Goal: Contribute content: Contribute content

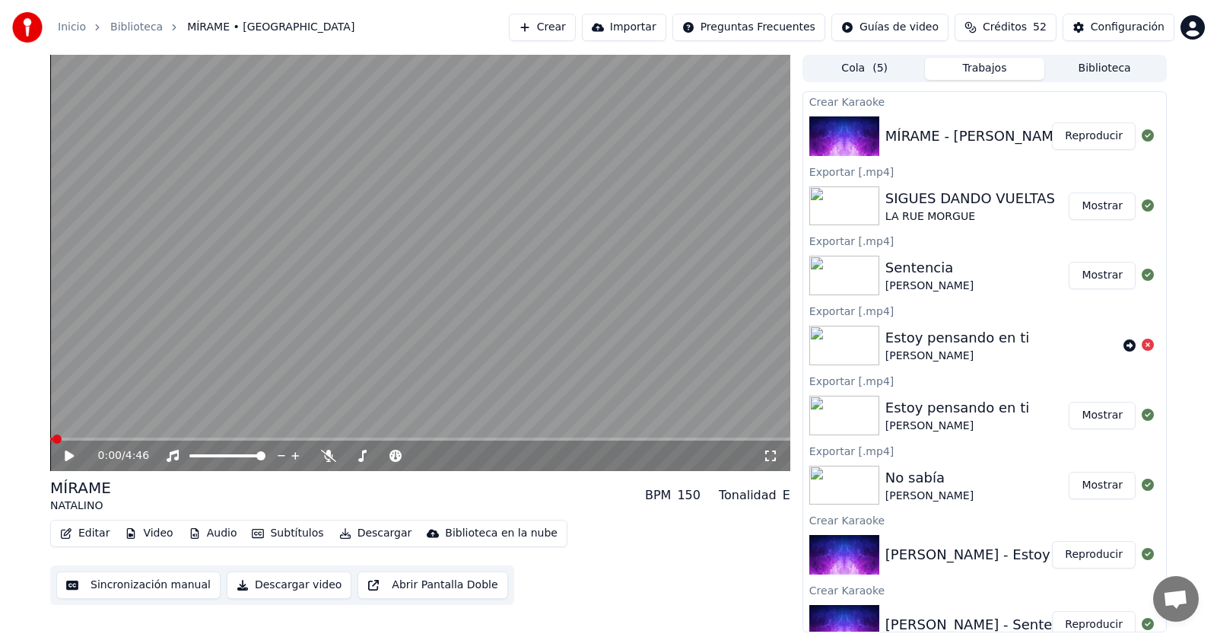
click at [69, 457] on icon at bounding box center [69, 455] width 9 height 11
click at [50, 443] on span at bounding box center [54, 438] width 9 height 9
click at [50, 440] on span at bounding box center [50, 438] width 0 height 3
click at [63, 440] on span at bounding box center [56, 438] width 13 height 3
click at [57, 440] on span at bounding box center [54, 438] width 8 height 3
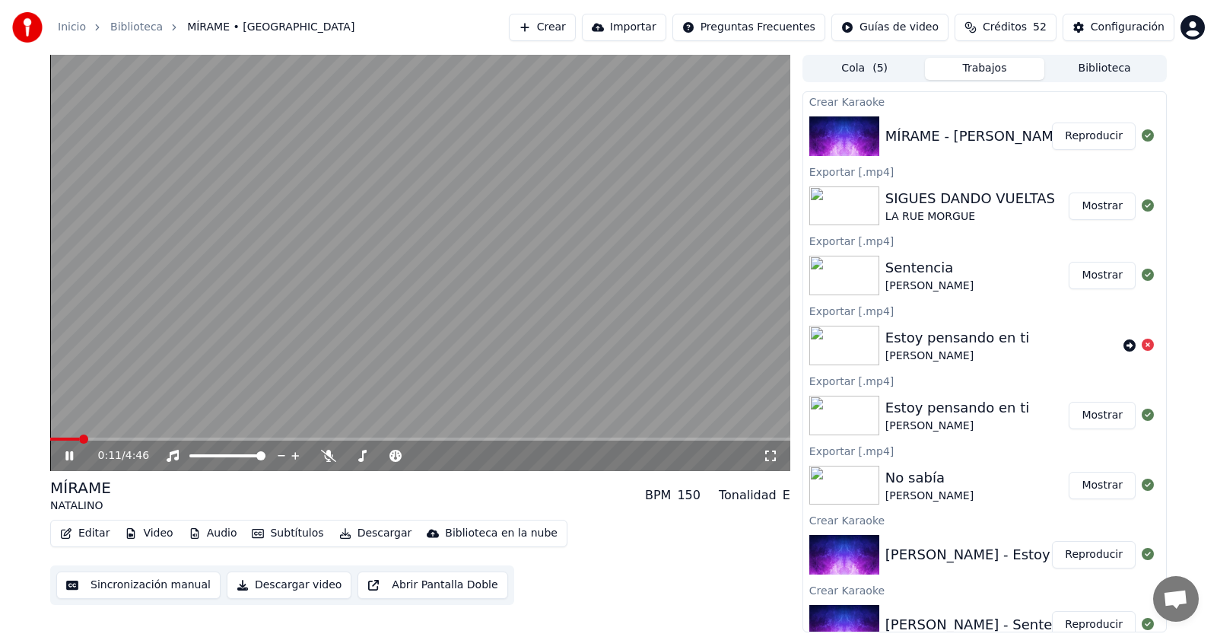
click at [64, 437] on video at bounding box center [420, 263] width 740 height 416
click at [50, 434] on span at bounding box center [54, 438] width 9 height 9
click at [68, 452] on icon at bounding box center [69, 455] width 9 height 11
click at [68, 452] on icon at bounding box center [69, 455] width 8 height 9
click at [68, 452] on icon at bounding box center [69, 455] width 9 height 11
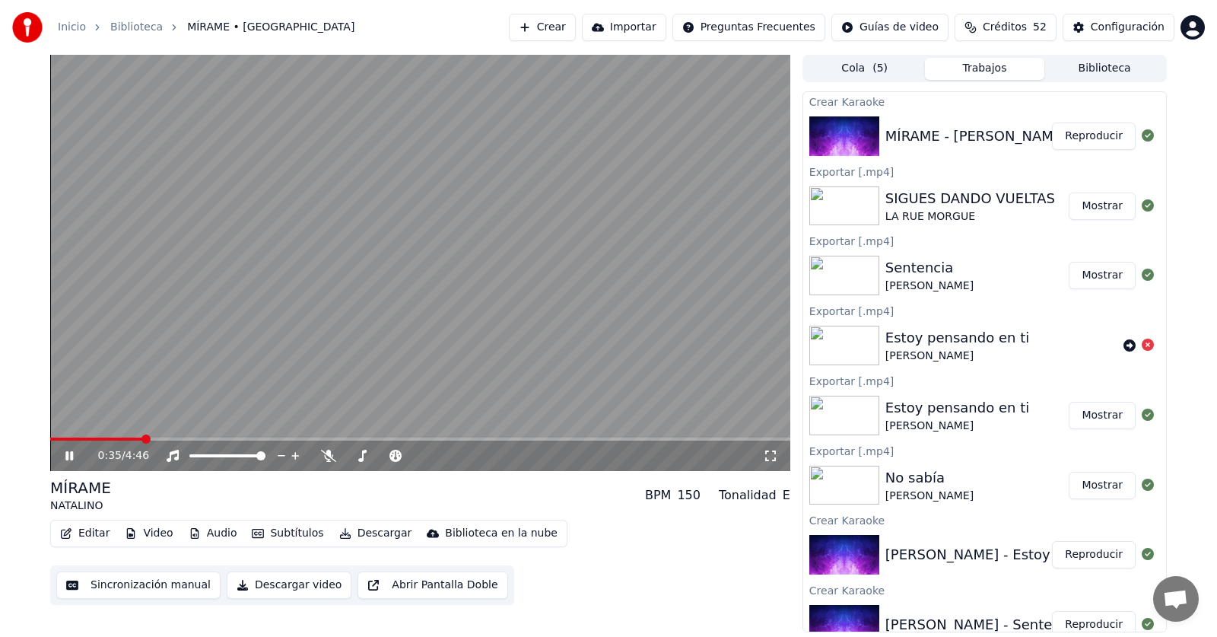
click at [68, 452] on icon at bounding box center [69, 455] width 8 height 9
click at [68, 452] on icon at bounding box center [69, 455] width 9 height 11
click at [68, 452] on icon at bounding box center [69, 455] width 8 height 9
click at [63, 452] on icon at bounding box center [80, 455] width 36 height 12
click at [227, 437] on span at bounding box center [142, 438] width 184 height 3
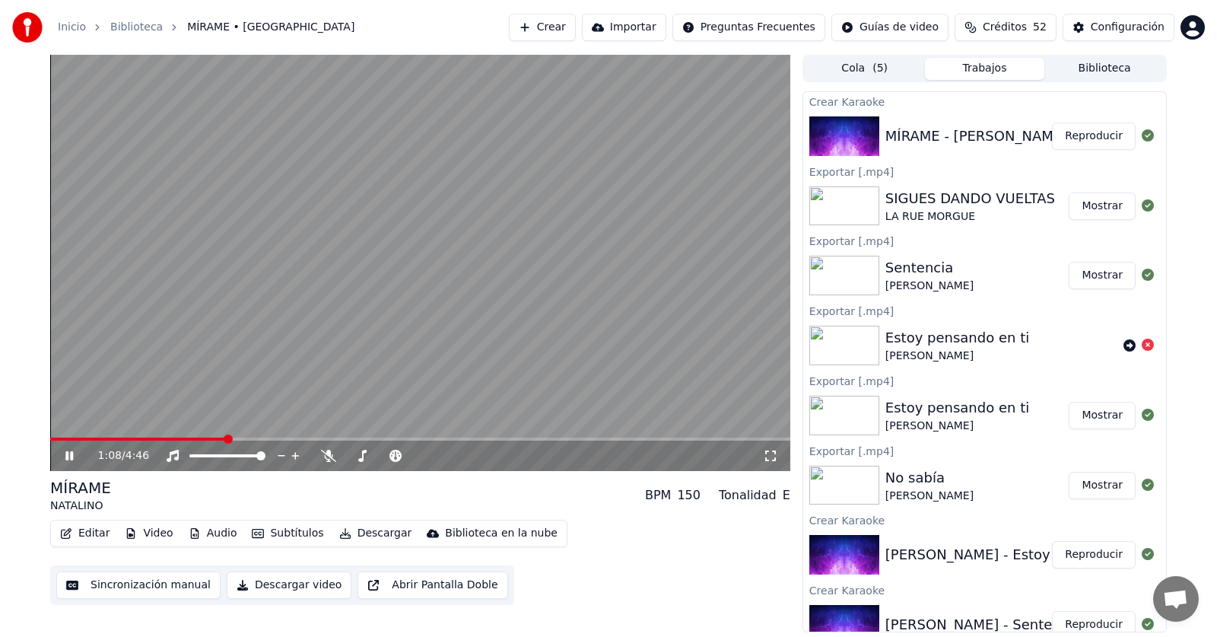
click at [226, 437] on span at bounding box center [138, 438] width 176 height 3
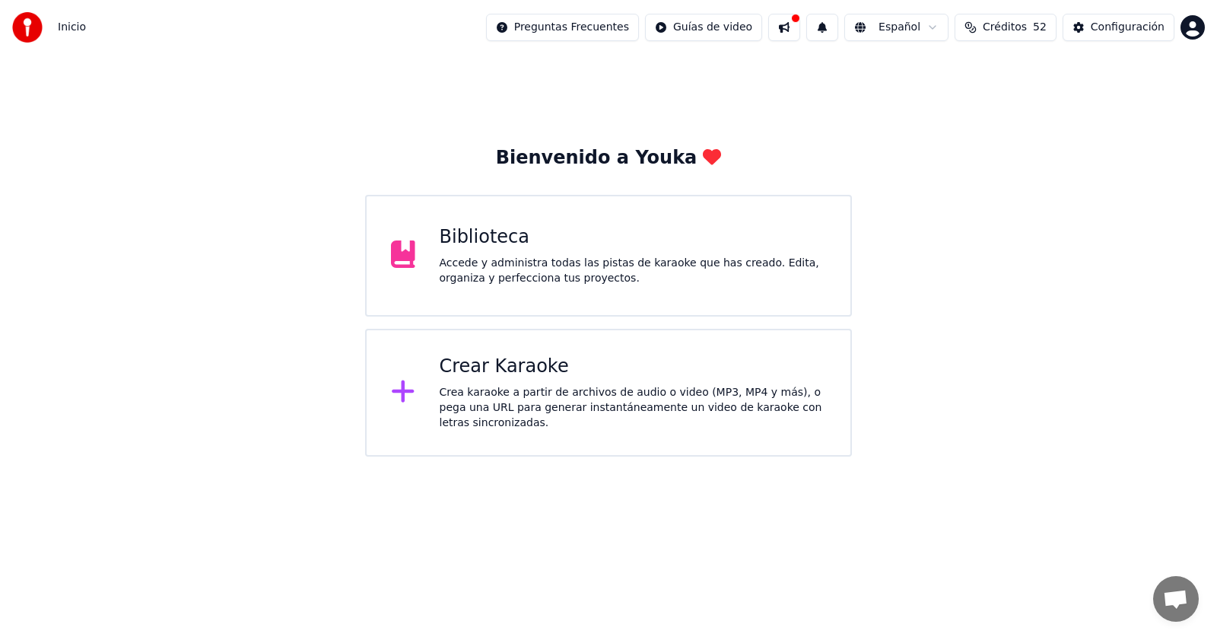
click at [547, 254] on div "Biblioteca Accede y administra todas las pistas de karaoke que has creado. Edit…" at bounding box center [633, 255] width 387 height 61
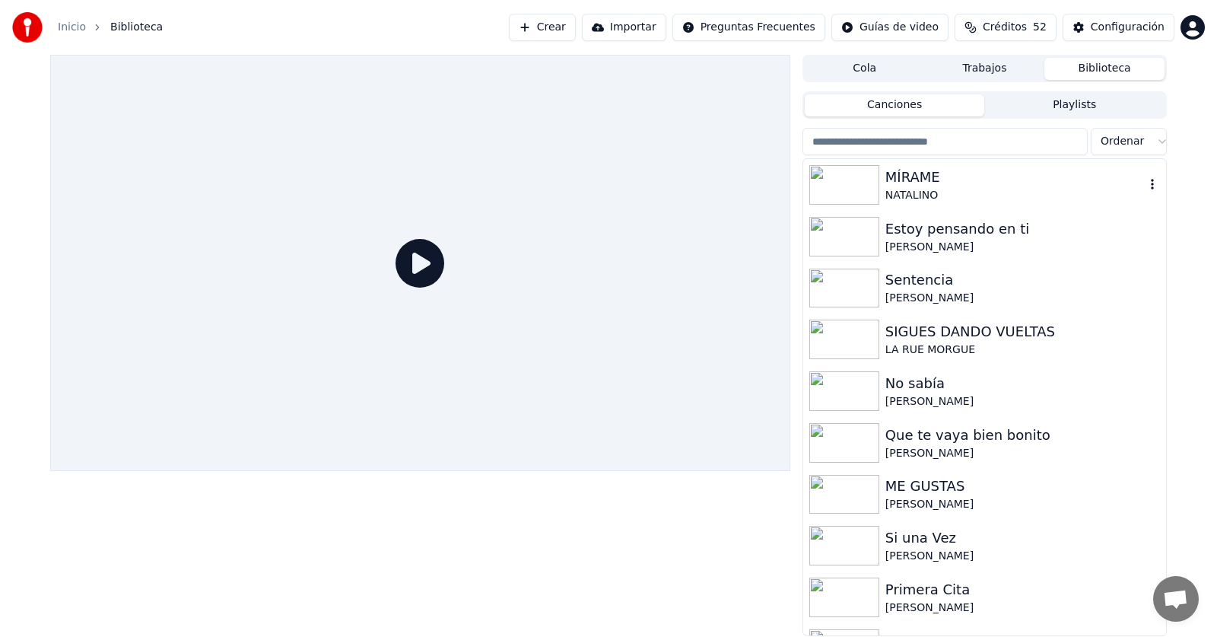
click at [920, 194] on div "NATALINO" at bounding box center [1014, 195] width 259 height 15
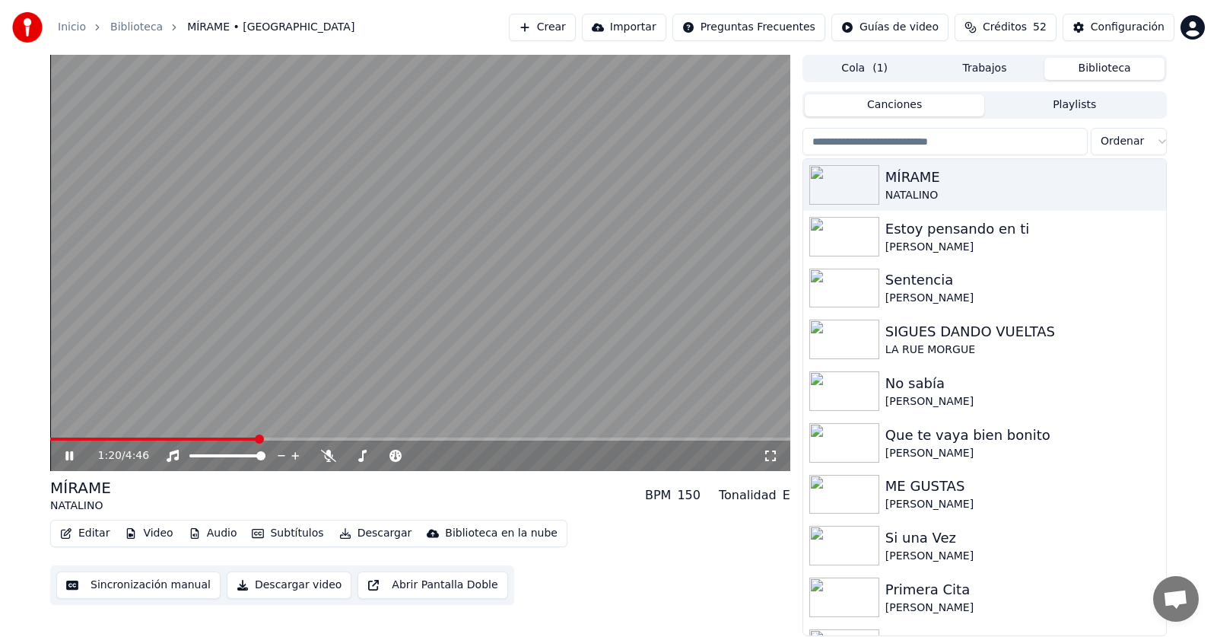
click at [67, 450] on icon at bounding box center [80, 455] width 36 height 12
click at [71, 459] on icon at bounding box center [80, 455] width 36 height 12
click at [71, 459] on icon at bounding box center [69, 455] width 8 height 9
click at [71, 459] on icon at bounding box center [80, 455] width 36 height 12
click at [72, 458] on icon at bounding box center [69, 455] width 8 height 9
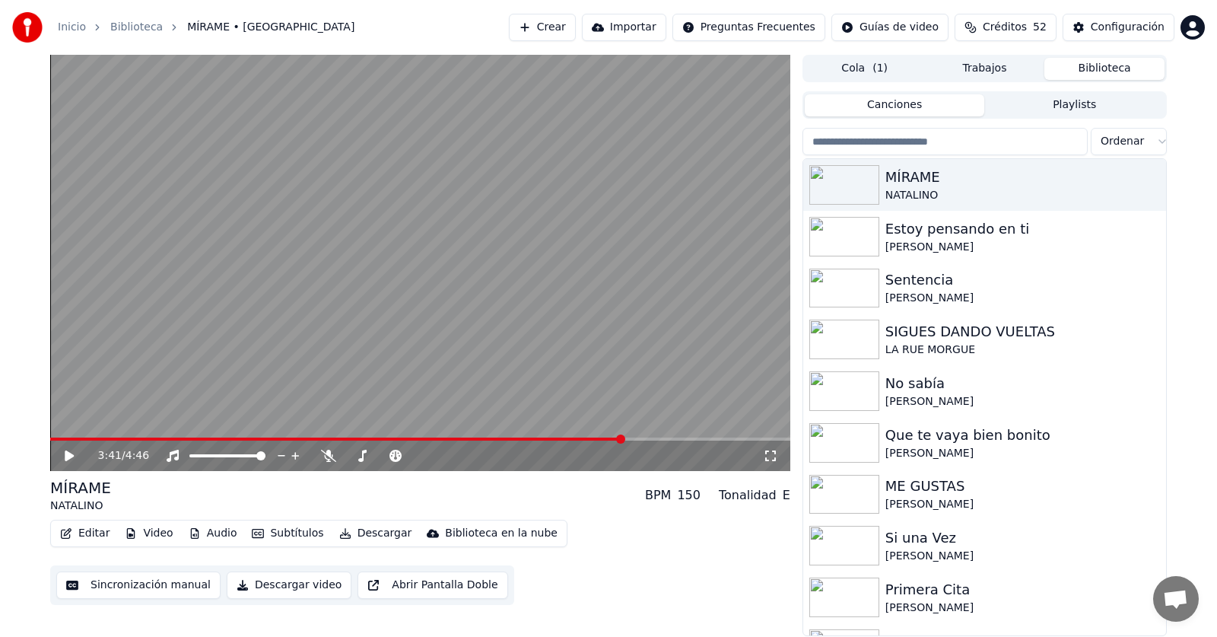
click at [72, 458] on icon at bounding box center [80, 455] width 36 height 12
click at [97, 537] on button "Editar" at bounding box center [85, 532] width 62 height 21
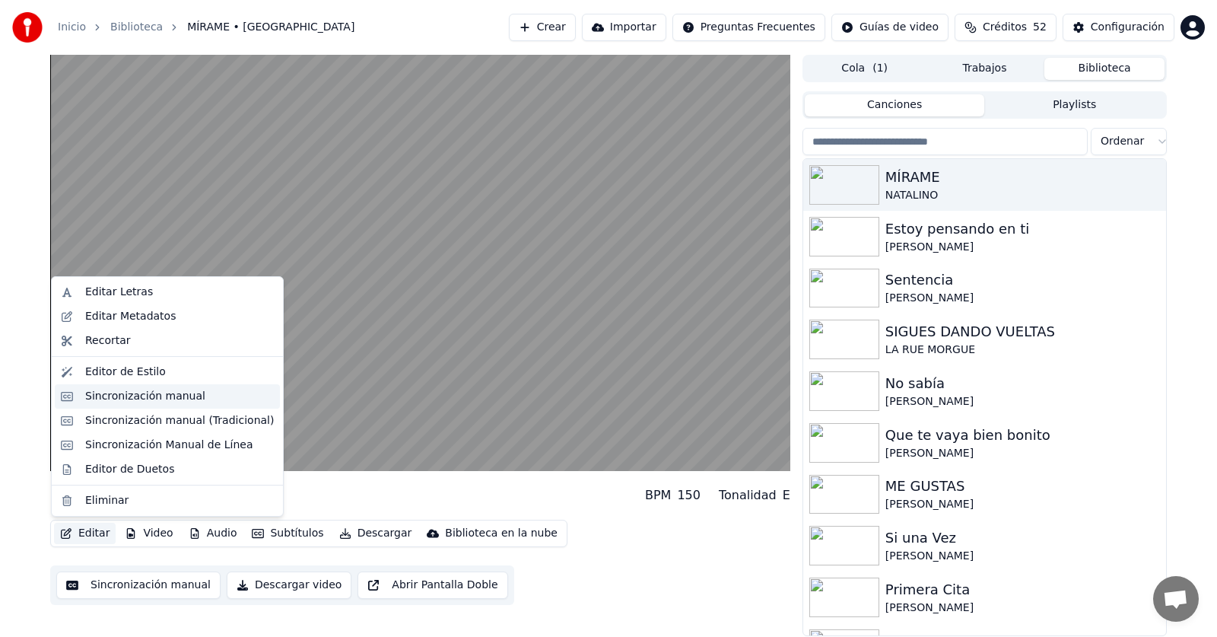
click at [124, 402] on div "Sincronización manual" at bounding box center [145, 396] width 120 height 15
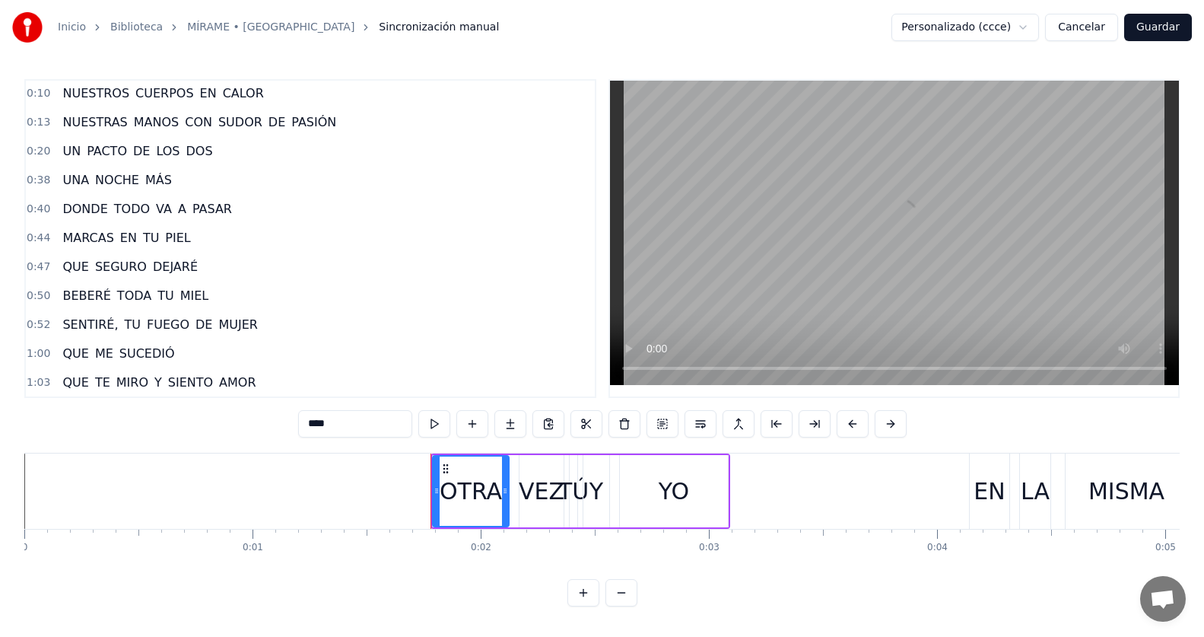
scroll to position [304, 0]
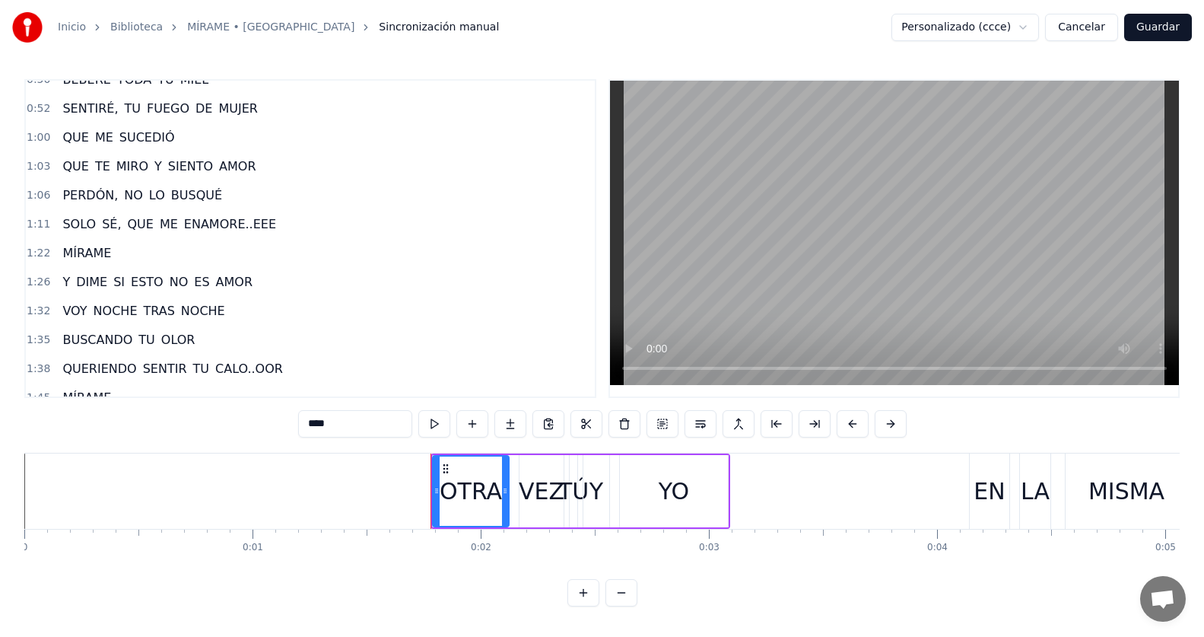
click at [270, 219] on div "1:11 SOLO SÉ, QUE ME ENAMORE..EEE" at bounding box center [310, 224] width 569 height 29
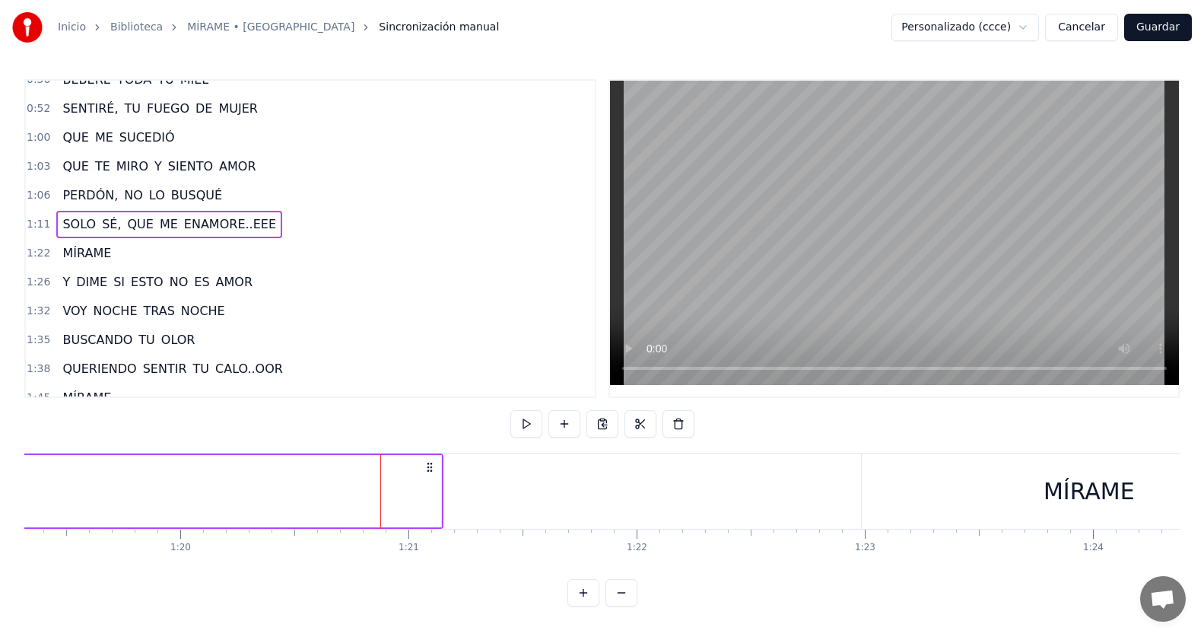
scroll to position [0, 18375]
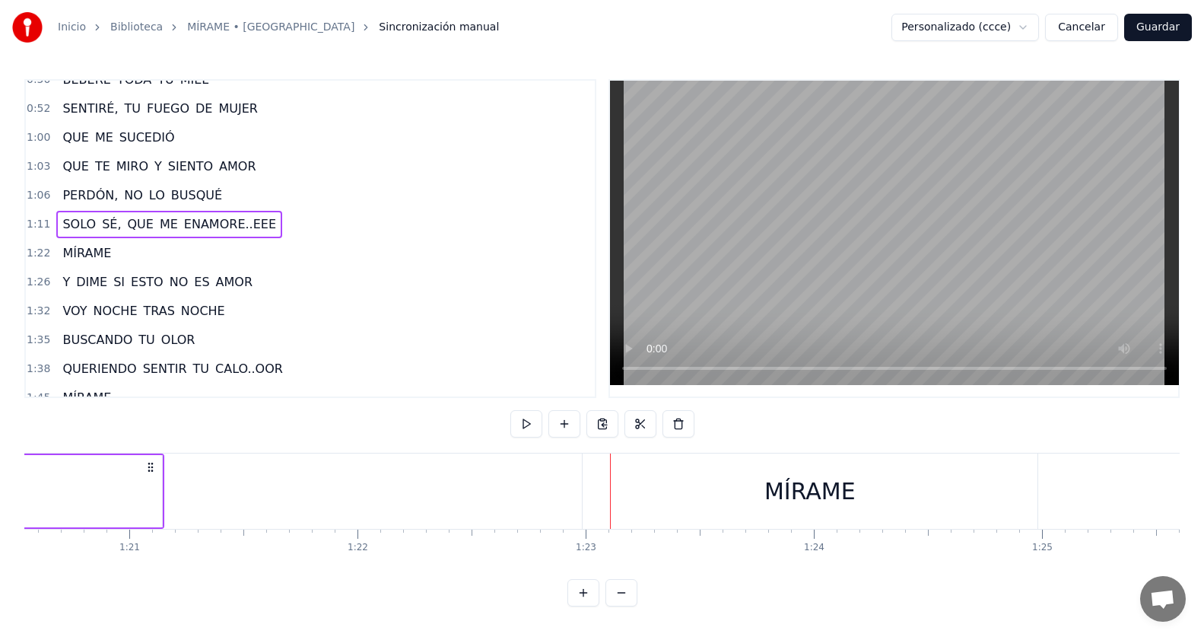
click at [278, 222] on div "1:11 SOLO SÉ, QUE ME ENAMORE..EEE" at bounding box center [310, 224] width 569 height 29
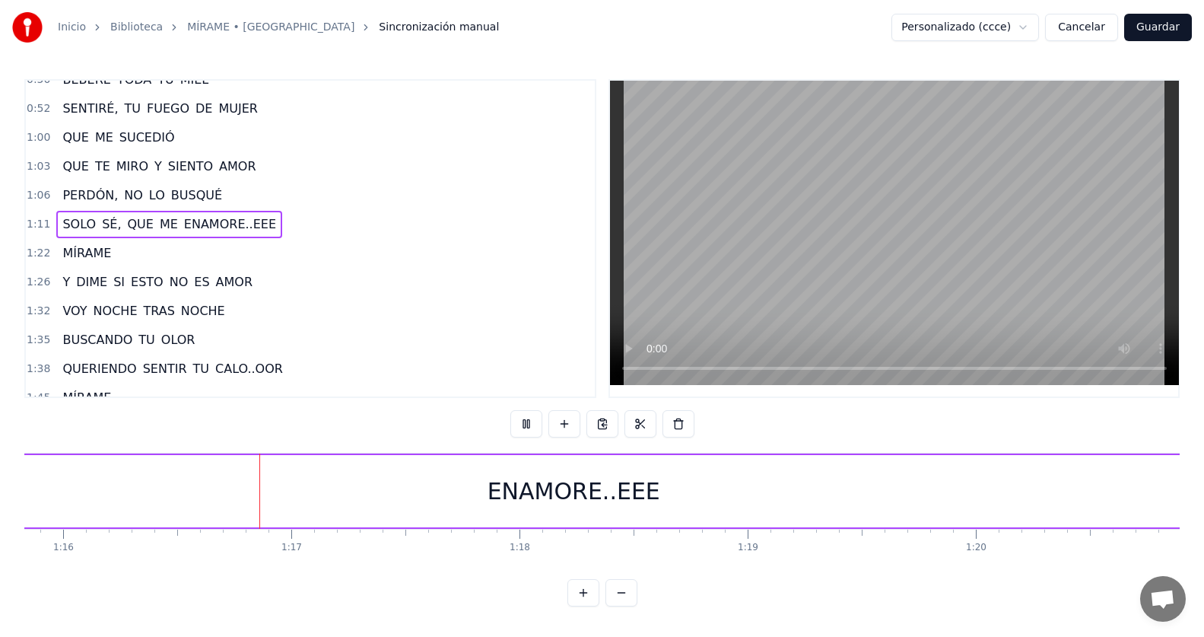
scroll to position [0, 17303]
click at [640, 483] on div "ENAMORE..EEE" at bounding box center [570, 491] width 173 height 34
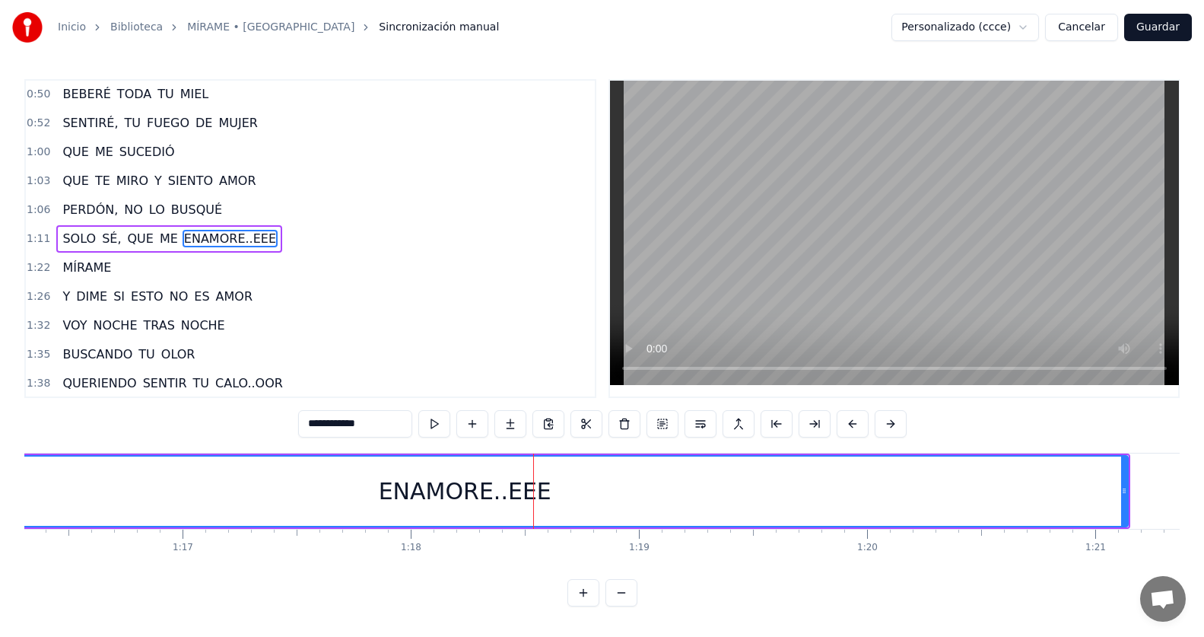
scroll to position [0, 17586]
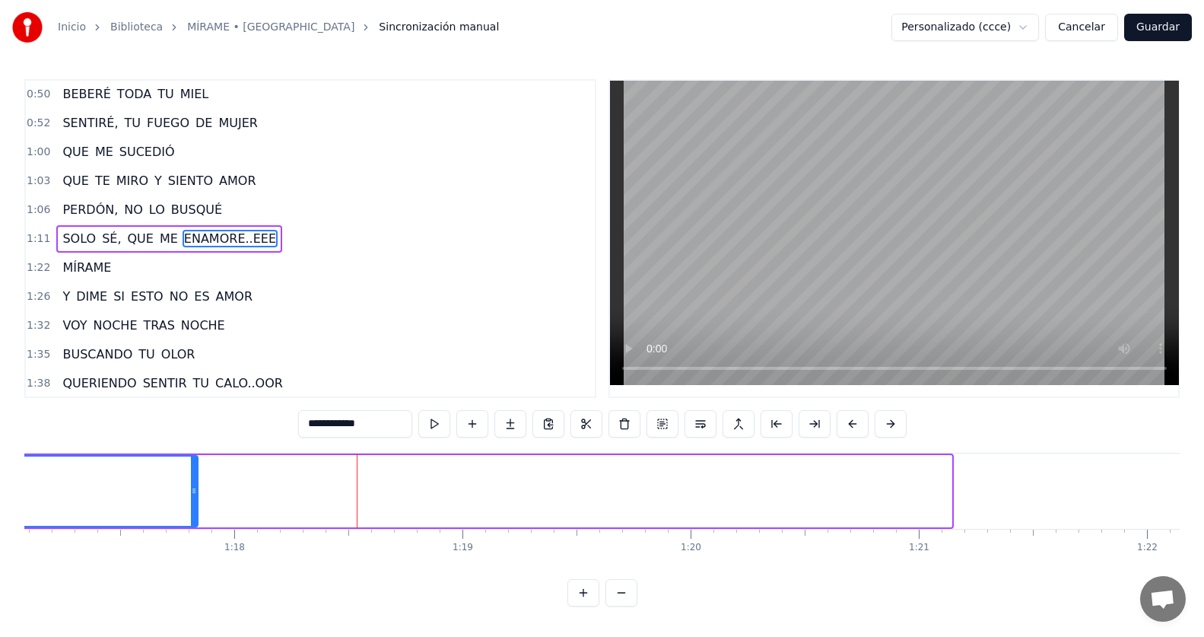
drag, startPoint x: 948, startPoint y: 490, endPoint x: 195, endPoint y: 483, distance: 753.7
click at [195, 483] on div at bounding box center [194, 490] width 6 height 69
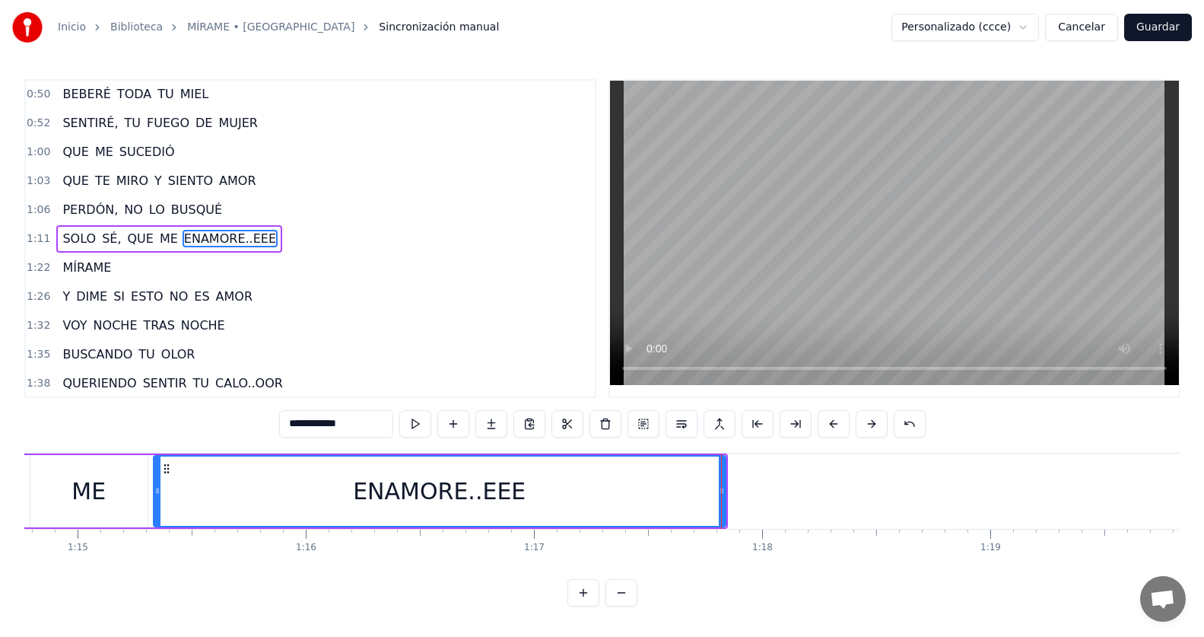
scroll to position [0, 16970]
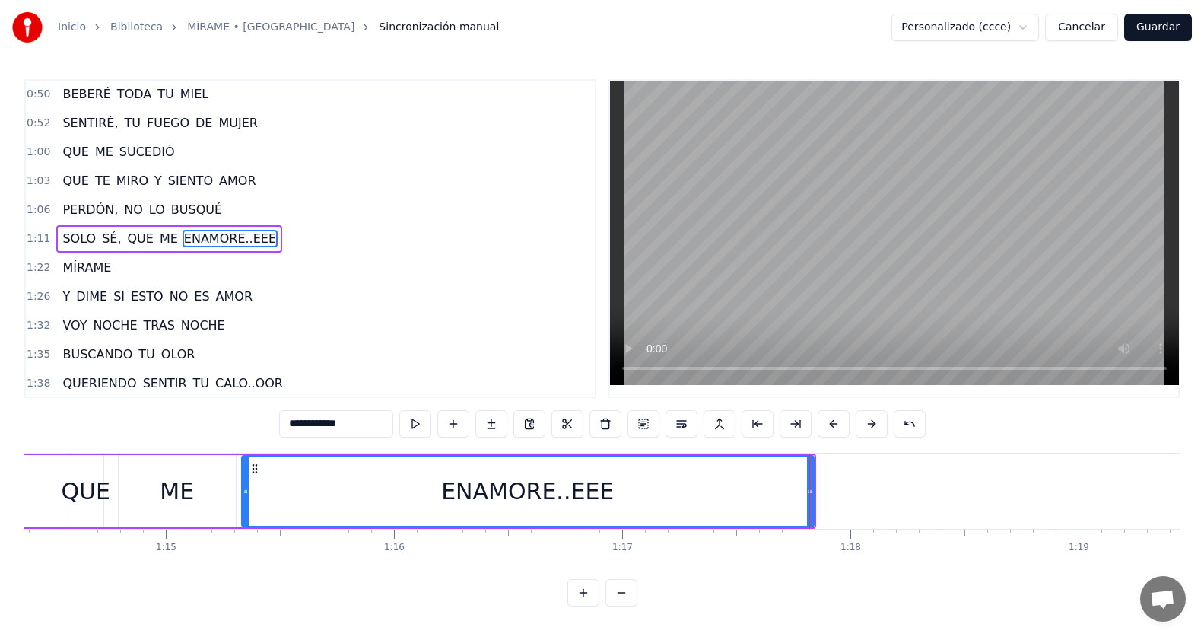
click at [291, 242] on div "1:11 SOLO SÉ, QUE ME ENAMORE..EEE" at bounding box center [310, 238] width 569 height 29
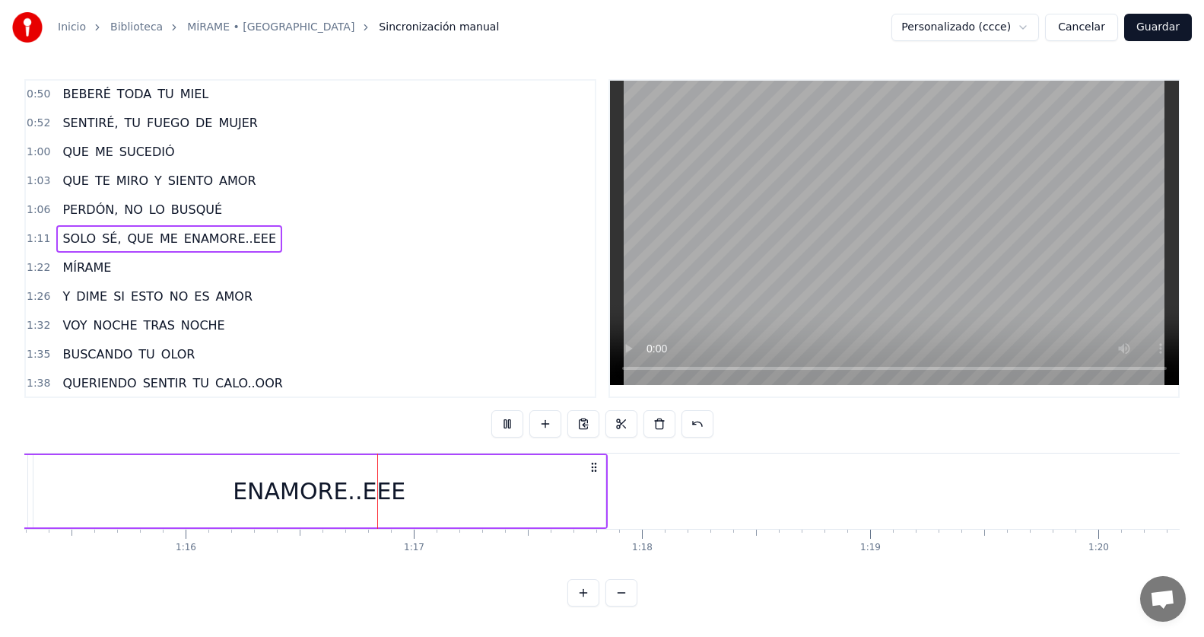
scroll to position [0, 17340]
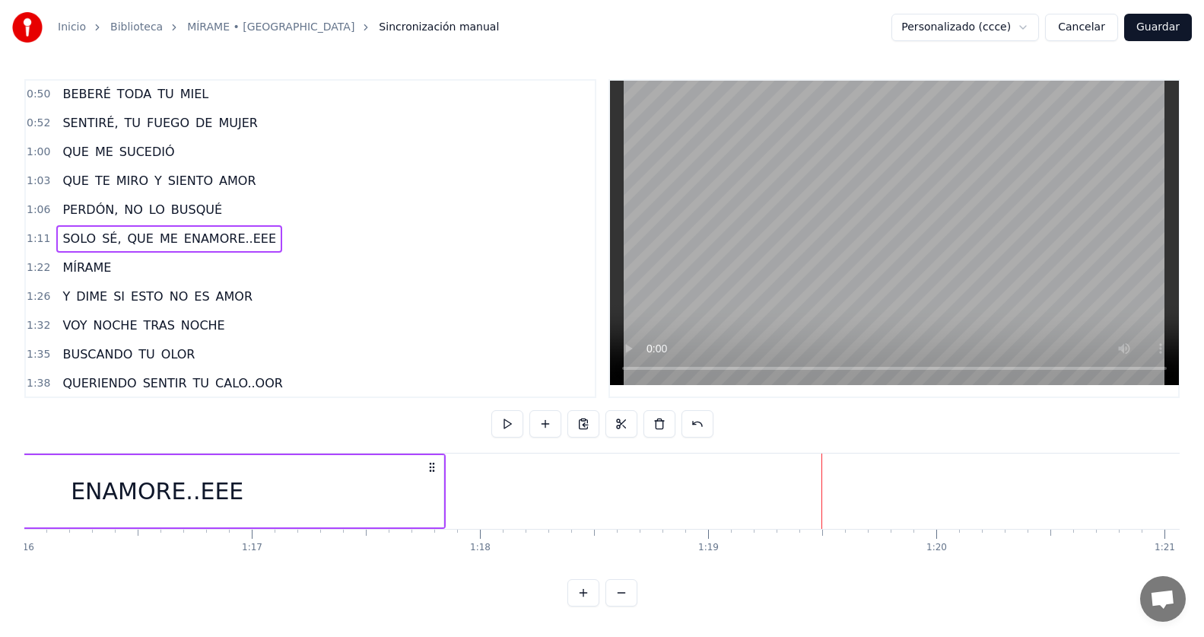
click at [424, 488] on div "ENAMORE..EEE" at bounding box center [157, 491] width 572 height 72
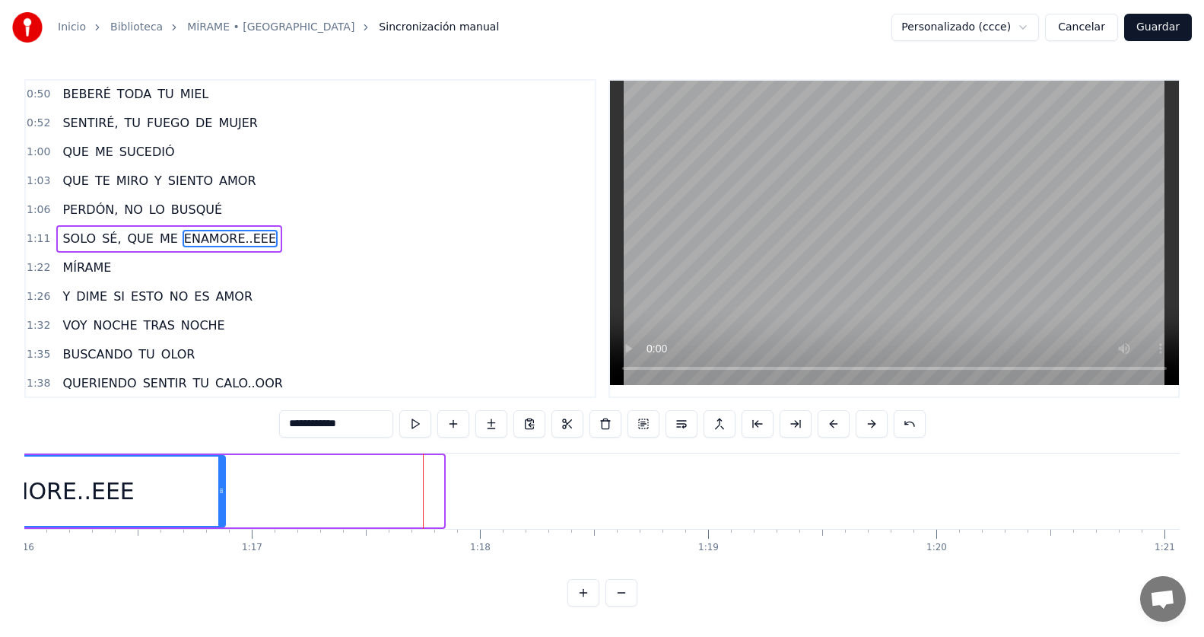
drag, startPoint x: 440, startPoint y: 491, endPoint x: 222, endPoint y: 487, distance: 218.3
click at [222, 487] on icon at bounding box center [221, 490] width 6 height 12
click at [282, 241] on div "1:11 SOLO SÉ, QUE ME ENAMORE..EEE" at bounding box center [310, 238] width 569 height 29
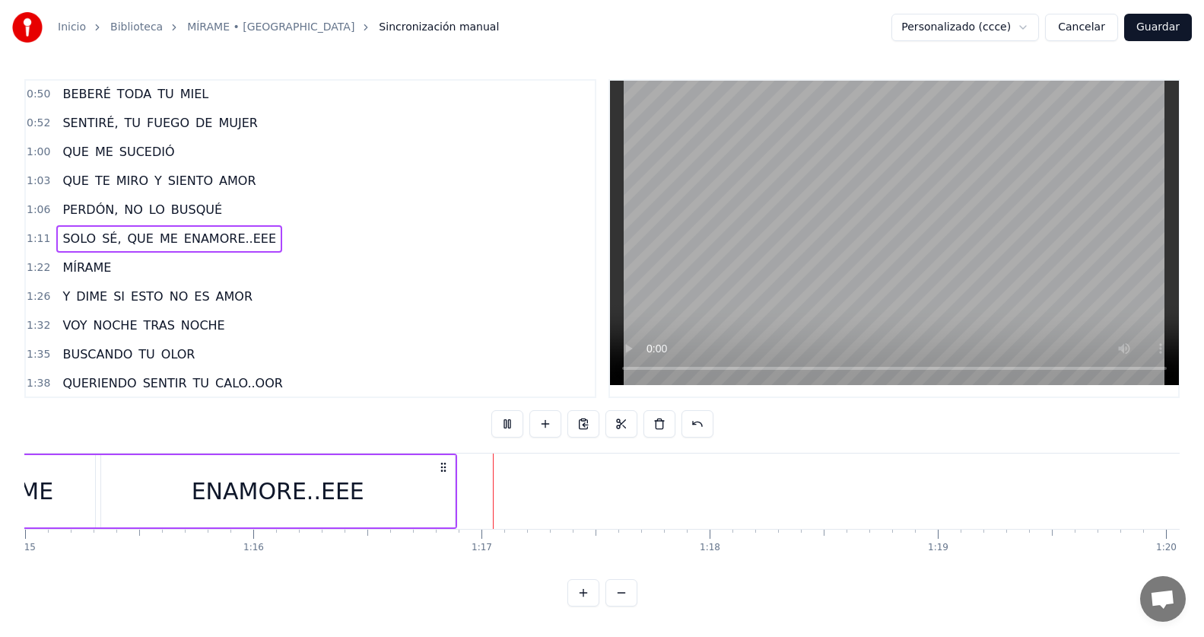
scroll to position [0, 17351]
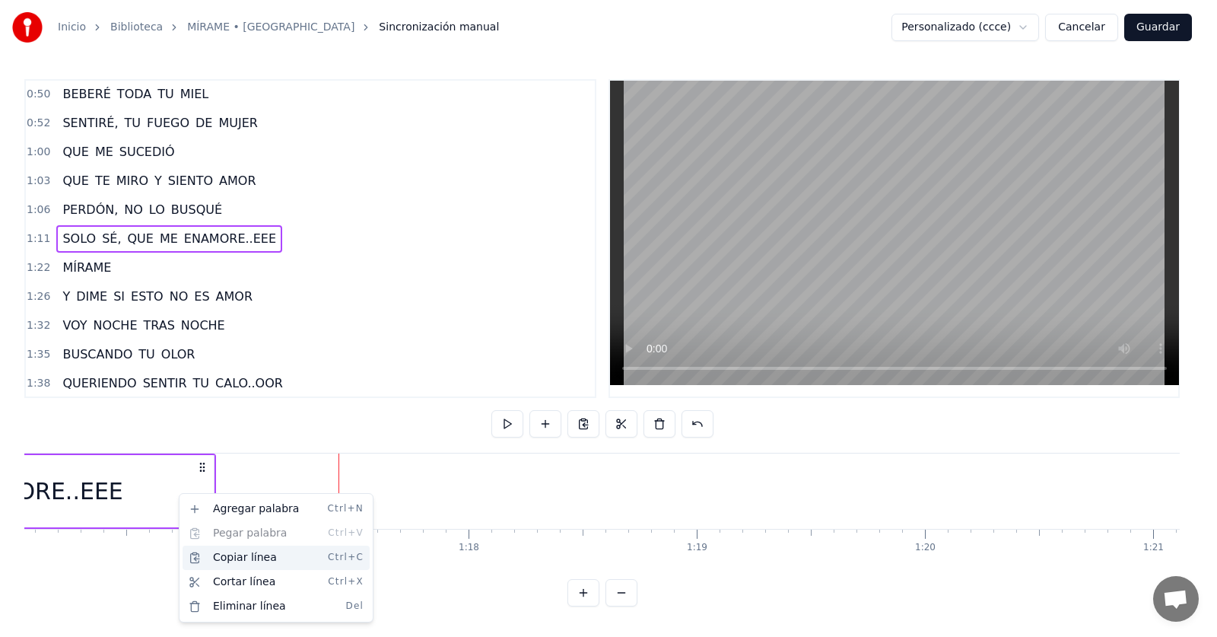
click at [229, 554] on div "Copiar línea Ctrl+C" at bounding box center [276, 557] width 187 height 24
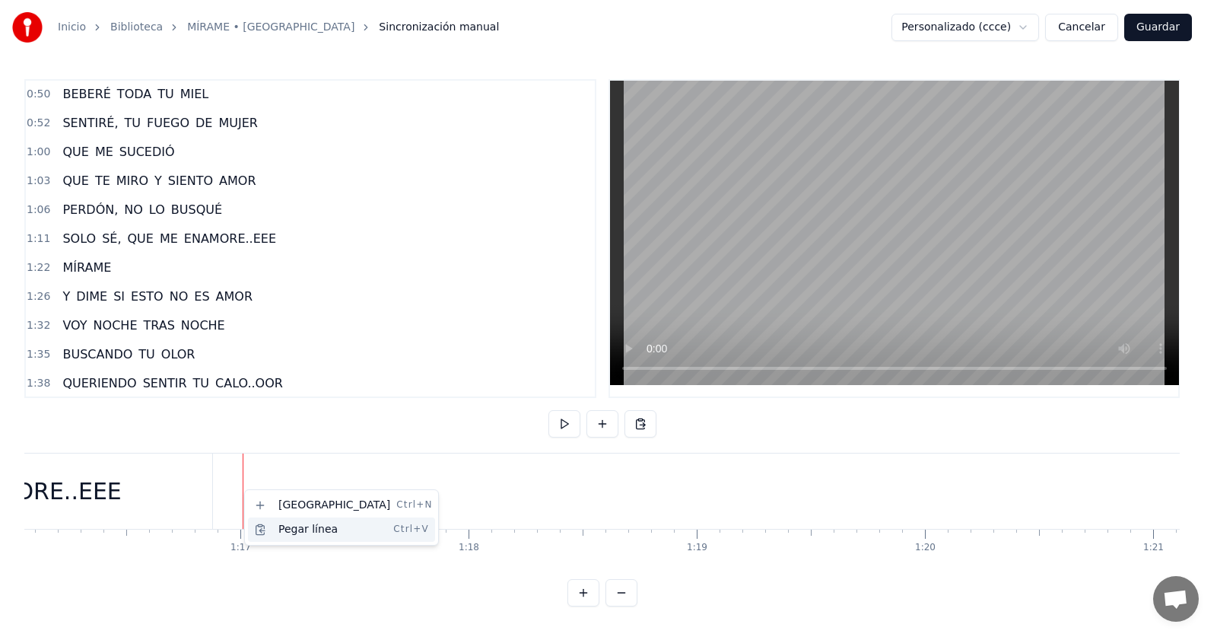
click at [275, 525] on div "Pegar línea Ctrl+V" at bounding box center [341, 529] width 187 height 24
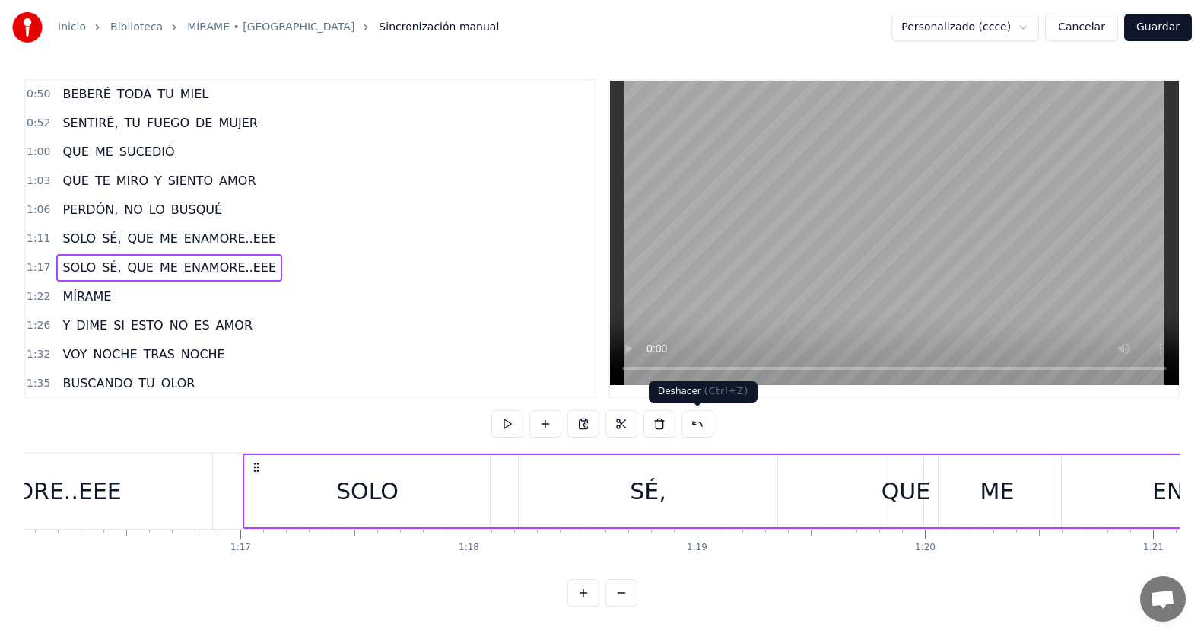
click at [692, 426] on button at bounding box center [697, 423] width 32 height 27
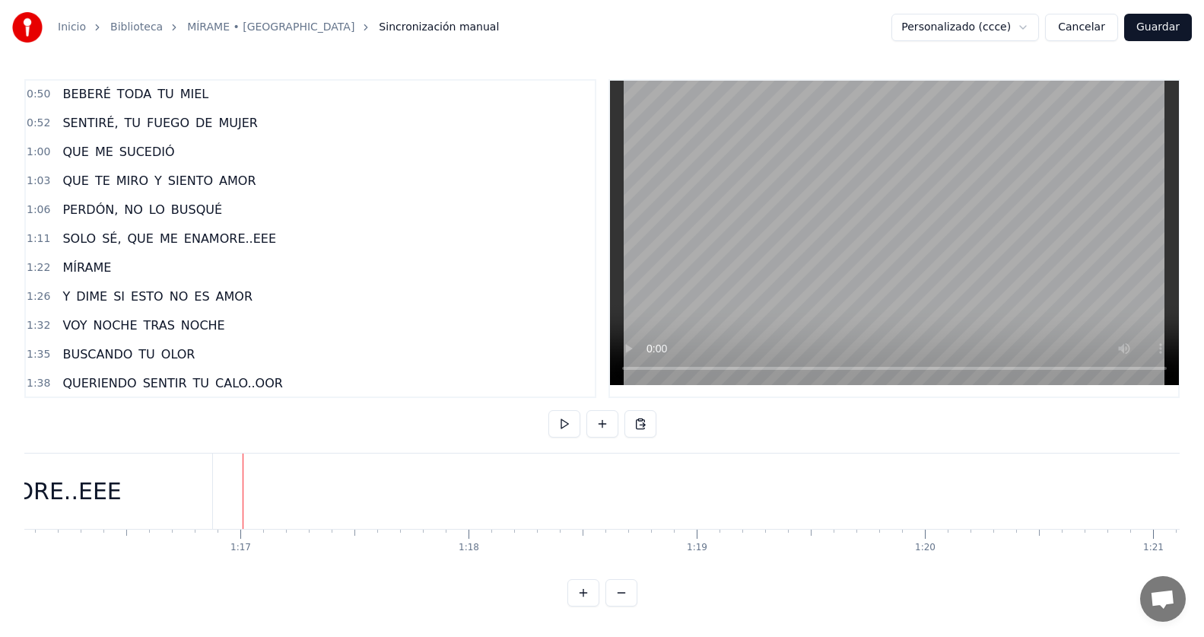
click at [102, 492] on div "ENAMORE..EEE" at bounding box center [35, 491] width 173 height 34
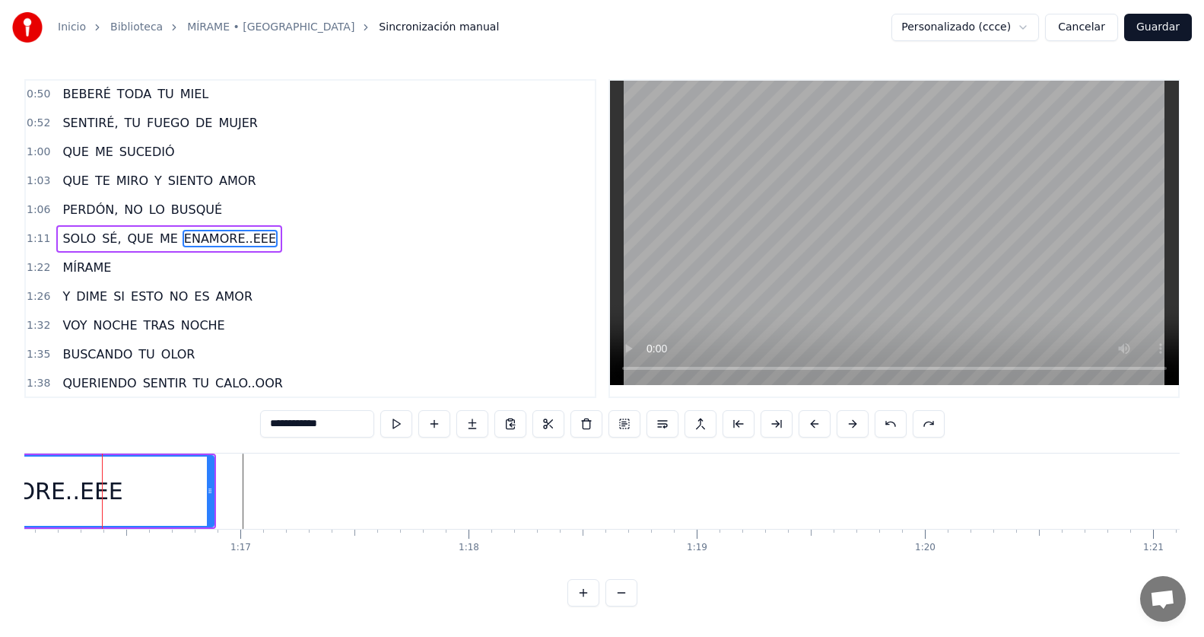
click at [239, 234] on span "ENAMORE..EEE" at bounding box center [230, 238] width 95 height 17
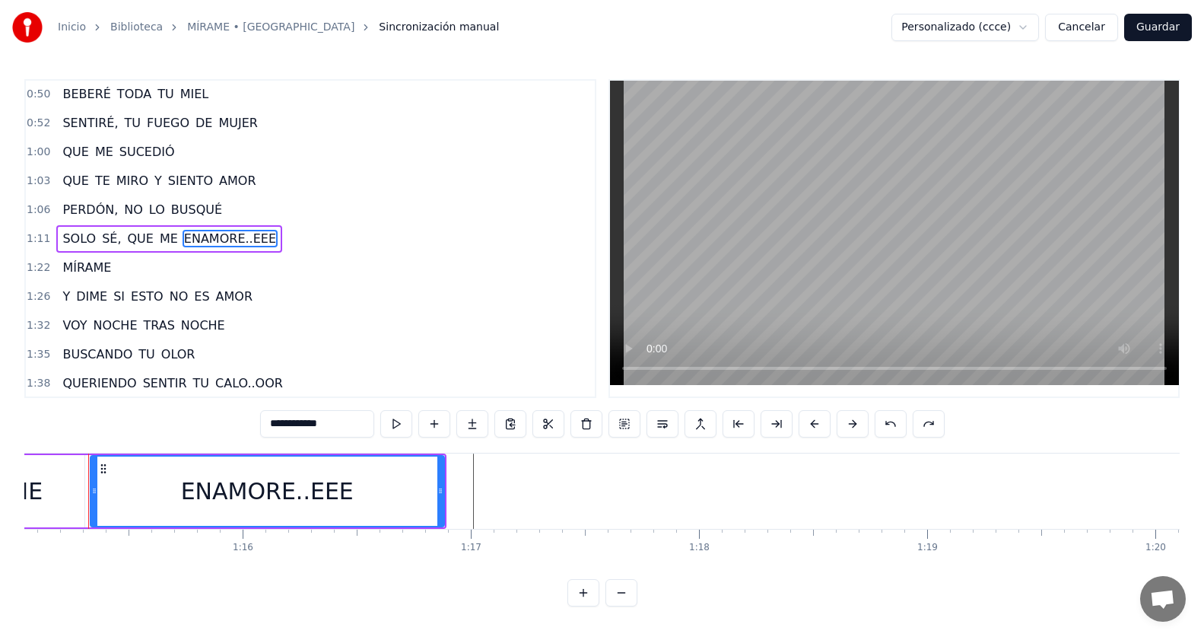
scroll to position [0, 17108]
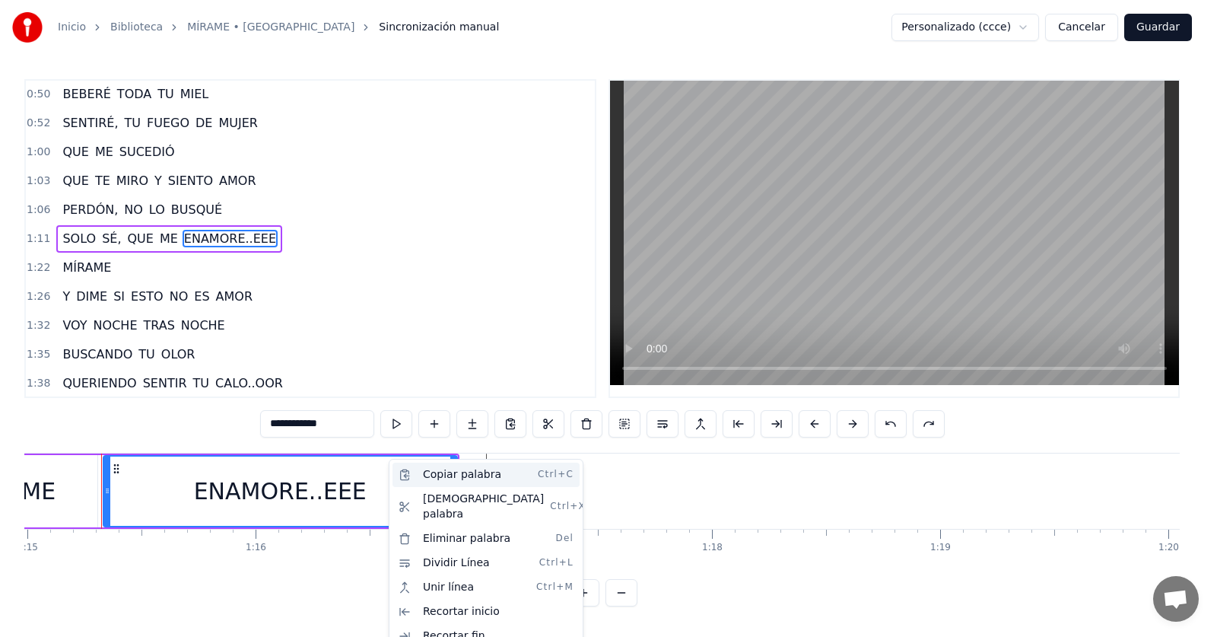
click at [438, 476] on div "Copiar palabra Ctrl+C" at bounding box center [485, 474] width 187 height 24
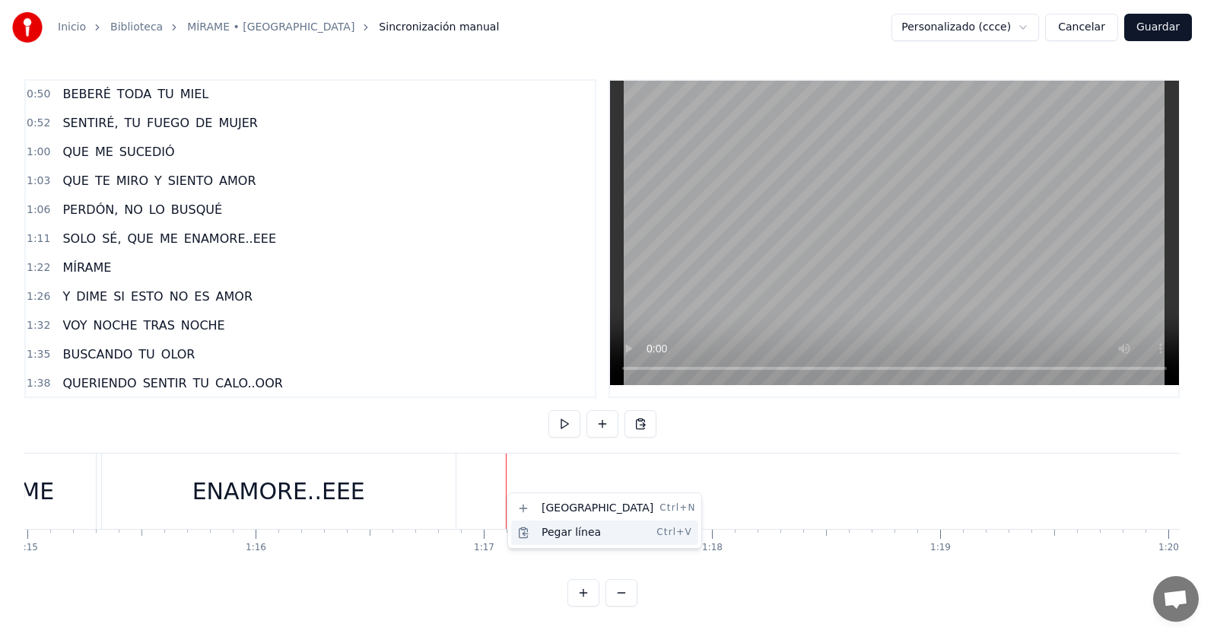
click at [536, 526] on div "Pegar línea Ctrl+V" at bounding box center [604, 532] width 187 height 24
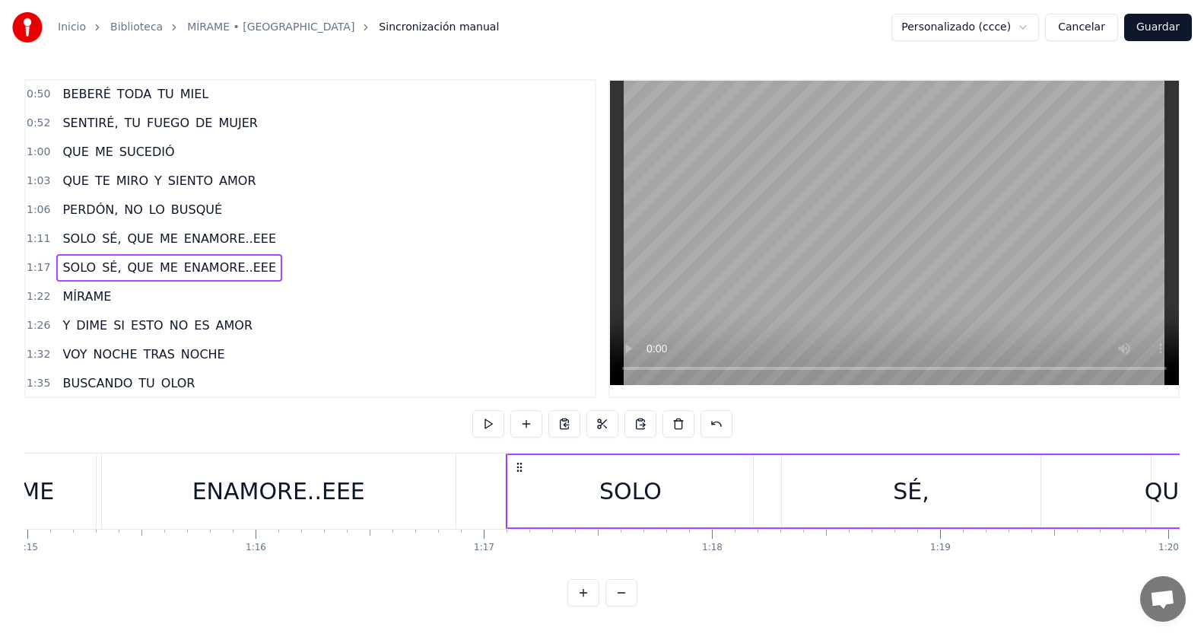
click at [615, 477] on div "SOLO" at bounding box center [630, 491] width 62 height 34
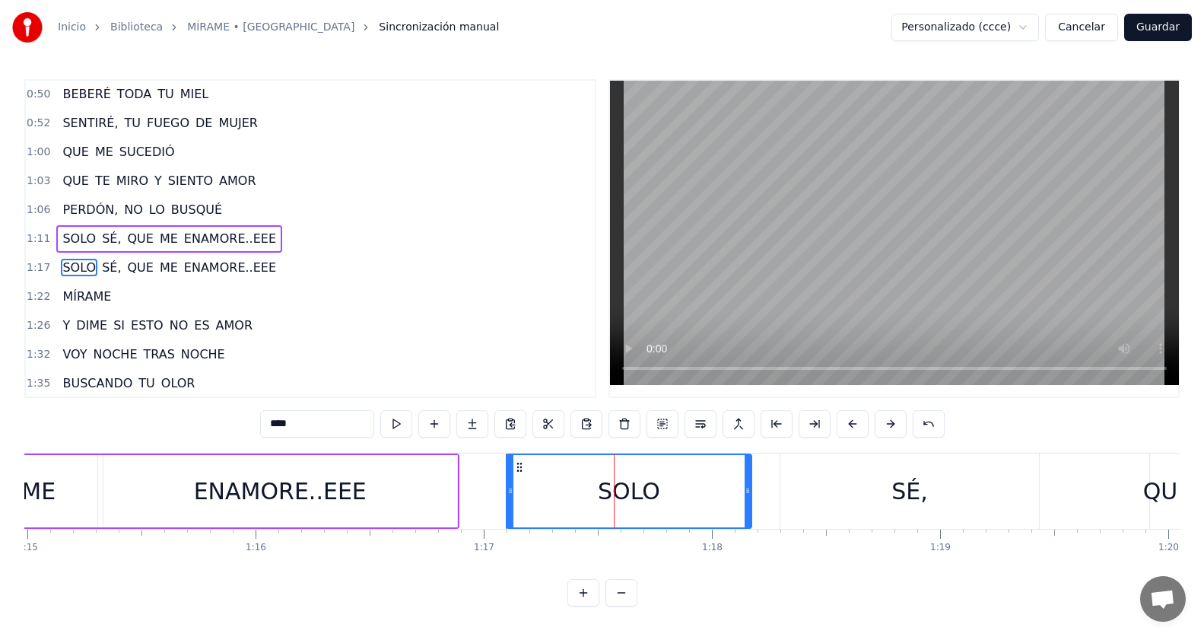
scroll to position [319, 0]
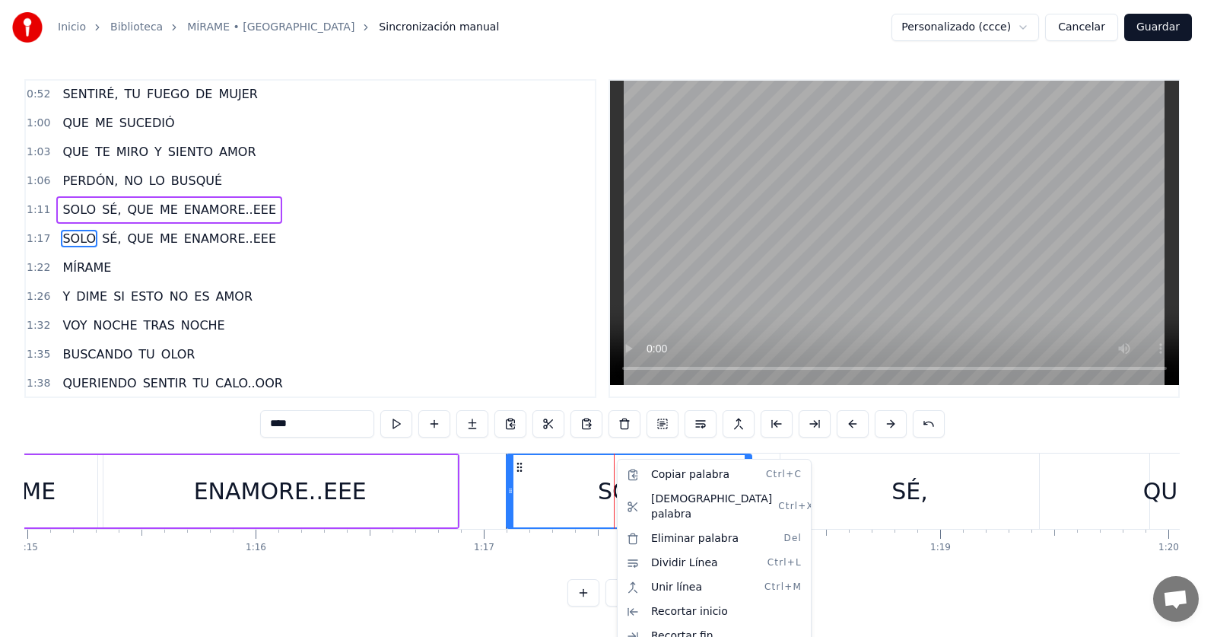
click at [910, 491] on html "Inicio Biblioteca MÍRAME • NATALINO Sincronización manual Personalizado (ccce) …" at bounding box center [608, 315] width 1217 height 630
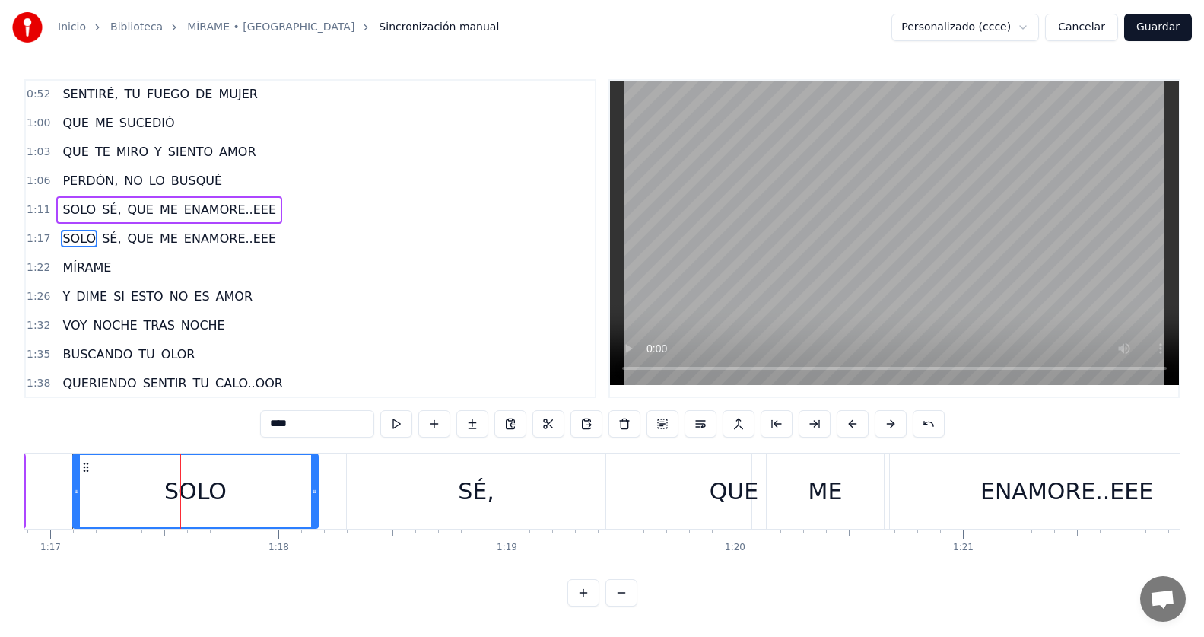
scroll to position [0, 17629]
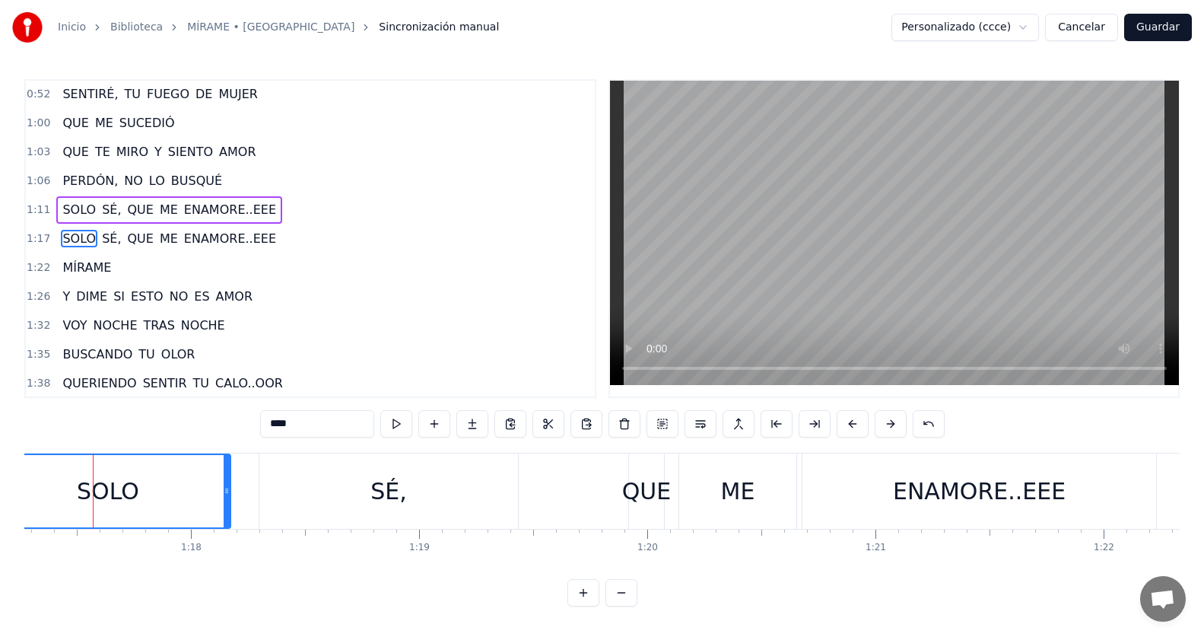
click at [906, 485] on div "ENAMORE..EEE" at bounding box center [979, 491] width 173 height 34
type input "**********"
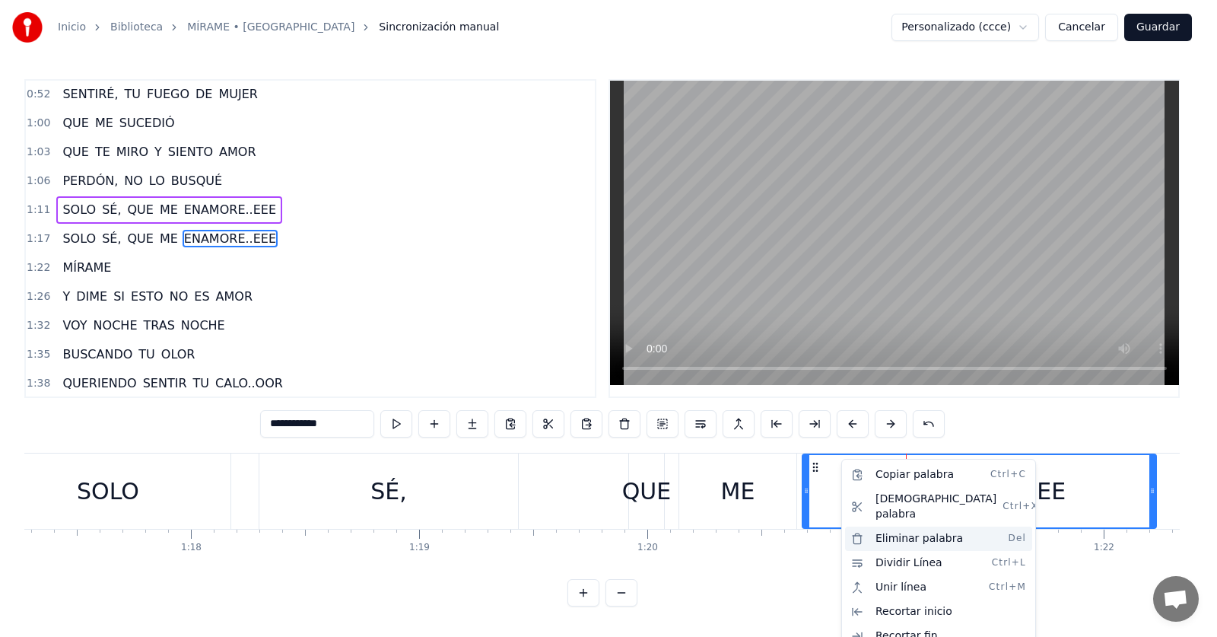
click at [875, 526] on div "Eliminar palabra Del" at bounding box center [938, 538] width 187 height 24
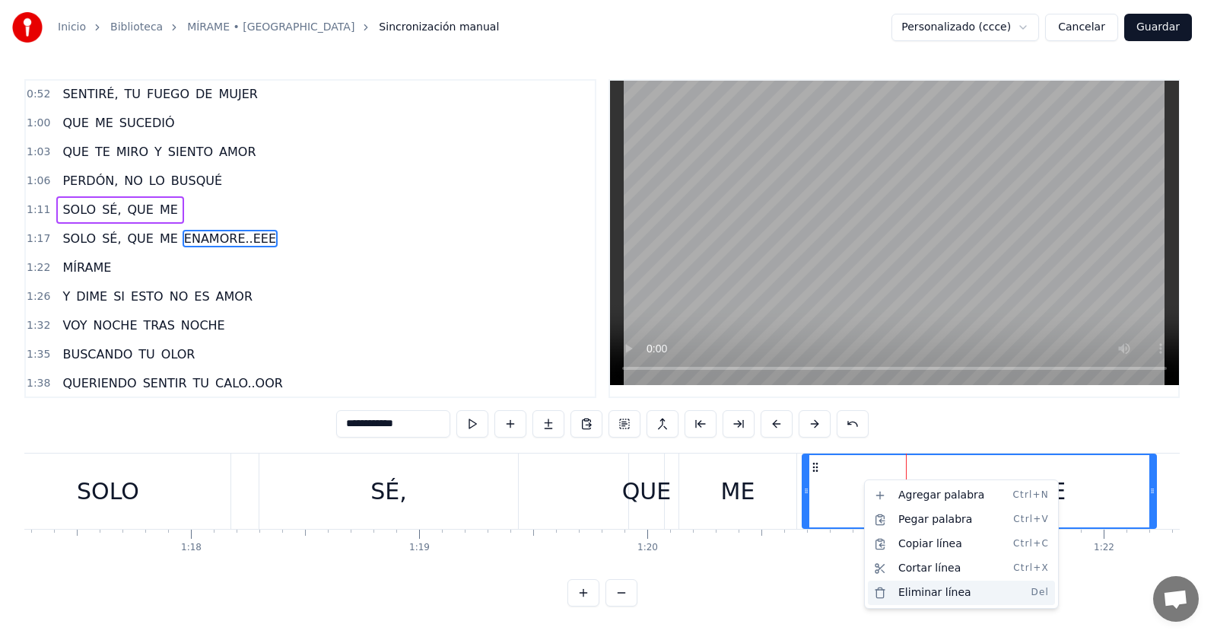
click at [904, 588] on div "Eliminar línea Del" at bounding box center [961, 592] width 187 height 24
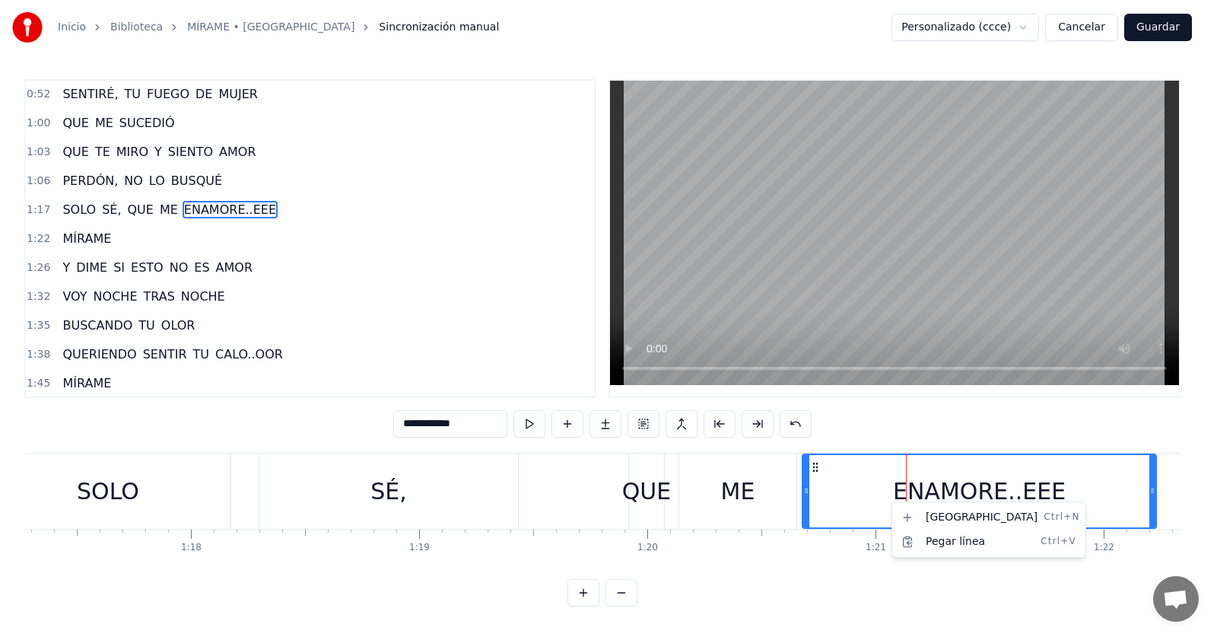
click at [859, 492] on html "Inicio Biblioteca MÍRAME • NATALINO Sincronización manual Personalizado (ccce) …" at bounding box center [608, 315] width 1217 height 630
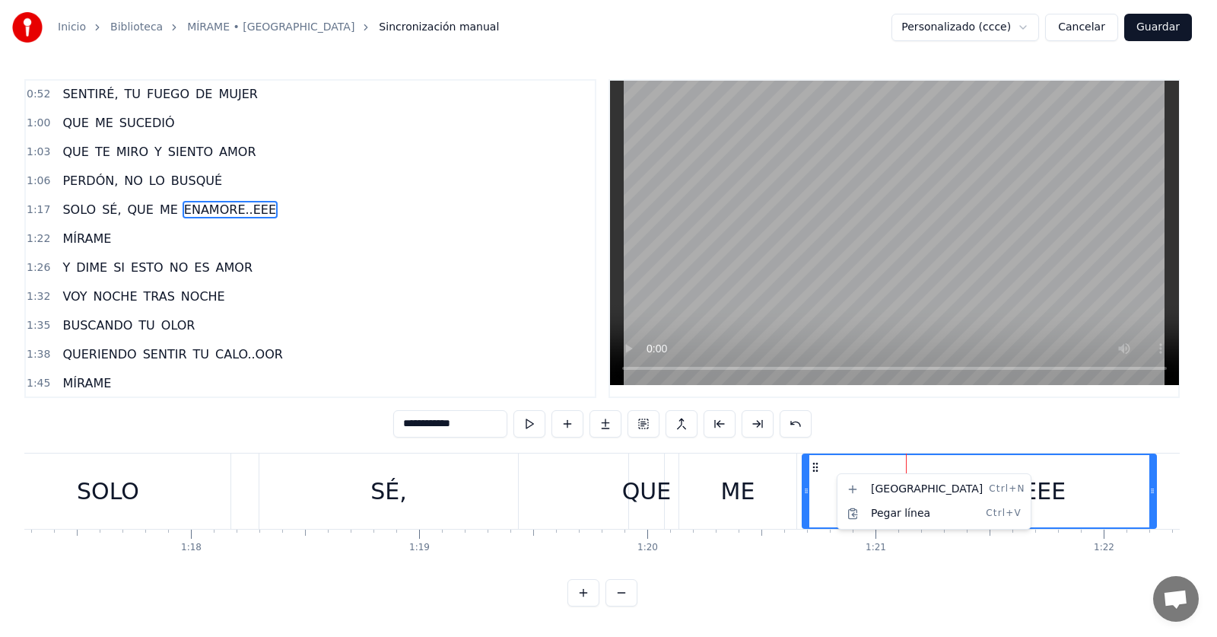
click at [818, 467] on html "Inicio Biblioteca MÍRAME • NATALINO Sincronización manual Personalizado (ccce) …" at bounding box center [608, 315] width 1217 height 630
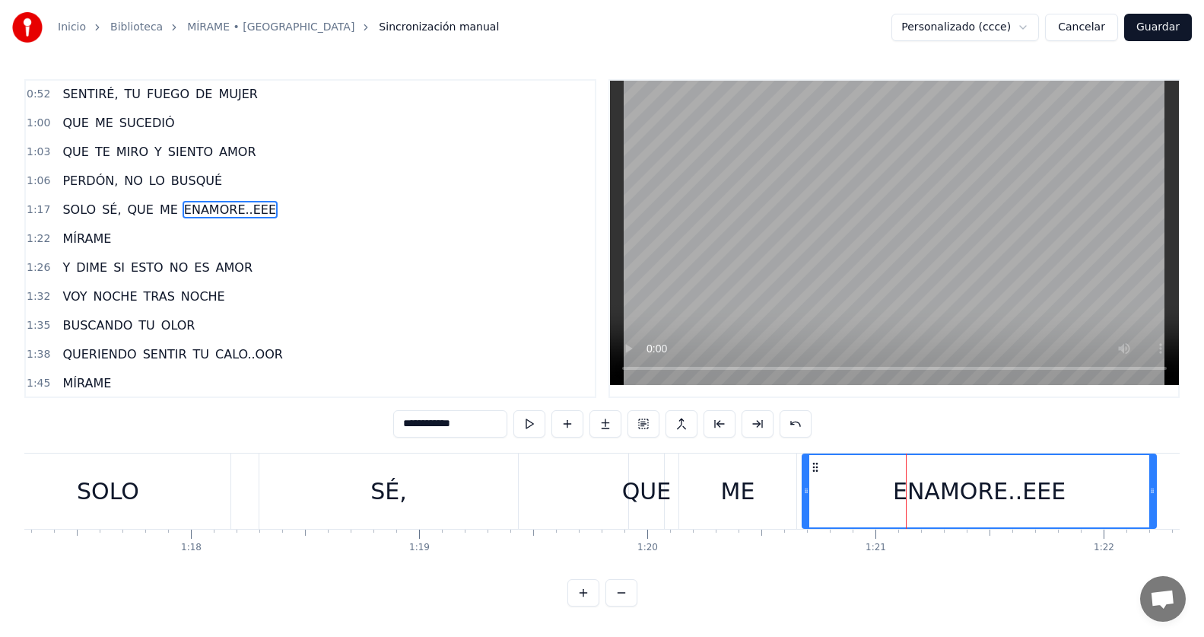
click at [813, 470] on circle at bounding box center [813, 470] width 1 height 1
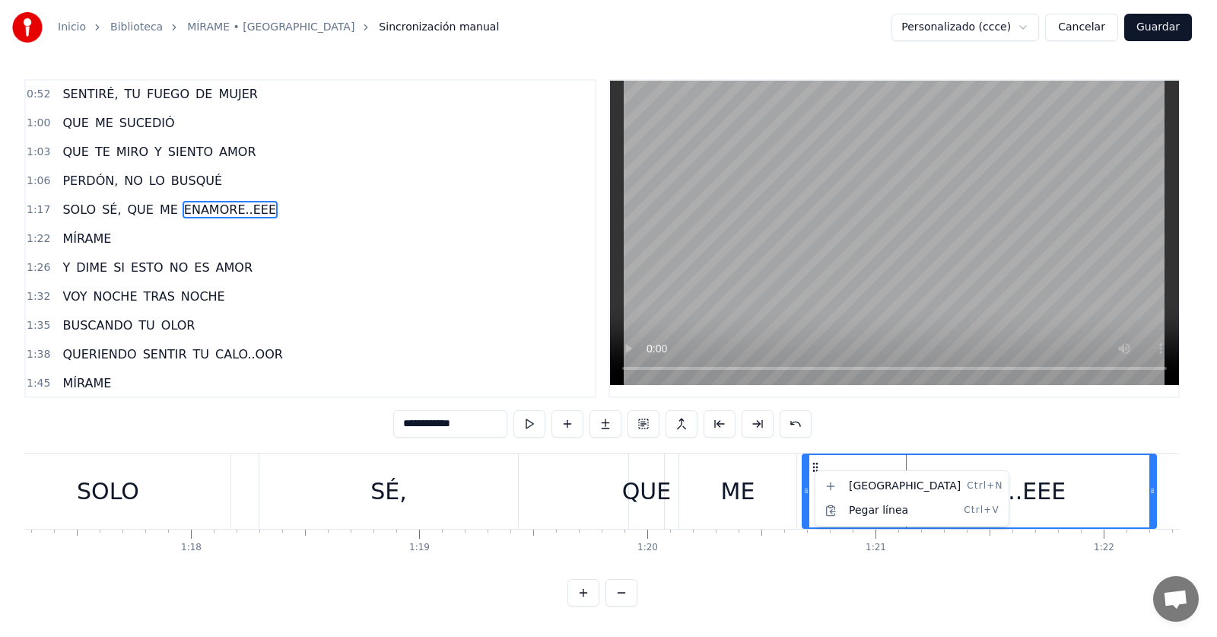
click at [1089, 27] on html "Inicio Biblioteca MÍRAME • NATALINO Sincronización manual Personalizado (ccce) …" at bounding box center [608, 315] width 1217 height 630
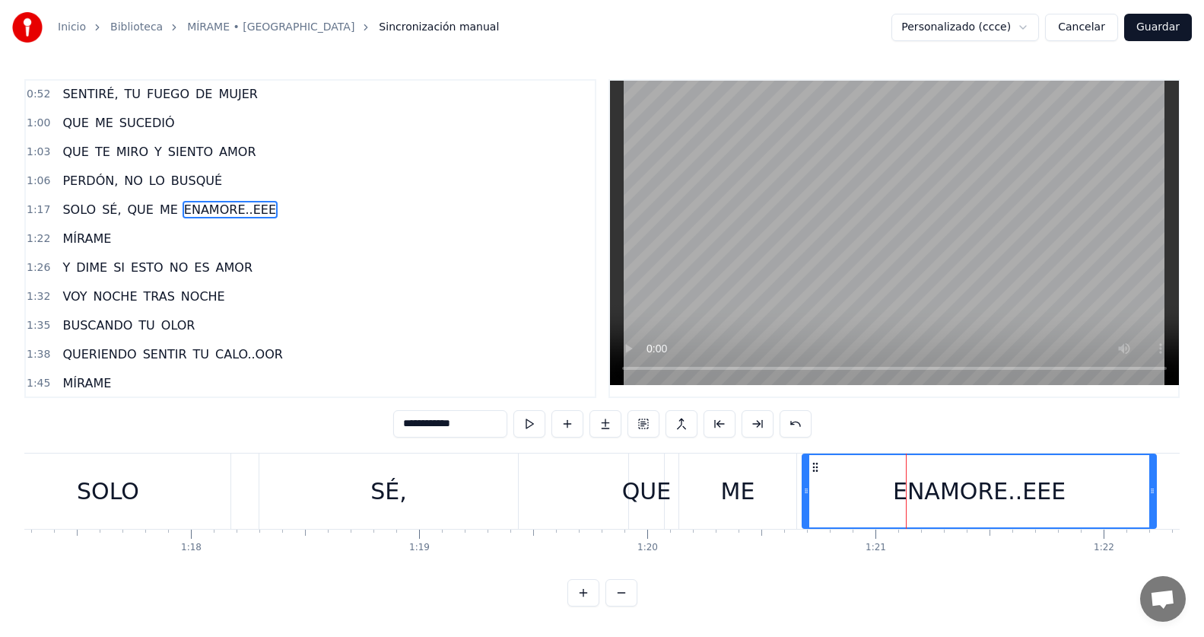
click at [1091, 26] on button "Cancelar" at bounding box center [1081, 27] width 73 height 27
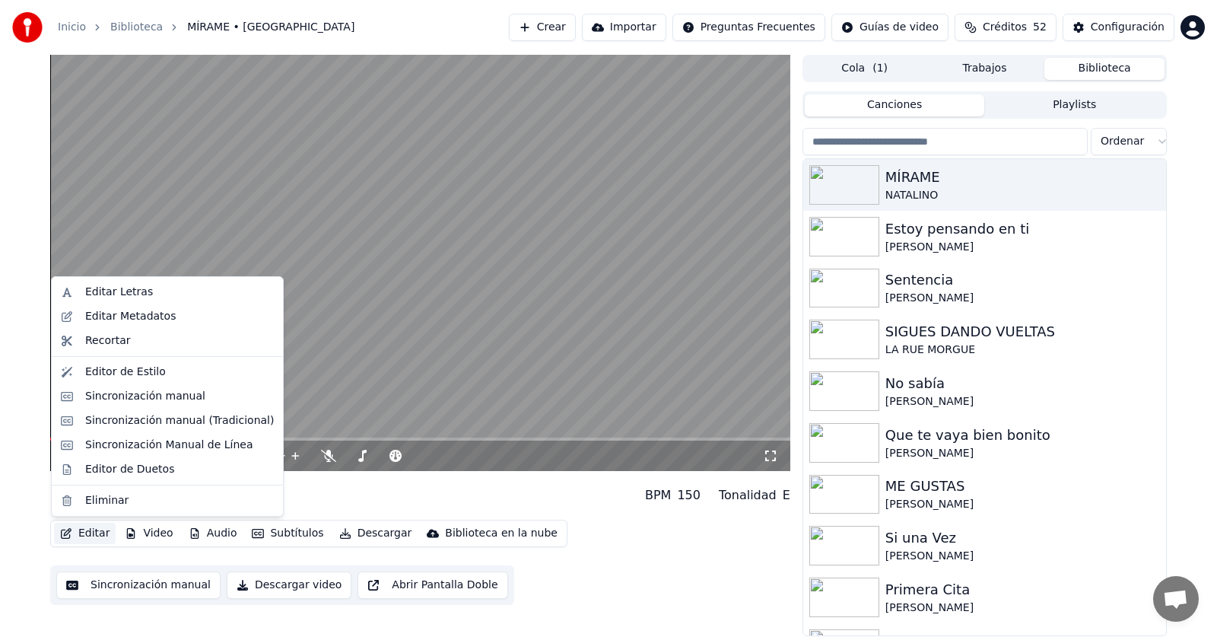
click at [75, 533] on button "Editar" at bounding box center [85, 532] width 62 height 21
click at [124, 393] on div "Sincronización manual" at bounding box center [145, 396] width 120 height 15
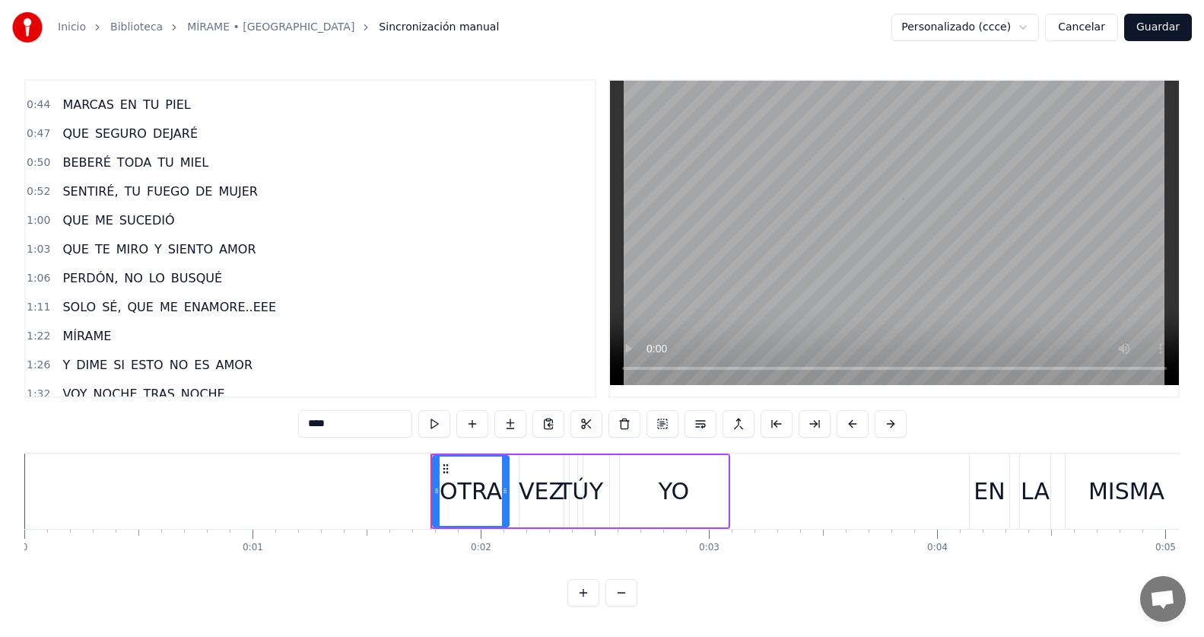
scroll to position [228, 0]
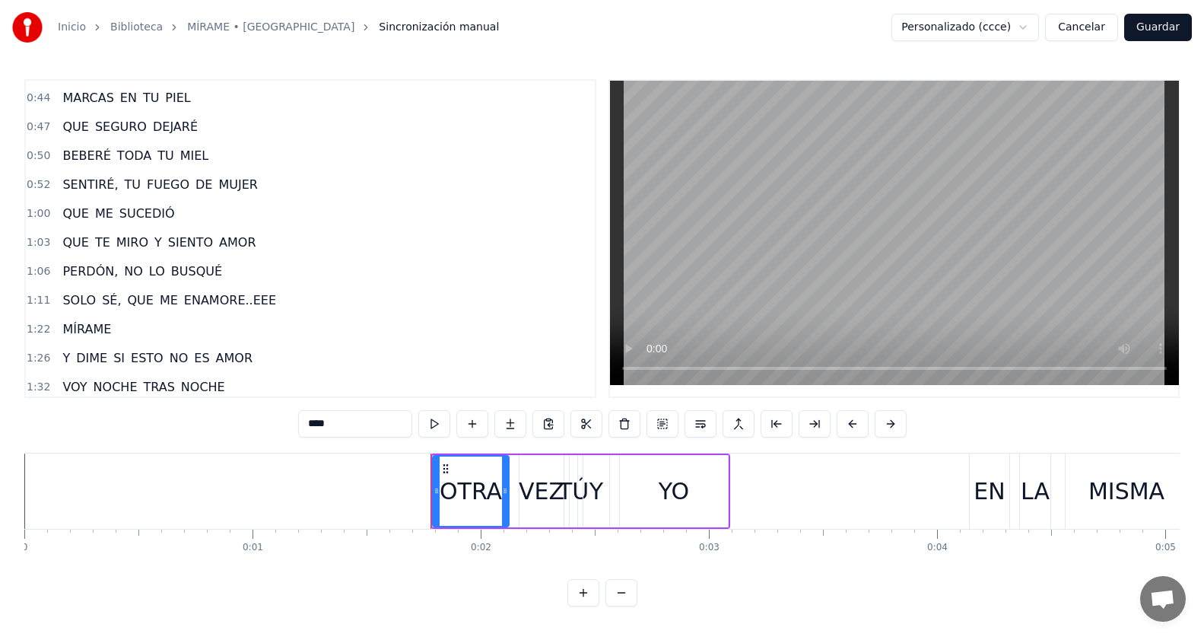
click at [183, 295] on span "ENAMORE..EEE" at bounding box center [230, 299] width 95 height 17
type input "**********"
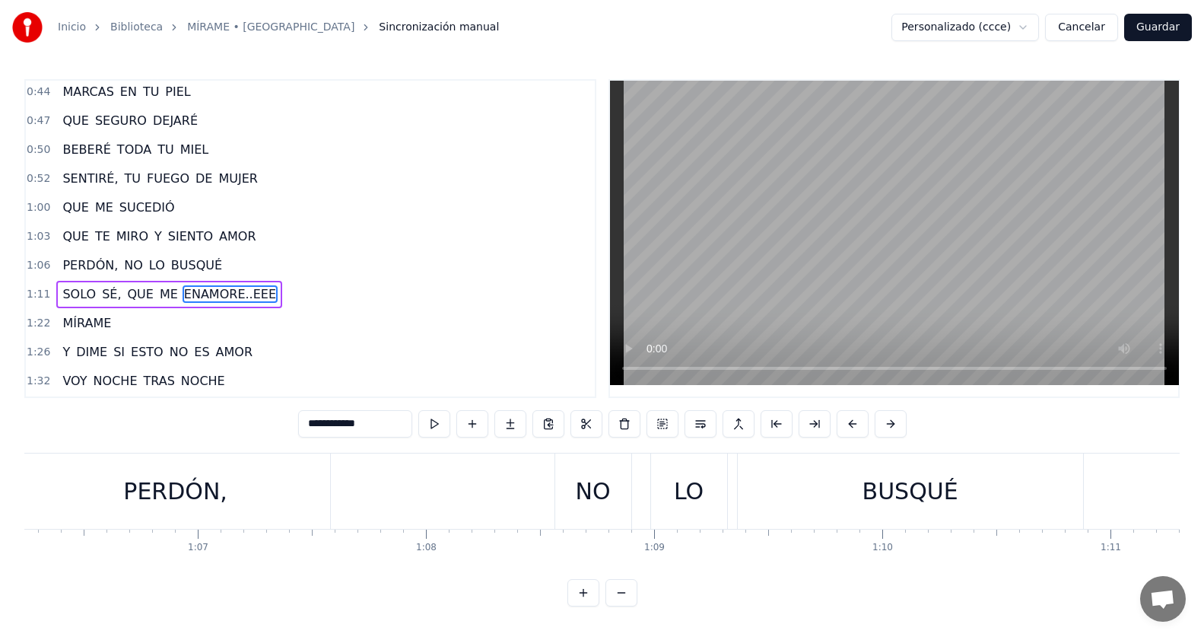
scroll to position [0, 17108]
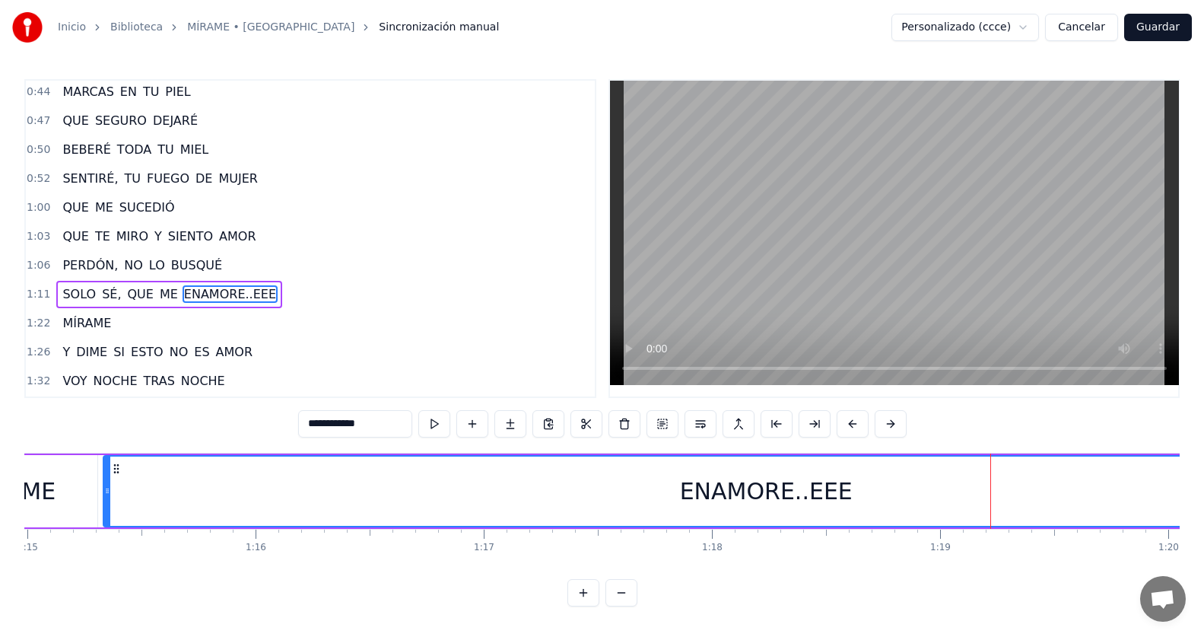
click at [675, 473] on div "ENAMORE..EEE" at bounding box center [766, 490] width 1324 height 69
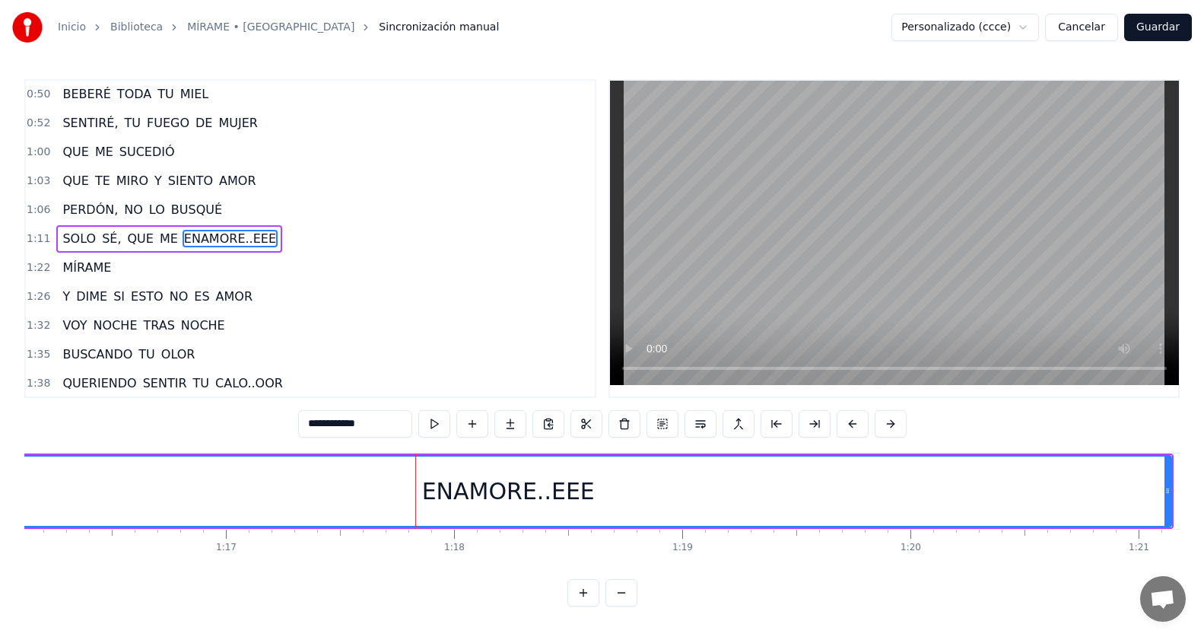
scroll to position [0, 17453]
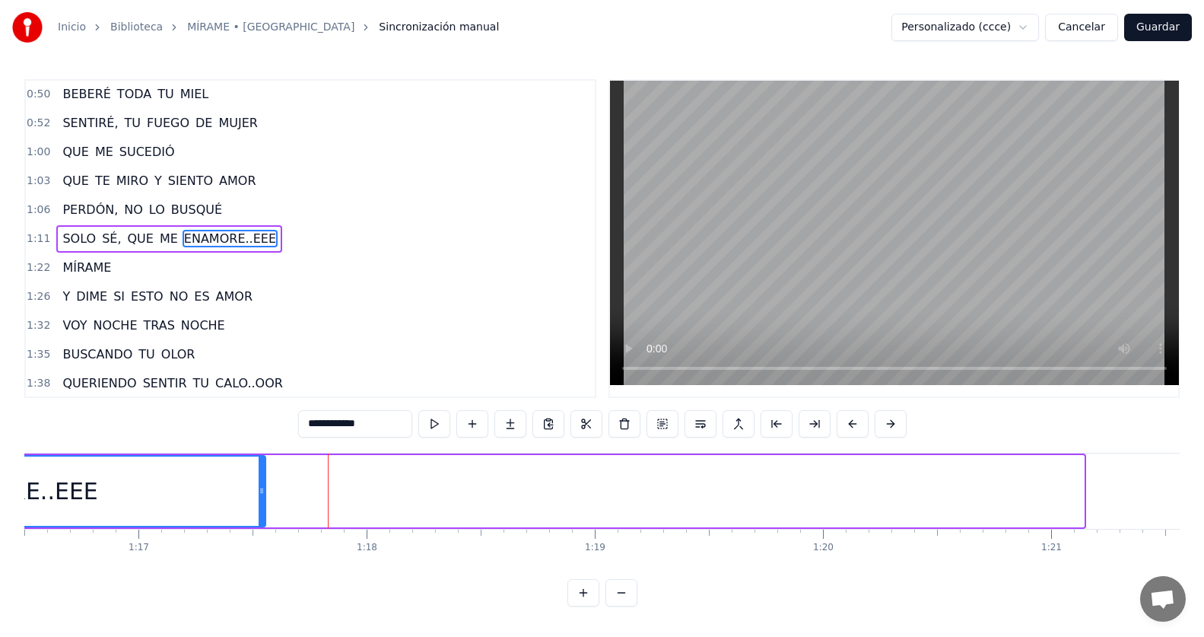
drag, startPoint x: 1081, startPoint y: 494, endPoint x: 317, endPoint y: 541, distance: 765.0
click at [262, 505] on div at bounding box center [262, 490] width 6 height 69
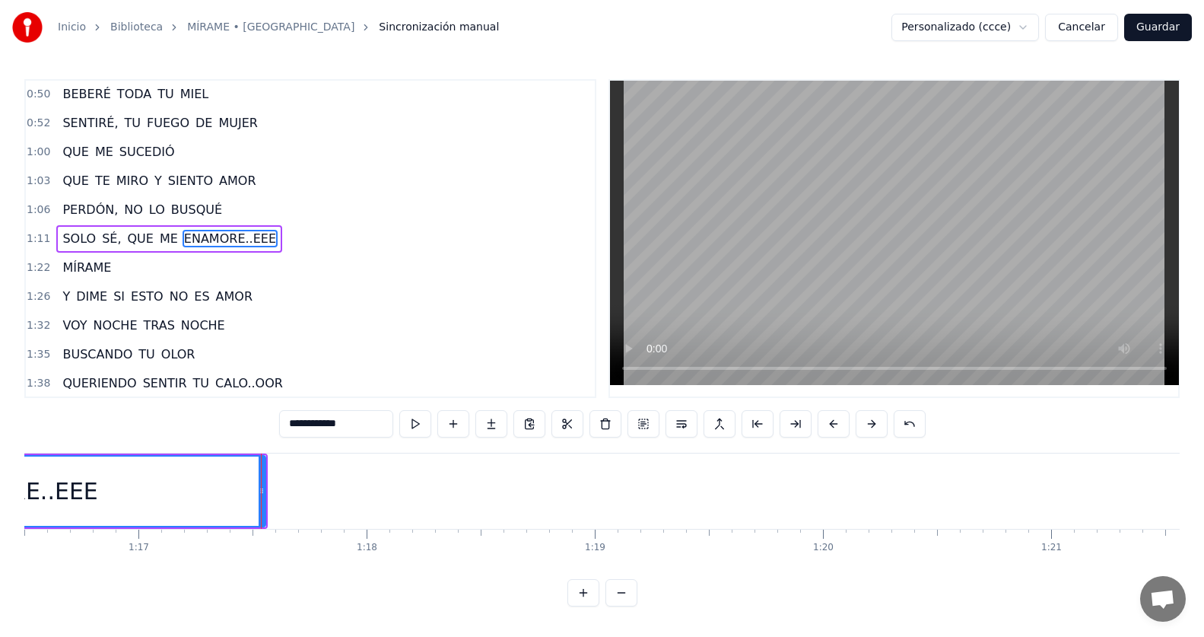
scroll to position [0, 16706]
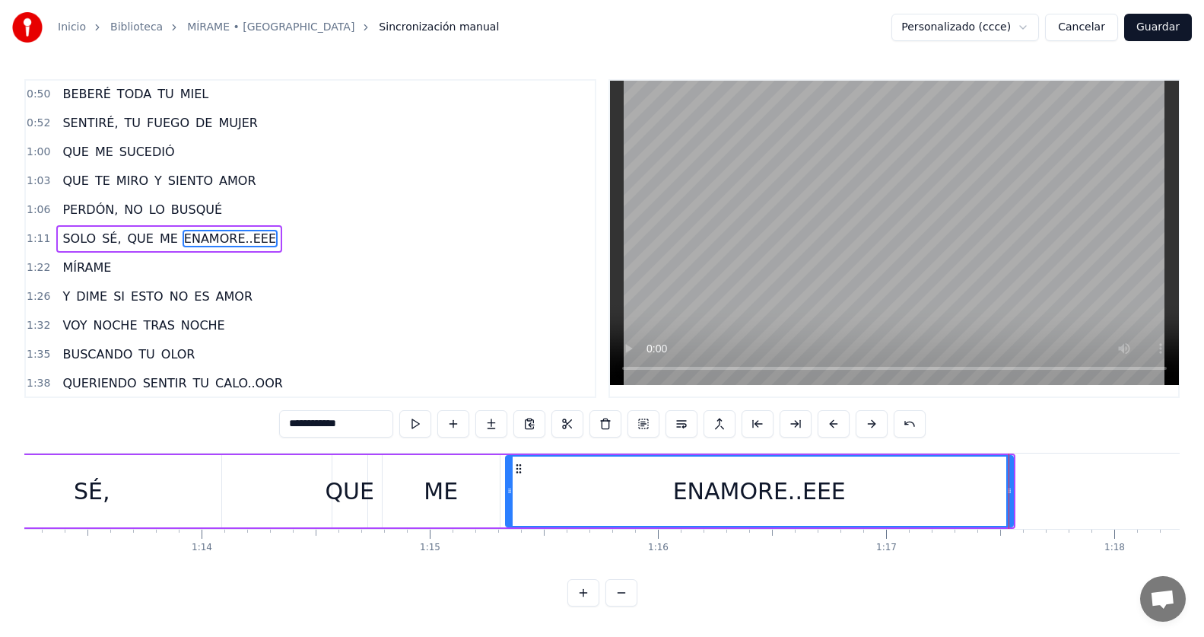
click at [561, 479] on div "ENAMORE..EEE" at bounding box center [759, 490] width 506 height 69
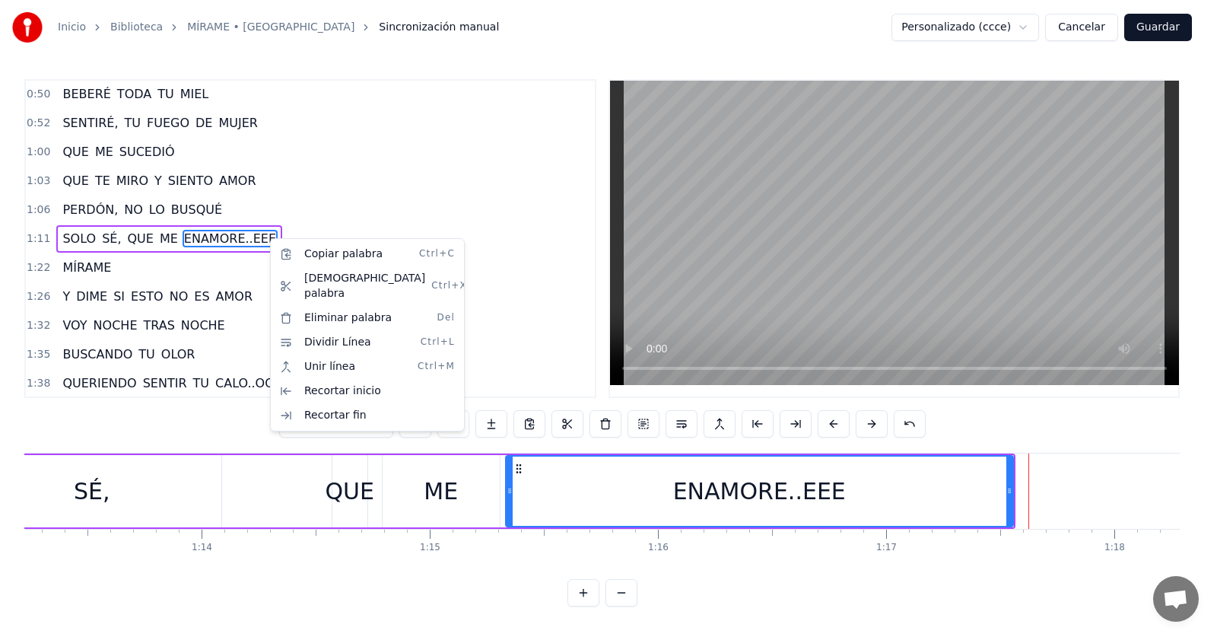
click at [256, 237] on div "1:11 SOLO SÉ, QUE ME ENAMORE..EEE" at bounding box center [310, 238] width 569 height 29
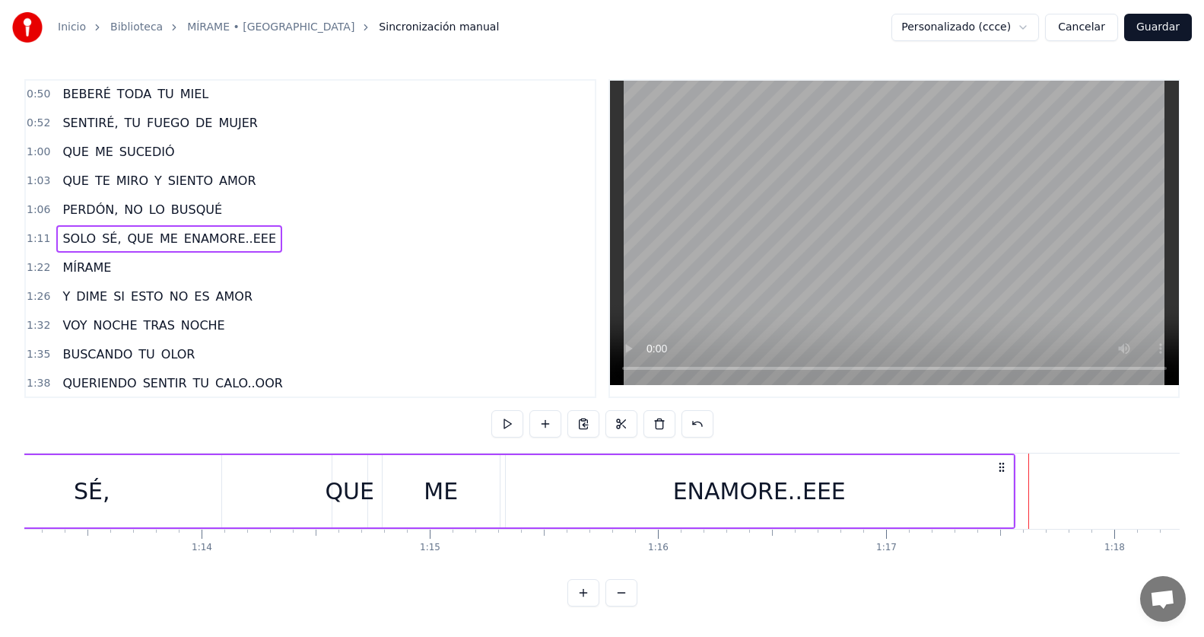
scroll to position [0, 16291]
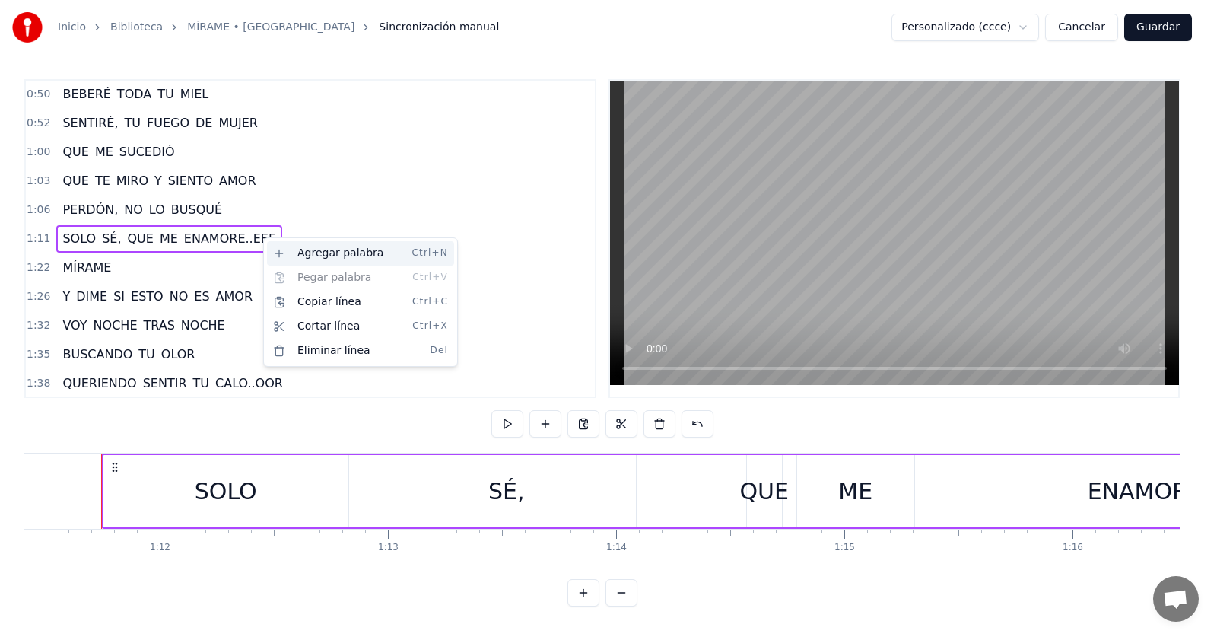
click at [282, 253] on div "Agregar palabra Ctrl+N" at bounding box center [360, 253] width 187 height 24
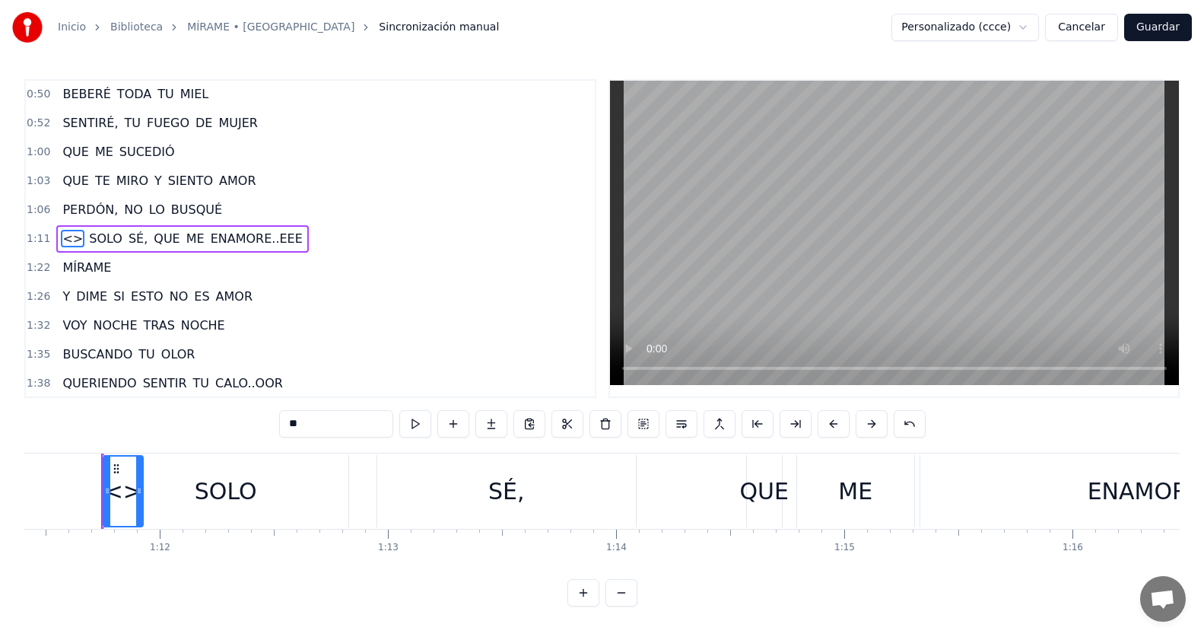
drag, startPoint x: 67, startPoint y: 236, endPoint x: 275, endPoint y: 244, distance: 208.5
click at [275, 244] on div "<> SOLO SÉ, QUE ME ENAMORE..EEE" at bounding box center [182, 238] width 252 height 27
drag, startPoint x: 65, startPoint y: 241, endPoint x: 275, endPoint y: 235, distance: 210.0
click at [275, 235] on div "<> SOLO SÉ, QUE ME ENAMORE..EEE" at bounding box center [182, 238] width 252 height 27
click at [69, 240] on span "<>" at bounding box center [73, 238] width 24 height 17
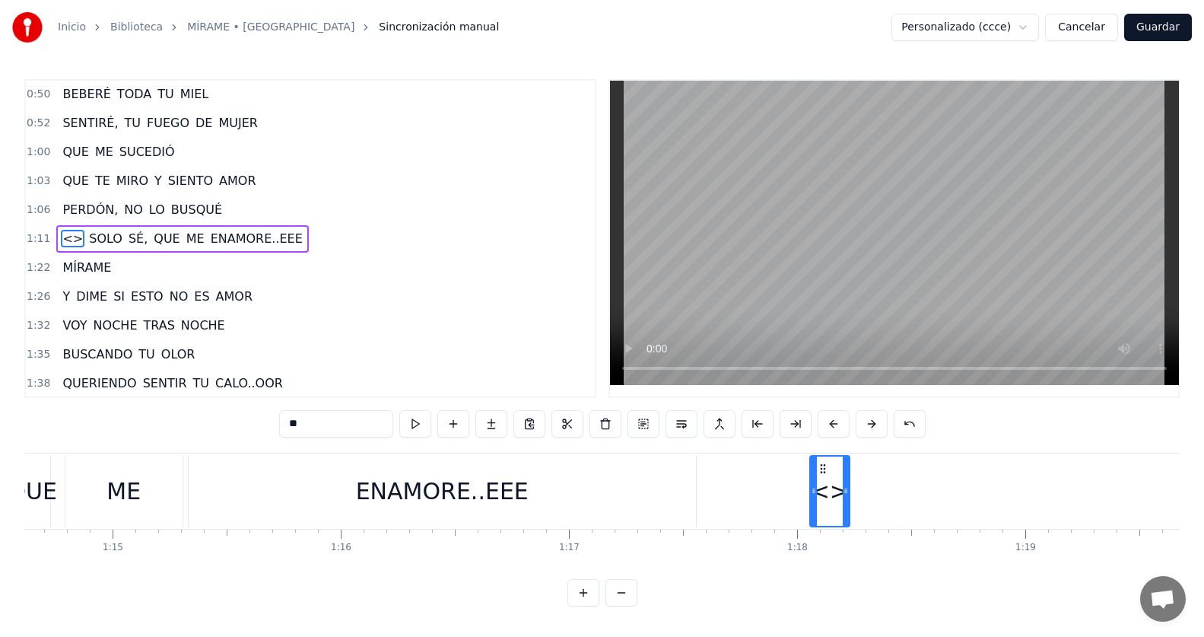
drag, startPoint x: 116, startPoint y: 465, endPoint x: 822, endPoint y: 462, distance: 706.5
click at [420, 478] on div "ENAMORE..EEE" at bounding box center [442, 491] width 173 height 34
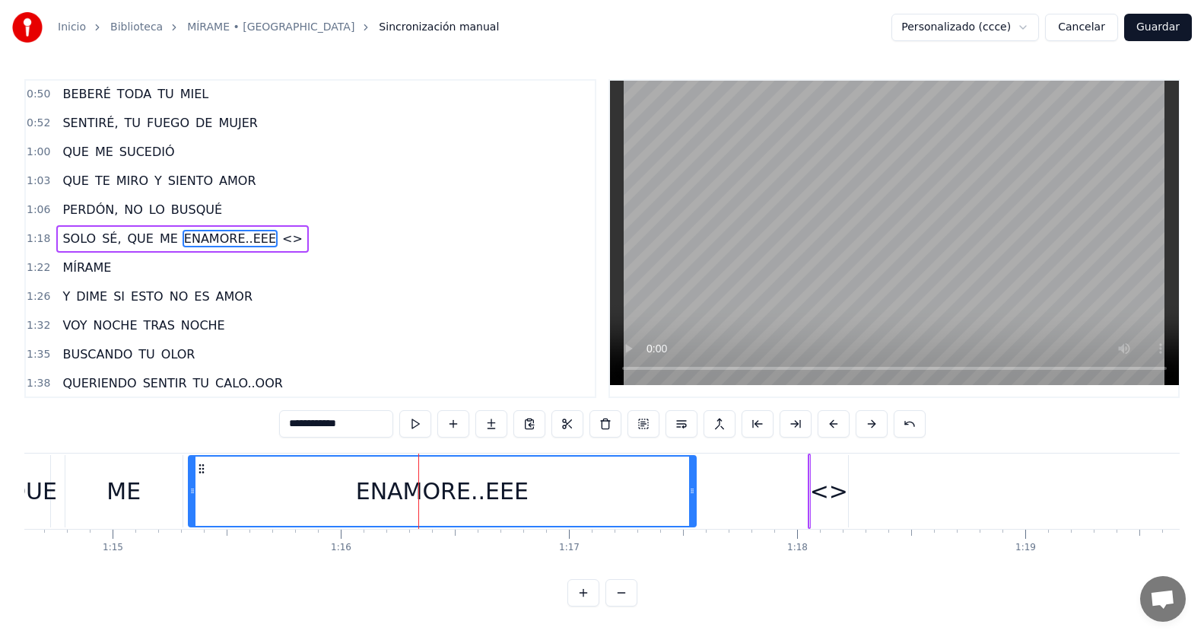
click at [824, 499] on div "<>" at bounding box center [829, 491] width 38 height 34
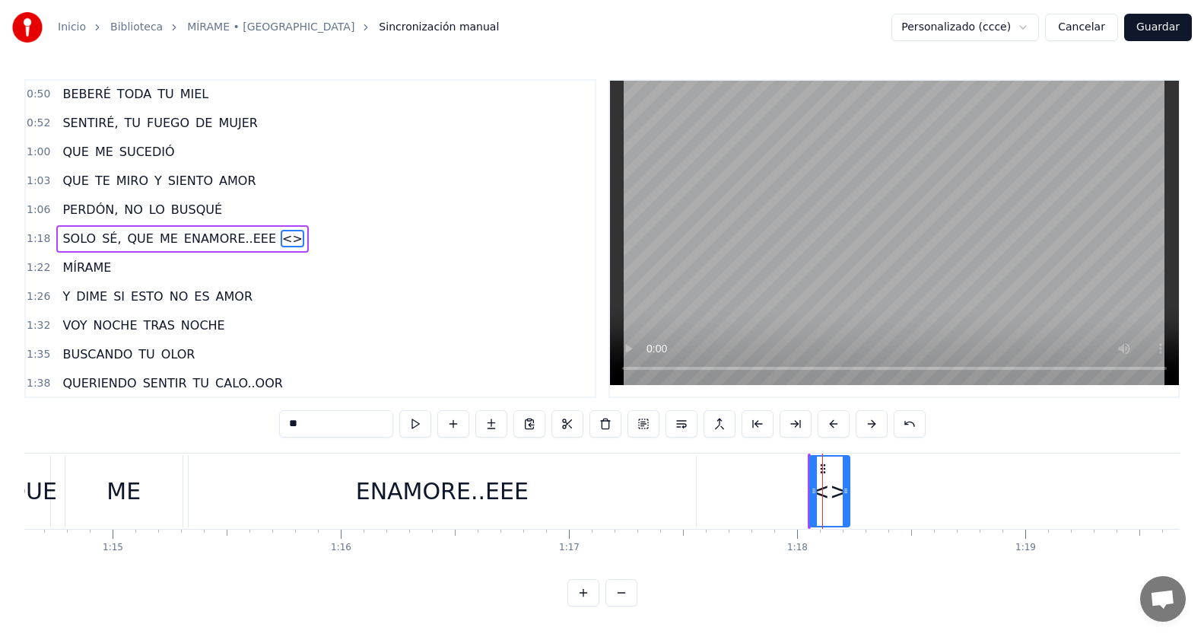
click at [317, 425] on input "**" at bounding box center [336, 423] width 114 height 27
type input "*"
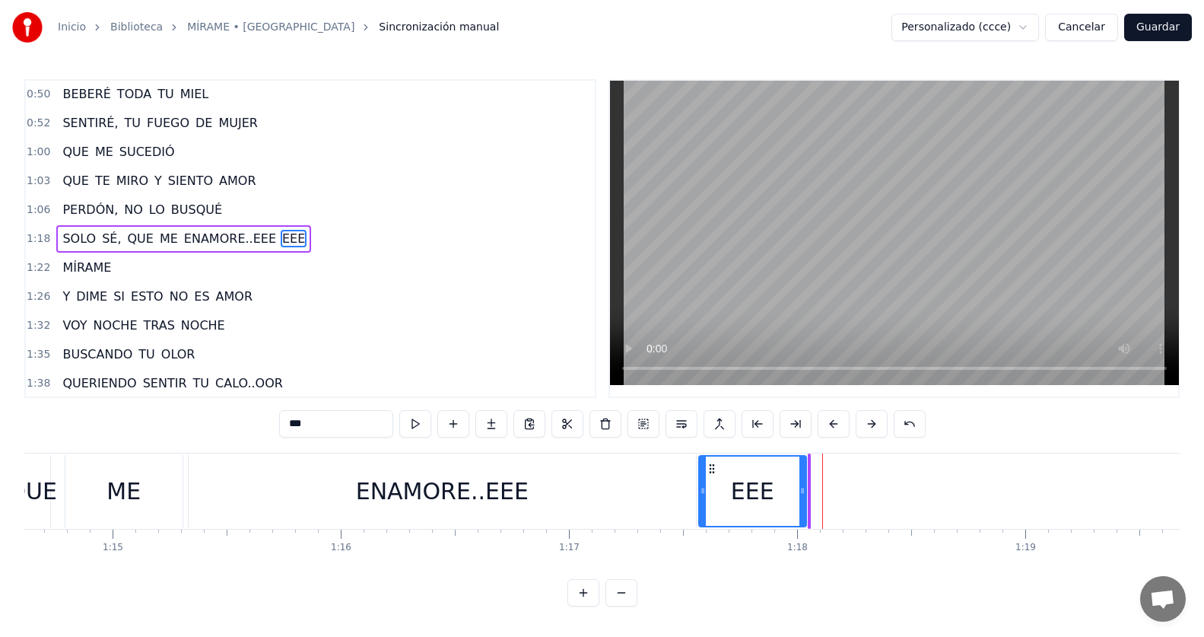
drag, startPoint x: 814, startPoint y: 483, endPoint x: 586, endPoint y: 475, distance: 229.1
click at [705, 489] on div at bounding box center [703, 490] width 6 height 69
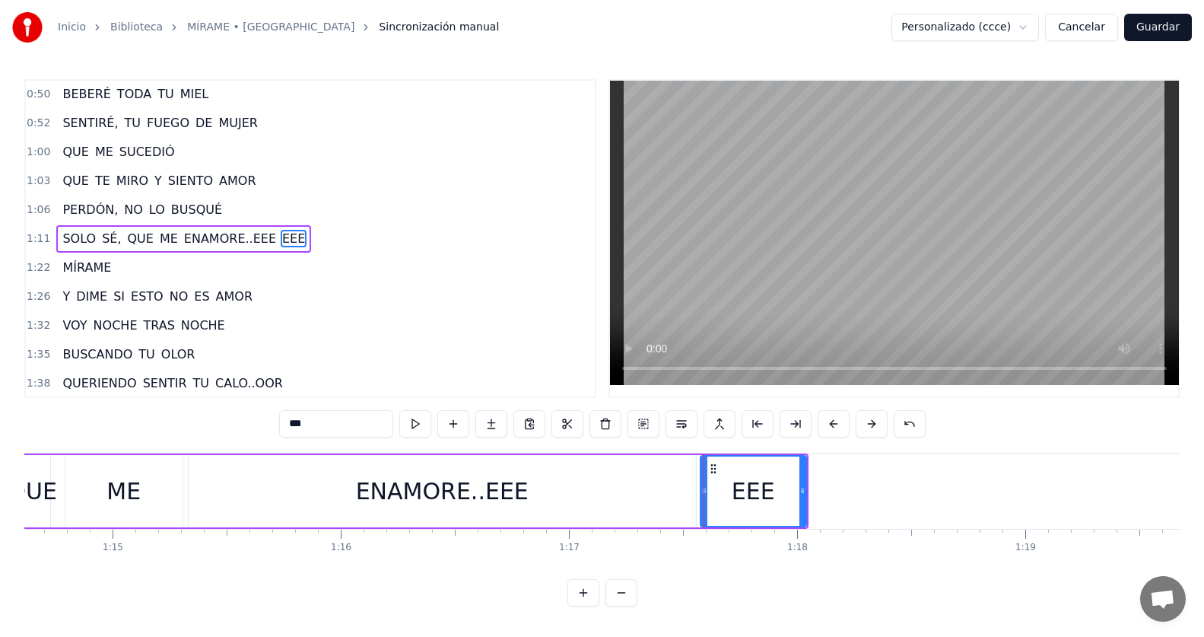
click at [567, 478] on div "ENAMORE..EEE" at bounding box center [442, 491] width 507 height 72
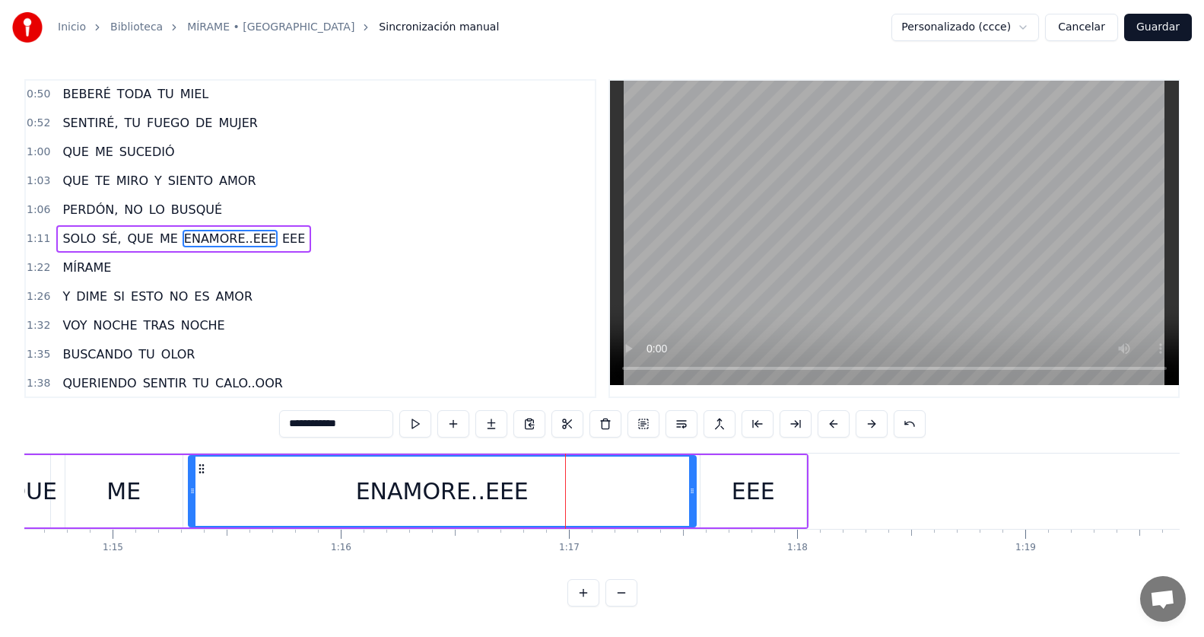
click at [716, 479] on div "EEE" at bounding box center [753, 491] width 106 height 72
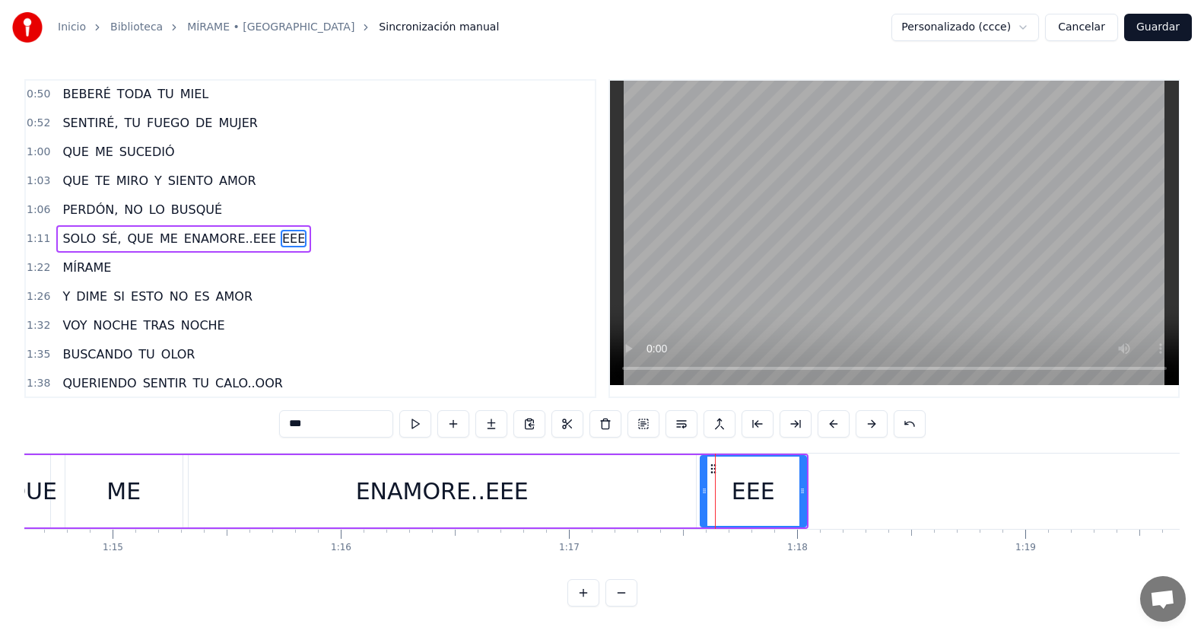
click at [469, 494] on div "ENAMORE..EEE" at bounding box center [442, 491] width 173 height 34
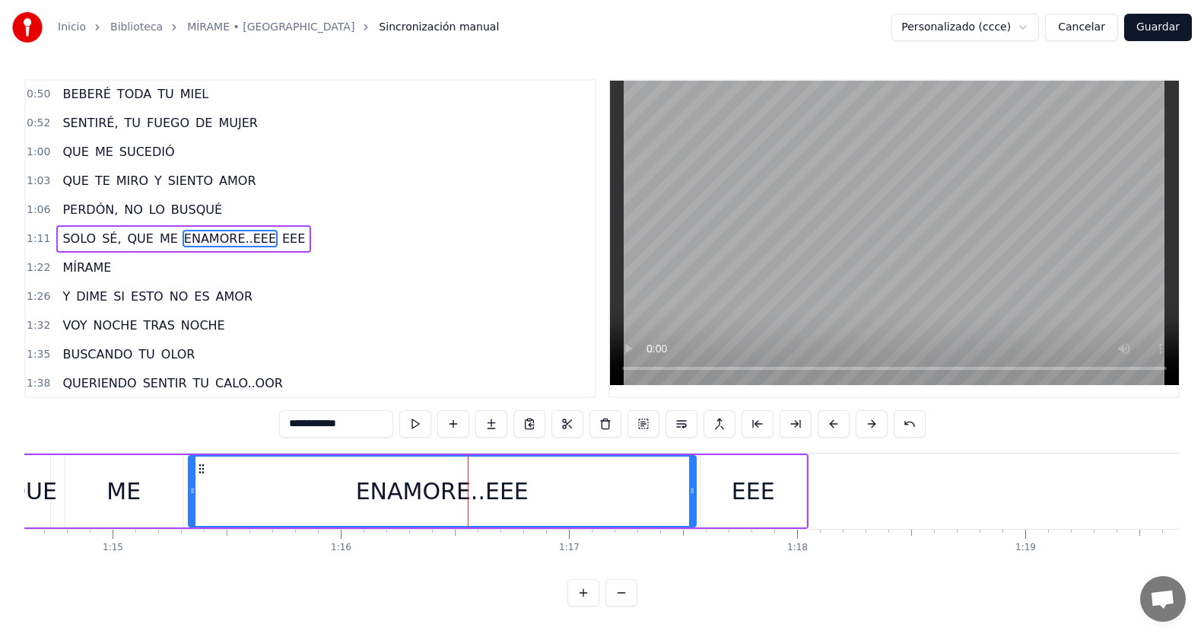
click at [372, 418] on input "**********" at bounding box center [336, 423] width 114 height 27
type input "*********"
click at [417, 346] on div "1:35 BUSCANDO TU OLOR" at bounding box center [310, 354] width 569 height 29
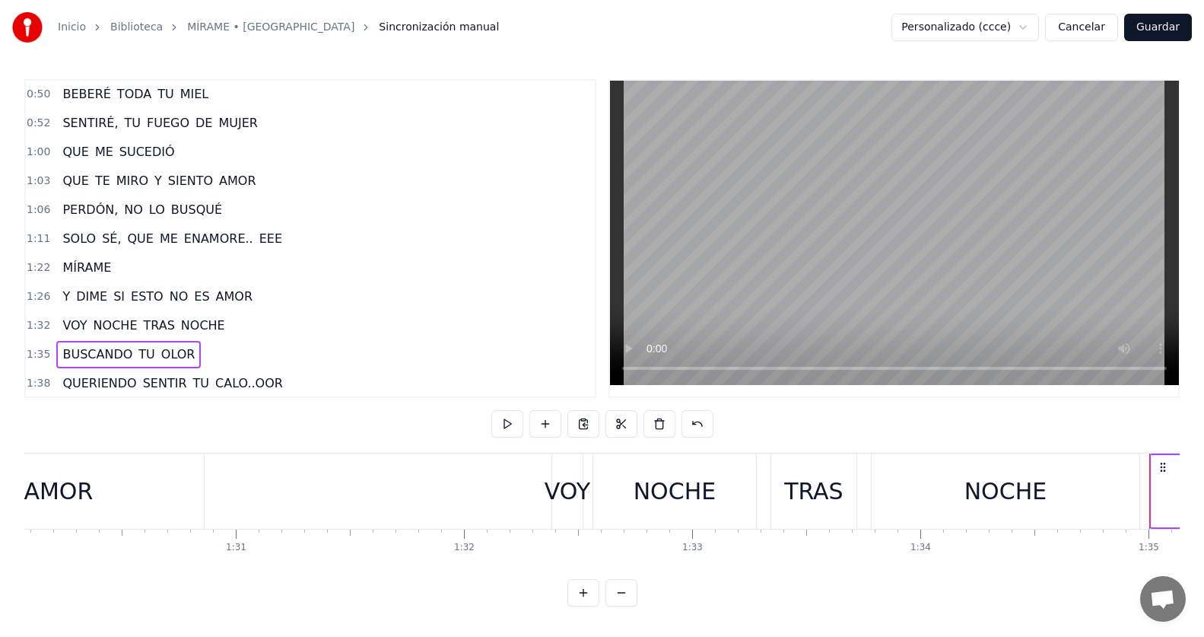
scroll to position [0, 21598]
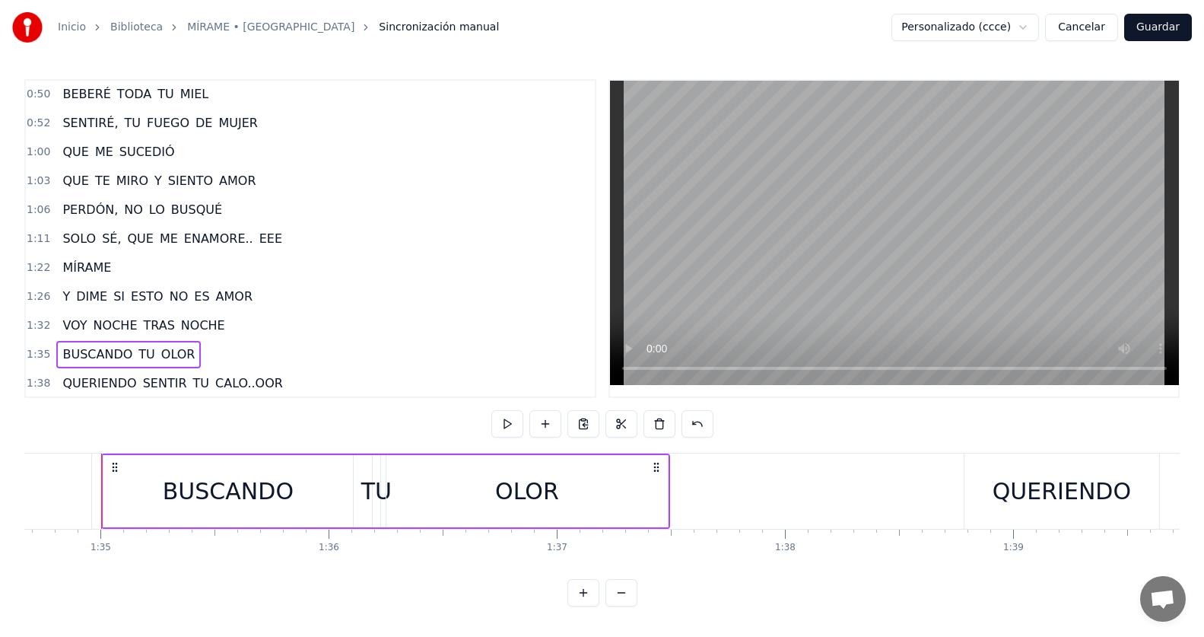
click at [269, 242] on div "1:11 SOLO SÉ, QUE ME ENAMORE.. EEE" at bounding box center [310, 238] width 569 height 29
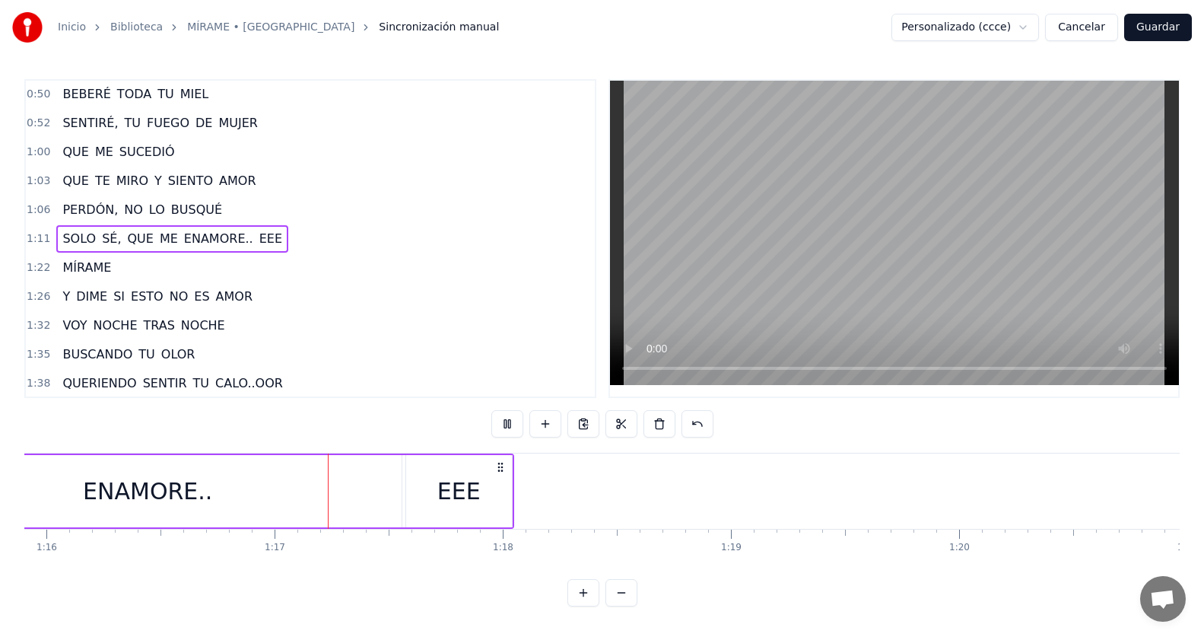
scroll to position [0, 17364]
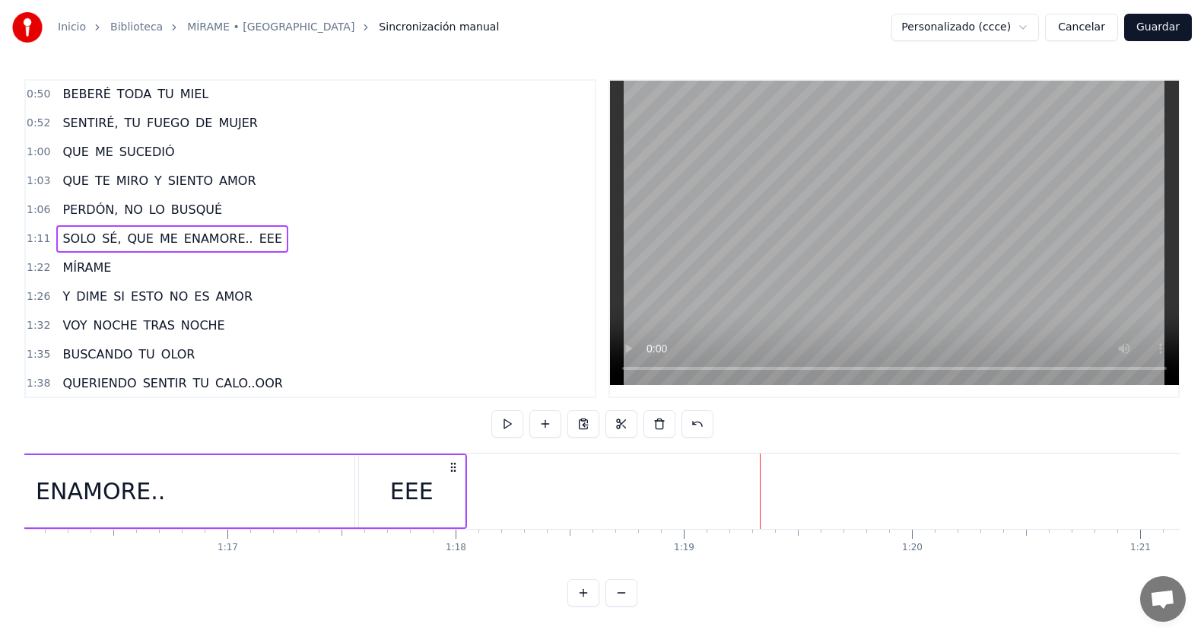
click at [157, 484] on div "ENAMORE.." at bounding box center [100, 491] width 129 height 34
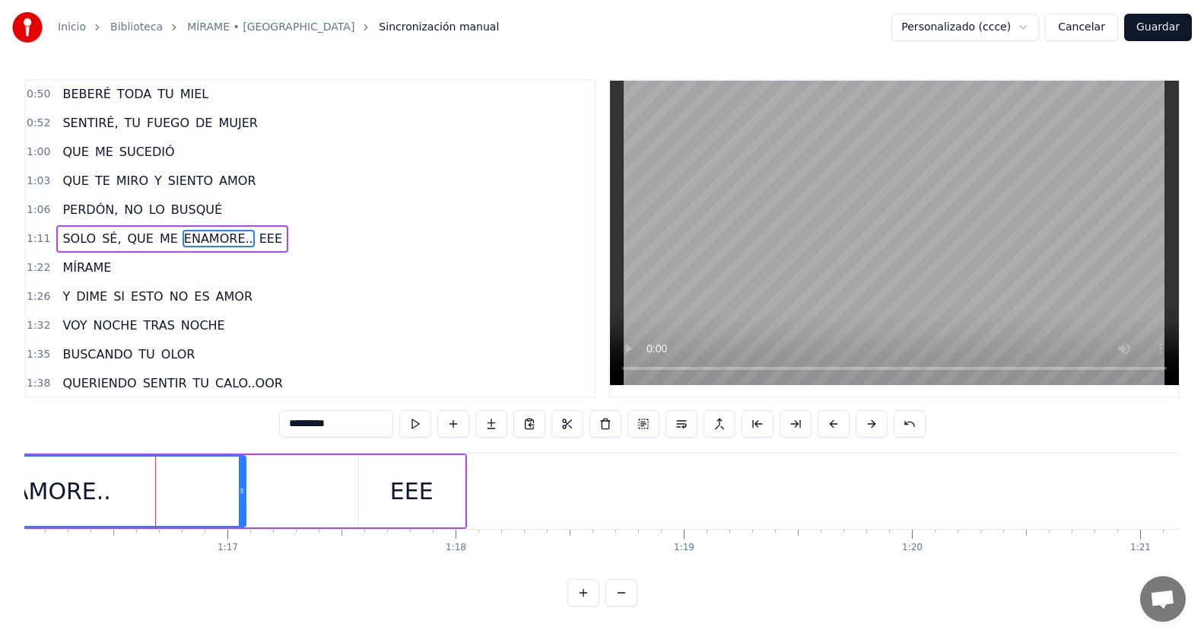
drag, startPoint x: 351, startPoint y: 492, endPoint x: 242, endPoint y: 483, distance: 109.1
click at [242, 483] on div at bounding box center [242, 490] width 6 height 69
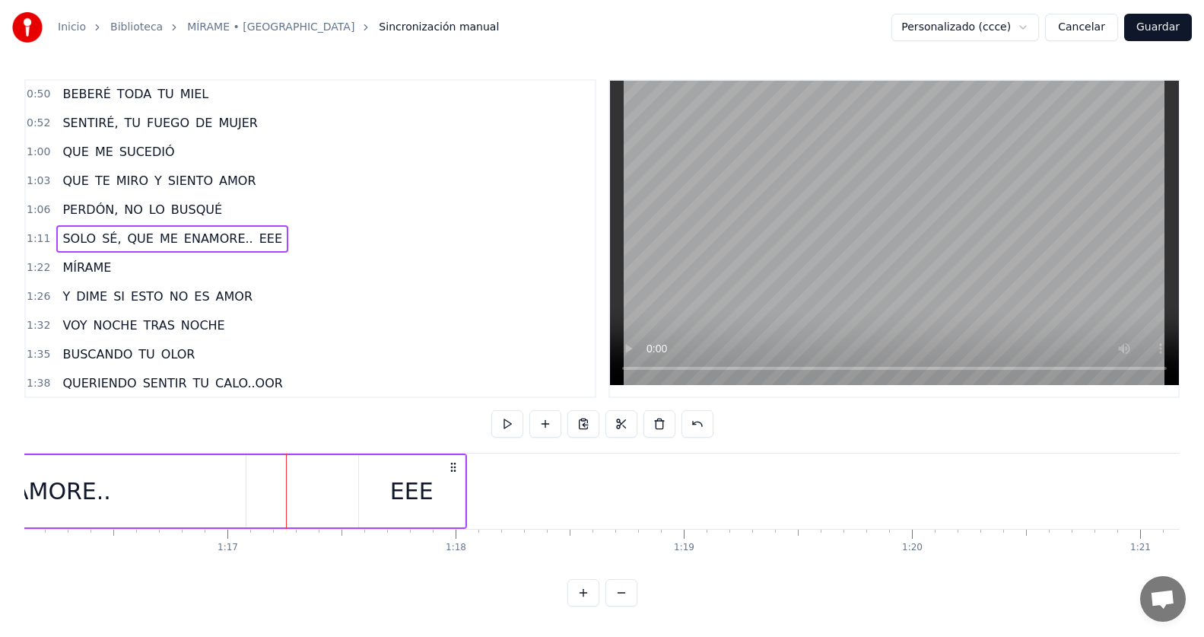
click at [384, 487] on div "EEE" at bounding box center [412, 491] width 106 height 72
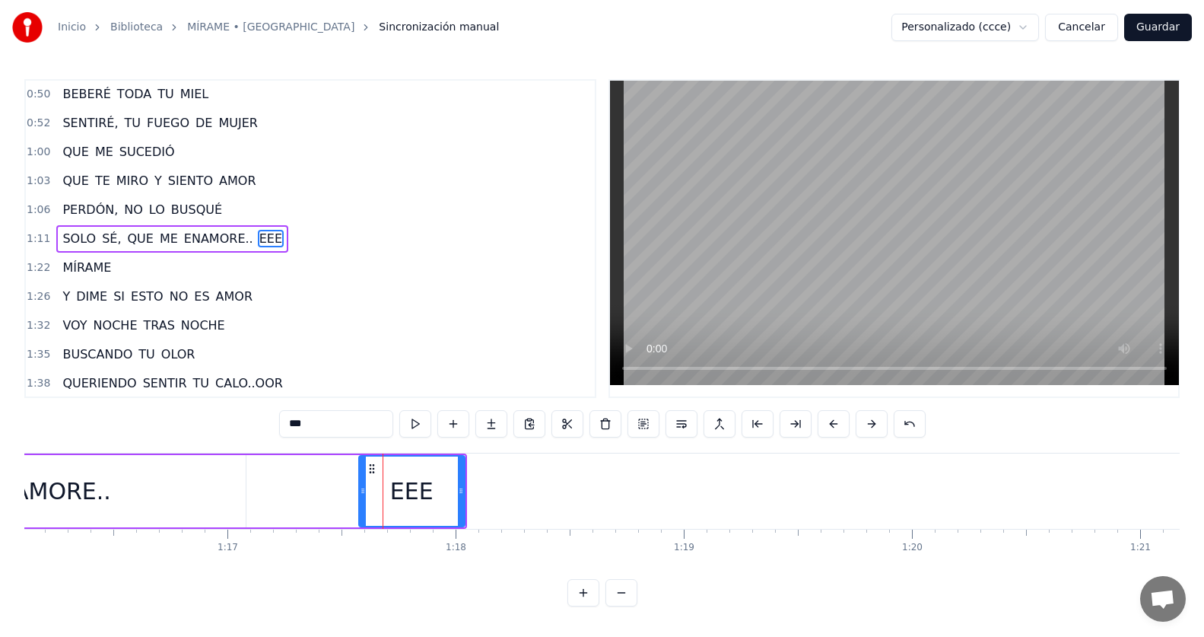
click at [130, 487] on div "ENAMORE.." at bounding box center [46, 491] width 398 height 72
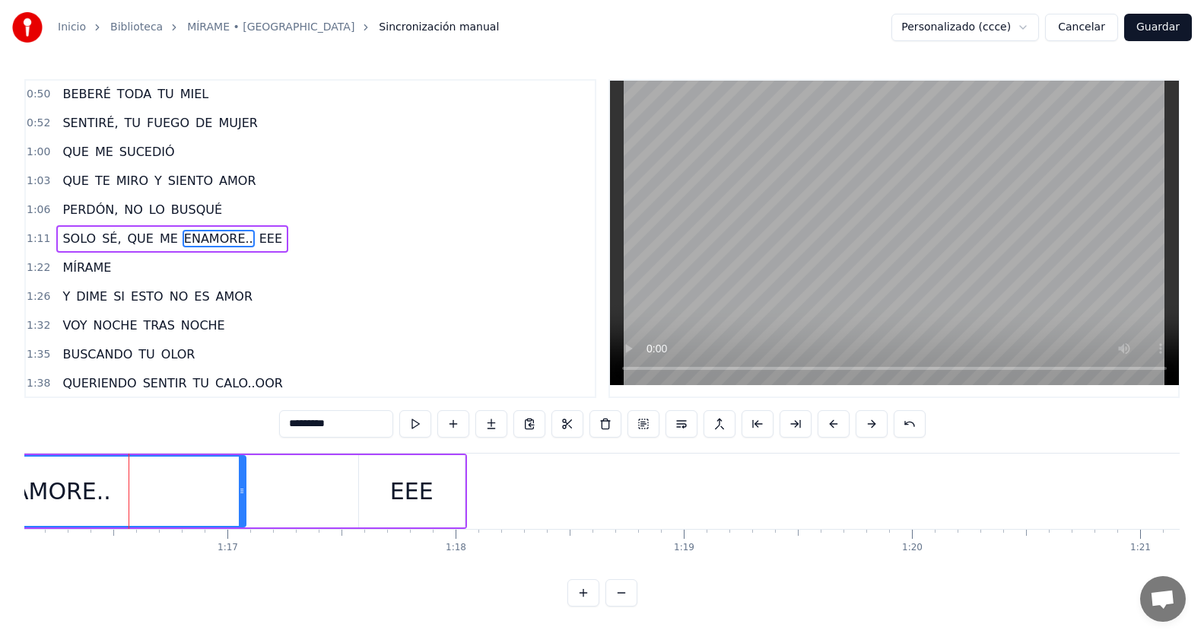
click at [428, 491] on div "EEE" at bounding box center [411, 491] width 43 height 34
type input "***"
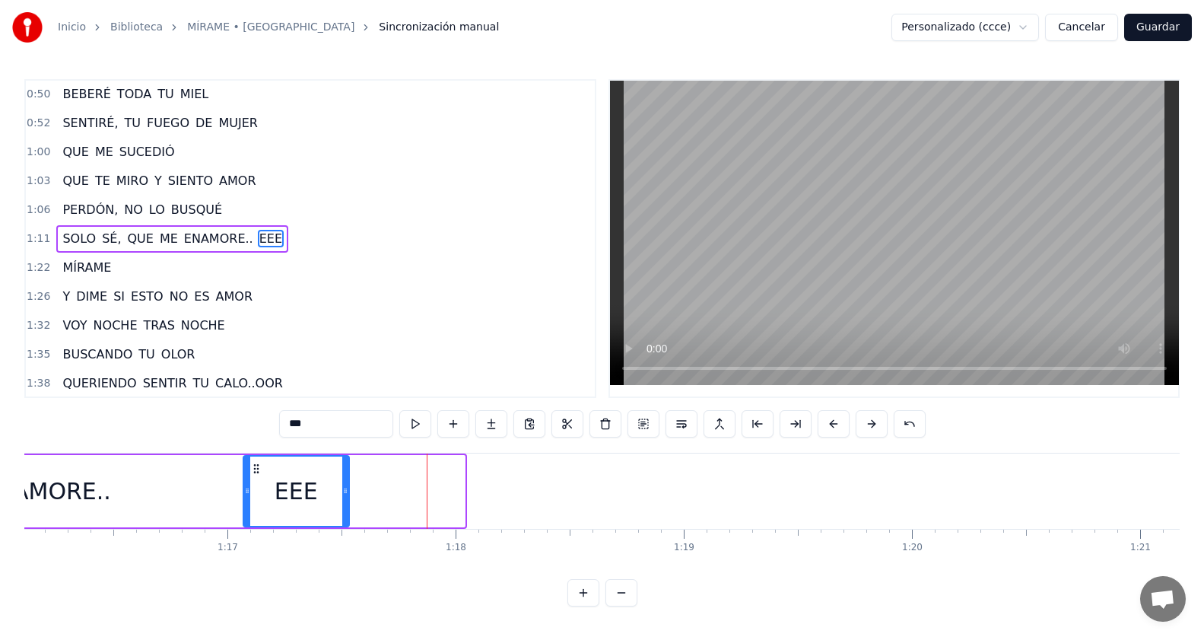
drag, startPoint x: 374, startPoint y: 468, endPoint x: 259, endPoint y: 471, distance: 115.6
click at [259, 471] on icon at bounding box center [256, 468] width 12 height 12
drag, startPoint x: 308, startPoint y: 313, endPoint x: 307, endPoint y: 294, distance: 18.3
click at [308, 312] on div "1:32 VOY NOCHE TRAS NOCHE" at bounding box center [310, 325] width 569 height 29
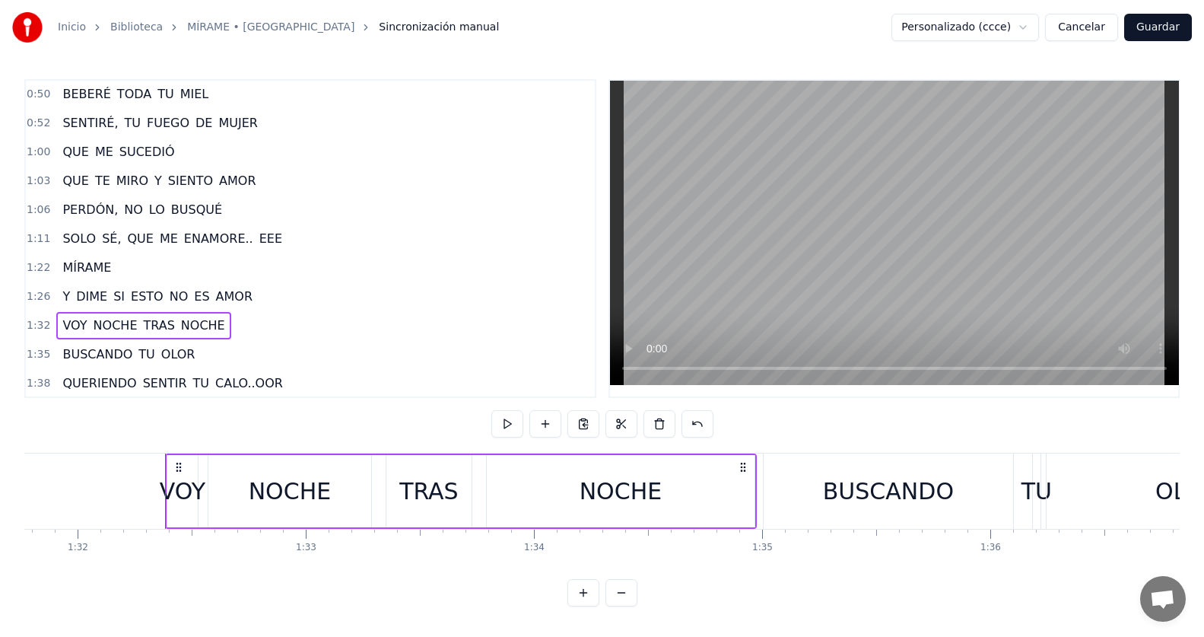
click at [282, 240] on div "1:11 SOLO SÉ, QUE ME ENAMORE.. EEE" at bounding box center [310, 238] width 569 height 29
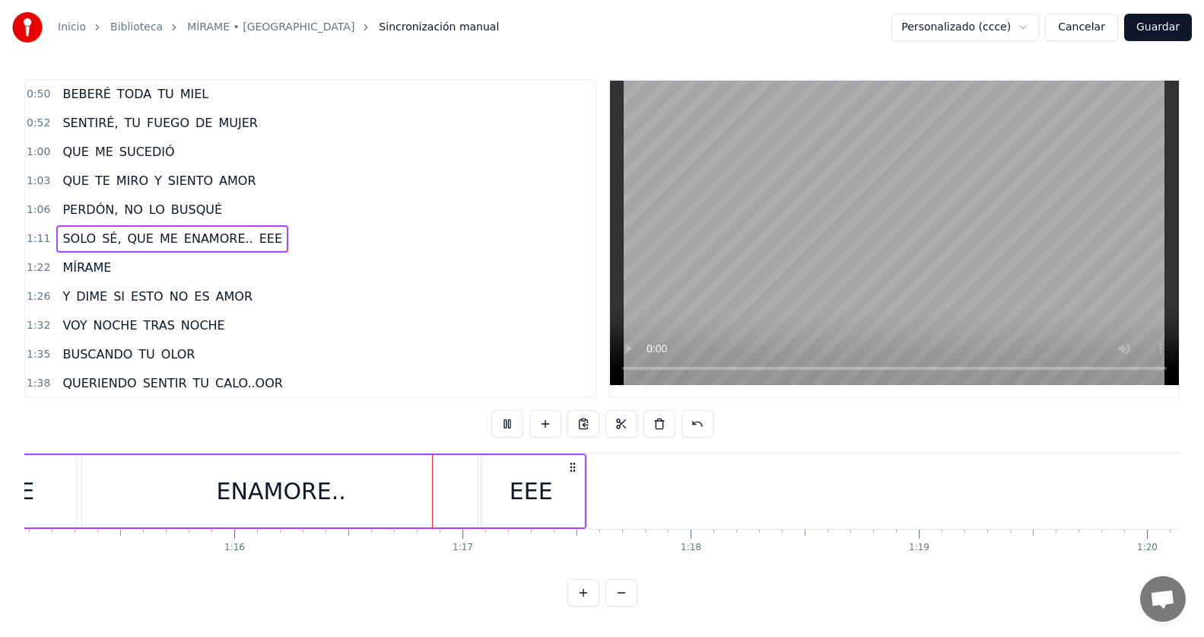
scroll to position [0, 17303]
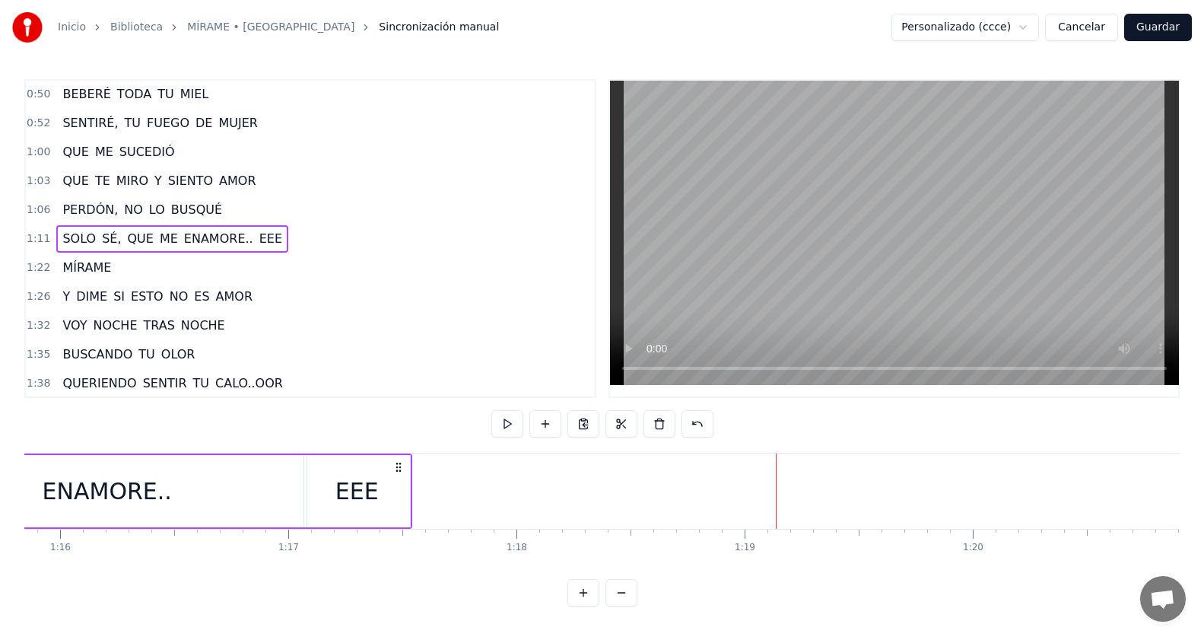
click at [386, 479] on div "EEE" at bounding box center [357, 491] width 106 height 72
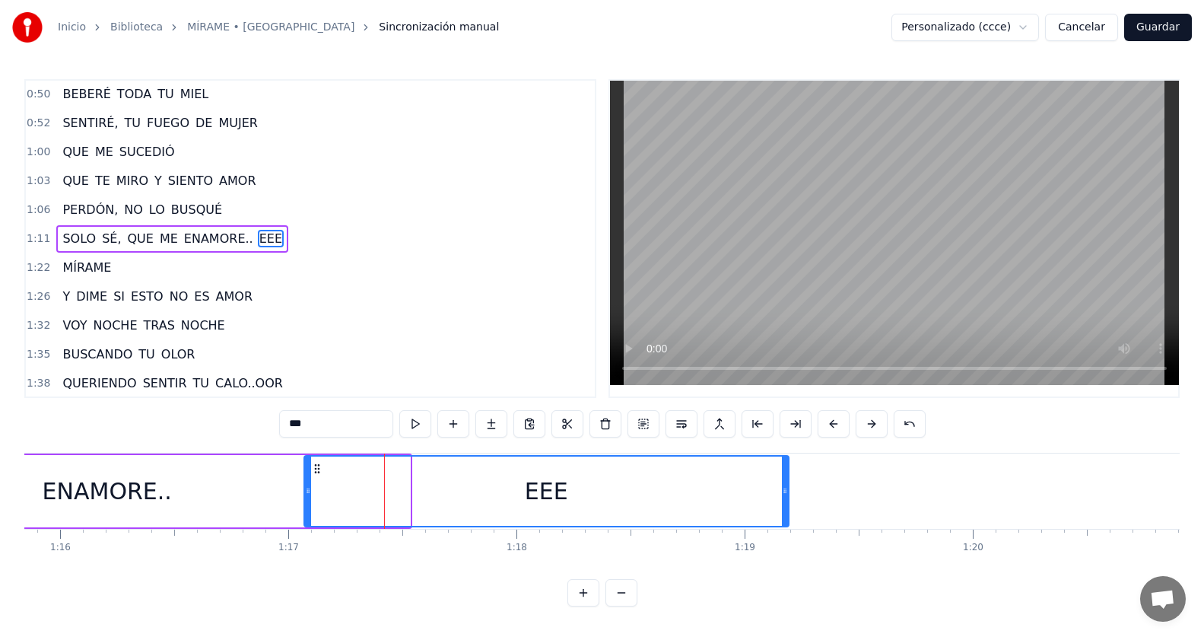
drag, startPoint x: 408, startPoint y: 489, endPoint x: 783, endPoint y: 506, distance: 375.3
click at [787, 506] on div at bounding box center [785, 490] width 6 height 69
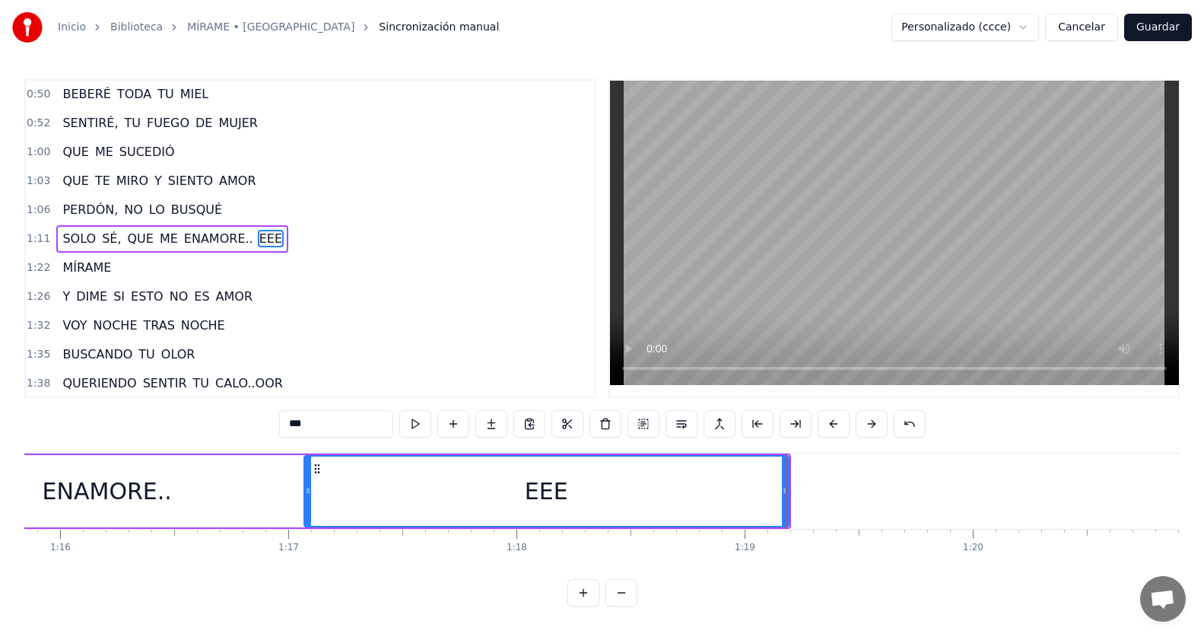
click at [322, 236] on div "1:11 SOLO SÉ, QUE ME ENAMORE.. EEE" at bounding box center [310, 238] width 569 height 29
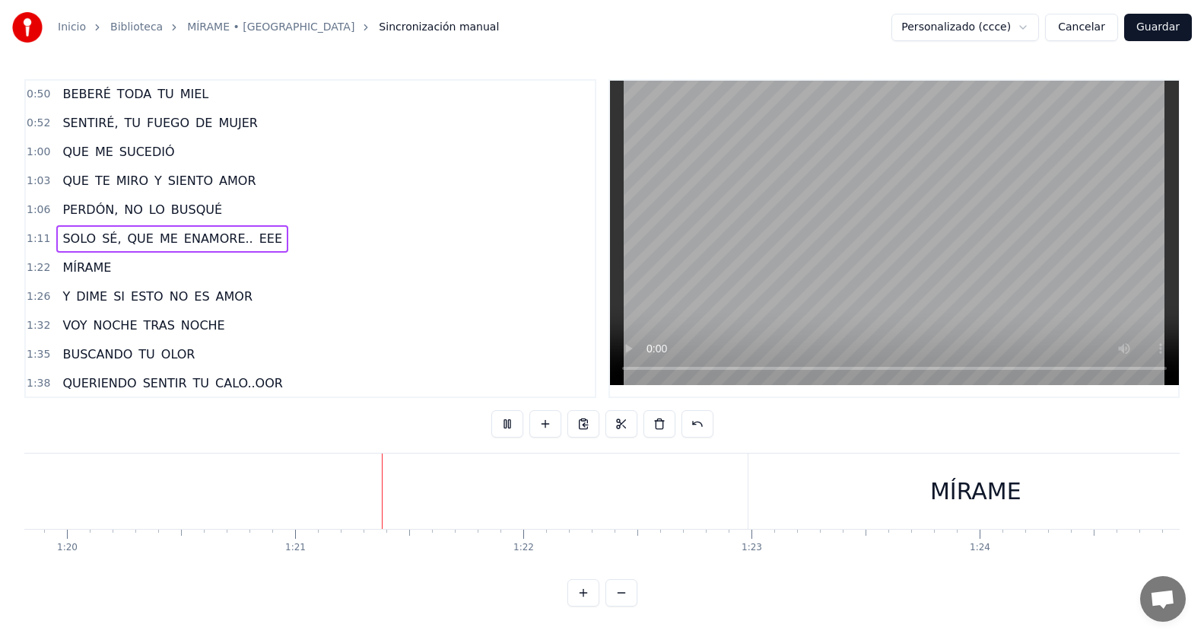
scroll to position [0, 18323]
click at [208, 230] on span "ENAMORE.." at bounding box center [219, 238] width 72 height 17
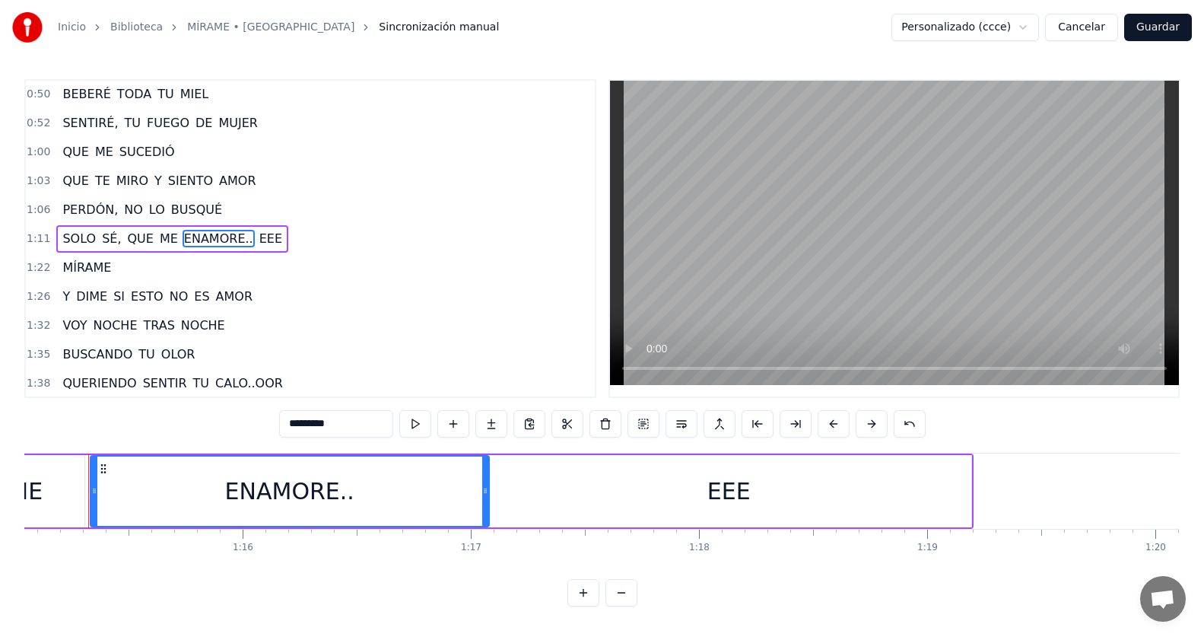
click at [258, 239] on span "EEE" at bounding box center [271, 238] width 26 height 17
type input "***"
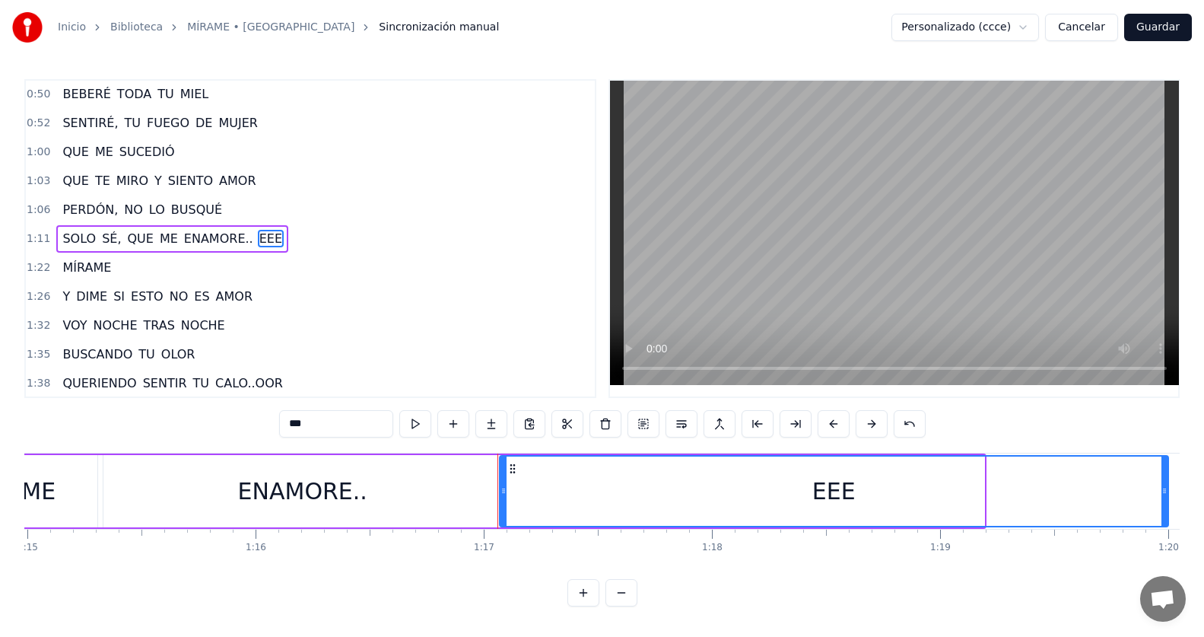
drag, startPoint x: 981, startPoint y: 497, endPoint x: 1165, endPoint y: 491, distance: 184.1
click at [1165, 491] on div at bounding box center [1164, 490] width 6 height 69
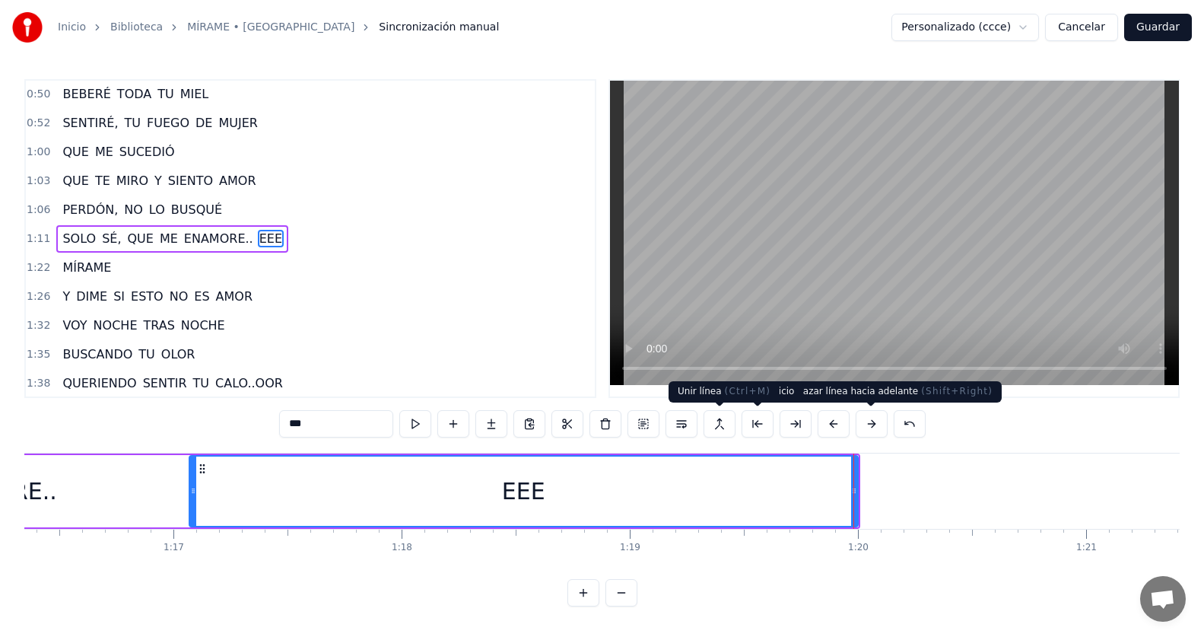
scroll to position [0, 18171]
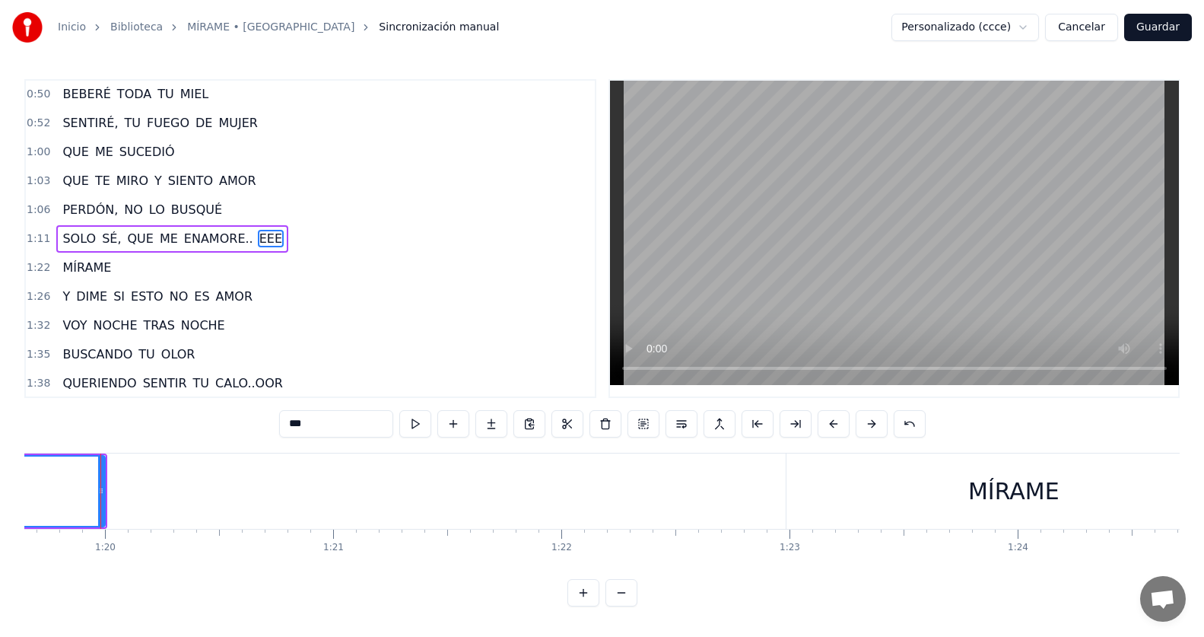
click at [296, 238] on div "1:11 SOLO SÉ, QUE ME ENAMORE.. EEE" at bounding box center [310, 238] width 569 height 29
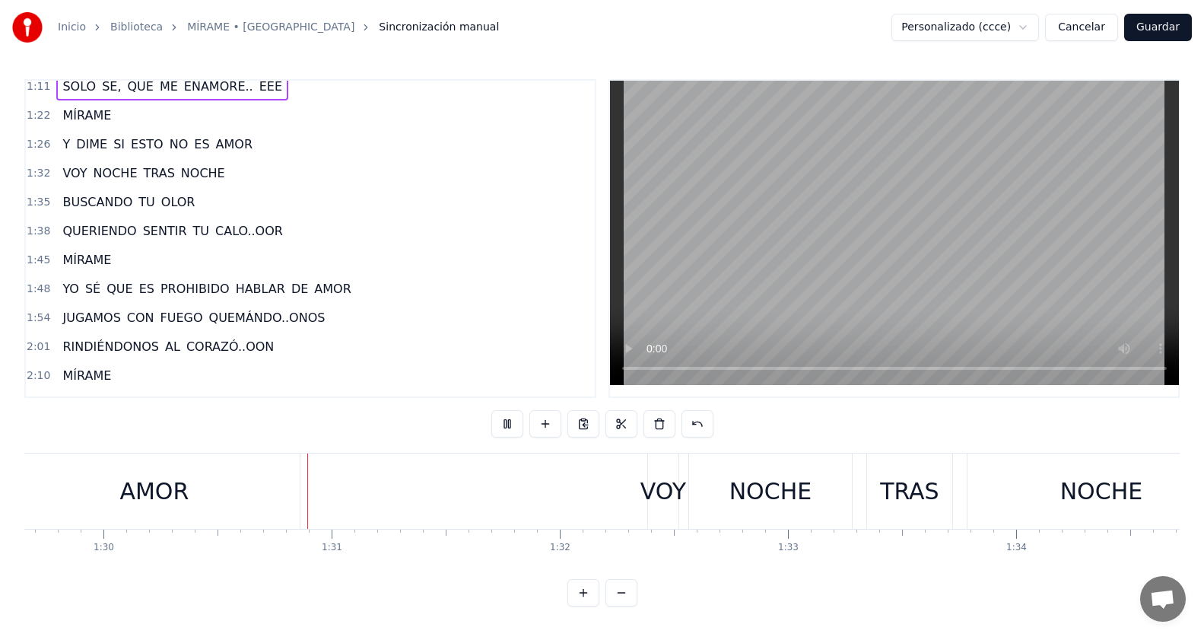
scroll to position [0, 20461]
click at [323, 320] on div "1:54 JUGAMOS CON FUEGO QUEMÁNDO..ONOS" at bounding box center [310, 317] width 569 height 29
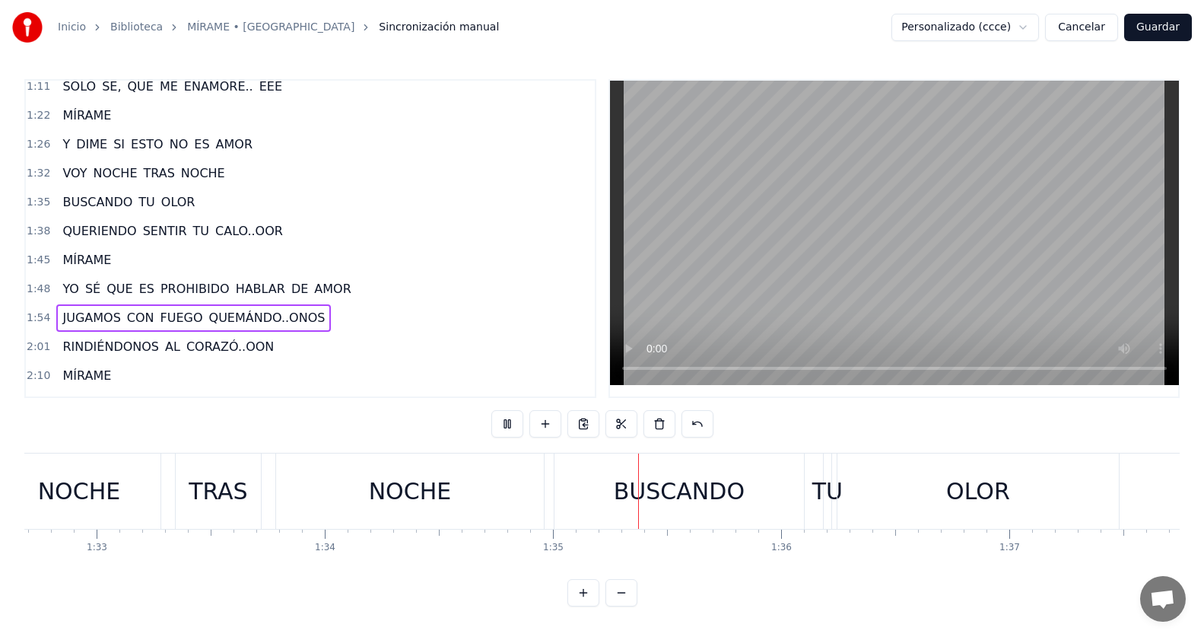
scroll to position [0, 21488]
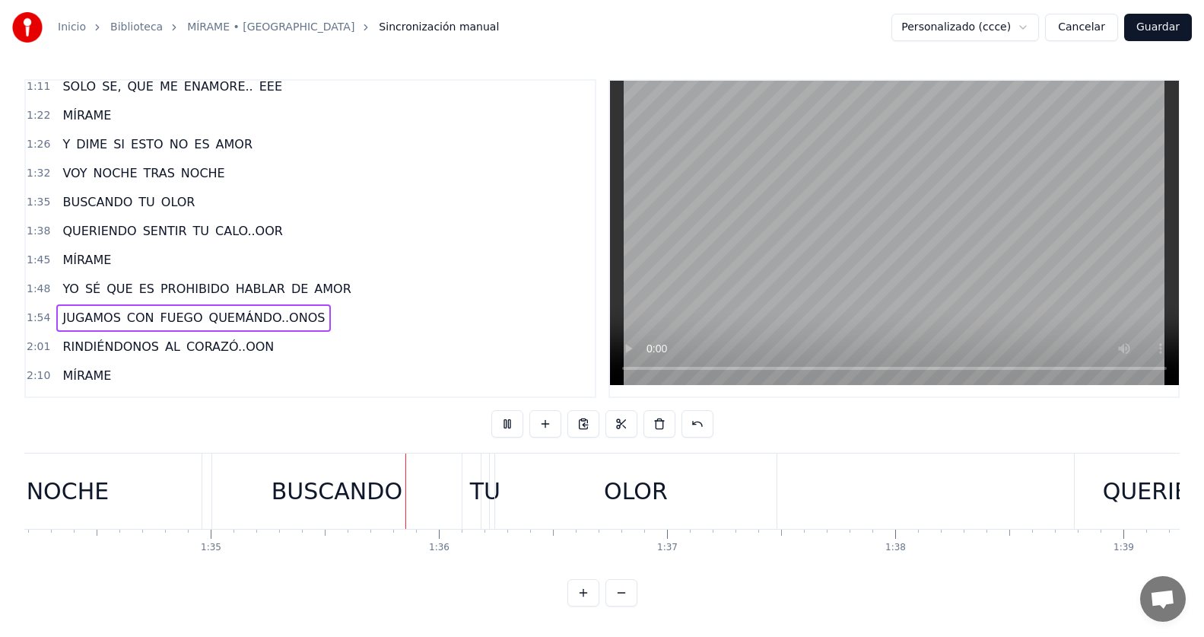
click at [358, 313] on div "1:54 JUGAMOS CON FUEGO QUEMÁNDO..ONOS" at bounding box center [310, 317] width 569 height 29
click at [494, 423] on button at bounding box center [507, 423] width 32 height 27
click at [335, 316] on div "1:54 JUGAMOS CON FUEGO QUEMÁNDO..ONOS" at bounding box center [310, 317] width 569 height 29
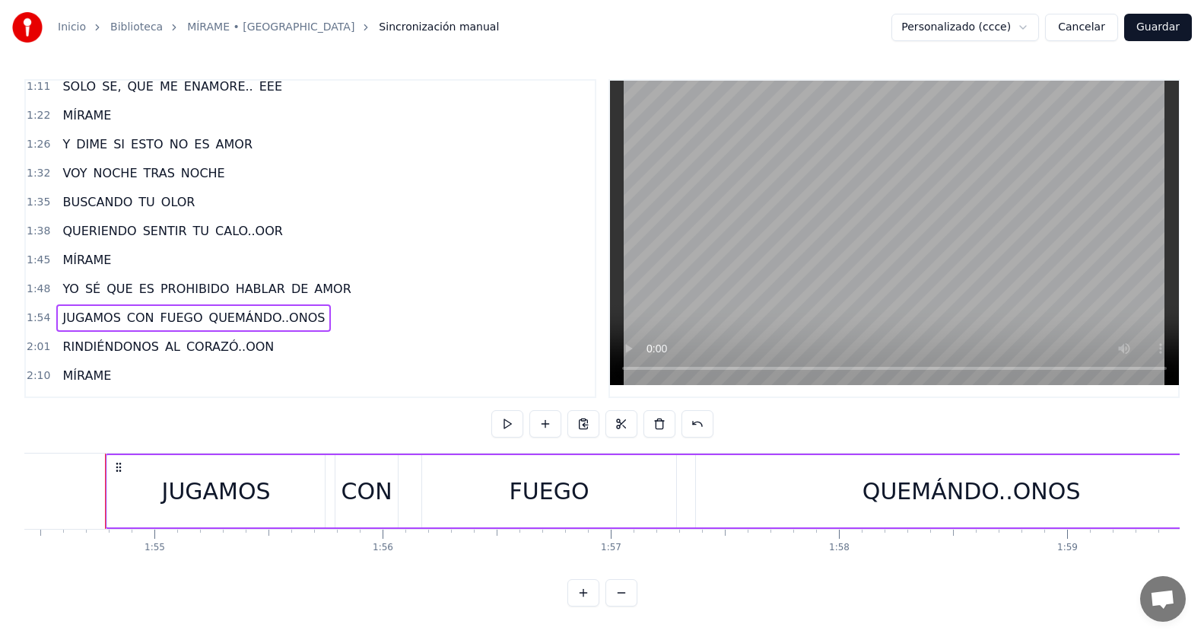
scroll to position [0, 26111]
click at [208, 316] on span "QUEMÁNDO..ONOS" at bounding box center [267, 317] width 119 height 17
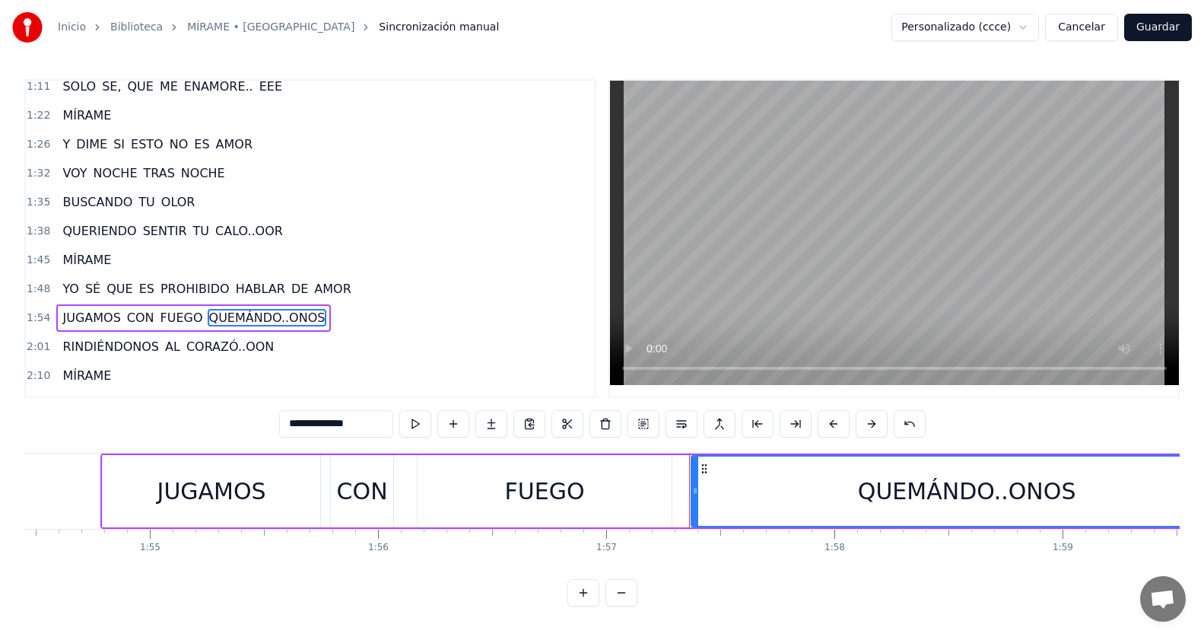
scroll to position [521, 0]
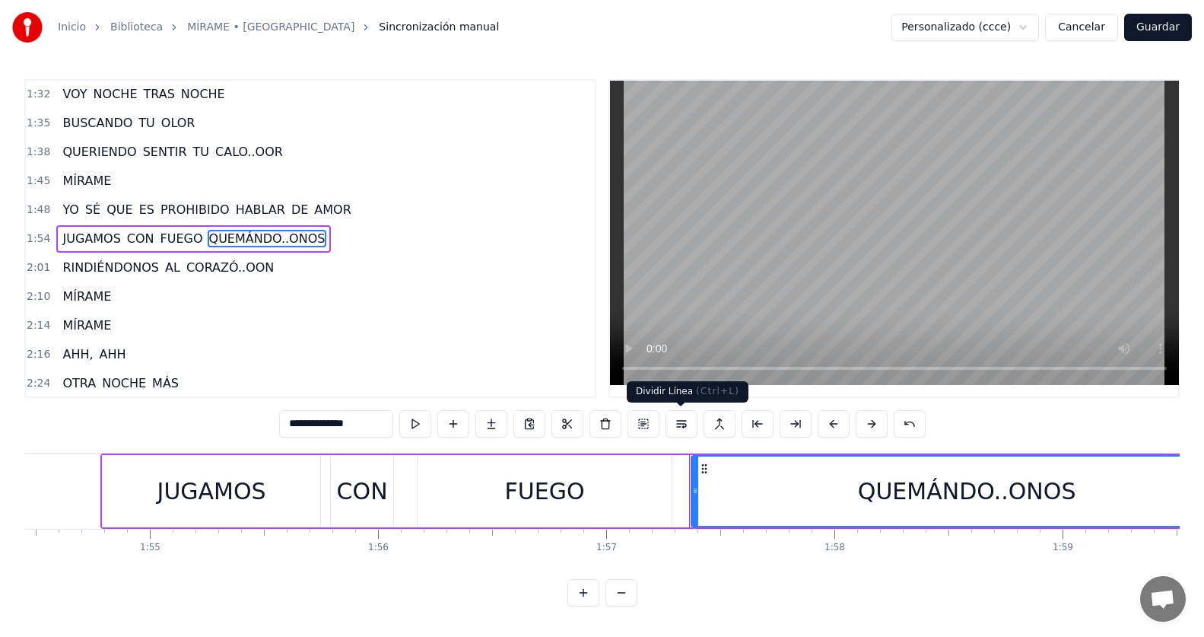
click at [689, 419] on button at bounding box center [681, 423] width 32 height 27
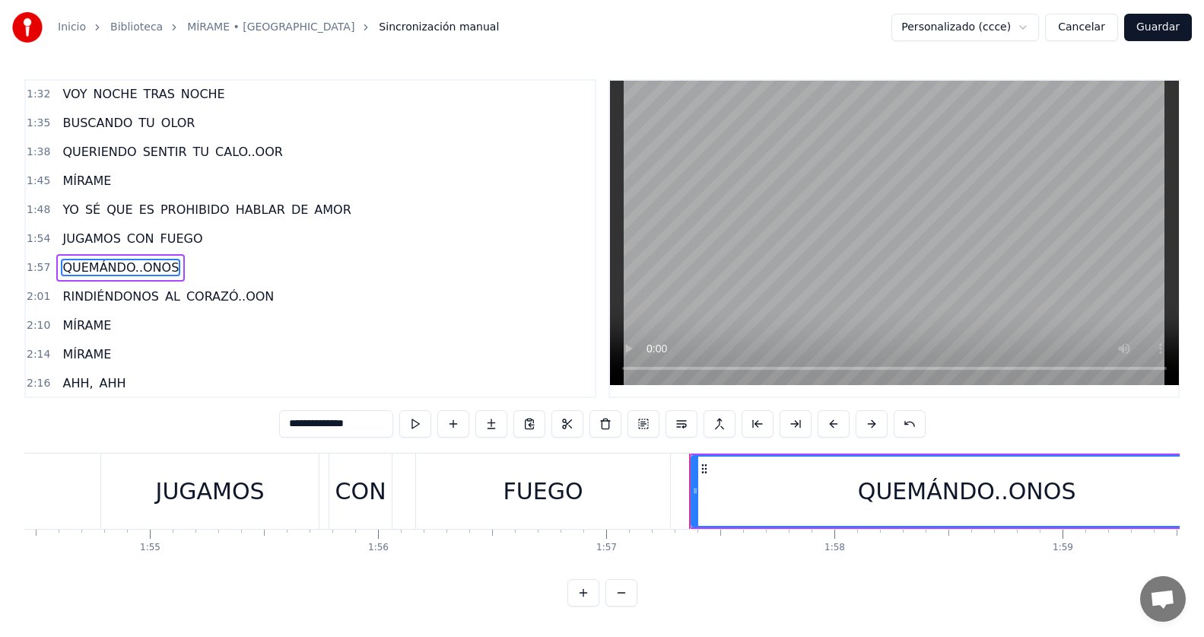
scroll to position [550, 0]
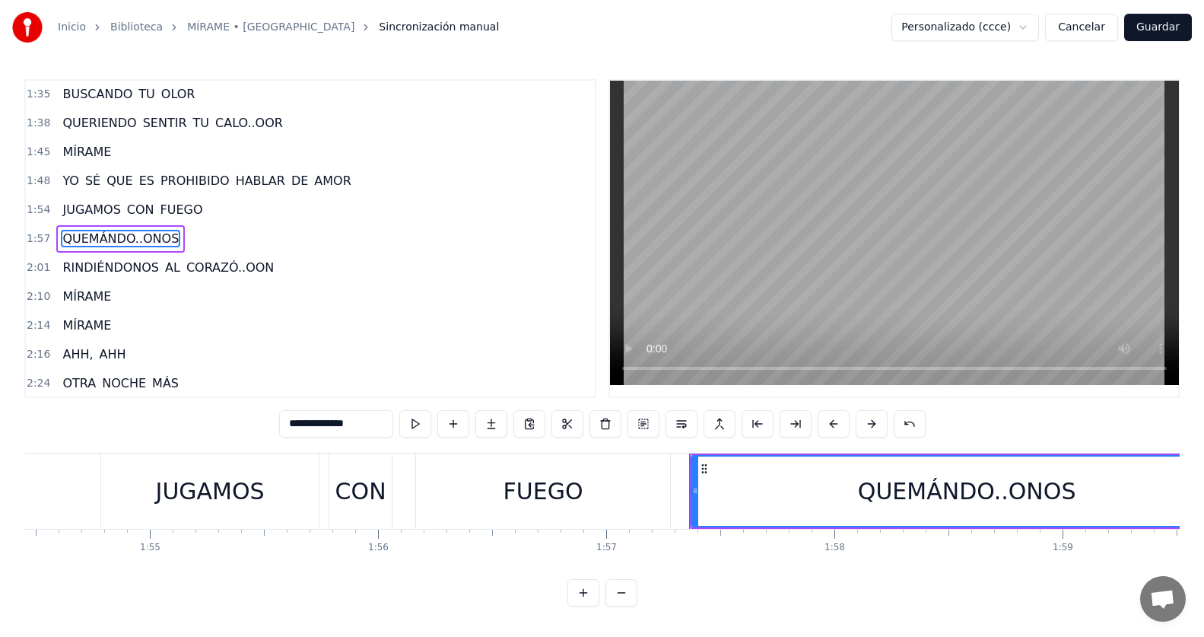
click at [211, 206] on div "1:54 JUGAMOS CON FUEGO" at bounding box center [310, 209] width 569 height 29
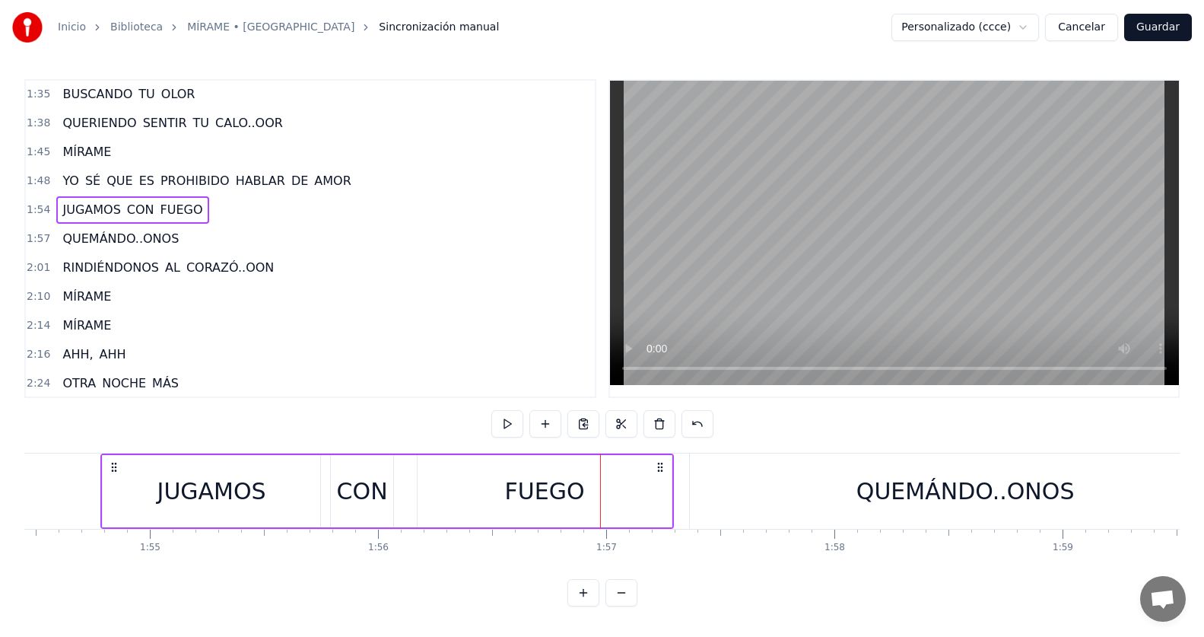
click at [339, 173] on div "1:48 YO SÉ QUE ES PROHIBIDO HABLAR DE AMOR" at bounding box center [310, 181] width 569 height 29
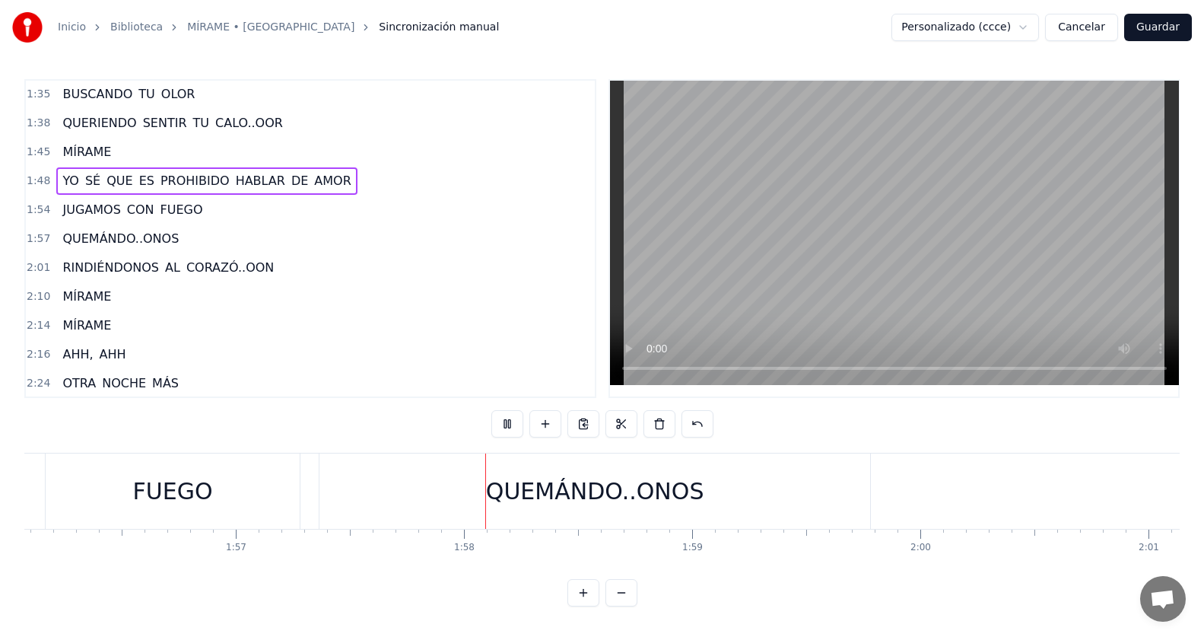
scroll to position [0, 26705]
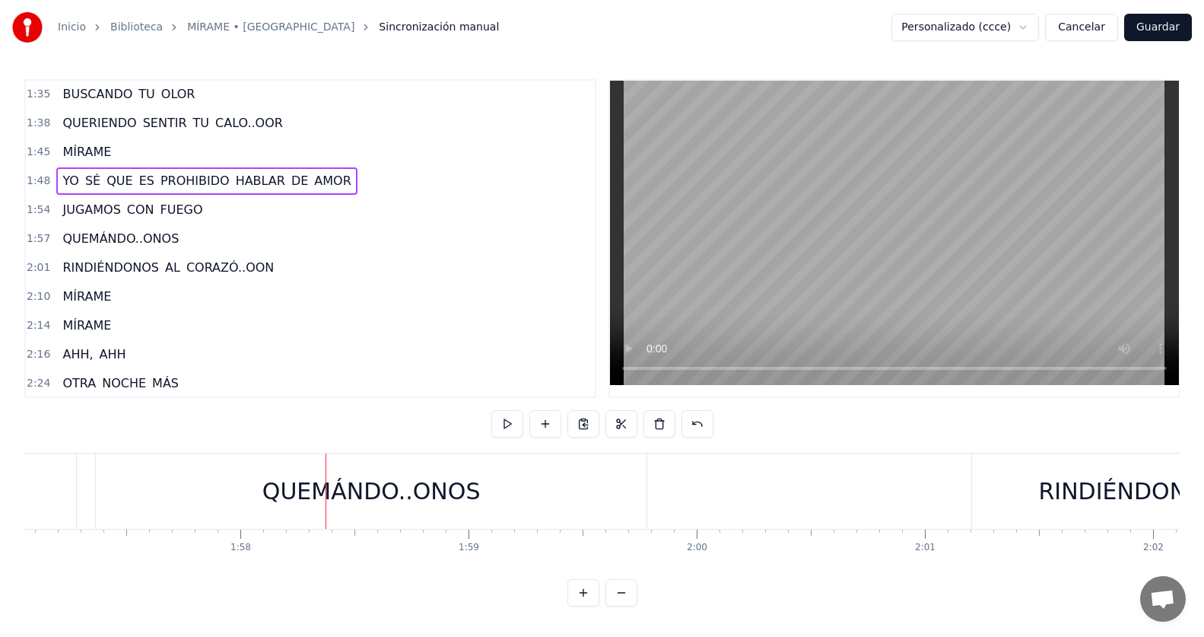
click at [172, 209] on span "FUEGO" at bounding box center [182, 209] width 46 height 17
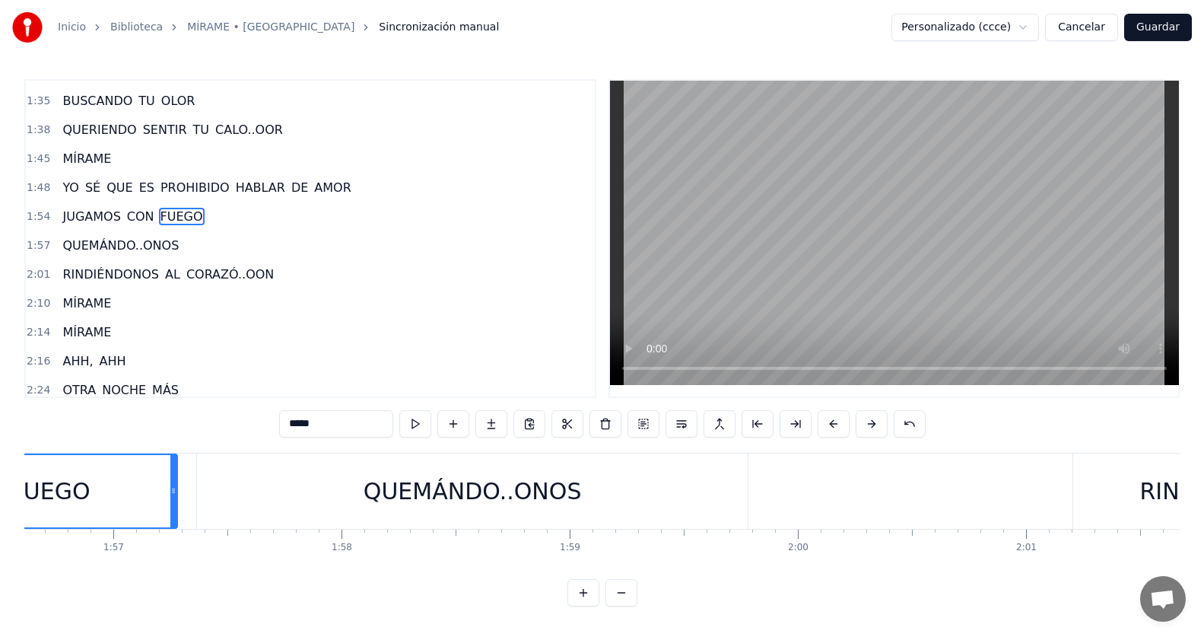
scroll to position [0, 26426]
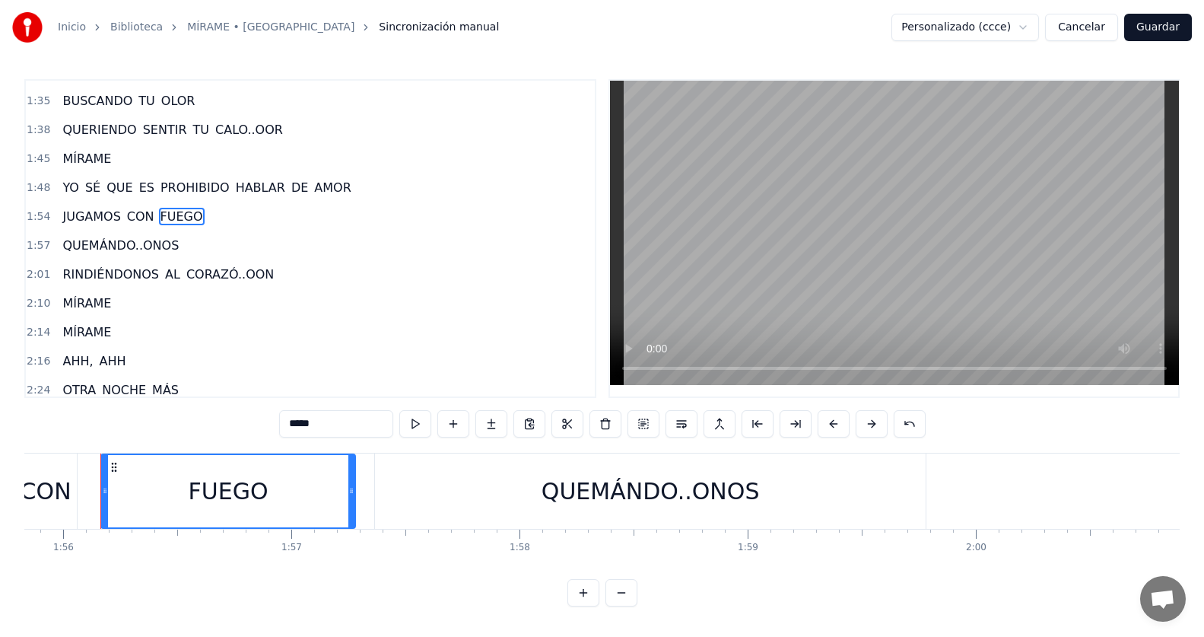
click at [328, 419] on input "*****" at bounding box center [336, 423] width 114 height 27
type input "******"
click at [265, 226] on div "1:54 JUGAMOS CON FUEGO," at bounding box center [310, 216] width 569 height 29
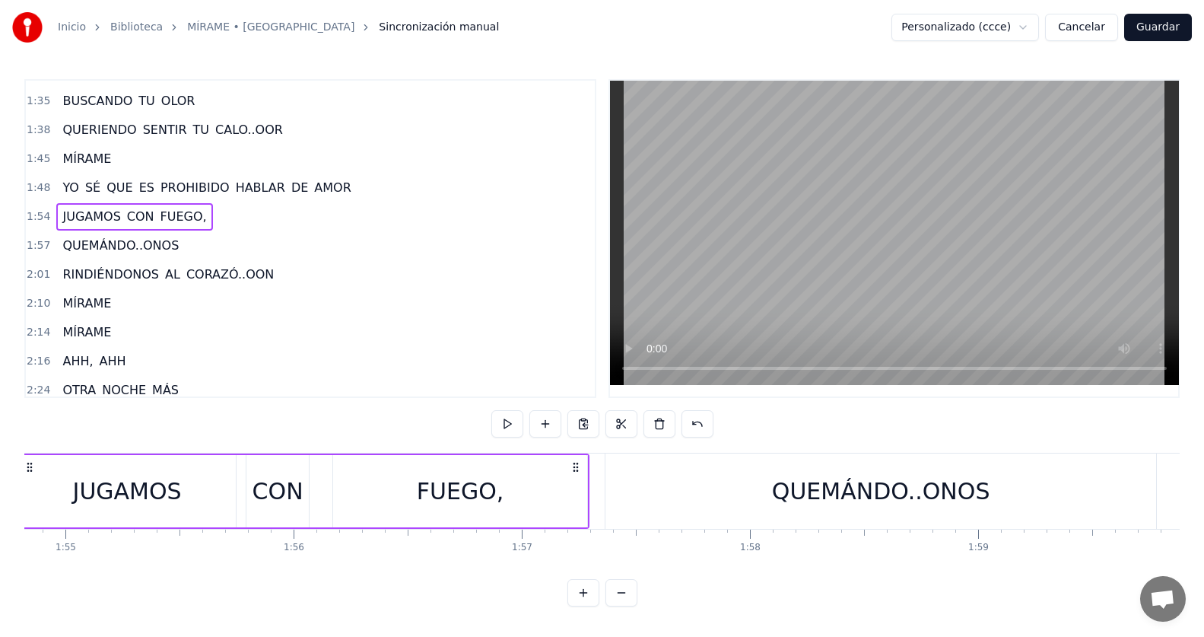
scroll to position [0, 26111]
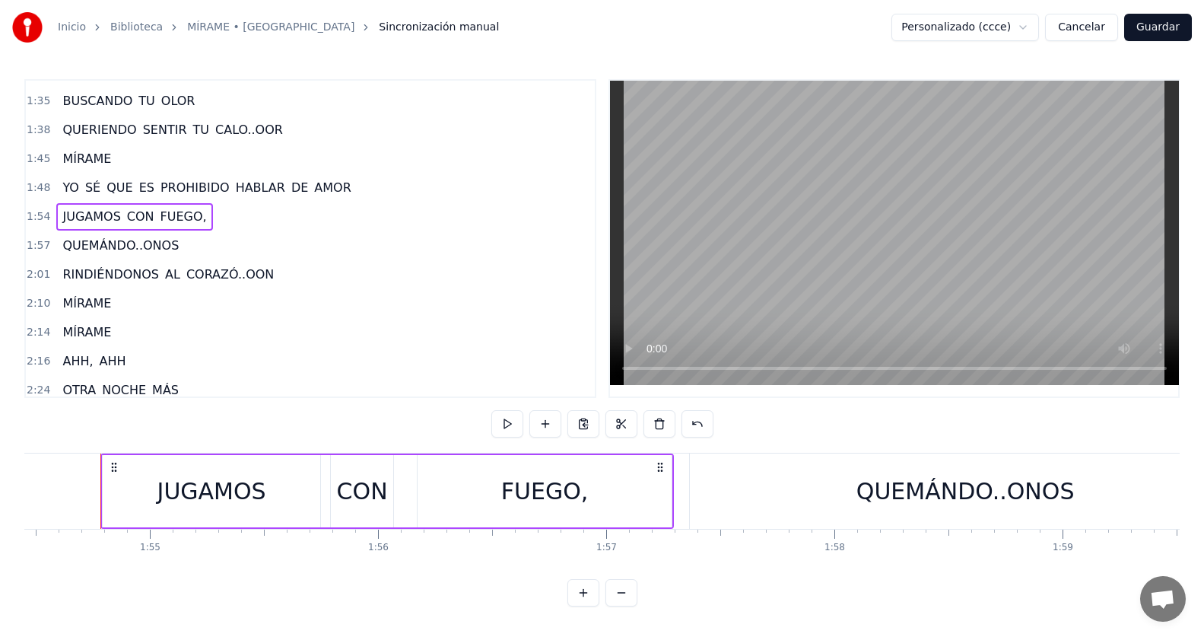
click at [610, 351] on video at bounding box center [894, 233] width 569 height 304
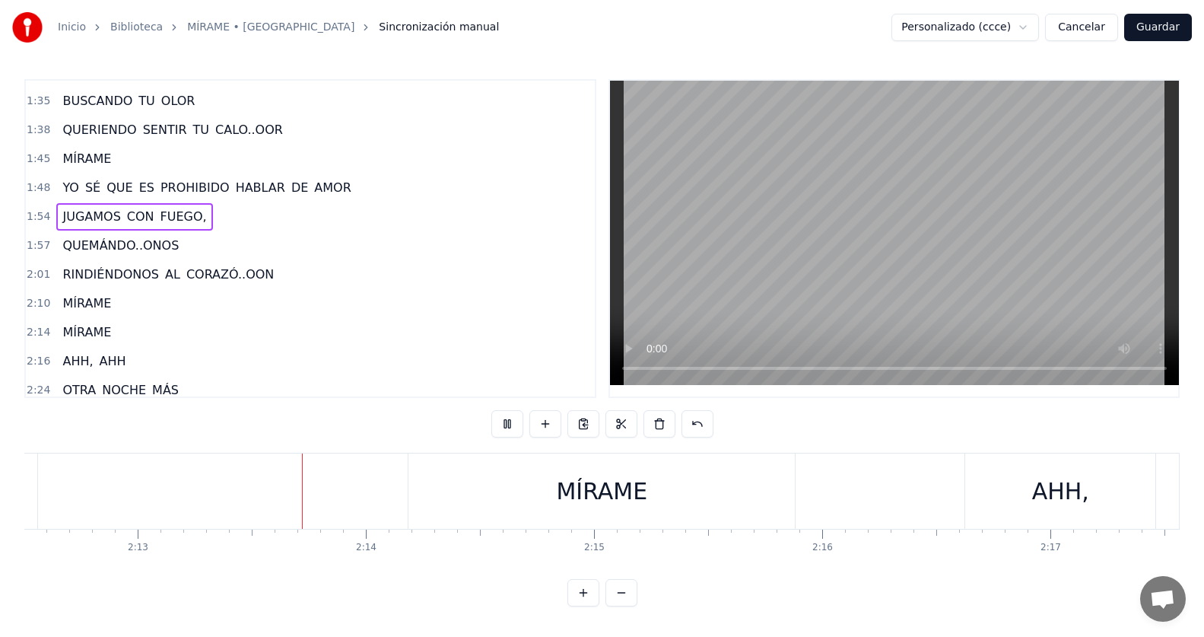
scroll to position [0, 30250]
click at [242, 274] on span "CORAZÓ..OON" at bounding box center [230, 273] width 90 height 17
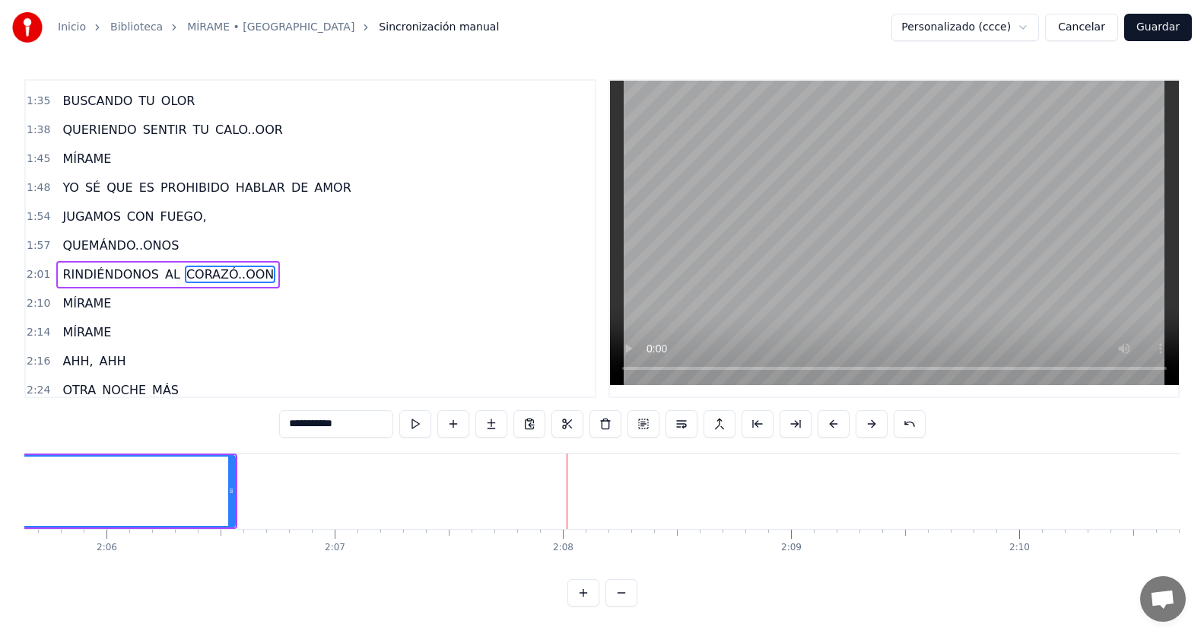
scroll to position [0, 28137]
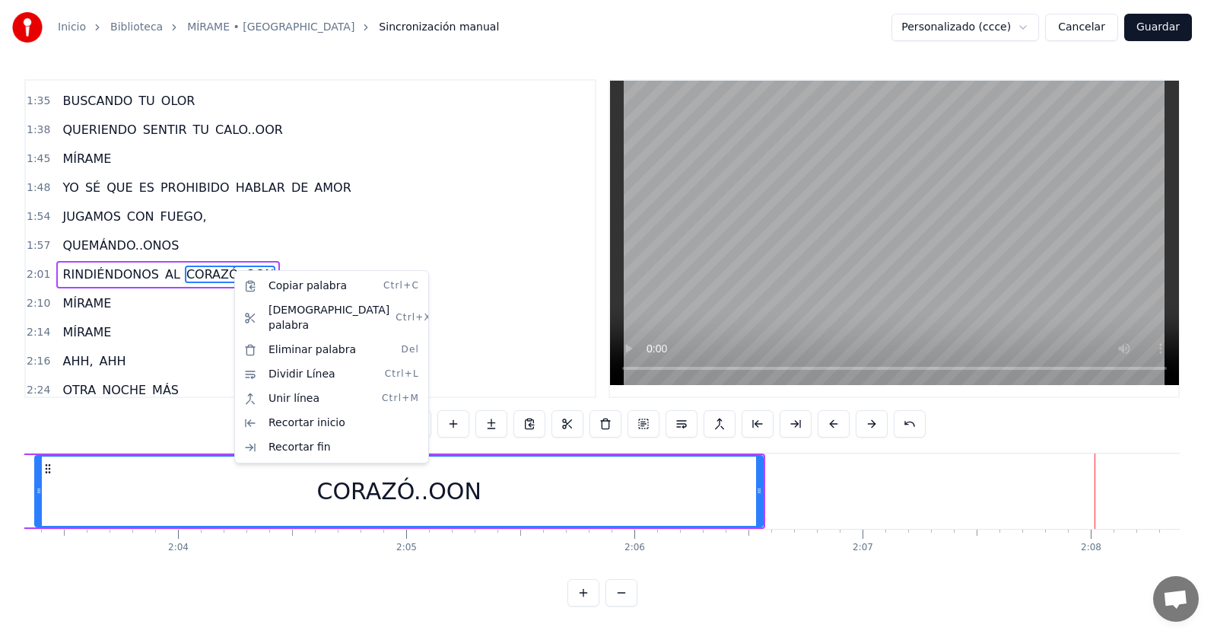
click at [258, 234] on html "Inicio Biblioteca MÍRAME • NATALINO Sincronización manual Personalizado (ccce) …" at bounding box center [608, 315] width 1217 height 630
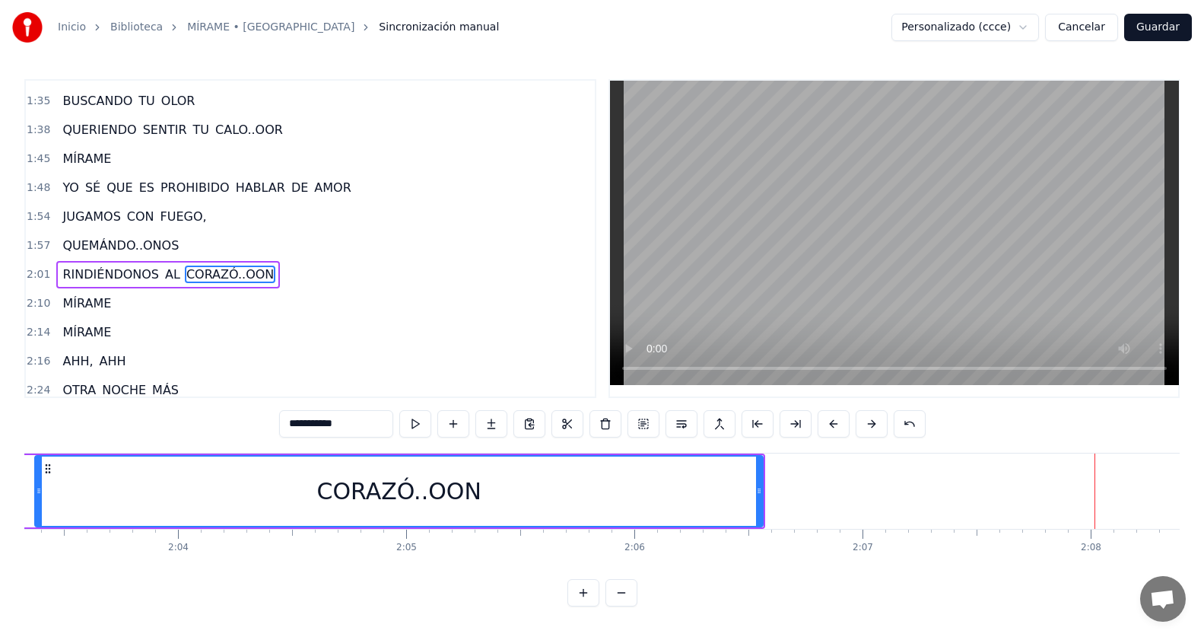
click at [263, 273] on div "2:01 RINDIÉNDONOS AL CORAZÓ..OON" at bounding box center [310, 274] width 569 height 29
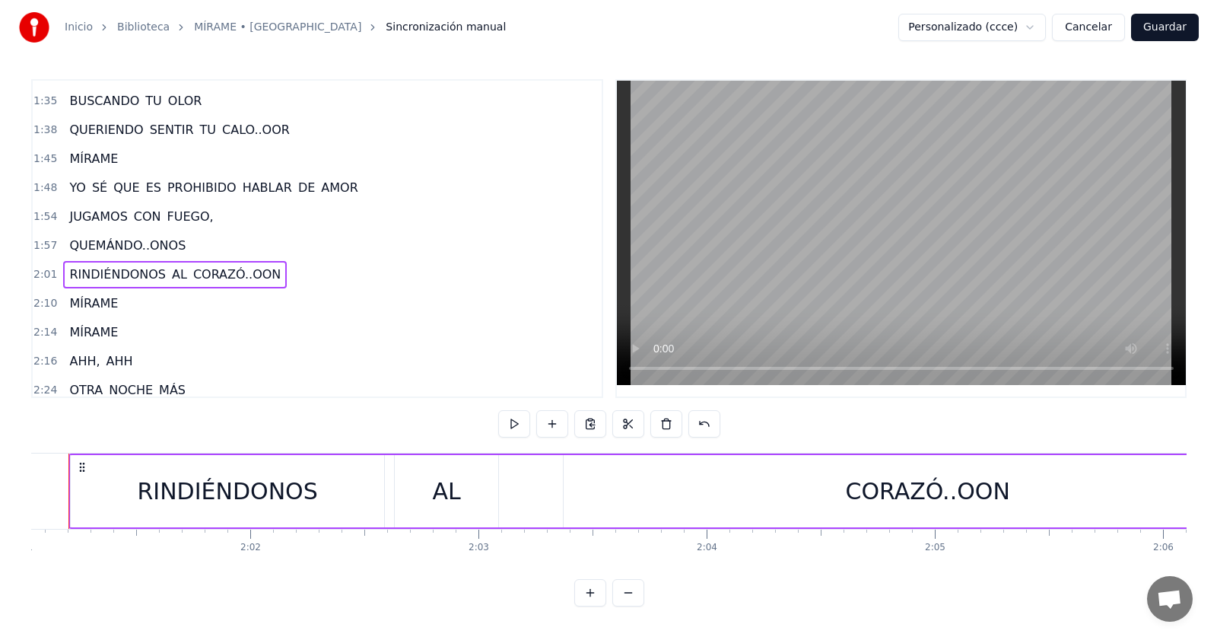
scroll to position [0, 27576]
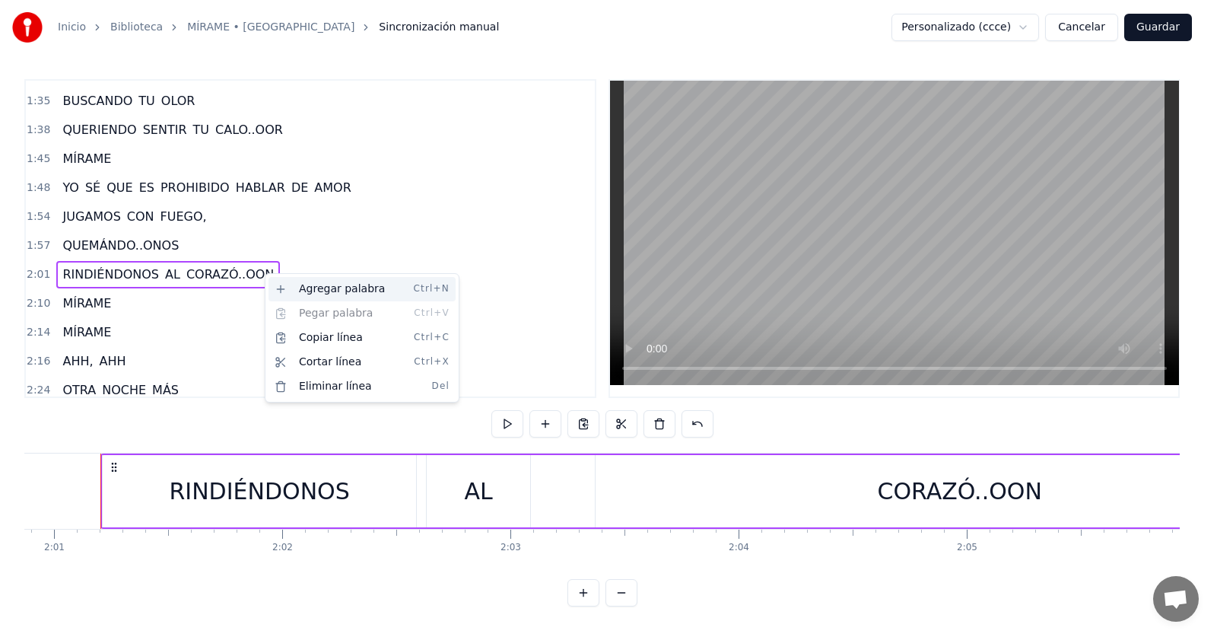
click at [292, 281] on div "Agregar palabra Ctrl+N" at bounding box center [361, 289] width 187 height 24
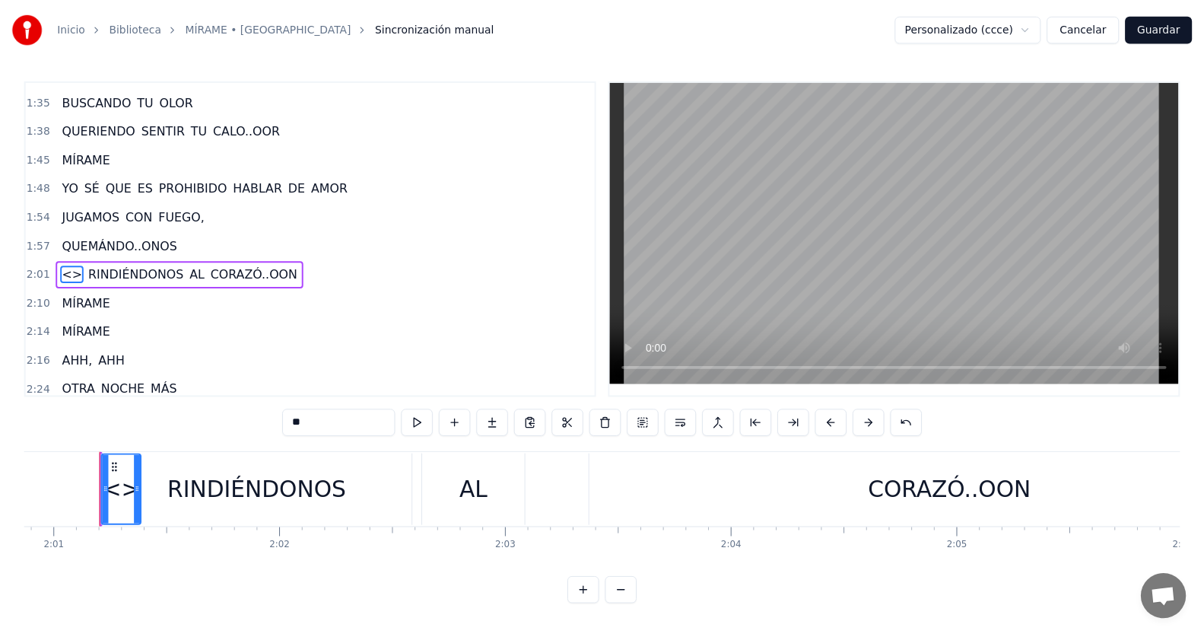
scroll to position [579, 0]
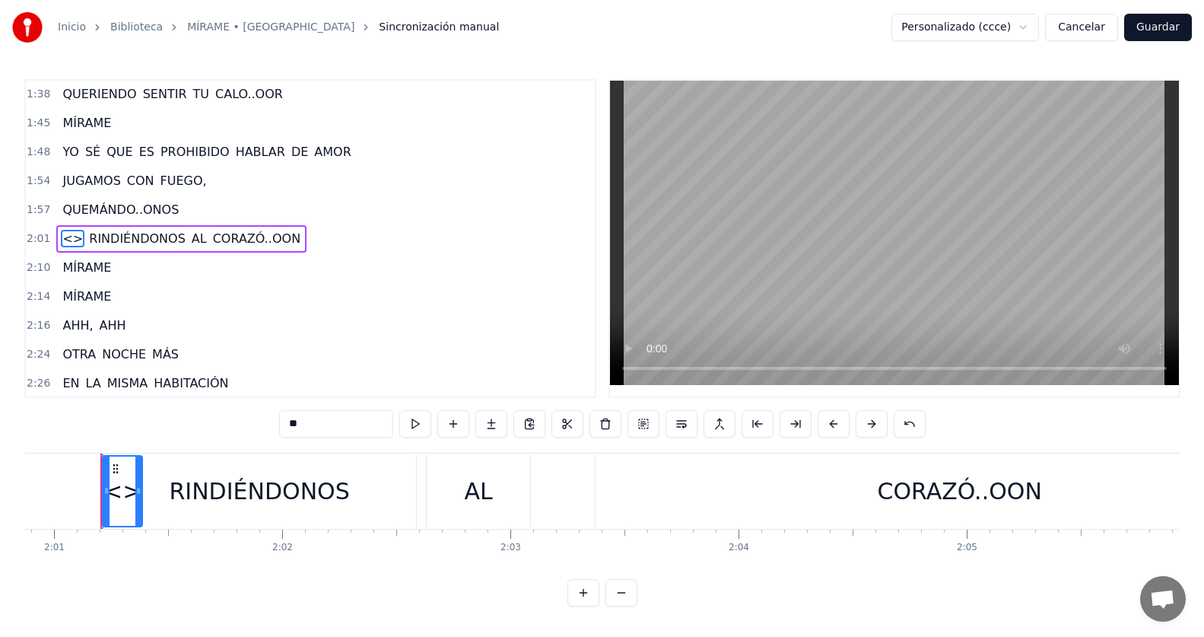
drag, startPoint x: 116, startPoint y: 484, endPoint x: 948, endPoint y: 480, distance: 832.0
click at [103, 480] on div "<> RINDIÉNDONOS AL CORAZÓ..OON" at bounding box center [101, 490] width 3 height 75
click at [117, 488] on div "RINDIÉNDONOS" at bounding box center [259, 491] width 313 height 72
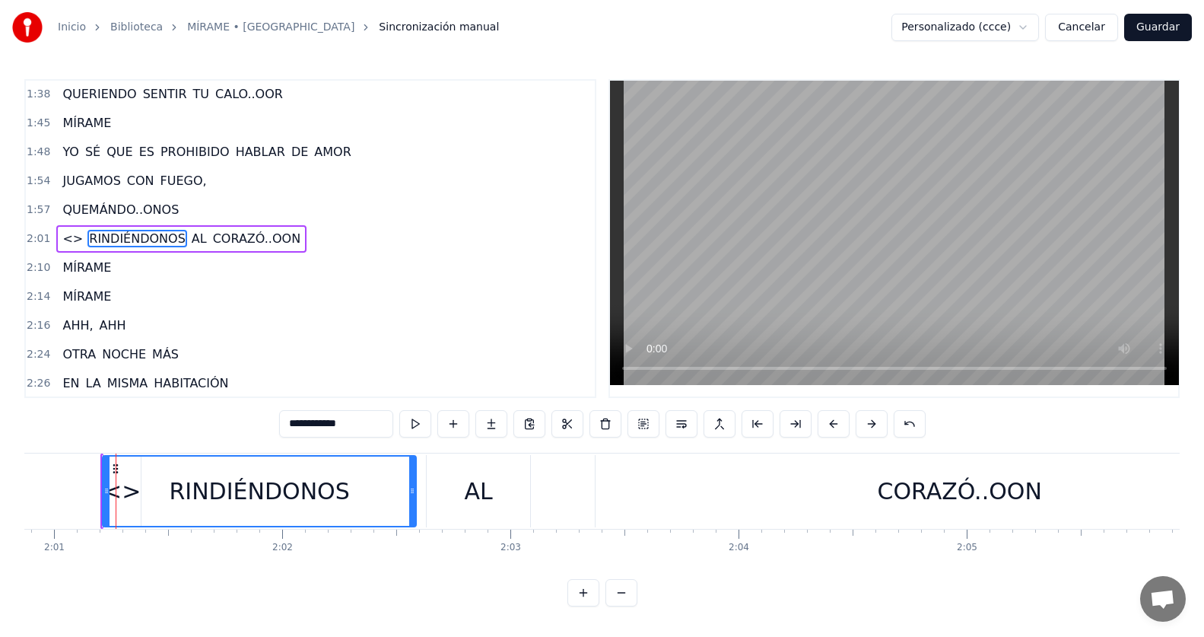
click at [62, 243] on span "<>" at bounding box center [73, 238] width 24 height 17
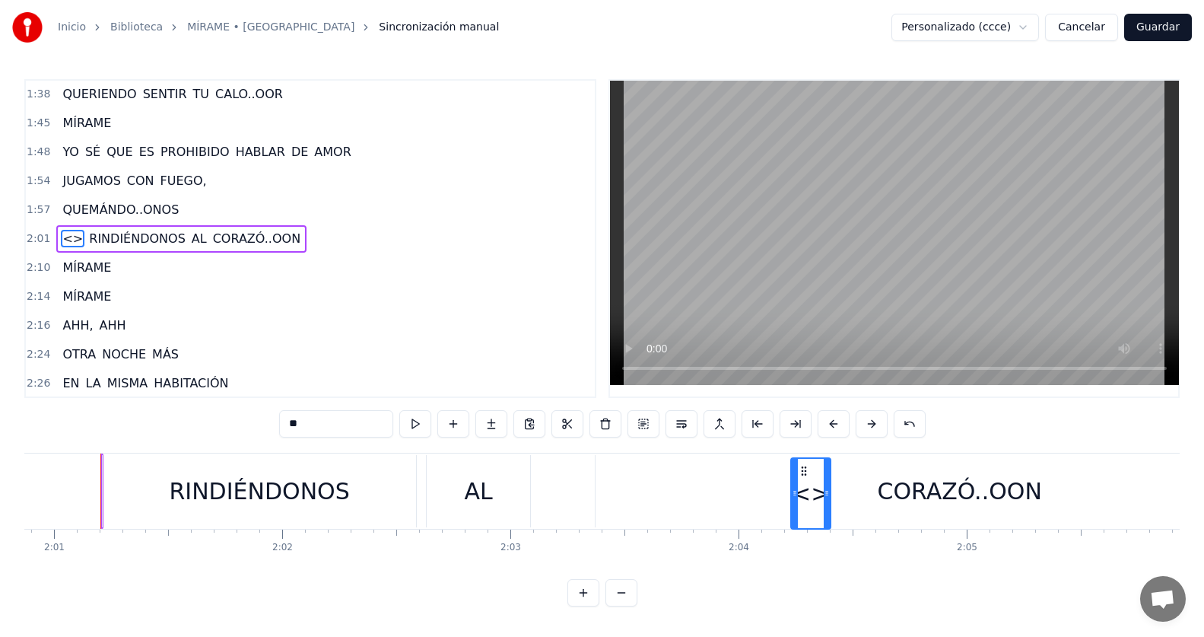
scroll to position [7, 0]
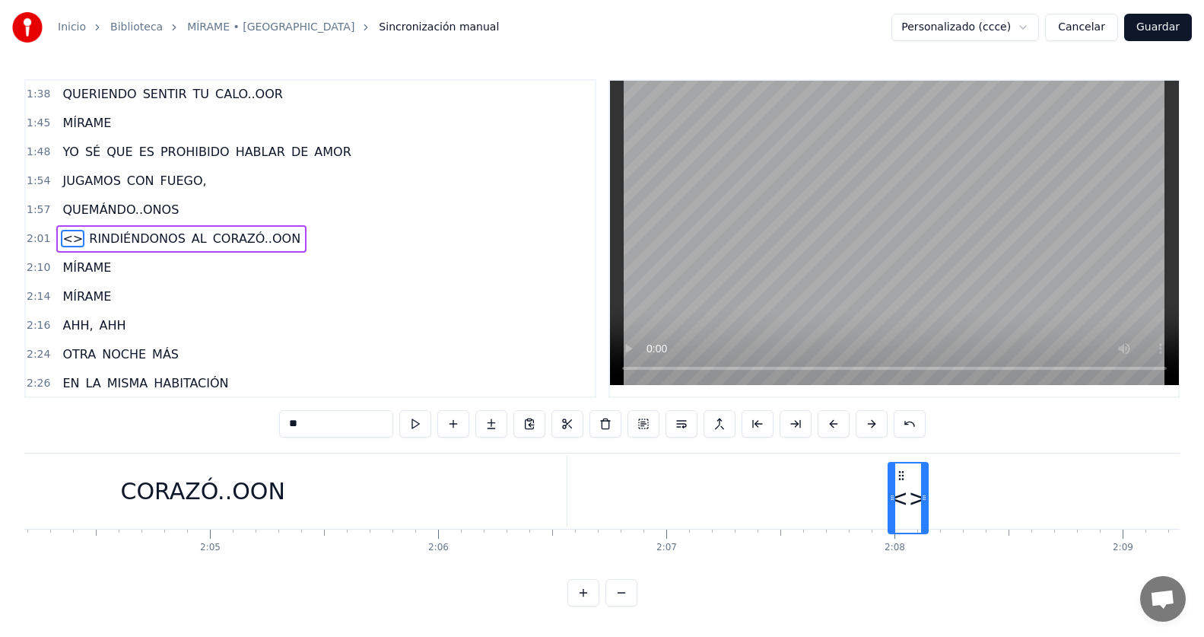
drag, startPoint x: 115, startPoint y: 470, endPoint x: 900, endPoint y: 524, distance: 787.4
click at [211, 487] on div "CORAZÓ..OON" at bounding box center [202, 491] width 164 height 34
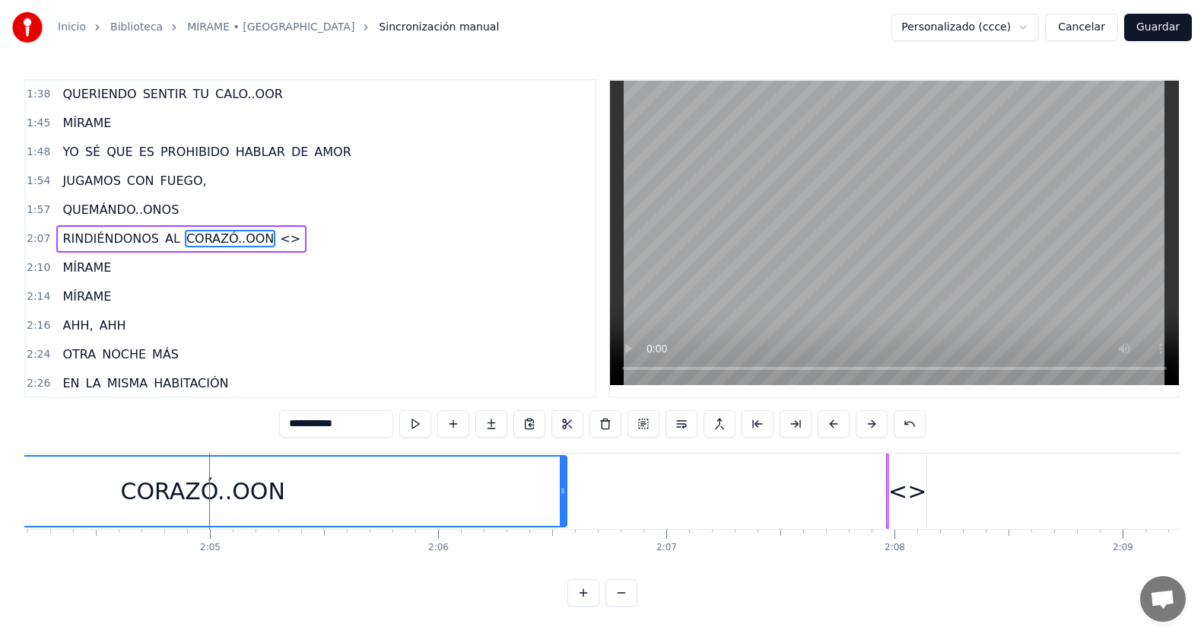
click at [908, 477] on div "<>" at bounding box center [907, 491] width 38 height 34
type input "**"
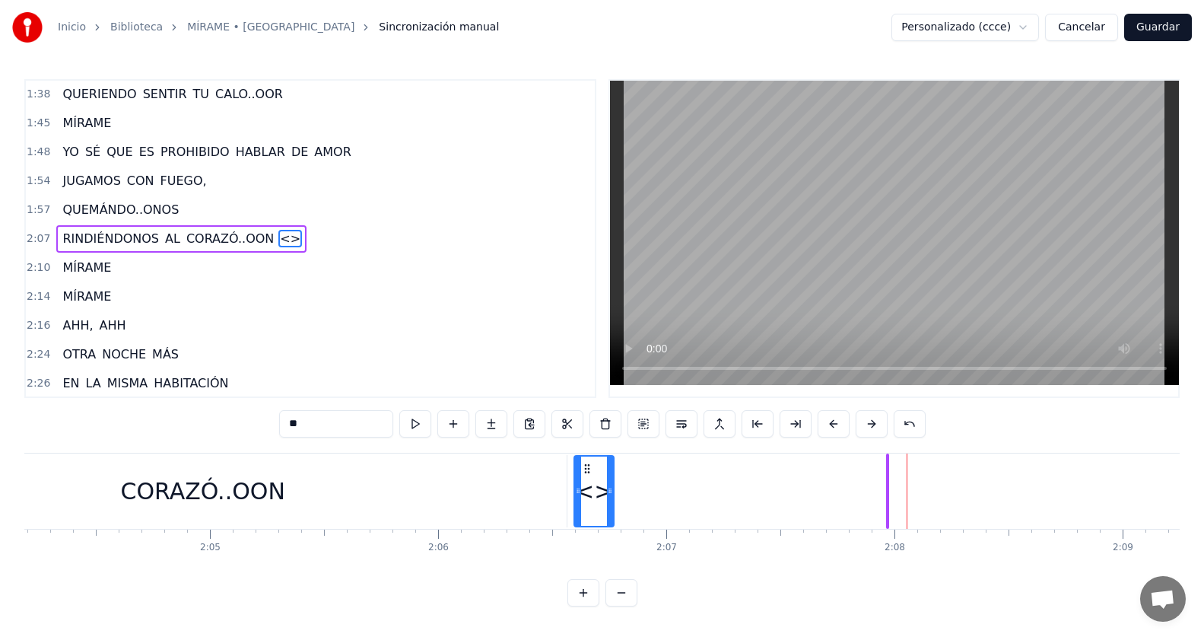
drag, startPoint x: 897, startPoint y: 461, endPoint x: 584, endPoint y: 478, distance: 313.8
click at [584, 478] on div "<>" at bounding box center [594, 490] width 38 height 69
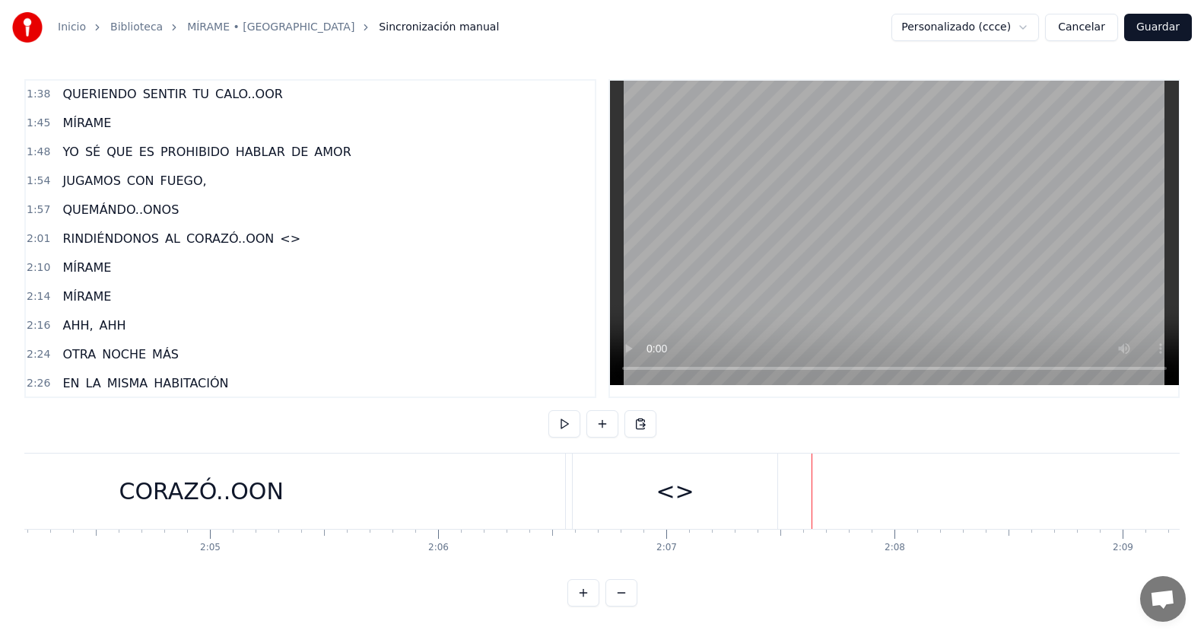
click at [278, 233] on span "<>" at bounding box center [290, 238] width 24 height 17
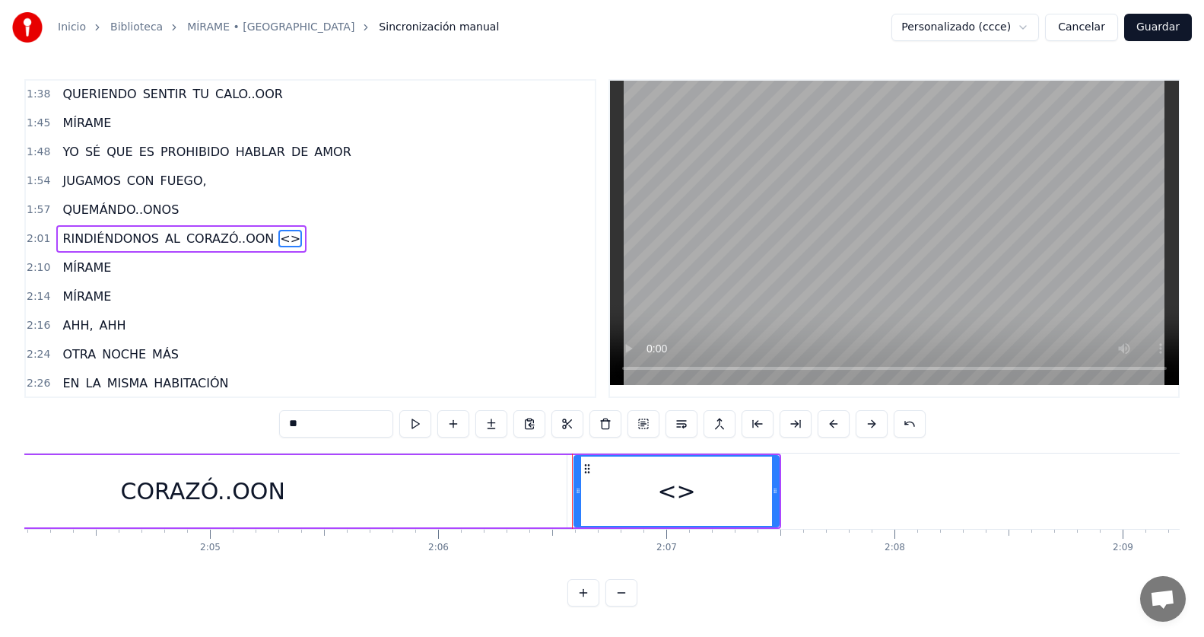
click at [313, 420] on input "**" at bounding box center [336, 423] width 114 height 27
type input "*"
type input "**********"
click at [375, 236] on div "2:01 RINDIÉNDONOS AL CORAZÓ..OON OOHH, OOHHH" at bounding box center [310, 238] width 569 height 29
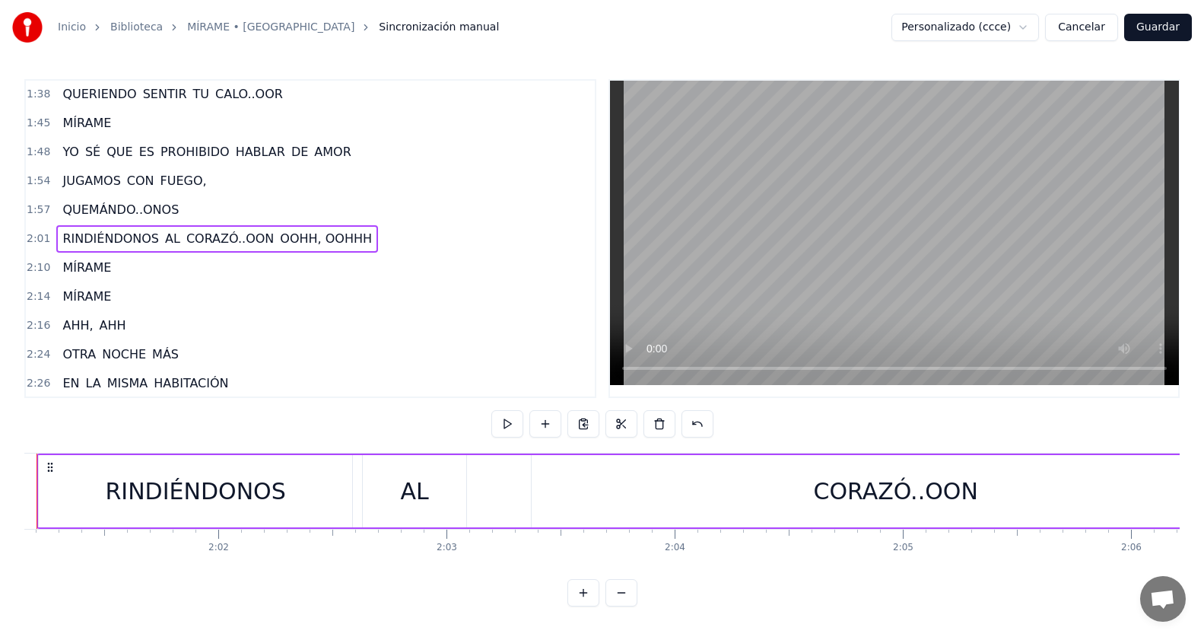
scroll to position [0, 27576]
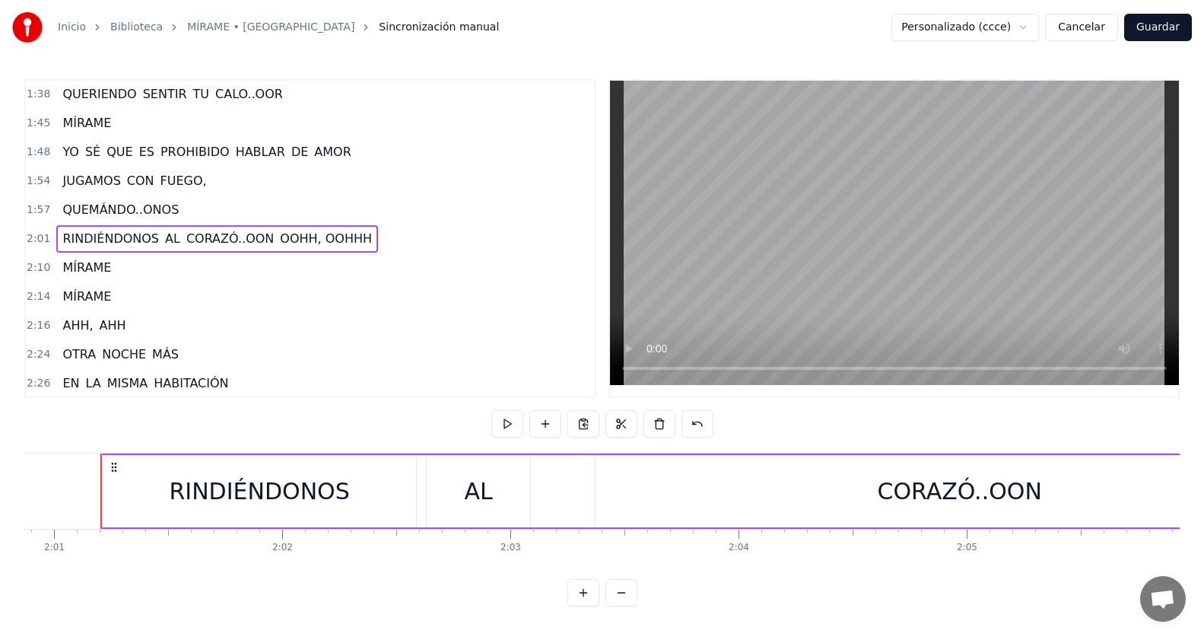
click at [375, 236] on div "2:01 RINDIÉNDONOS AL CORAZÓ..OON OOHH, OOHHH" at bounding box center [310, 238] width 569 height 29
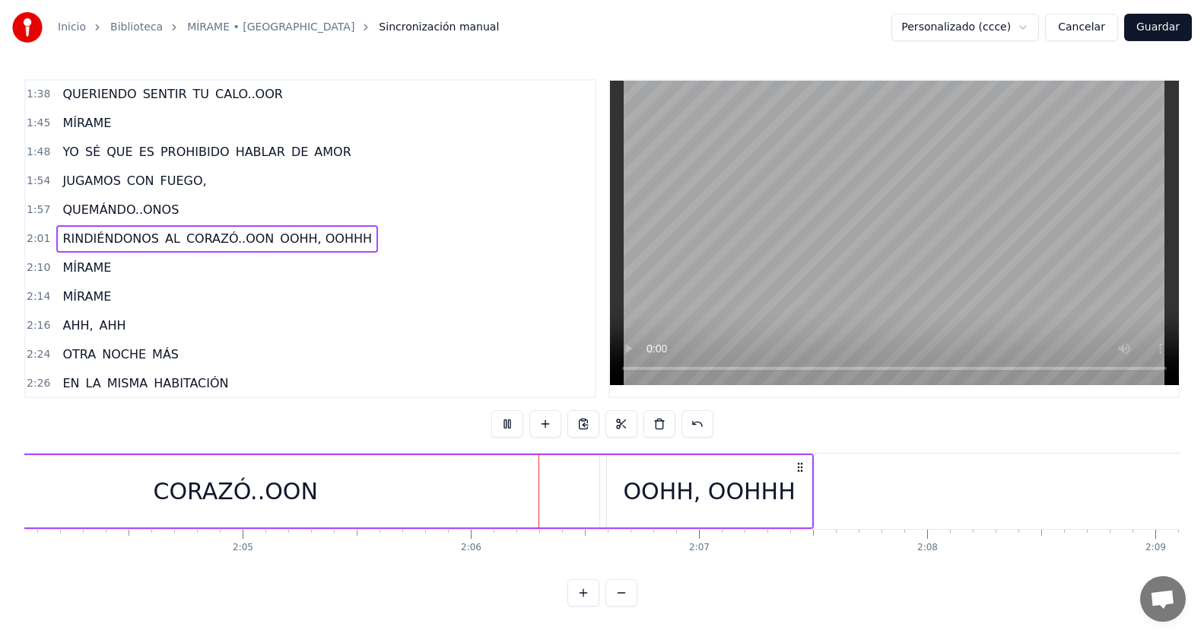
scroll to position [0, 28587]
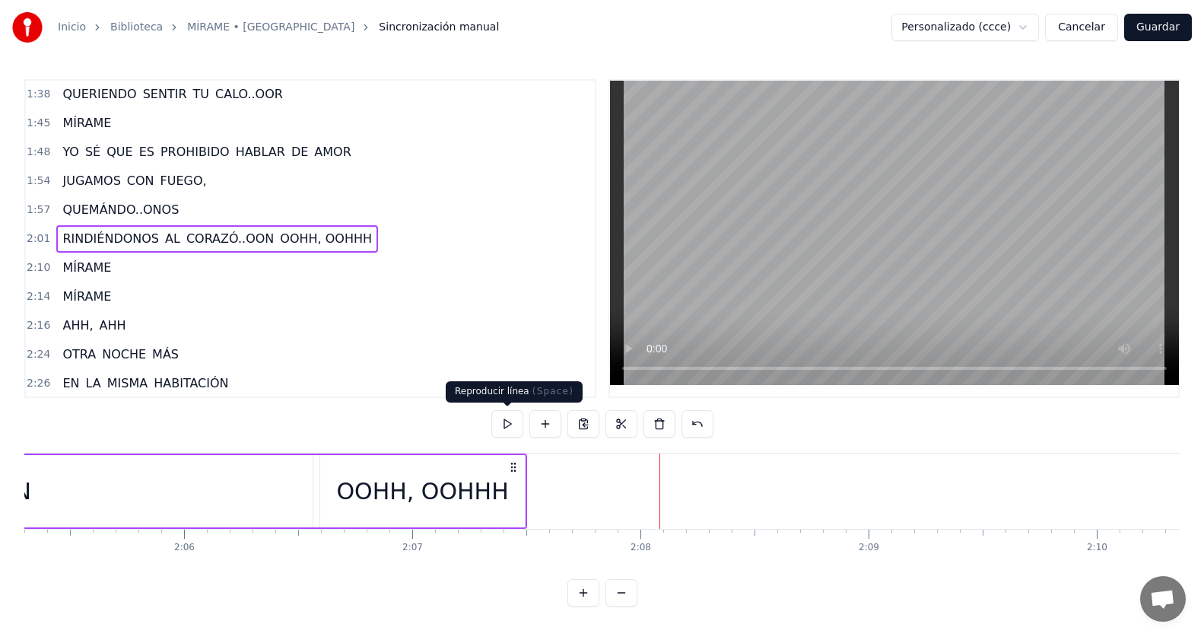
click at [386, 468] on div "OOHH, OOHHH" at bounding box center [422, 491] width 205 height 72
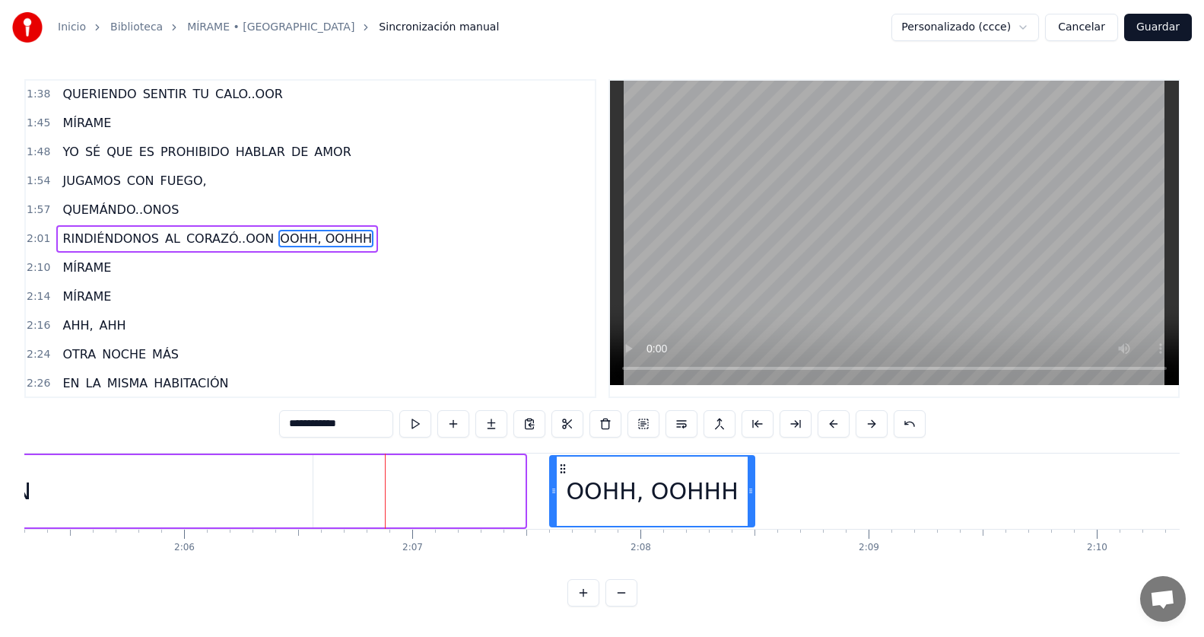
drag, startPoint x: 334, startPoint y: 468, endPoint x: 564, endPoint y: 468, distance: 229.7
click at [564, 468] on circle at bounding box center [564, 468] width 1 height 1
click at [354, 238] on div "2:01 RINDIÉNDONOS AL CORAZÓ..OON OOHH, OOHHH" at bounding box center [310, 238] width 569 height 29
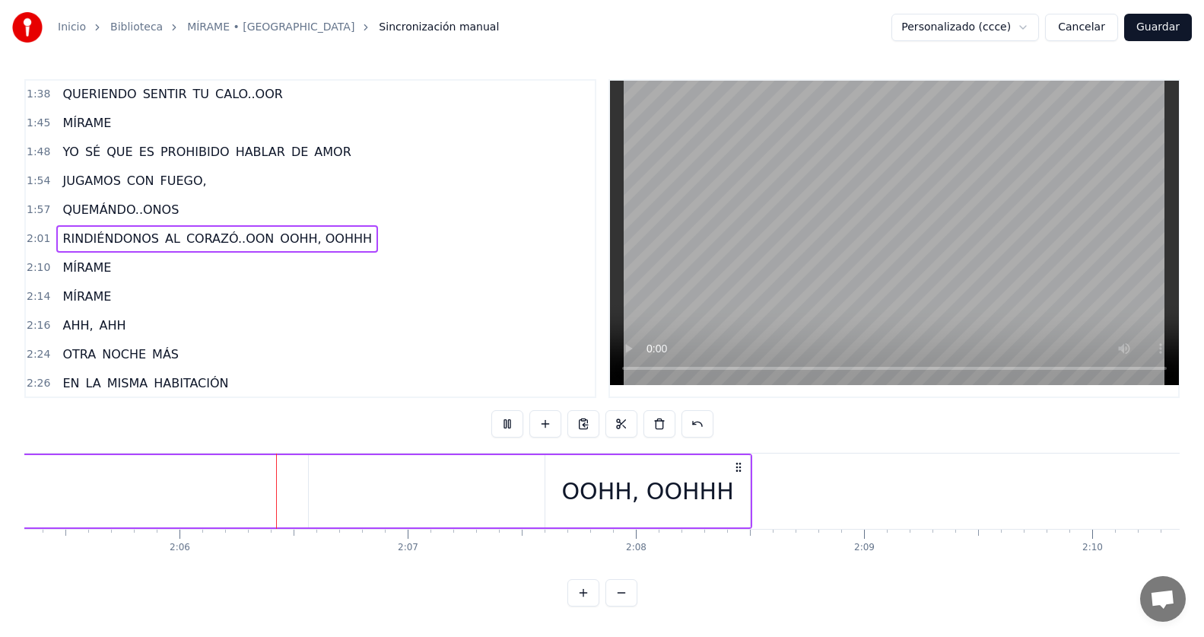
scroll to position [0, 28595]
click at [278, 239] on span "OOHH, OOHHH" at bounding box center [325, 238] width 95 height 17
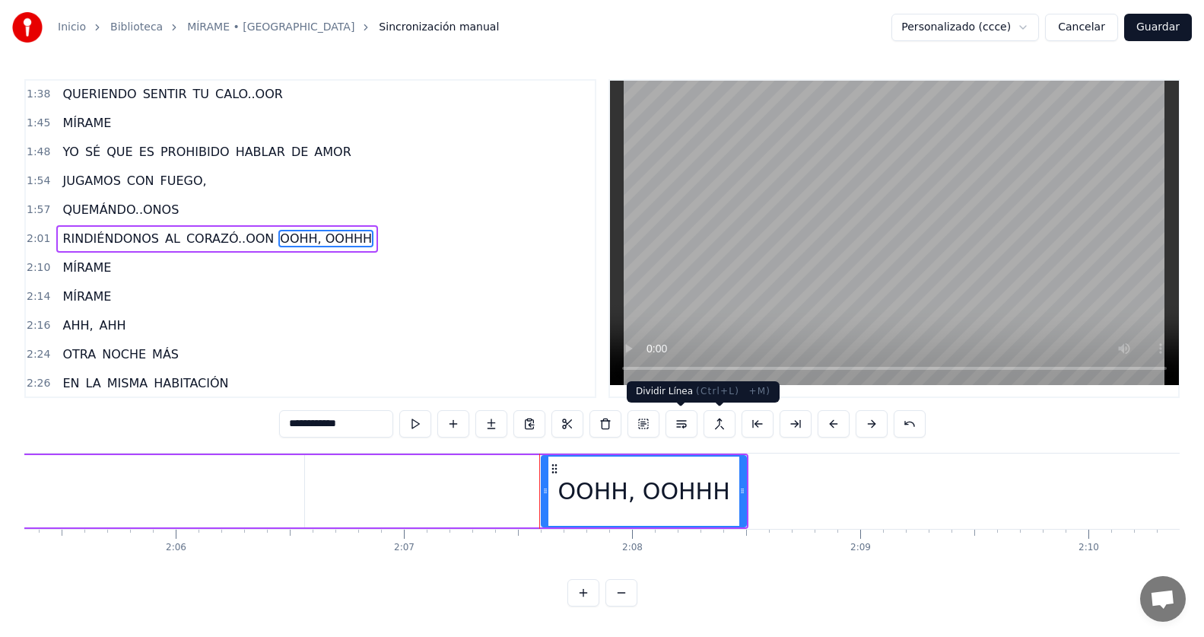
click at [697, 420] on button at bounding box center [681, 423] width 32 height 27
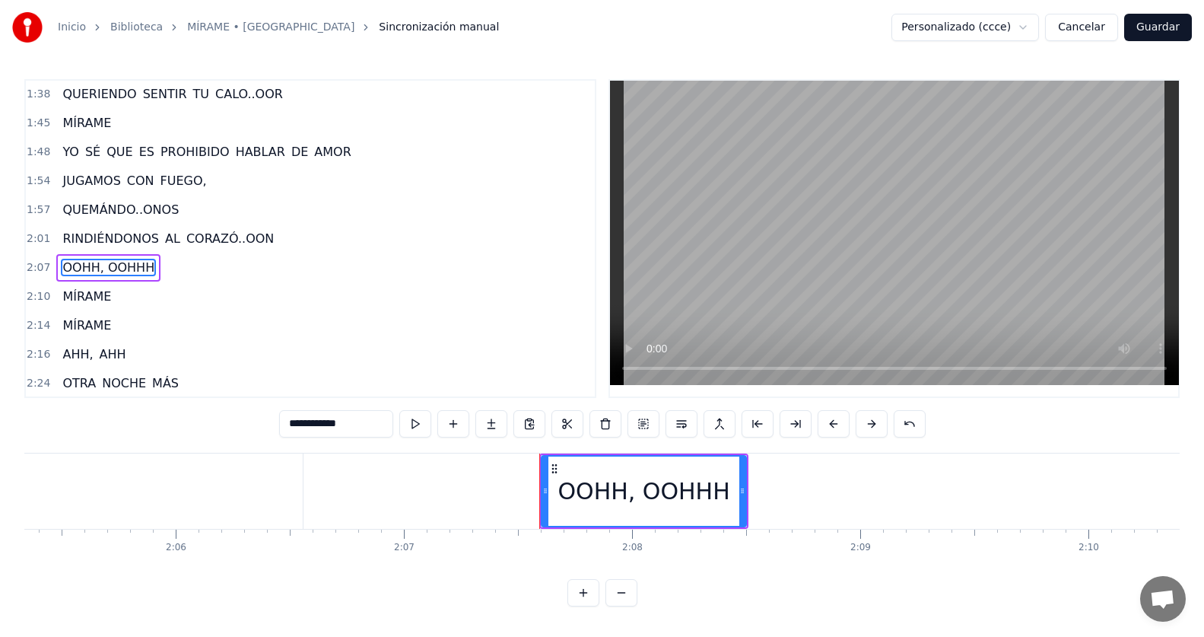
scroll to position [608, 0]
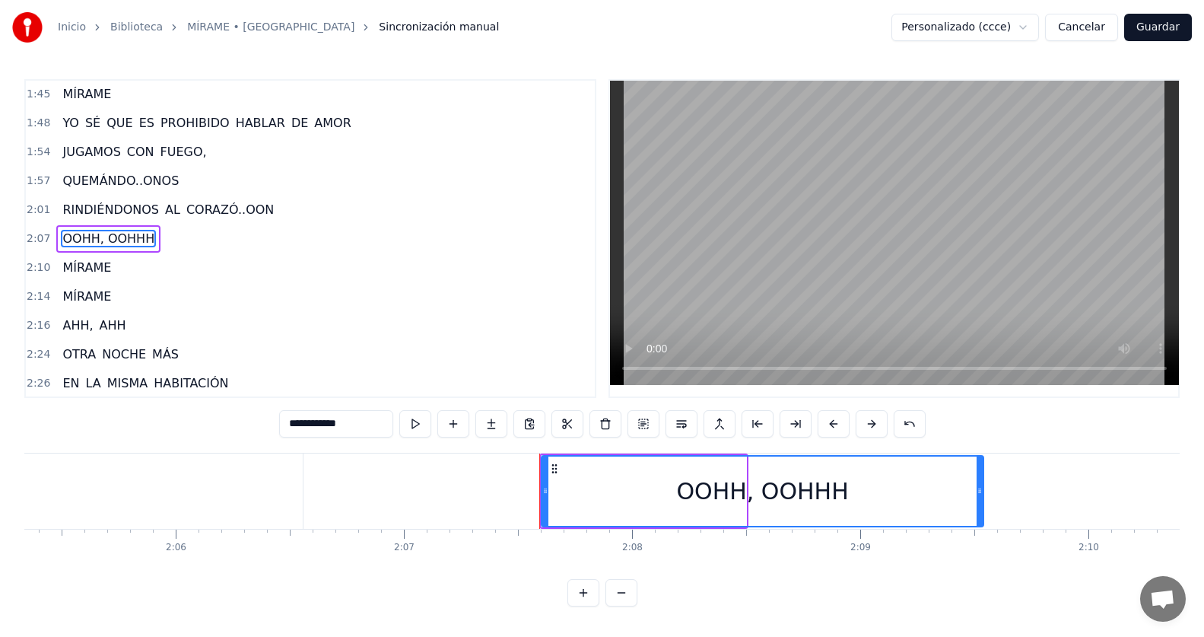
drag, startPoint x: 748, startPoint y: 491, endPoint x: 981, endPoint y: 506, distance: 234.0
click at [981, 506] on div at bounding box center [979, 490] width 6 height 69
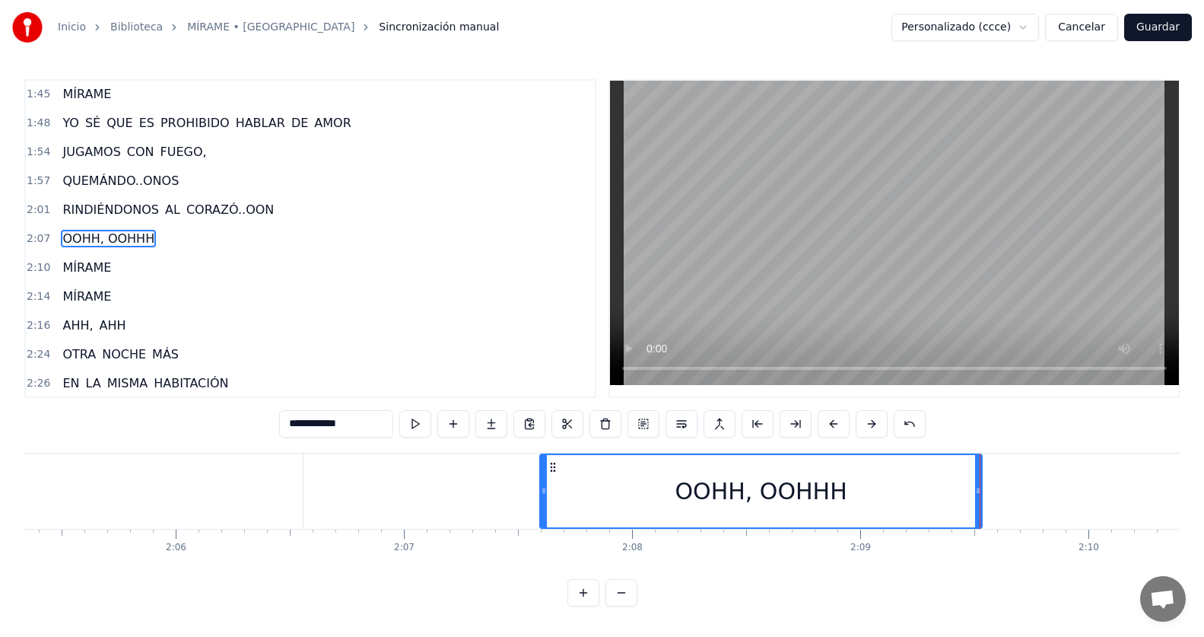
click at [259, 203] on div "RINDIÉNDONOS AL CORAZÓ..OON" at bounding box center [168, 209] width 224 height 27
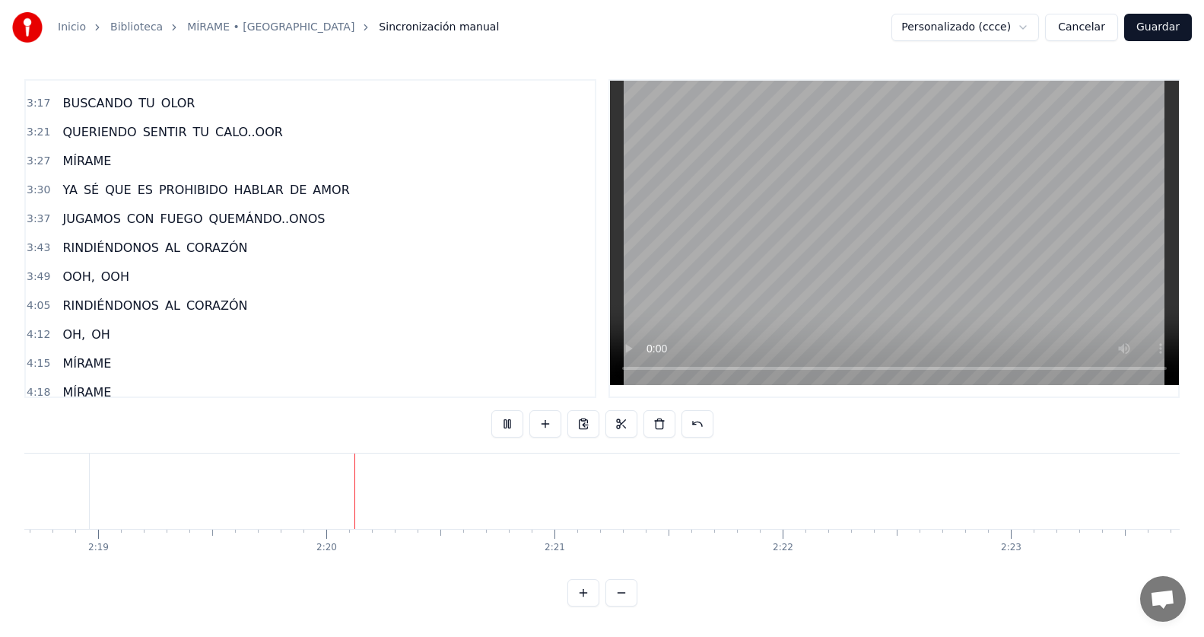
scroll to position [0, 31713]
click at [213, 218] on span "QUEMÁNDO..ONOS" at bounding box center [267, 218] width 119 height 17
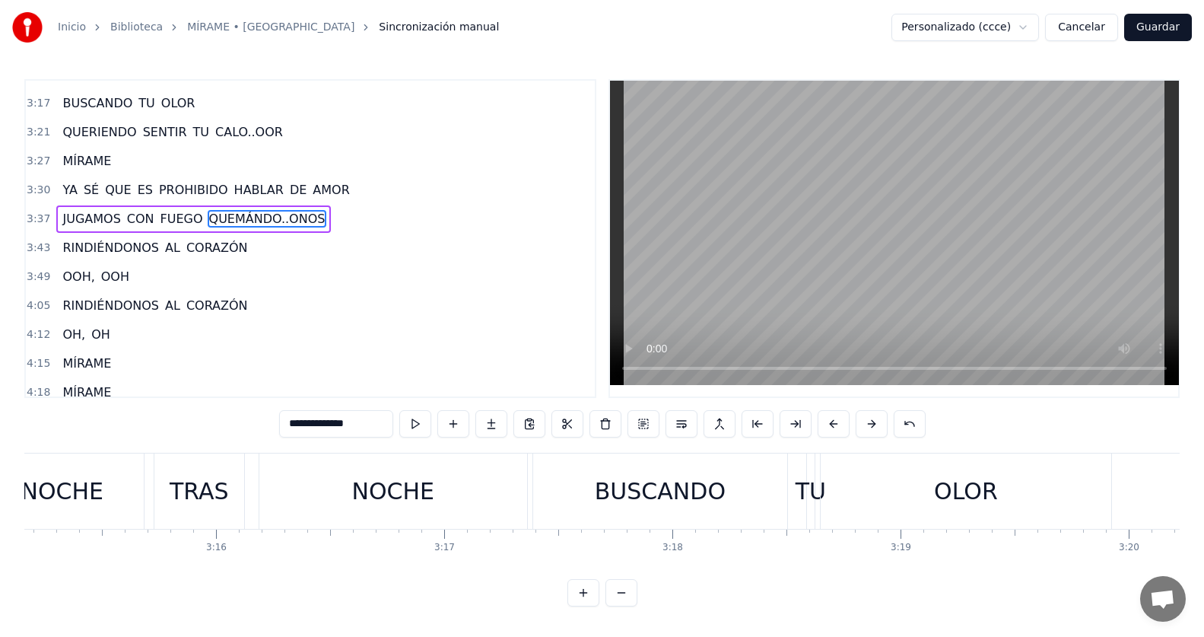
scroll to position [0, 50063]
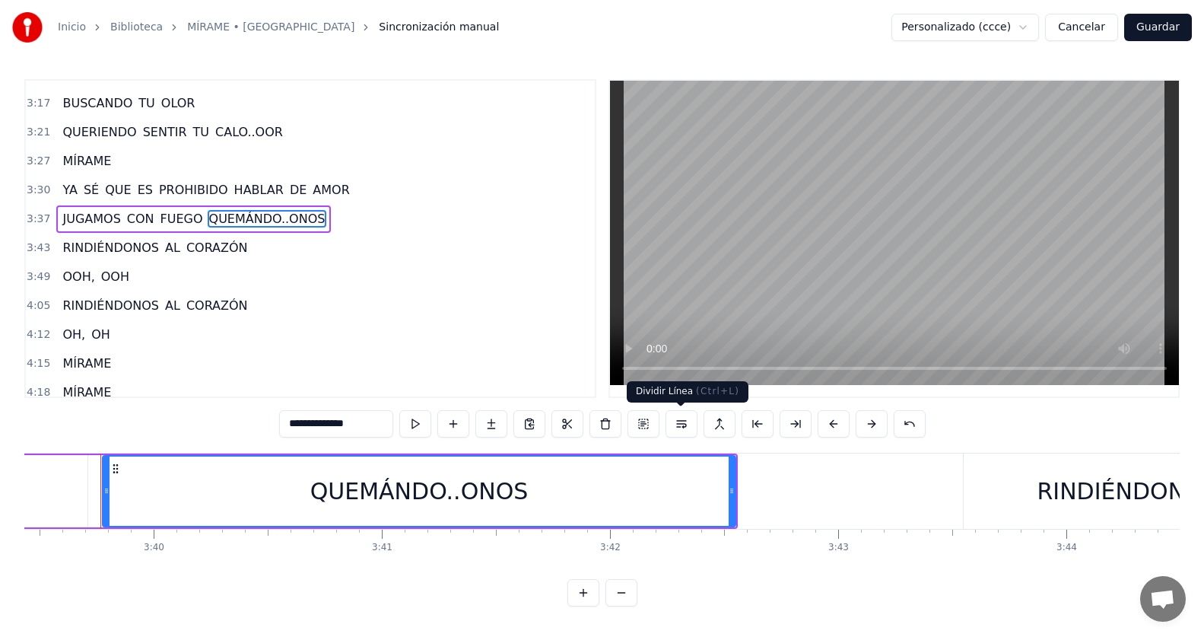
click at [674, 429] on button at bounding box center [681, 423] width 32 height 27
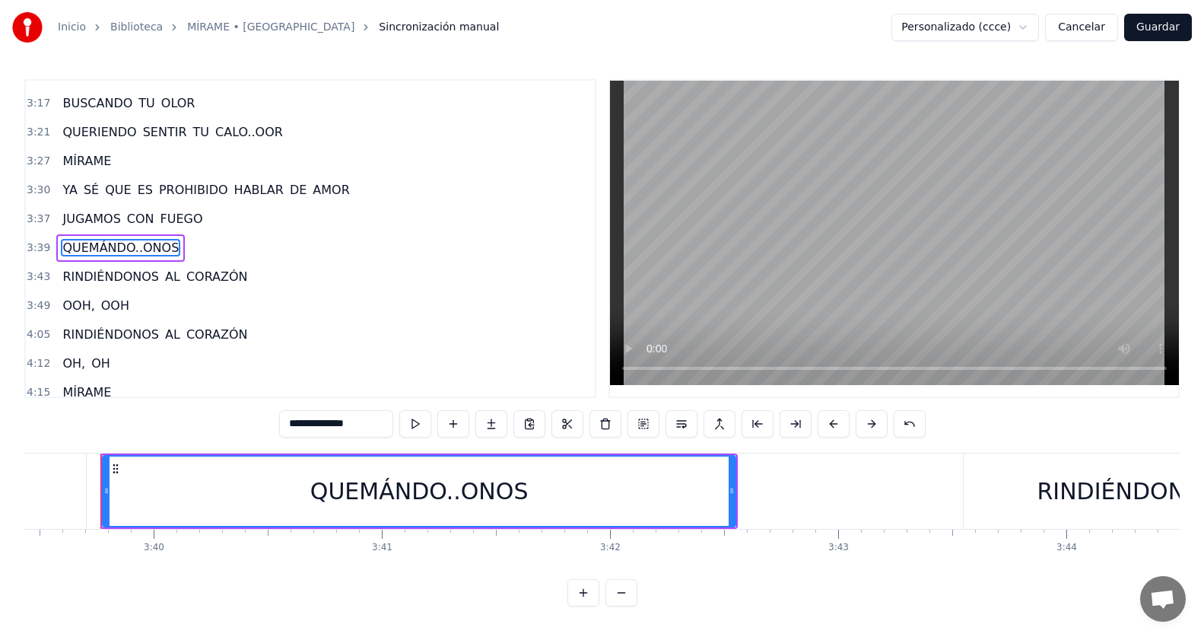
scroll to position [1301, 0]
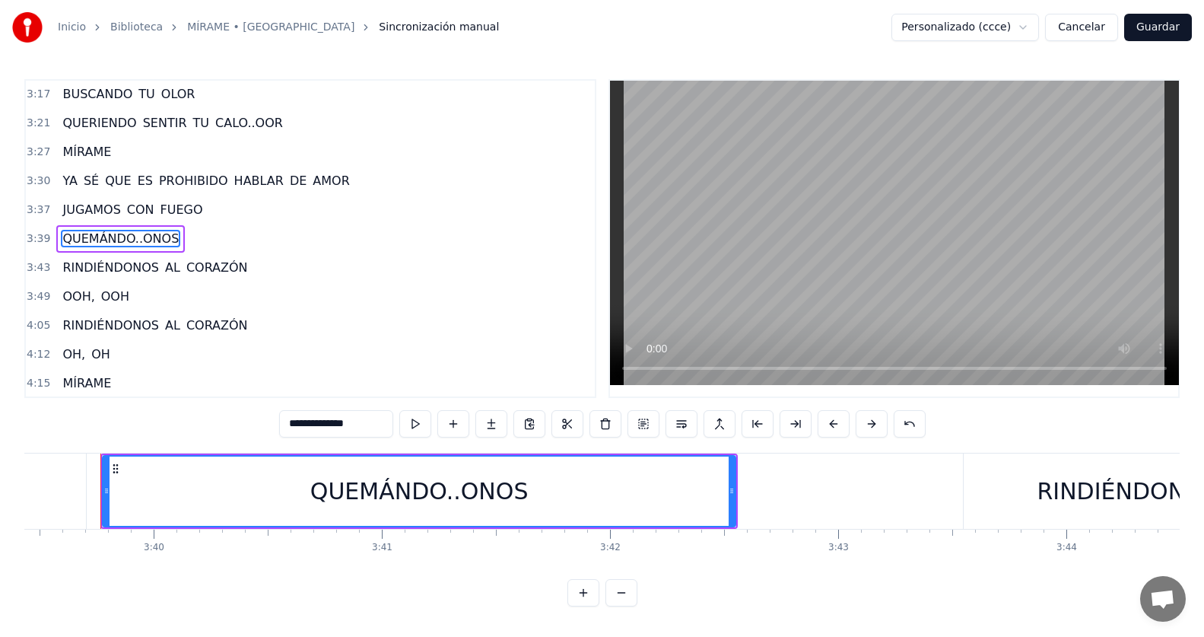
click at [262, 210] on div "3:37 JUGAMOS CON FUEGO" at bounding box center [310, 209] width 569 height 29
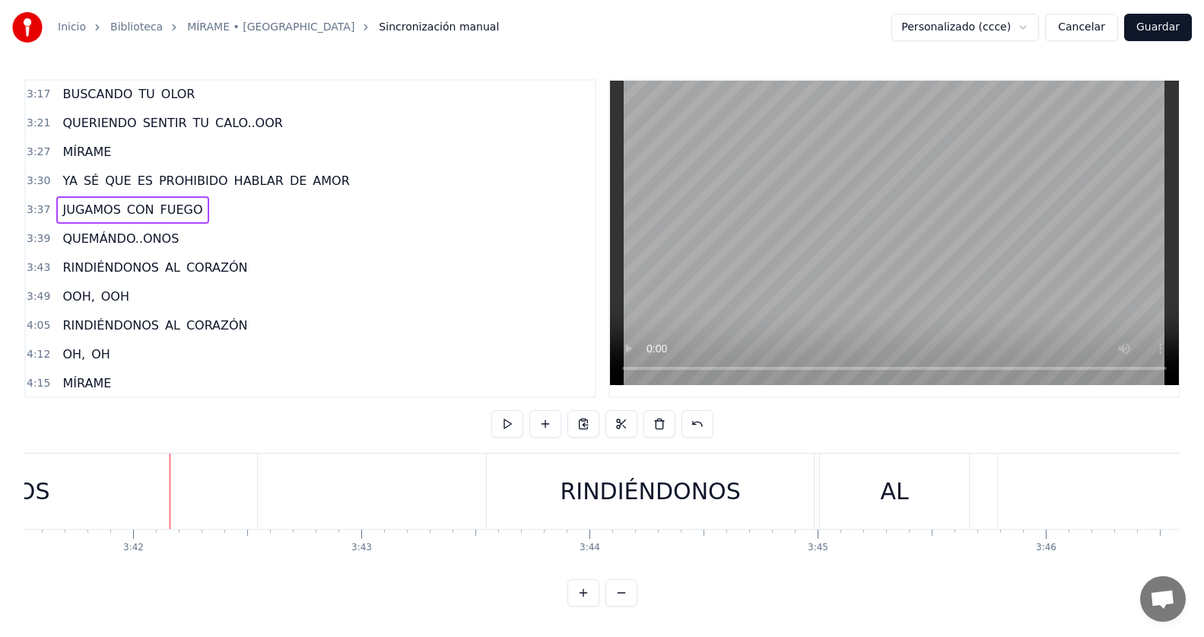
scroll to position [0, 50551]
click at [183, 209] on span "FUEGO" at bounding box center [182, 209] width 46 height 17
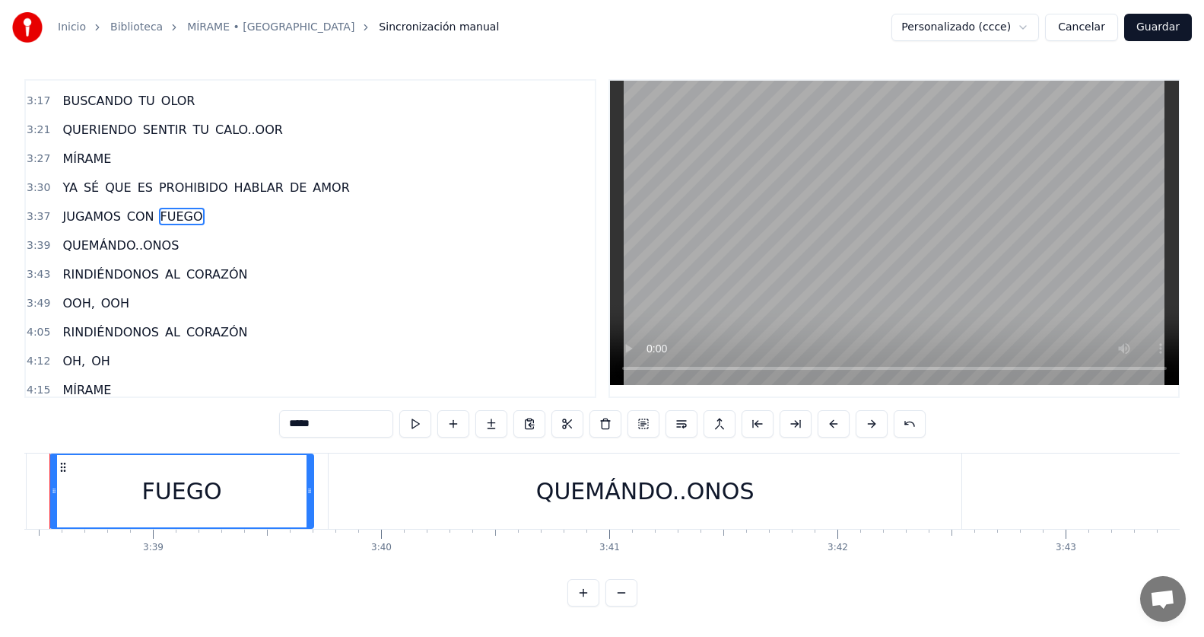
scroll to position [0, 49785]
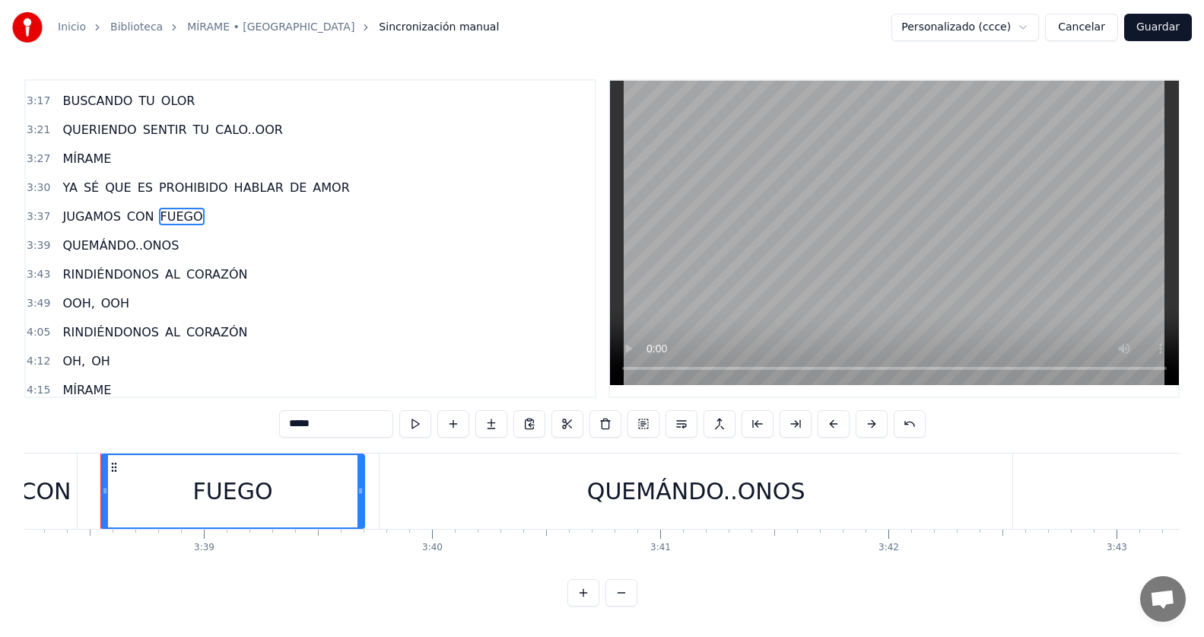
click at [329, 421] on input "*****" at bounding box center [336, 423] width 114 height 27
type input "******"
click at [217, 223] on div "3:37 JUGAMOS CON FUEGO," at bounding box center [310, 216] width 569 height 29
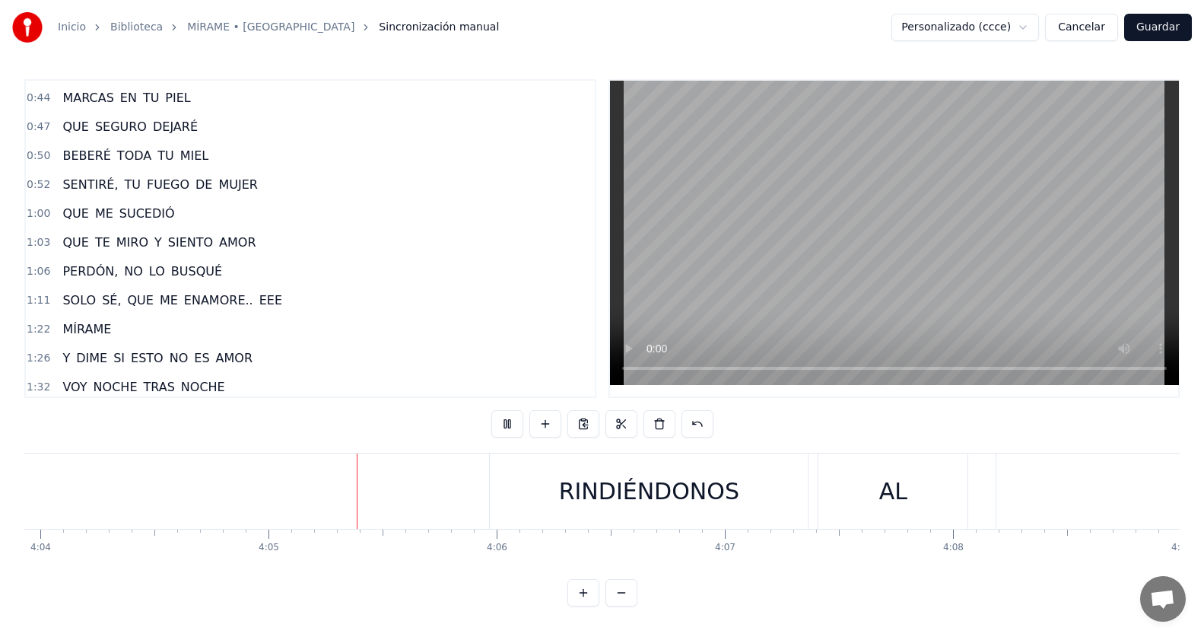
scroll to position [0, 55755]
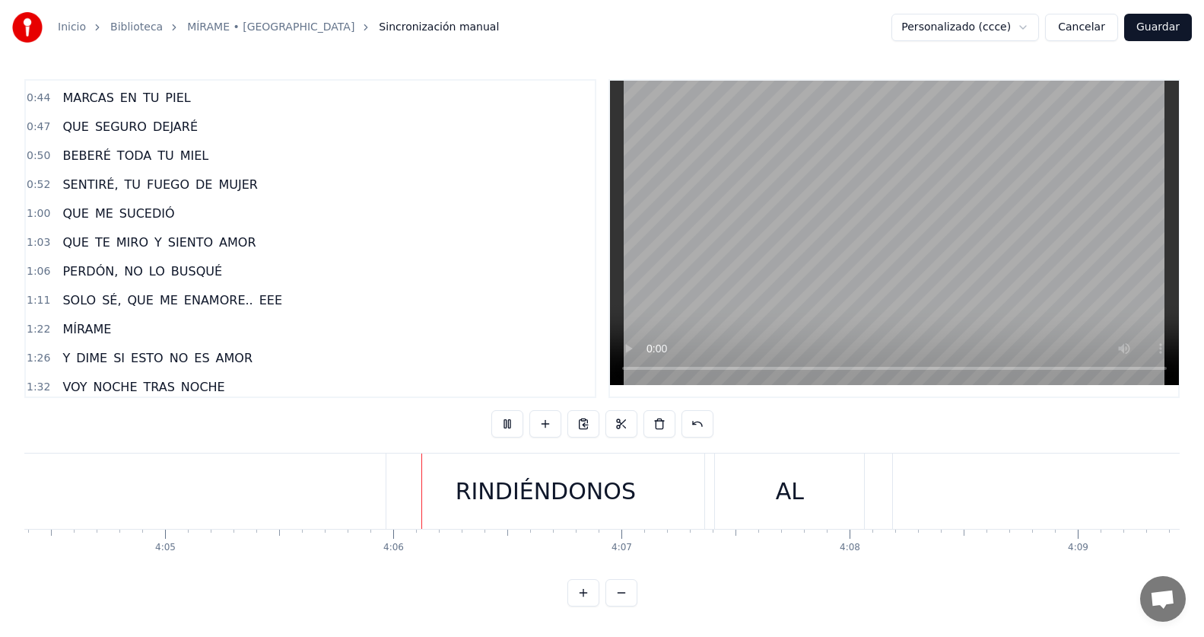
click at [258, 303] on span "EEE" at bounding box center [271, 299] width 26 height 17
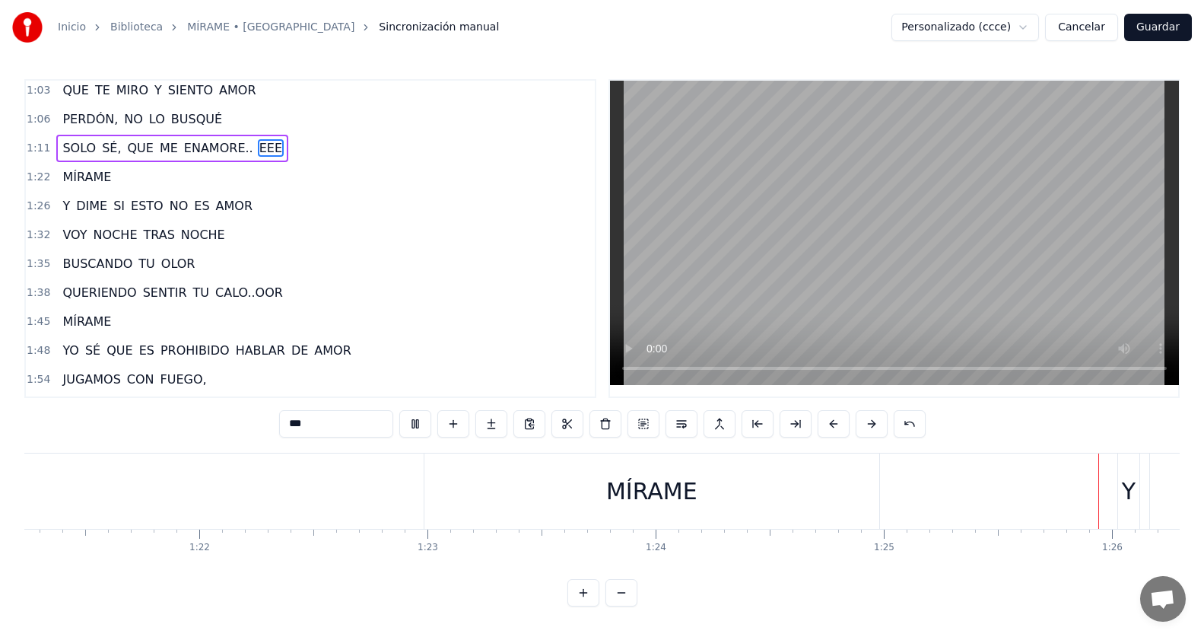
scroll to position [456, 0]
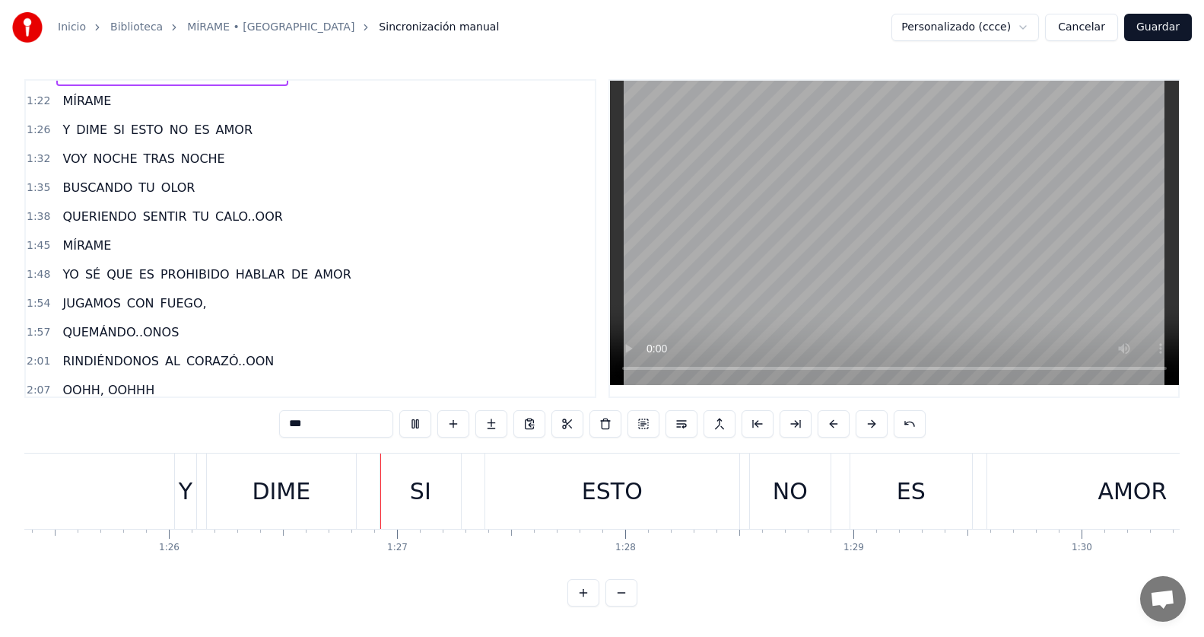
click at [248, 225] on span "CALO..OOR" at bounding box center [249, 216] width 71 height 17
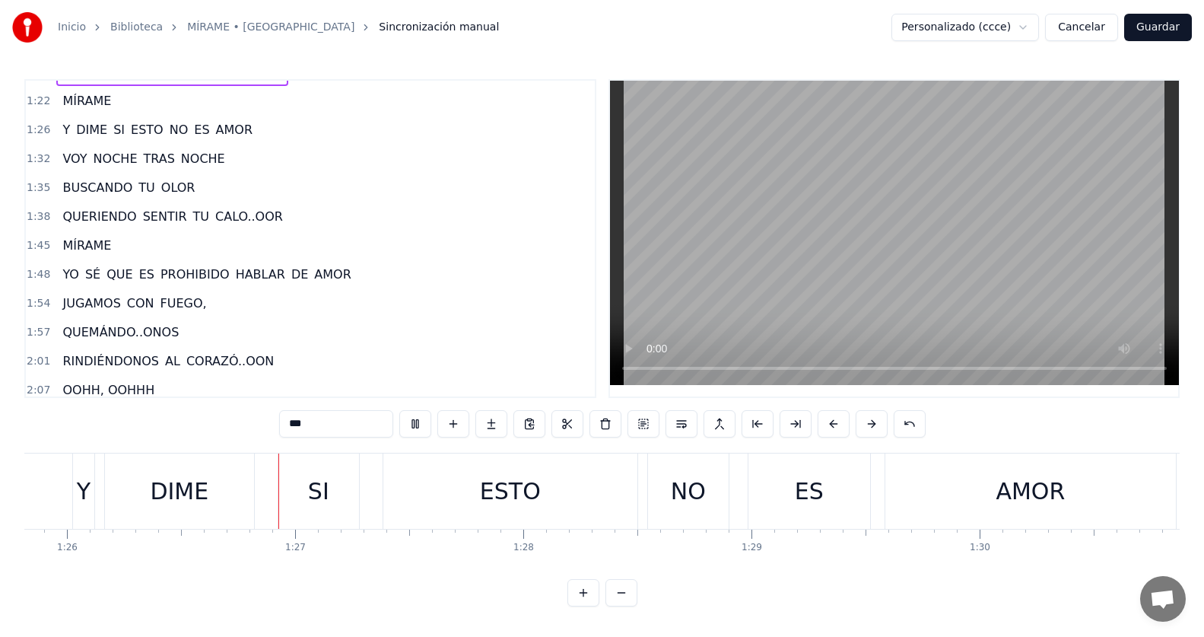
type input "*********"
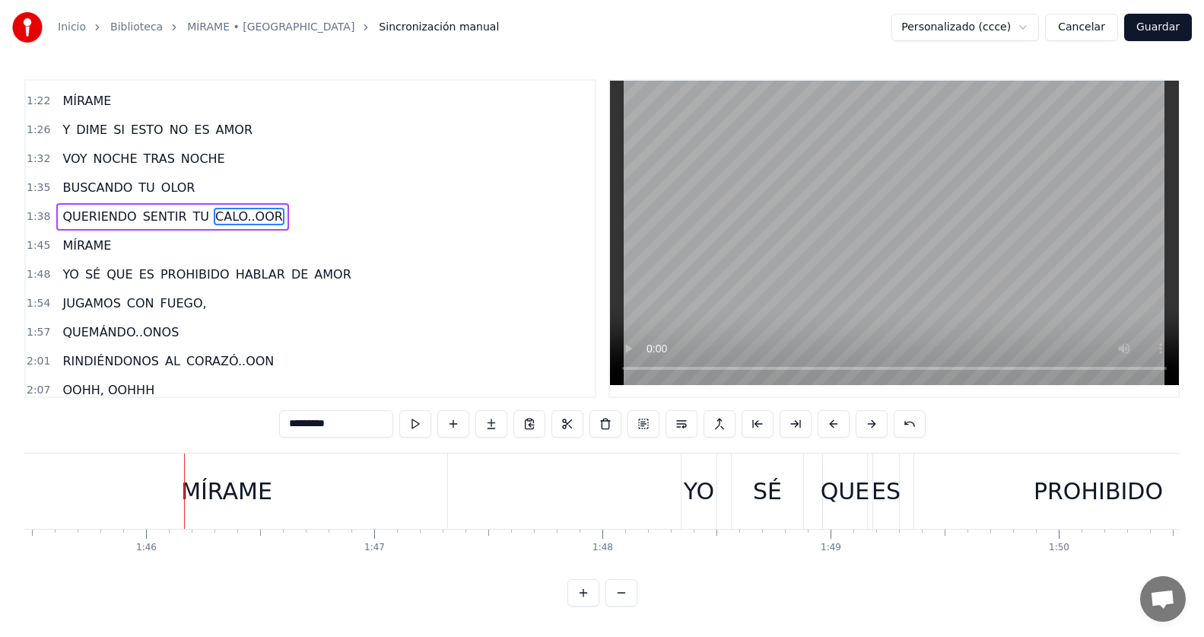
scroll to position [0, 24074]
click at [233, 221] on span "CALO..OOR" at bounding box center [249, 216] width 71 height 17
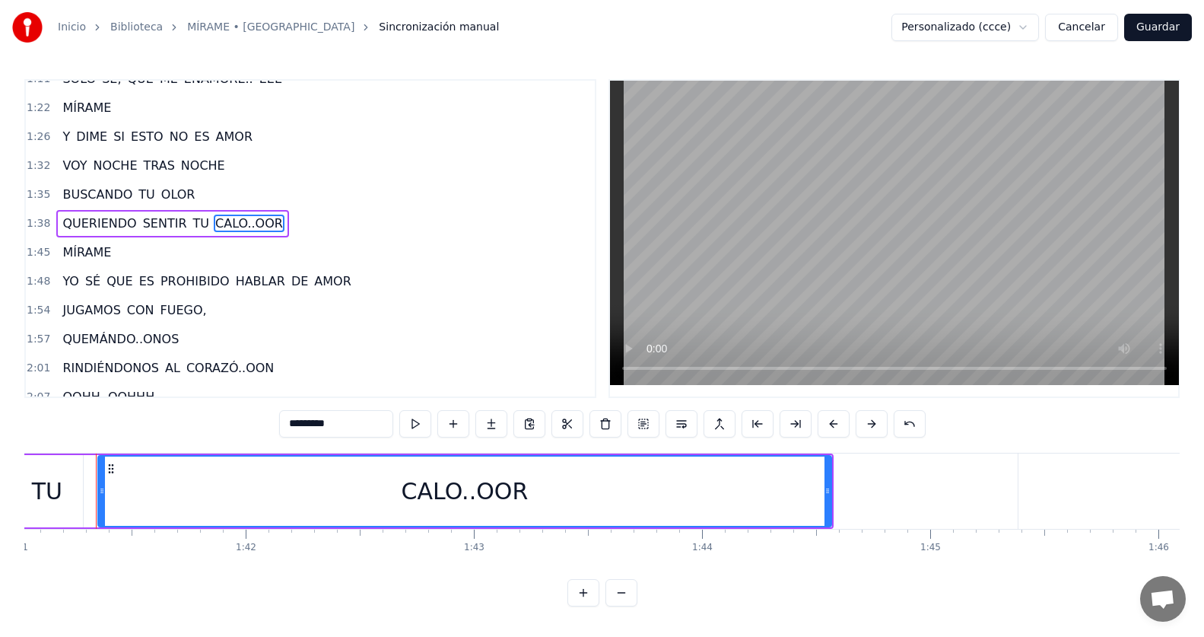
scroll to position [0, 23044]
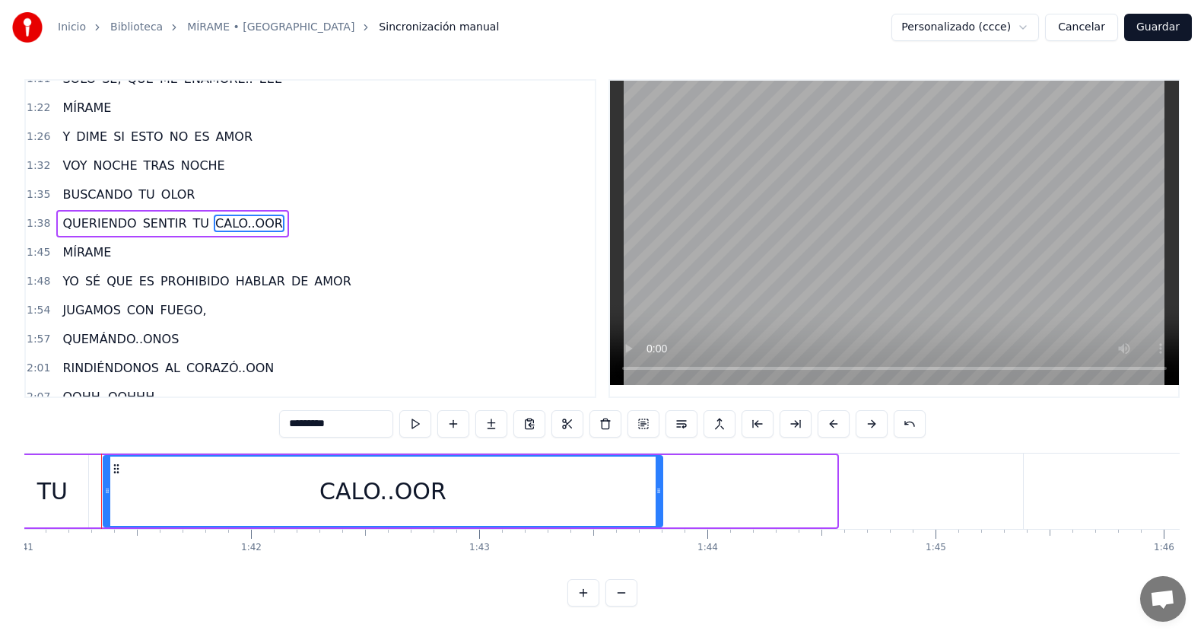
drag, startPoint x: 831, startPoint y: 494, endPoint x: 657, endPoint y: 491, distance: 174.2
click at [657, 491] on icon at bounding box center [659, 490] width 6 height 12
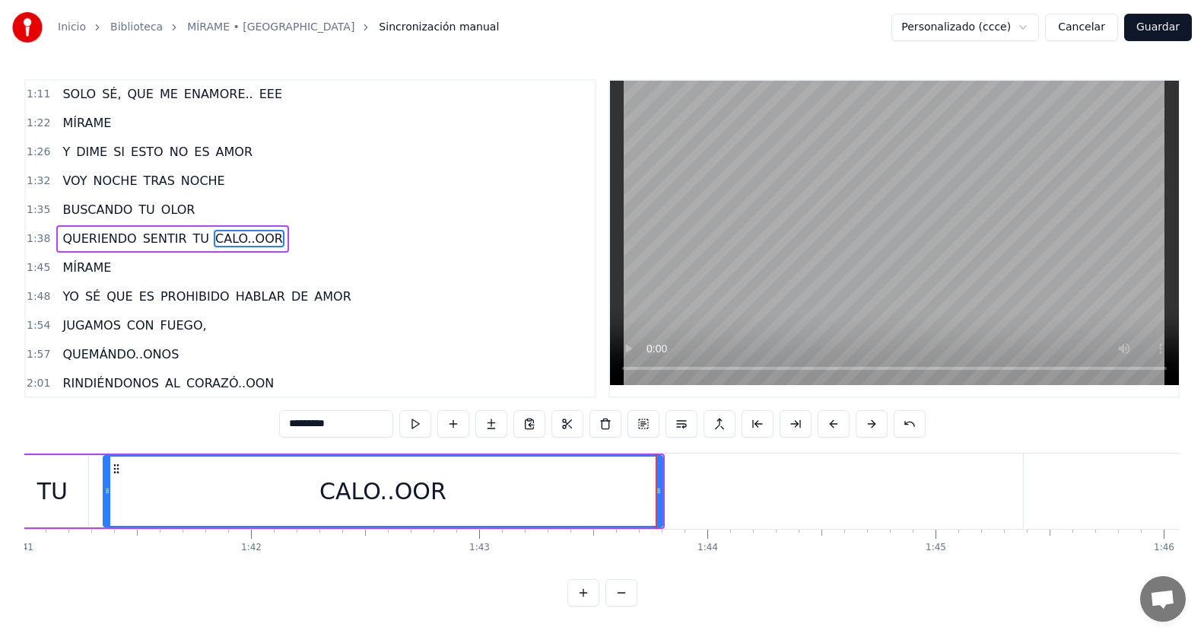
click at [284, 234] on div "1:38 QUERIENDO SENTIR TU CALO..OOR" at bounding box center [310, 238] width 569 height 29
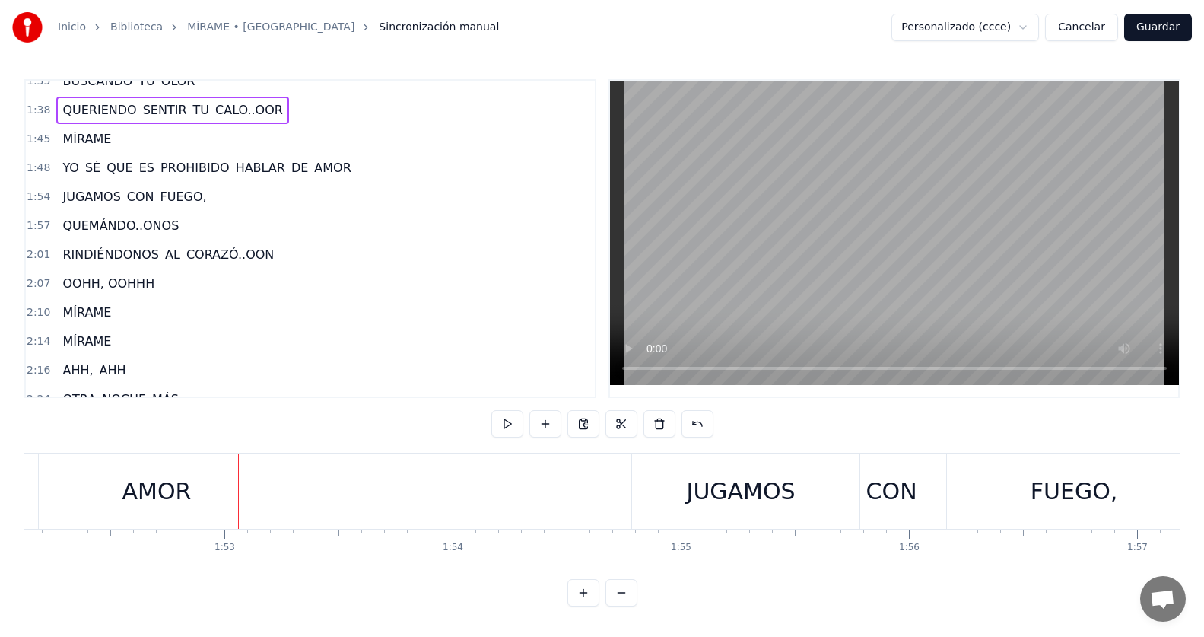
scroll to position [586, 0]
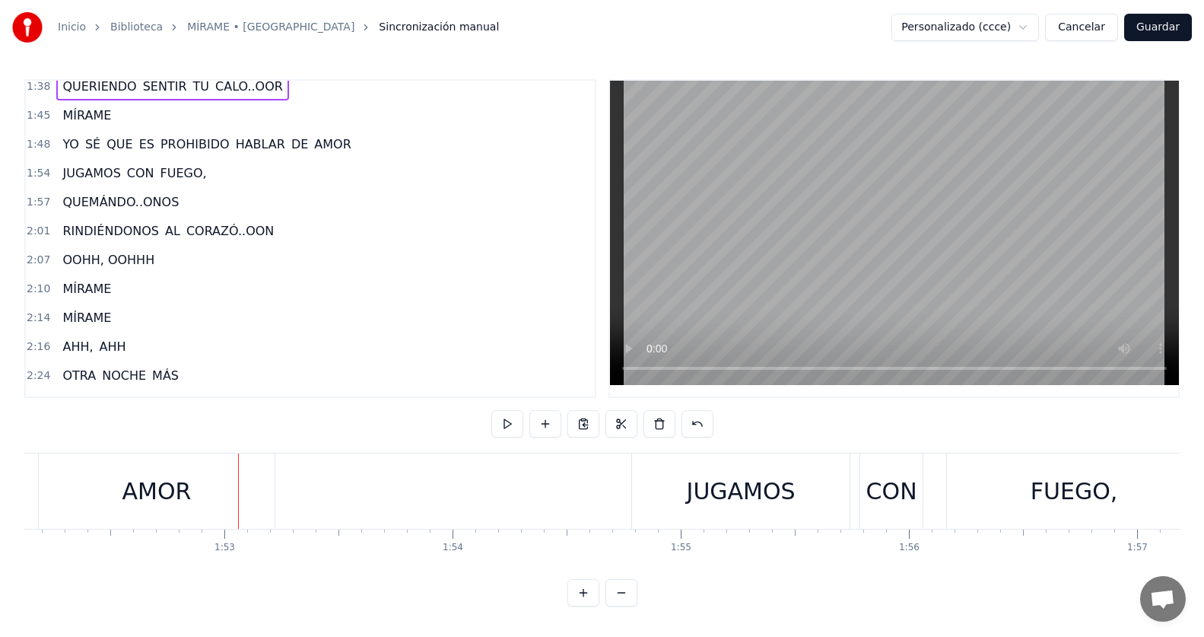
click at [216, 261] on div "2:07 OOHH, OOHHH" at bounding box center [310, 260] width 569 height 29
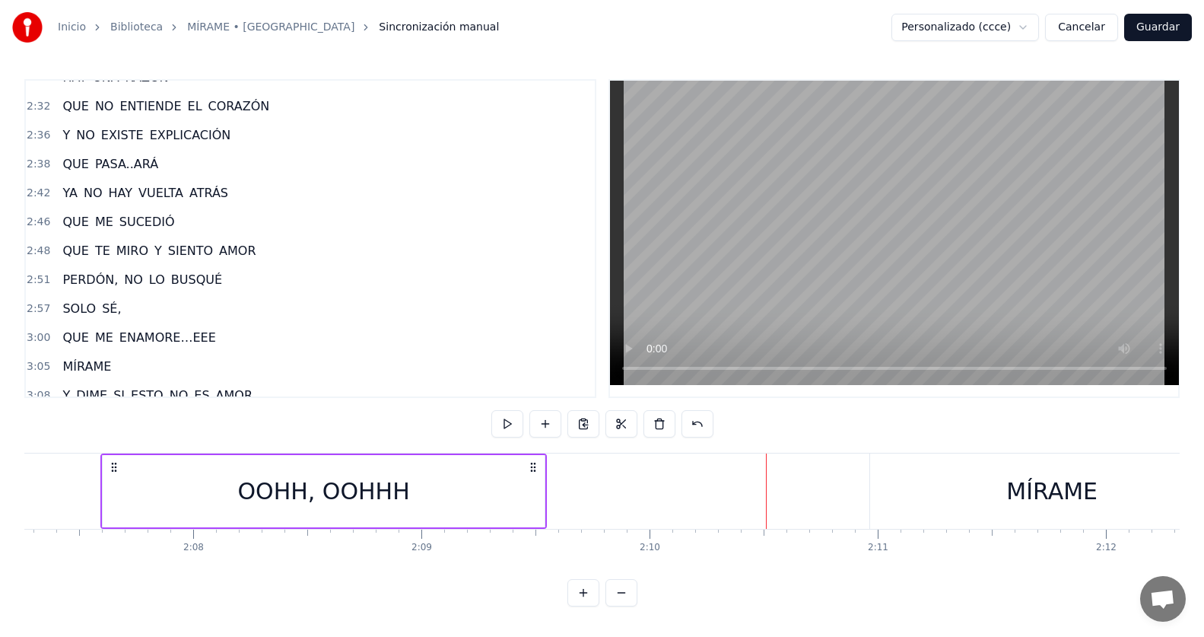
scroll to position [967, 0]
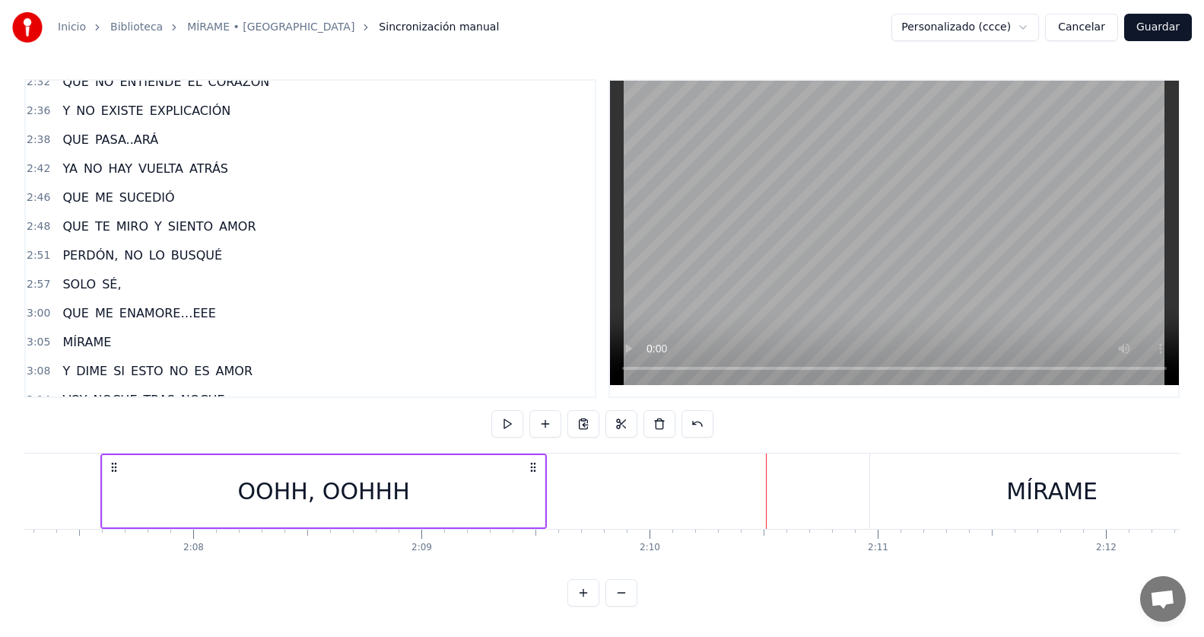
click at [263, 313] on div "3:00 QUE ME ENAMORE…EEE" at bounding box center [310, 313] width 569 height 29
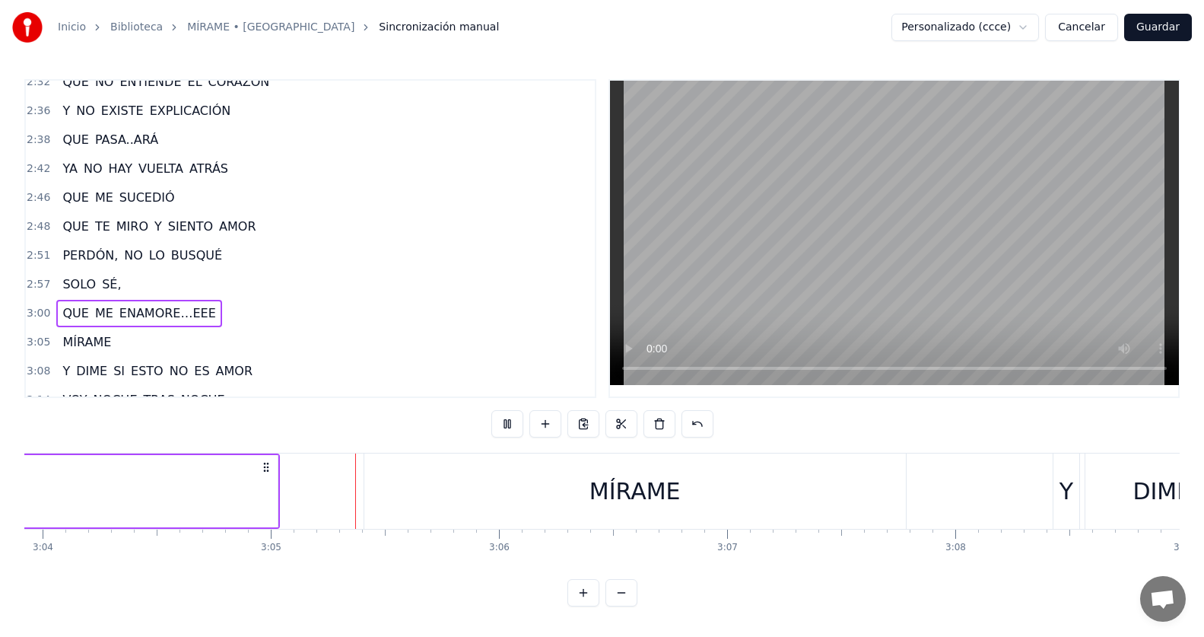
scroll to position [0, 42058]
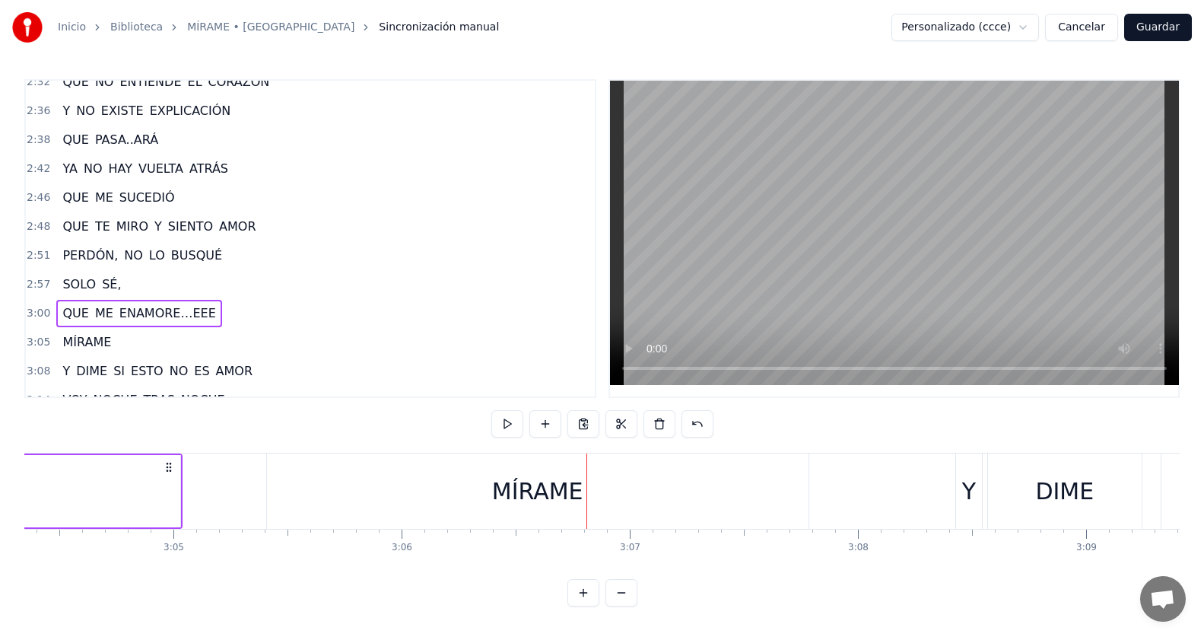
click at [149, 306] on span "ENAMORE…EEE" at bounding box center [168, 312] width 100 height 17
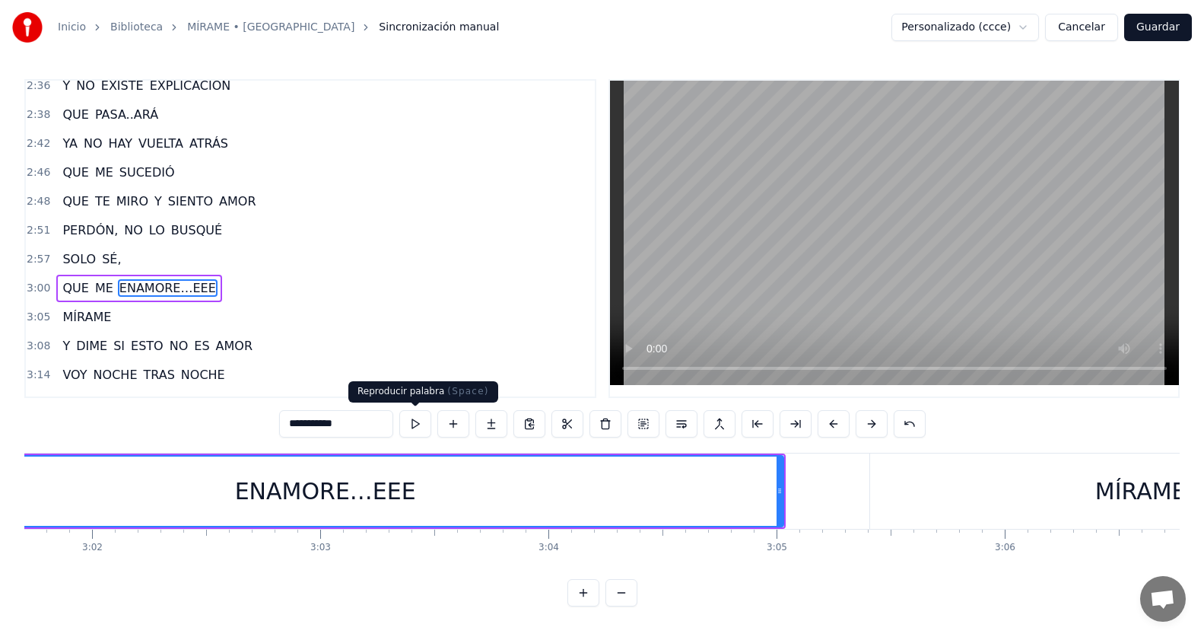
scroll to position [0, 41219]
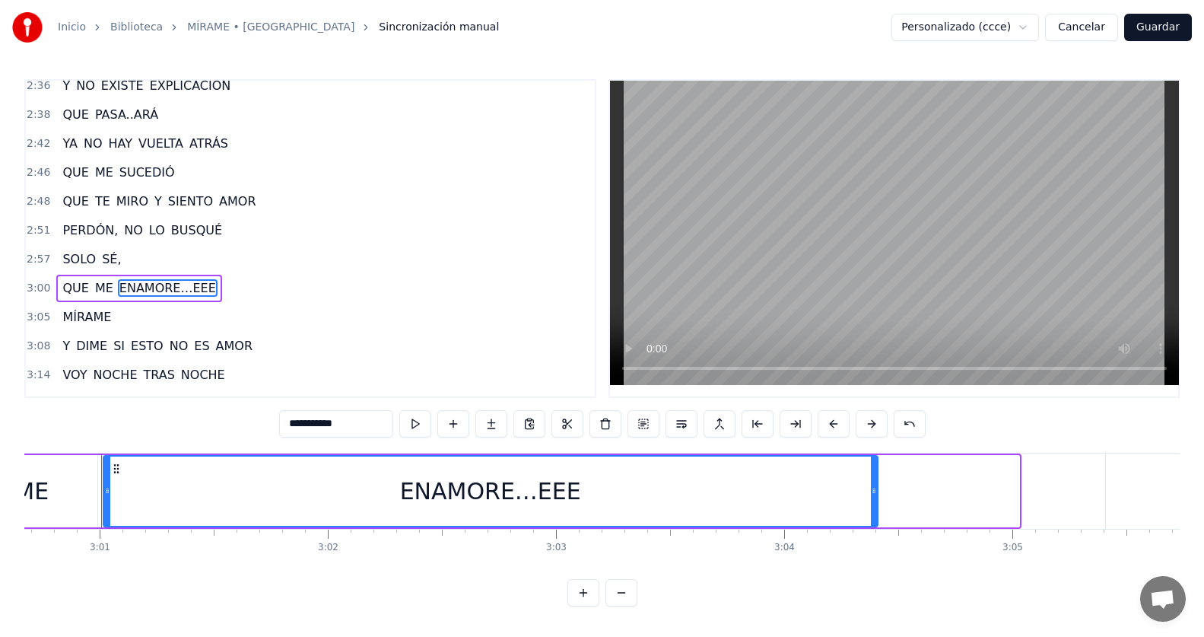
drag, startPoint x: 1014, startPoint y: 493, endPoint x: 872, endPoint y: 494, distance: 141.5
click at [872, 494] on icon at bounding box center [874, 490] width 6 height 12
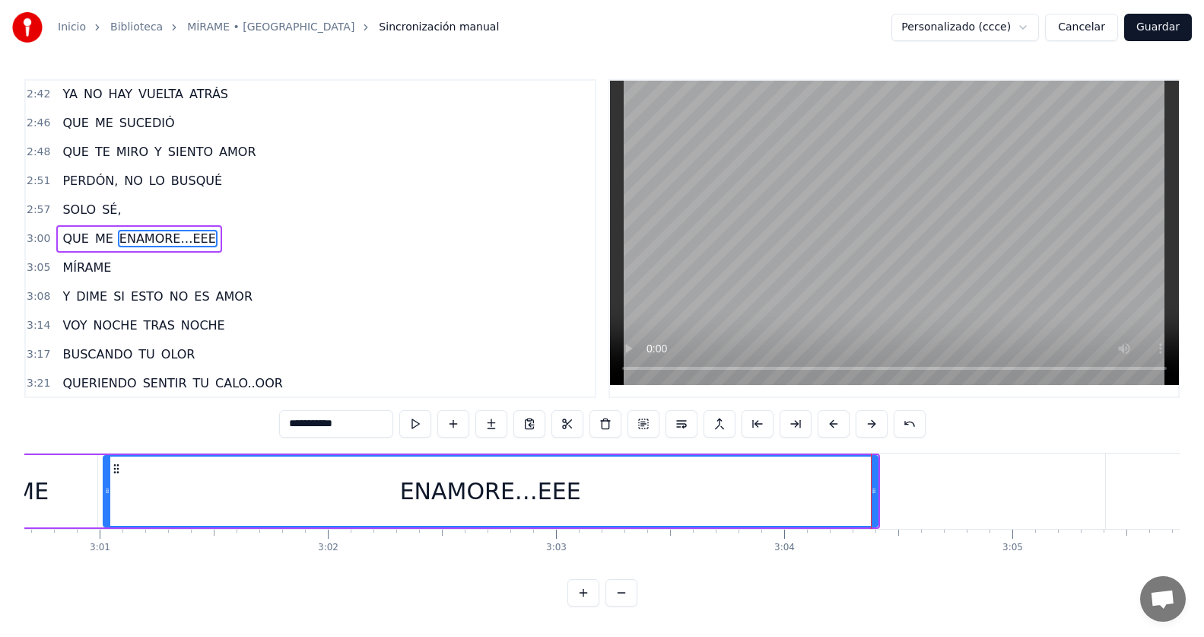
click at [236, 240] on div "3:00 QUE ME ENAMORE…EEE" at bounding box center [310, 238] width 569 height 29
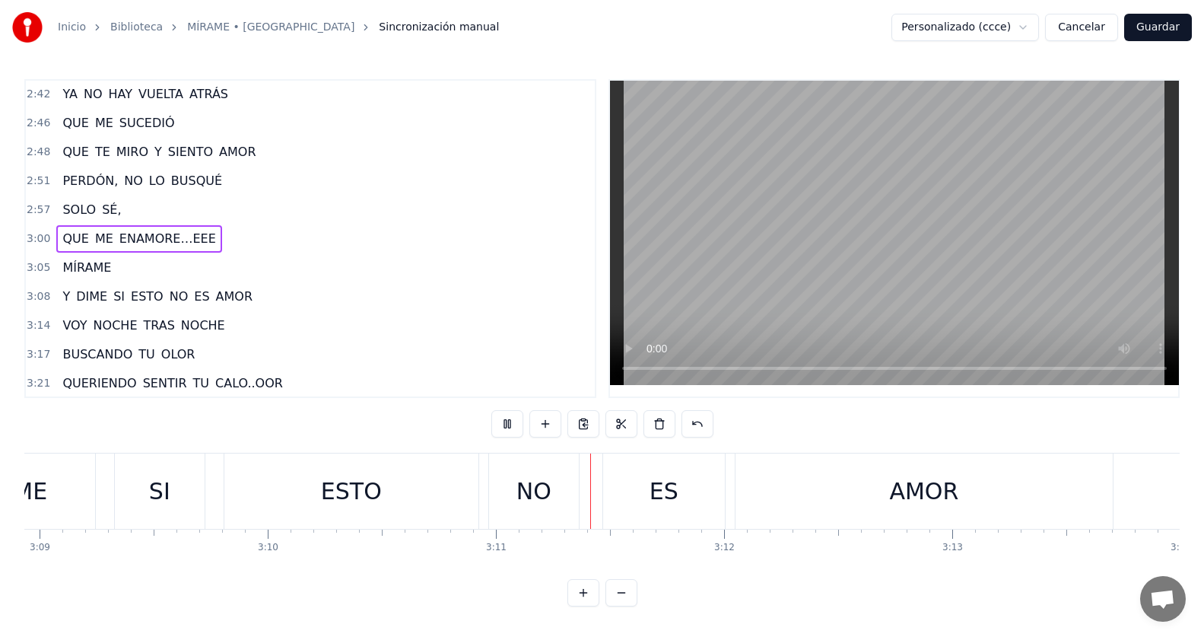
scroll to position [1193, 0]
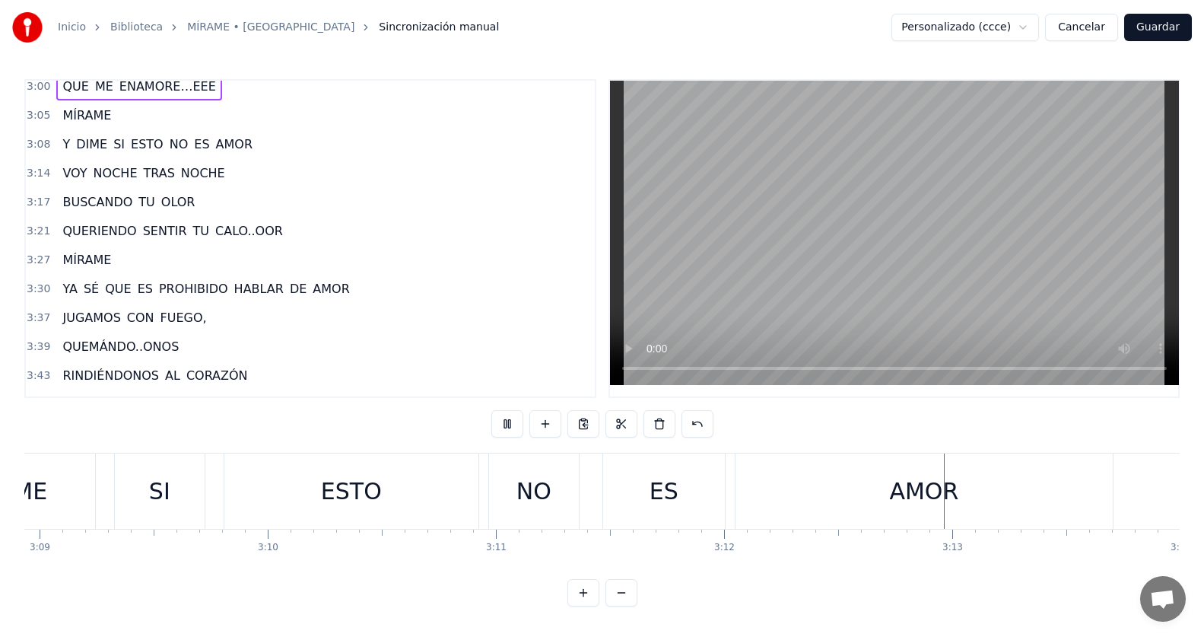
click at [278, 233] on div "3:21 QUERIENDO SENTIR TU CALO..OOR" at bounding box center [310, 231] width 569 height 29
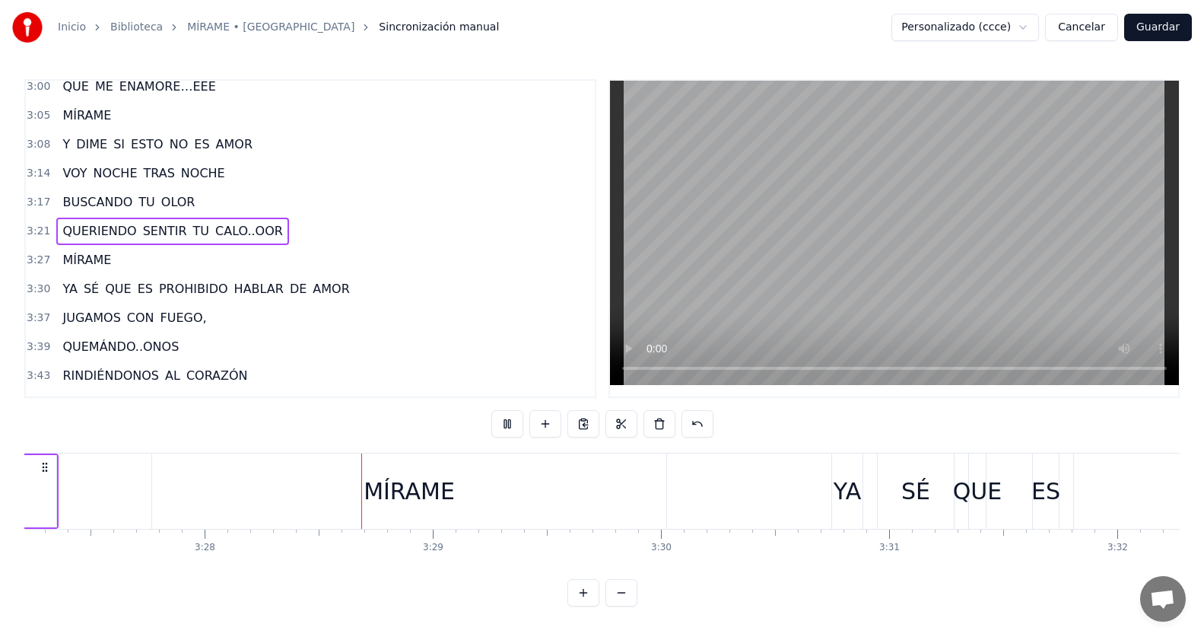
scroll to position [0, 47359]
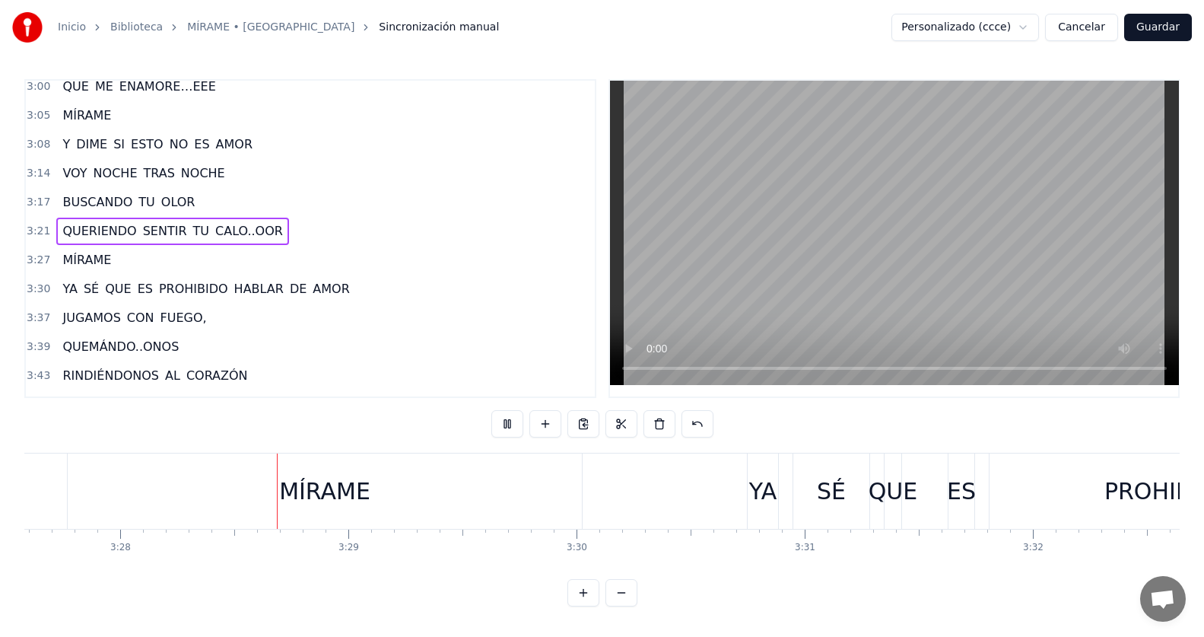
click at [508, 430] on button at bounding box center [507, 423] width 32 height 27
click at [240, 234] on span "CALO..OOR" at bounding box center [249, 230] width 71 height 17
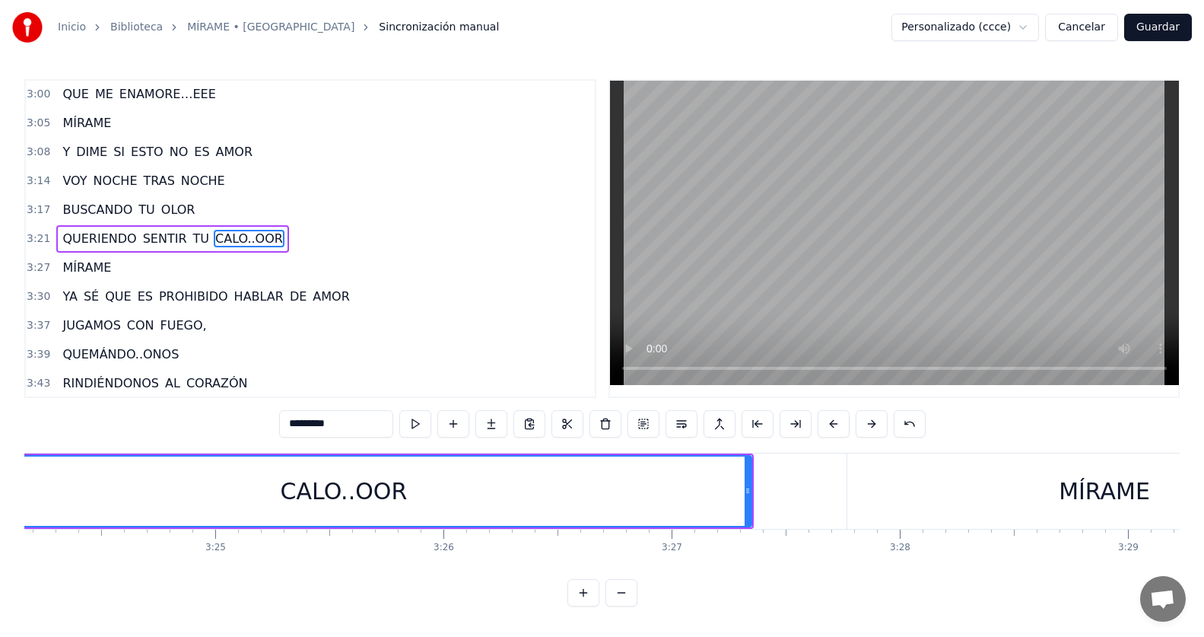
scroll to position [0, 46412]
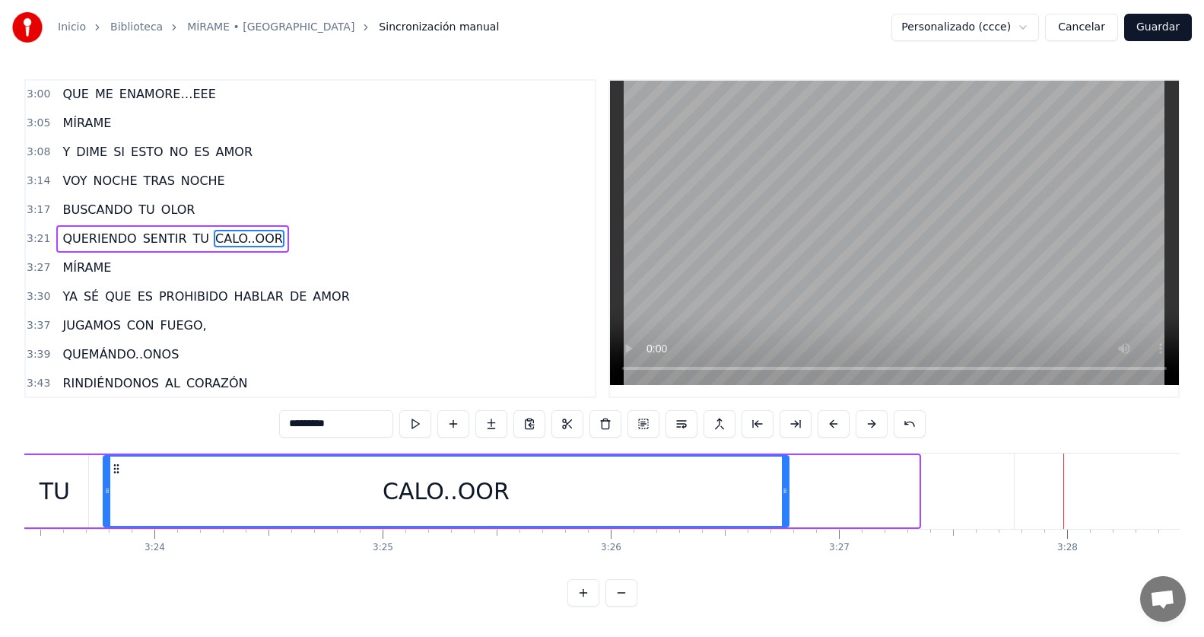
drag, startPoint x: 916, startPoint y: 489, endPoint x: 786, endPoint y: 494, distance: 130.2
click at [786, 494] on icon at bounding box center [785, 490] width 6 height 12
click at [275, 245] on div "3:21 QUERIENDO SENTIR TU CALO..OOR" at bounding box center [310, 238] width 569 height 29
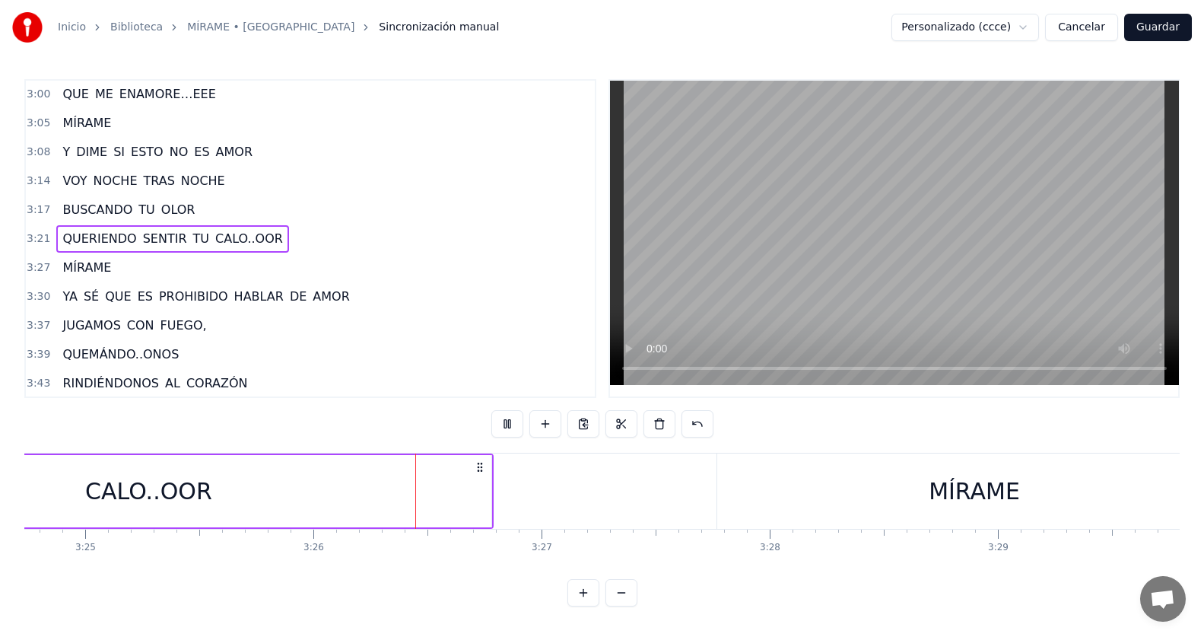
scroll to position [0, 46865]
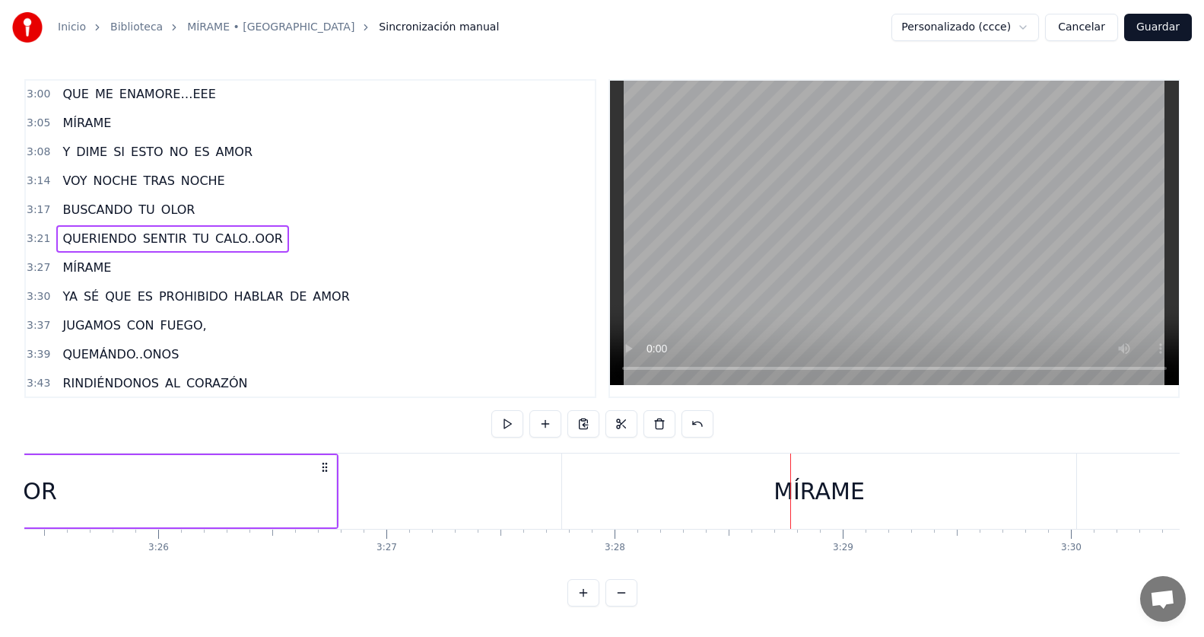
click at [214, 245] on span "CALO..OOR" at bounding box center [249, 238] width 71 height 17
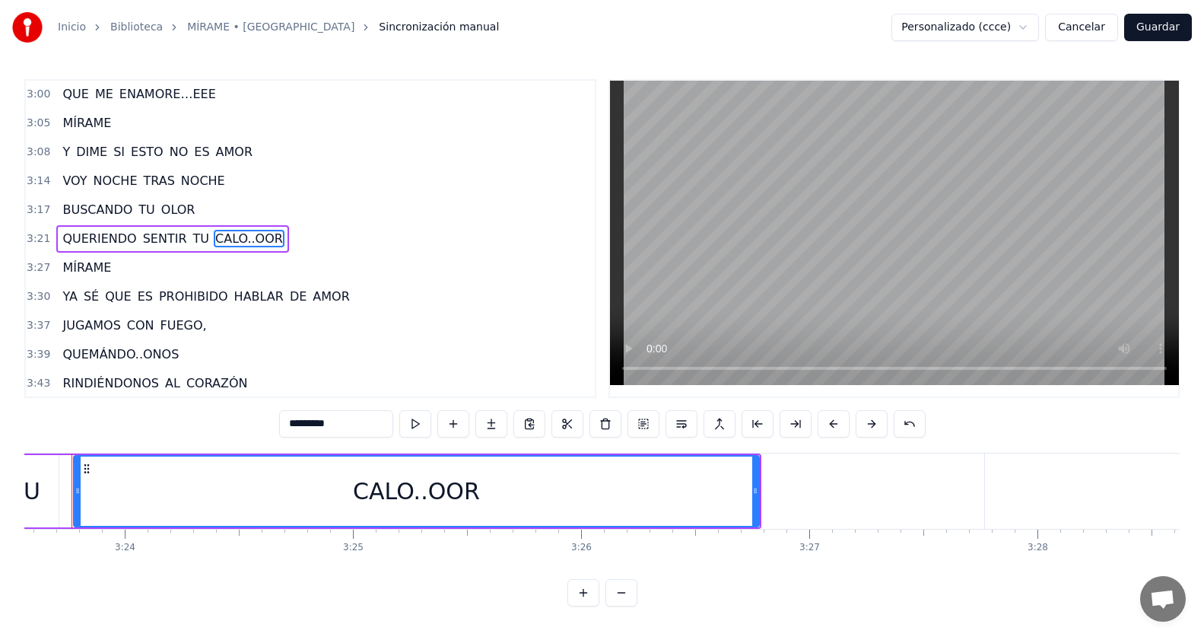
scroll to position [0, 46412]
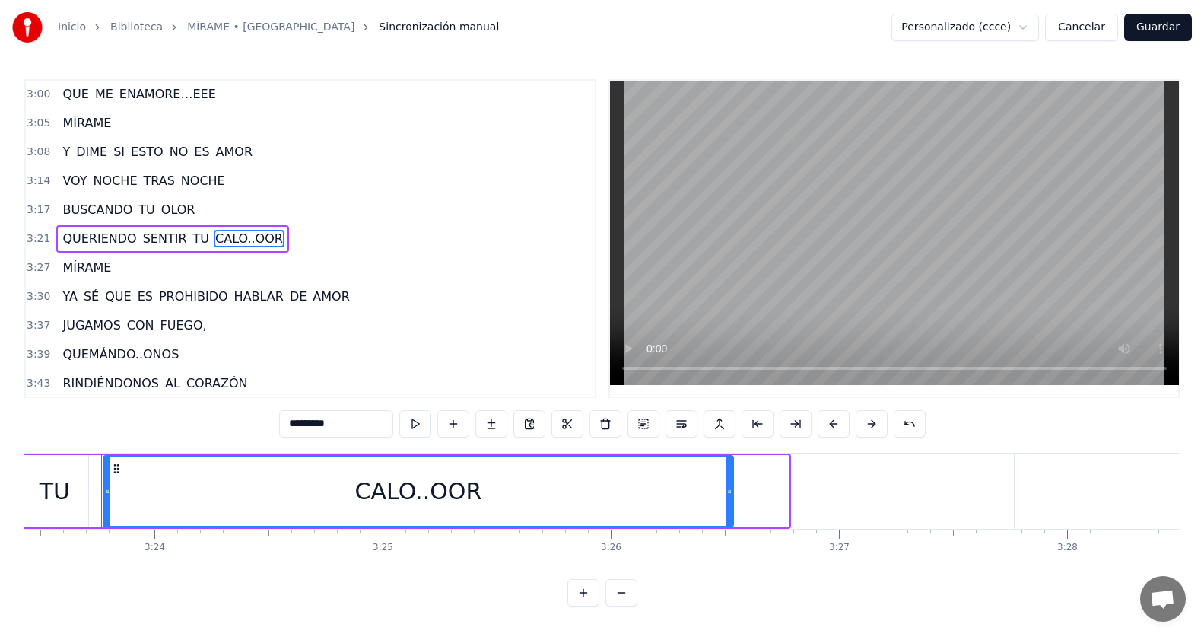
drag, startPoint x: 783, startPoint y: 489, endPoint x: 728, endPoint y: 494, distance: 55.7
click at [728, 494] on icon at bounding box center [729, 490] width 6 height 12
click at [281, 243] on div "3:21 QUERIENDO SENTIR TU CALO..OOR" at bounding box center [310, 238] width 569 height 29
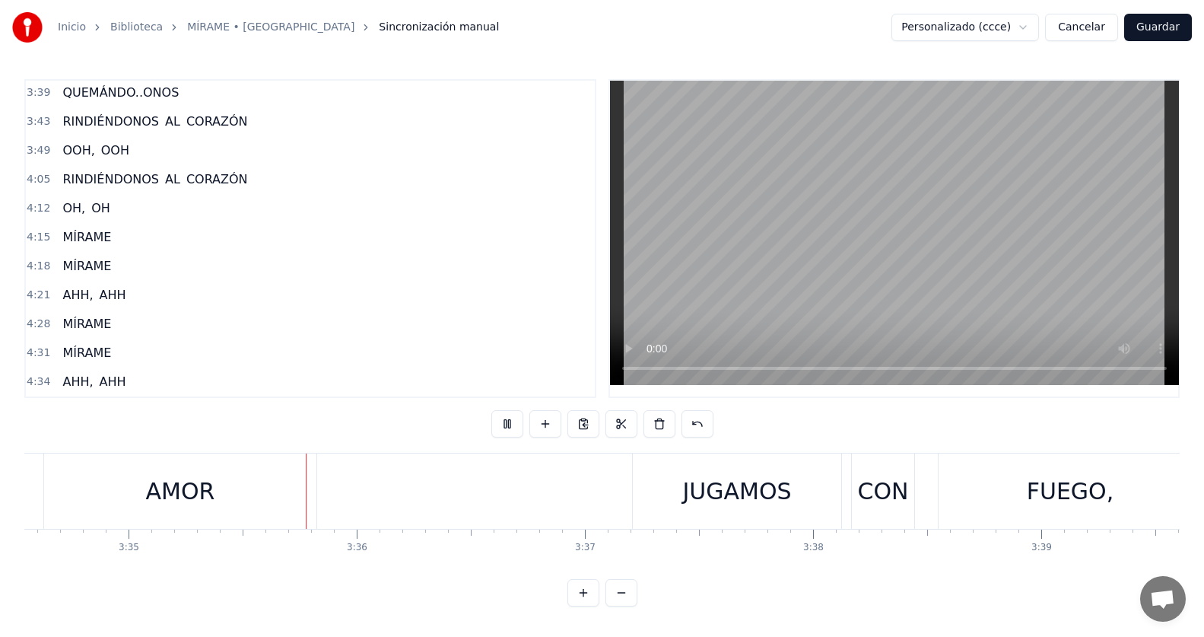
scroll to position [7, 0]
click at [1164, 33] on button "Guardar" at bounding box center [1158, 27] width 68 height 27
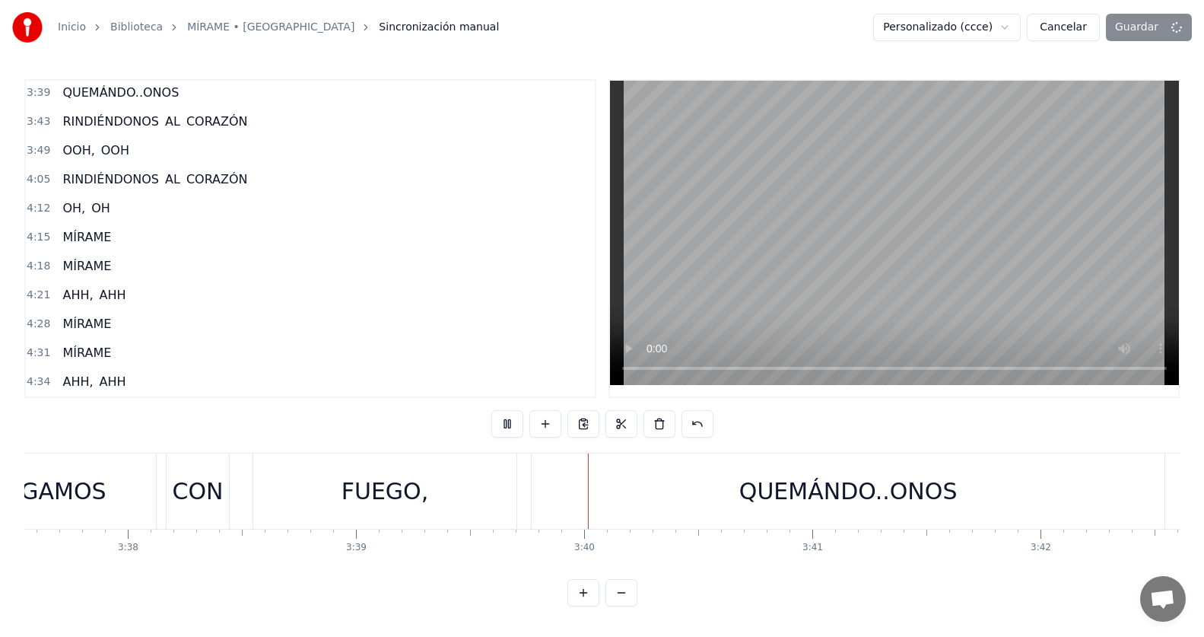
scroll to position [0, 49983]
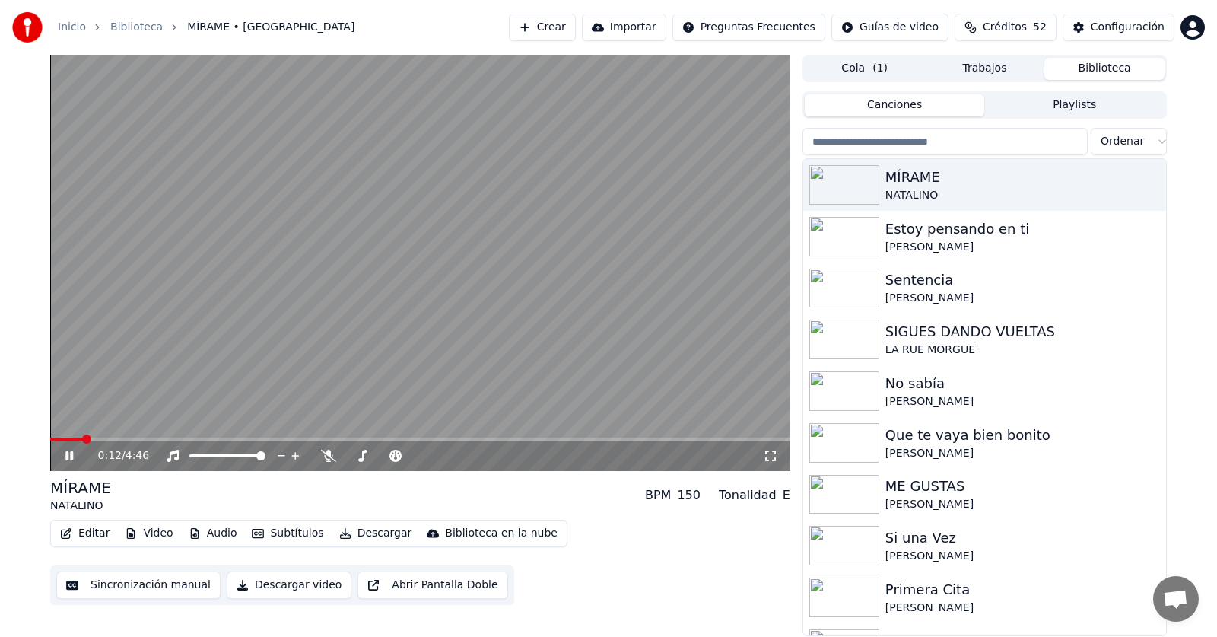
click at [317, 584] on button "Descargar video" at bounding box center [289, 584] width 125 height 27
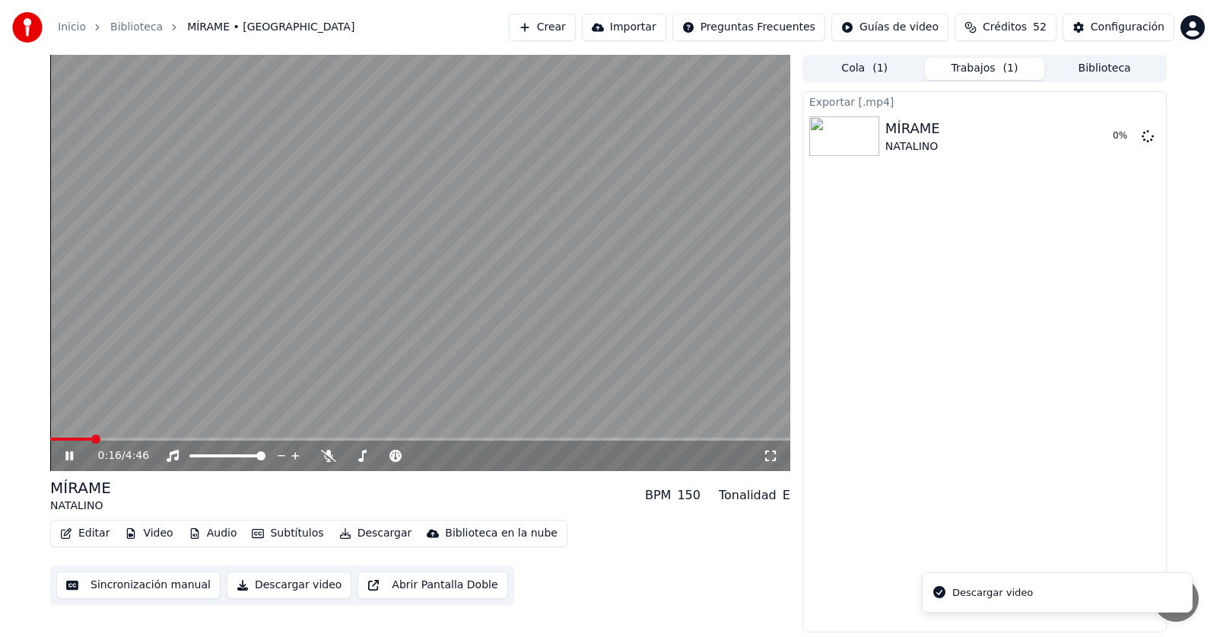
click at [71, 452] on icon at bounding box center [69, 455] width 8 height 9
click at [1097, 137] on button "Mostrar" at bounding box center [1101, 135] width 67 height 27
click at [1070, 68] on button "Biblioteca" at bounding box center [1104, 69] width 120 height 22
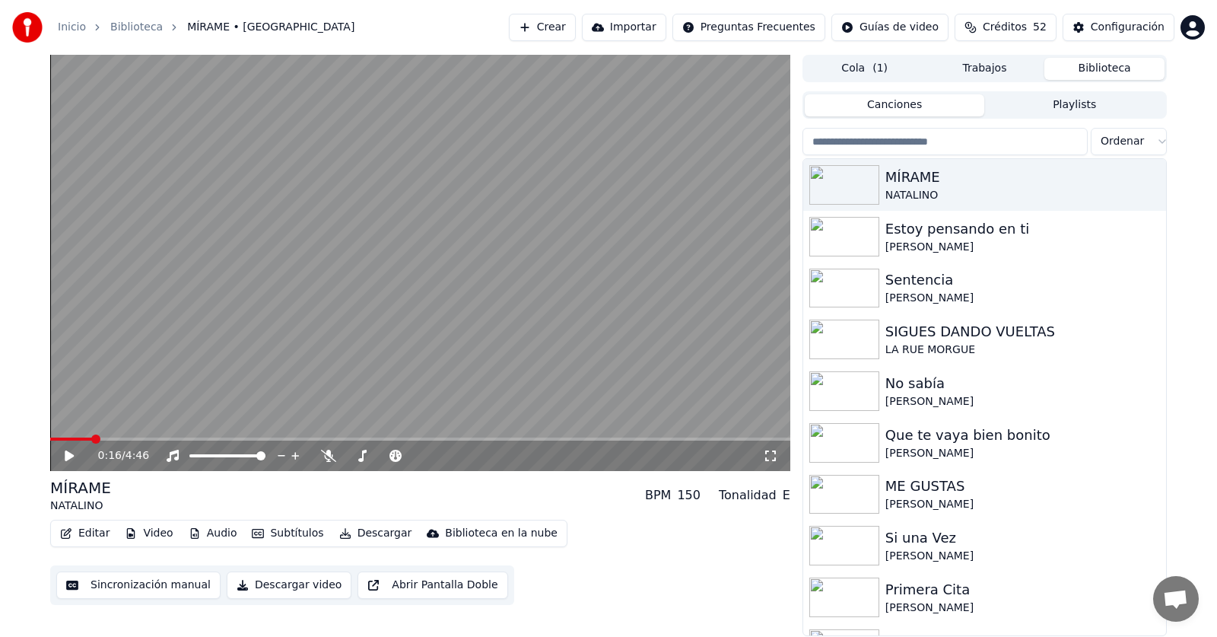
click at [917, 110] on button "Canciones" at bounding box center [895, 105] width 180 height 22
click at [1049, 103] on button "Playlists" at bounding box center [1074, 105] width 180 height 22
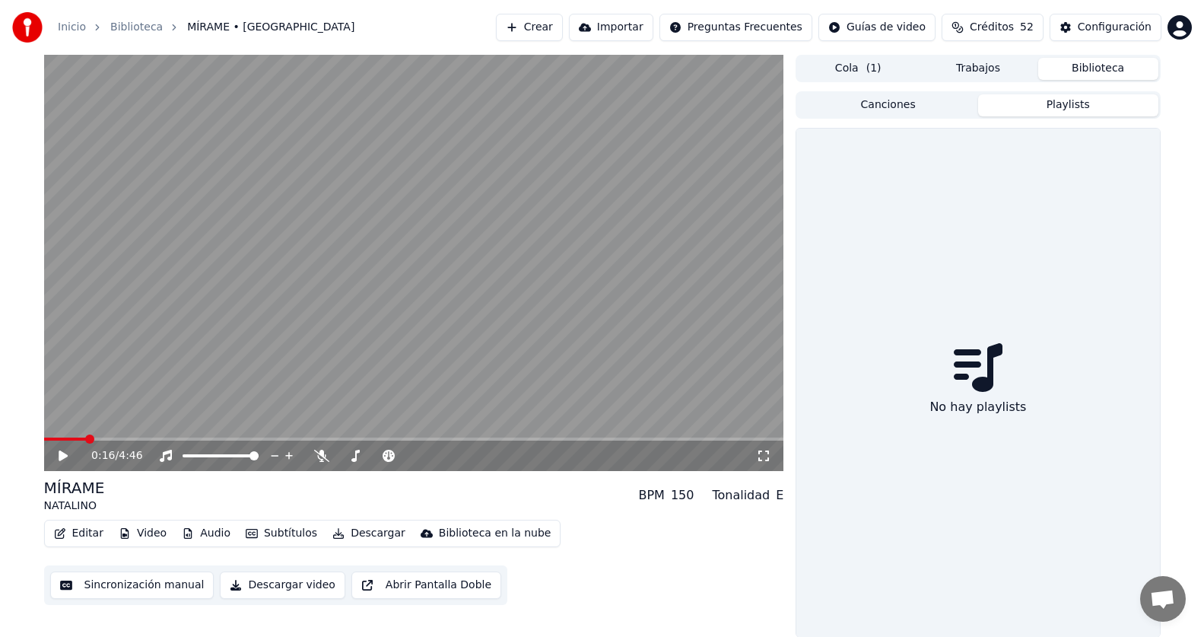
click at [926, 97] on button "Canciones" at bounding box center [888, 105] width 180 height 22
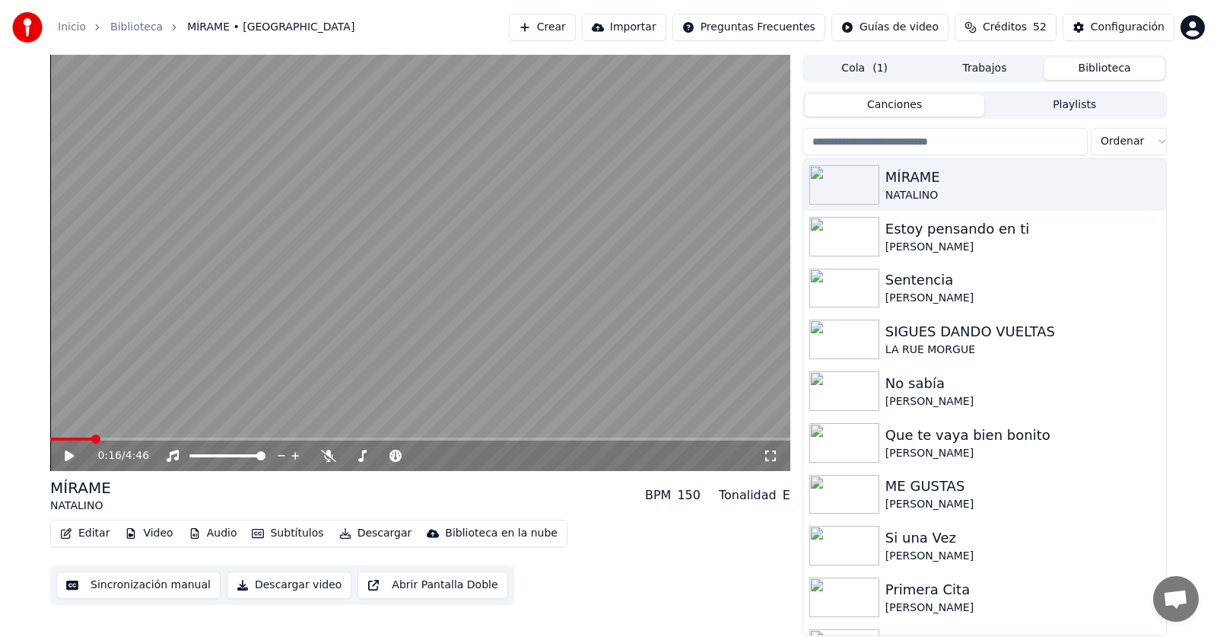
click at [878, 74] on span "( 1 )" at bounding box center [879, 68] width 15 height 15
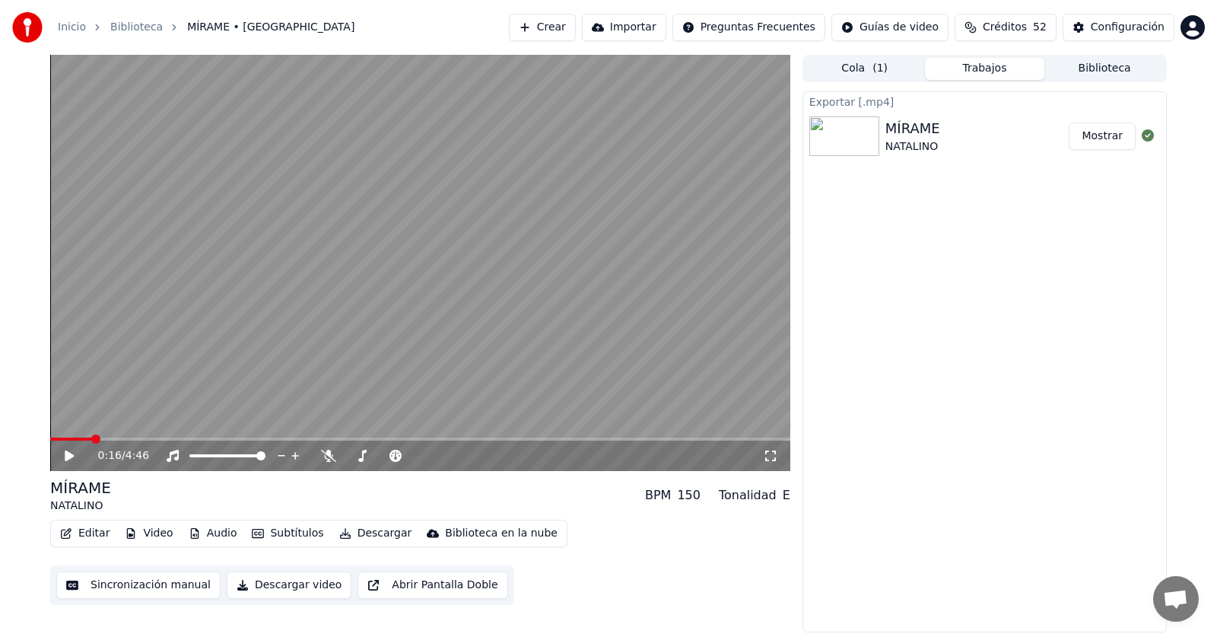
click at [957, 71] on button "Trabajos" at bounding box center [985, 69] width 120 height 22
click at [1088, 72] on button "Biblioteca" at bounding box center [1104, 69] width 120 height 22
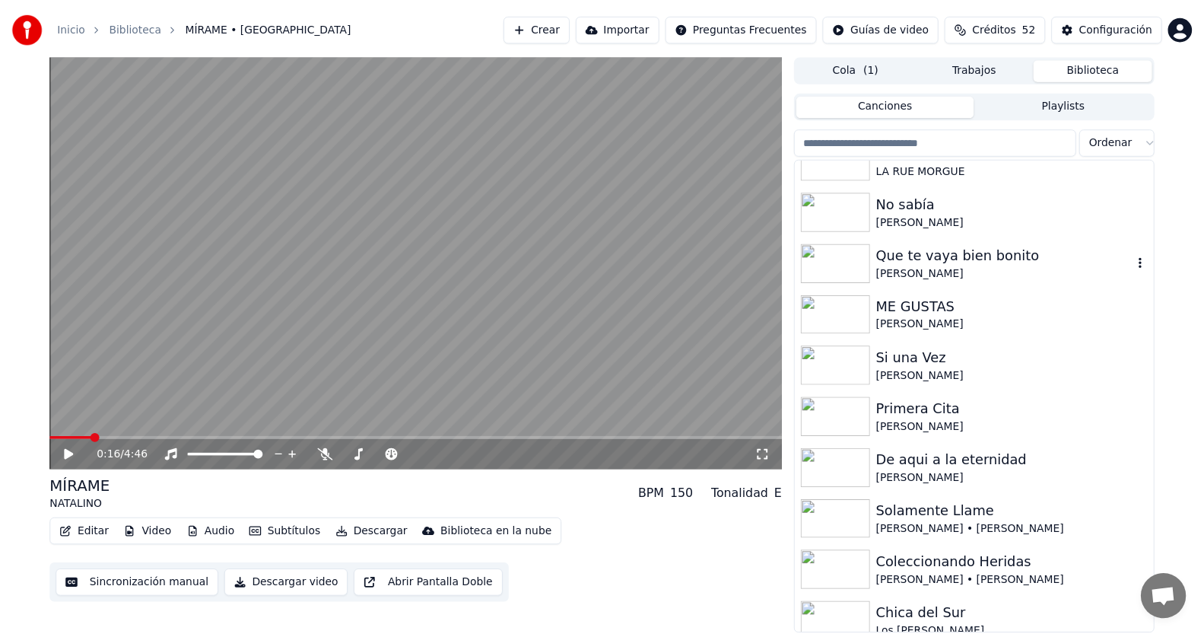
scroll to position [194, 0]
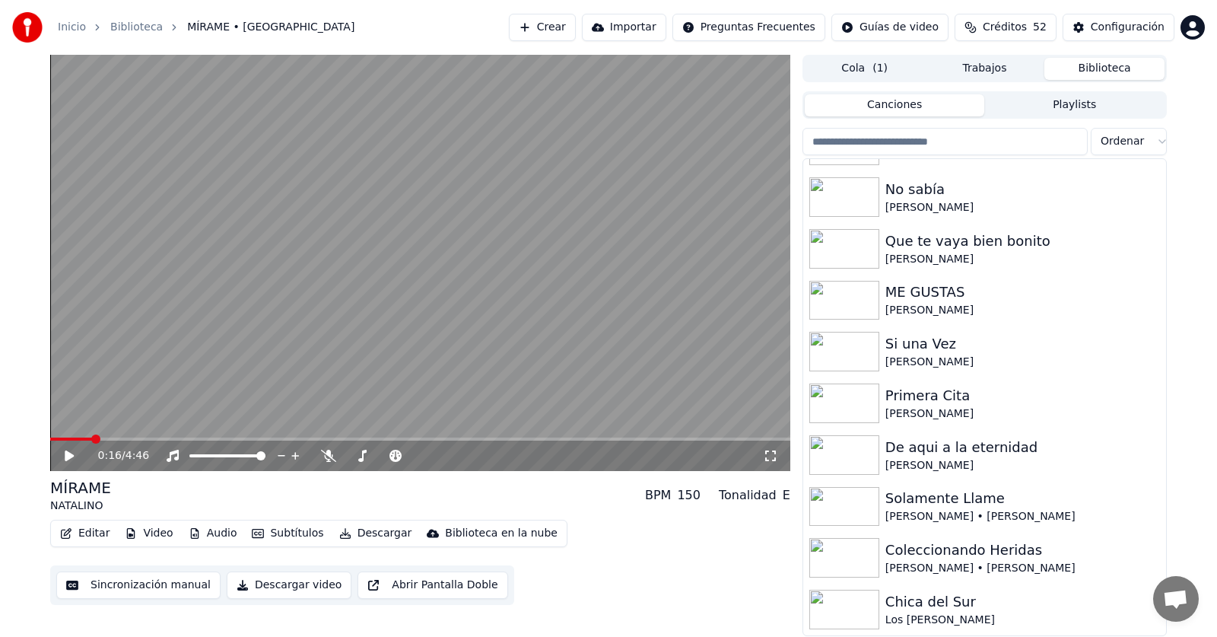
click at [576, 30] on button "Crear" at bounding box center [542, 27] width 67 height 27
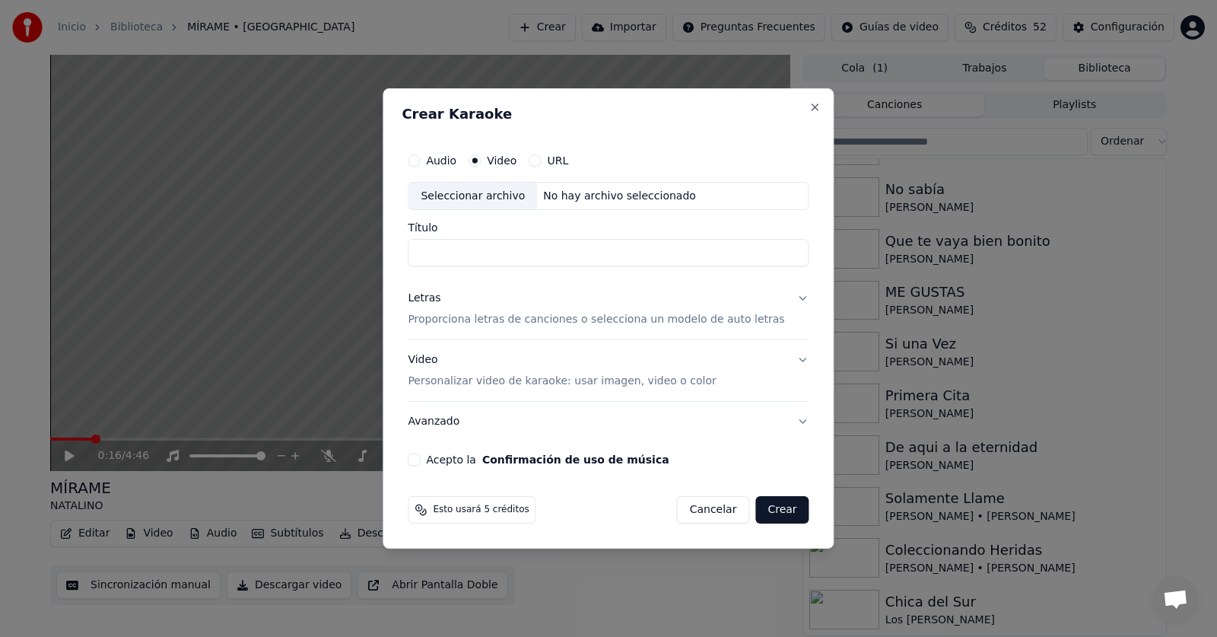
click at [506, 202] on div "Seleccionar archivo" at bounding box center [472, 196] width 129 height 27
type input "**********"
click at [477, 322] on p "Proporciona letras de canciones o selecciona un modelo de auto letras" at bounding box center [596, 320] width 376 height 15
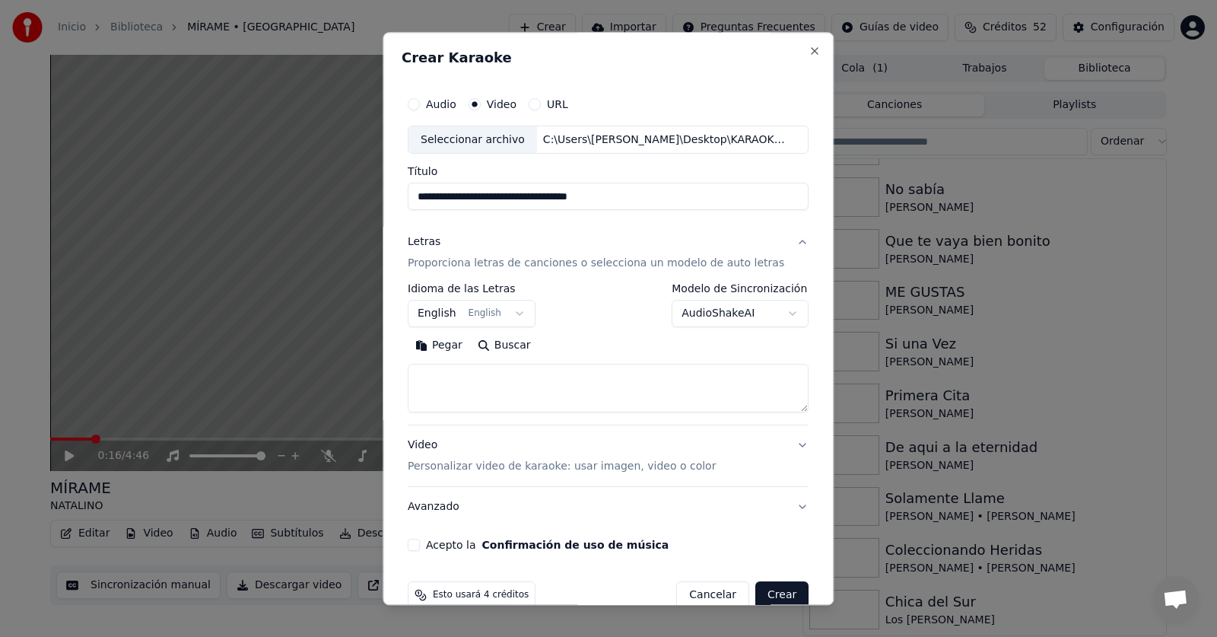
click at [452, 339] on button "Pegar" at bounding box center [439, 346] width 62 height 24
click at [420, 545] on button "Acepto la Confirmación de uso de música" at bounding box center [414, 545] width 12 height 12
type textarea "**********"
click at [778, 585] on button "Crear" at bounding box center [781, 595] width 53 height 27
select select "**"
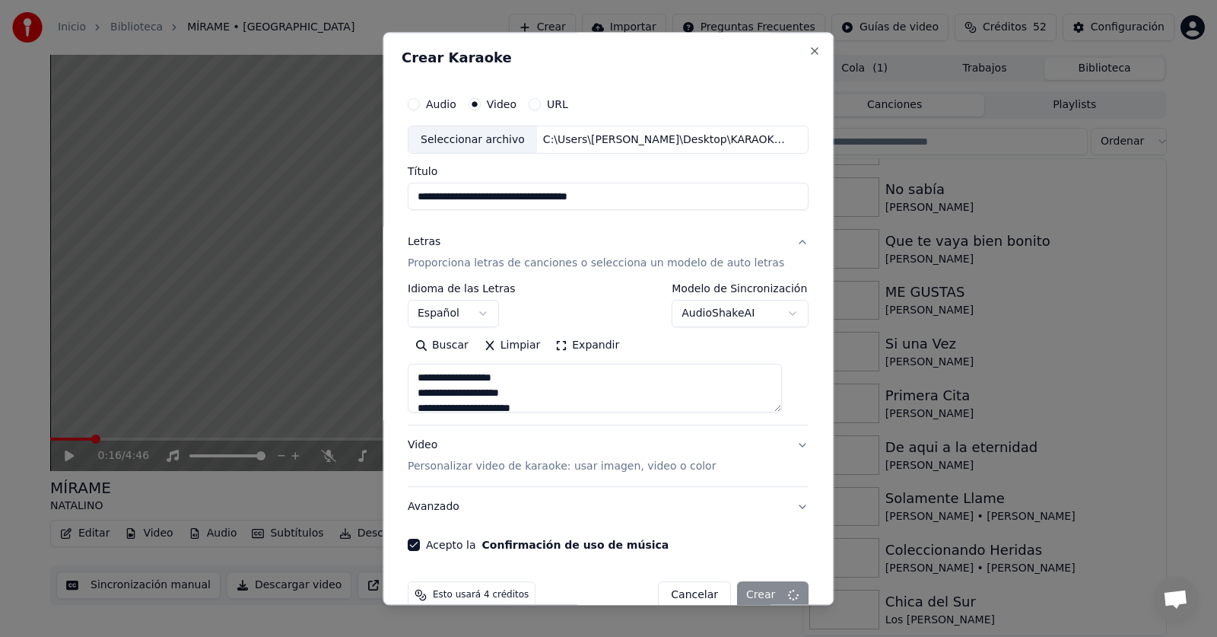
type textarea "**********"
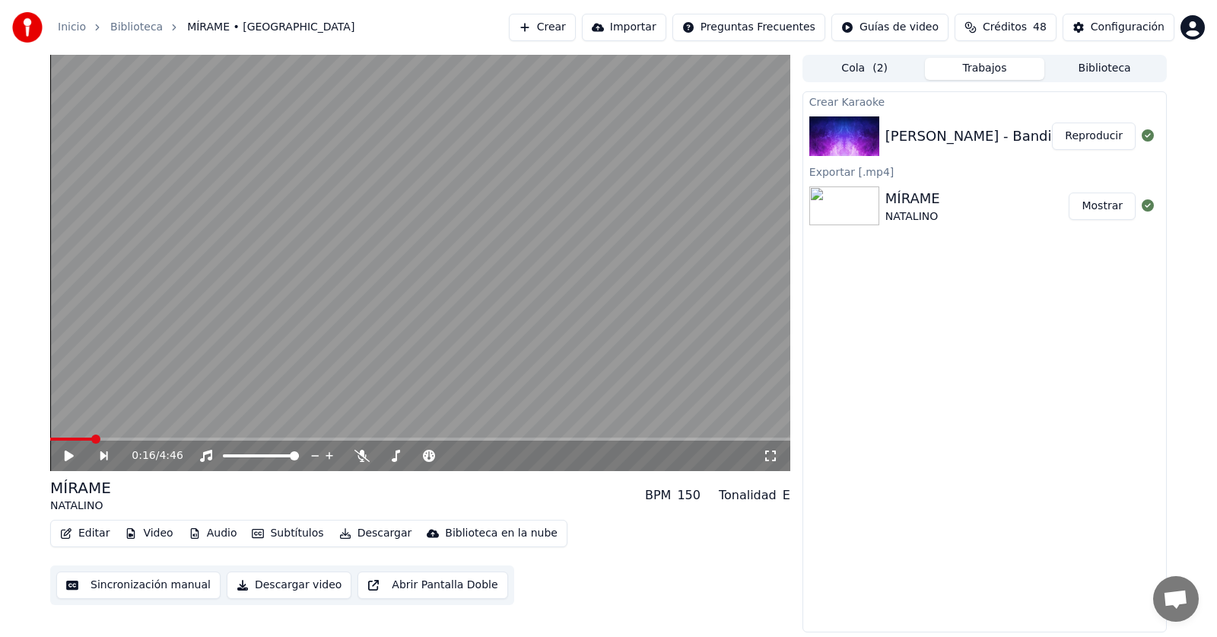
click at [1074, 137] on button "Reproducir" at bounding box center [1094, 135] width 84 height 27
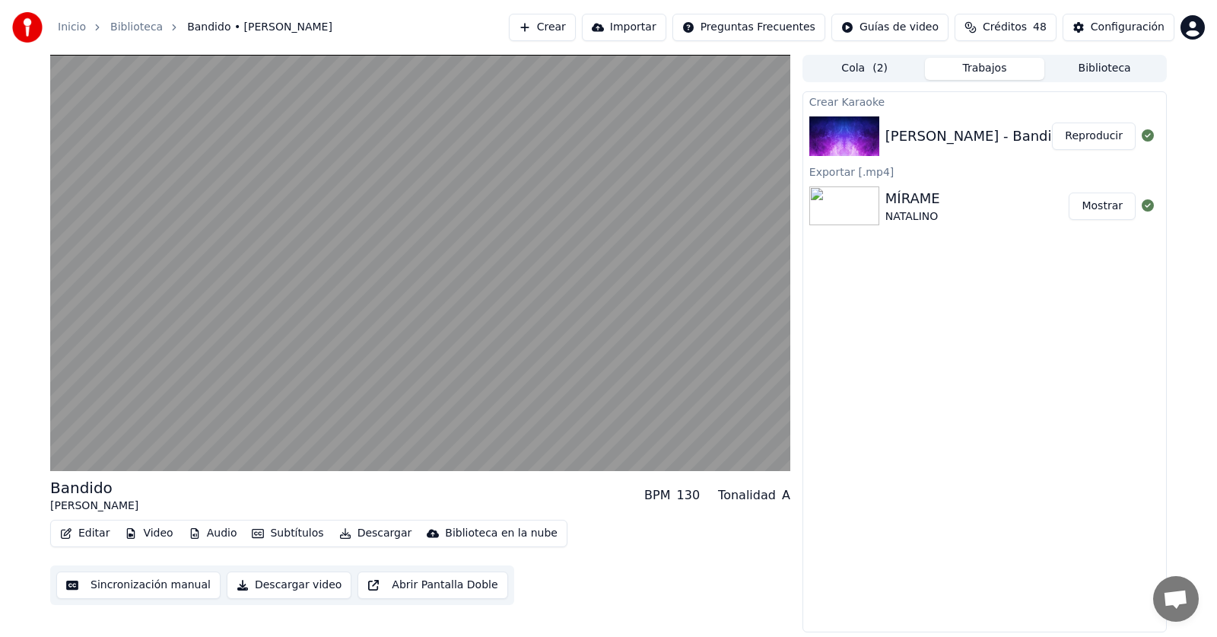
click at [87, 534] on button "Editar" at bounding box center [85, 532] width 62 height 21
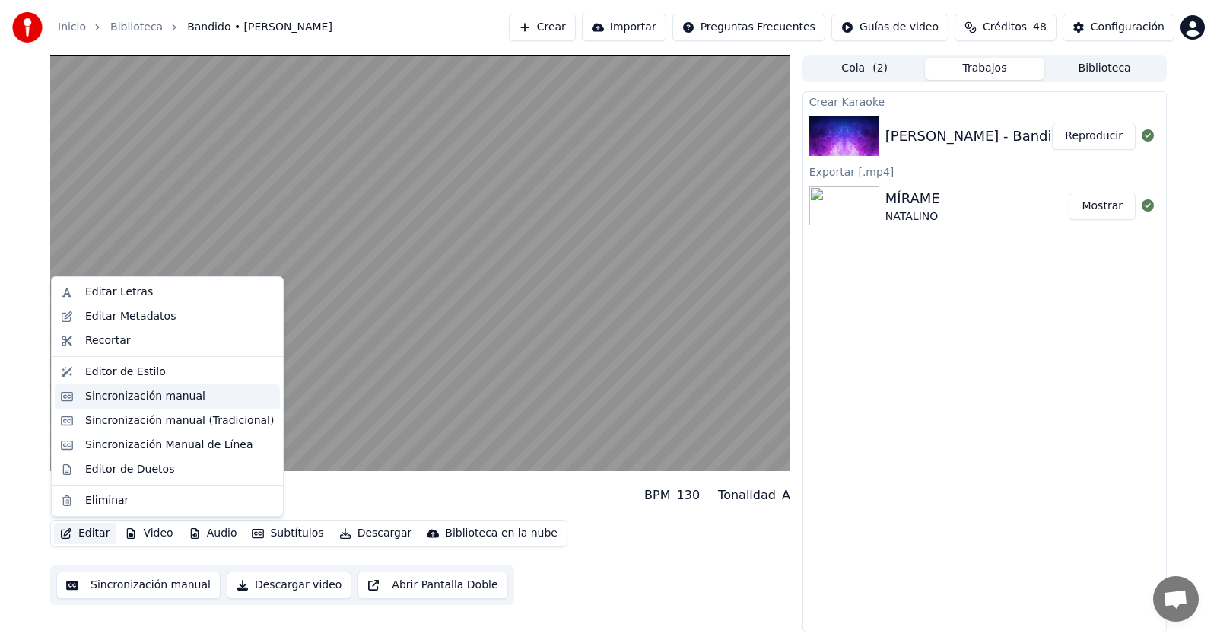
click at [123, 398] on div "Sincronización manual" at bounding box center [145, 396] width 120 height 15
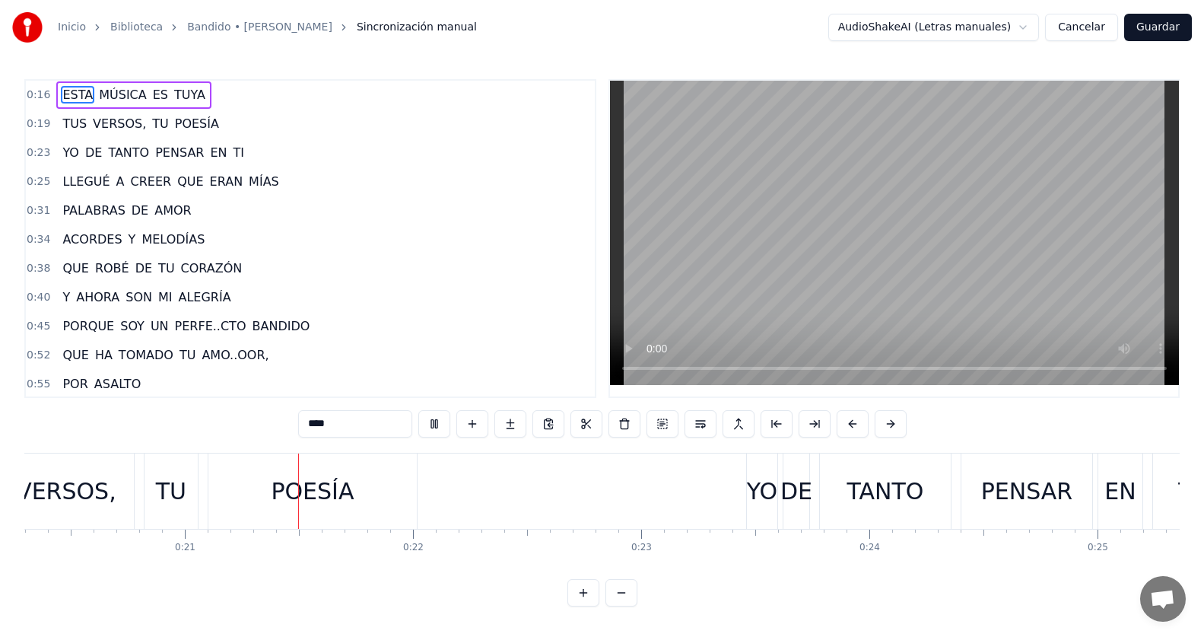
scroll to position [0, 4638]
click at [284, 179] on div "0:25 LLEGUÉ A CREER QUE ERAN MÍAS" at bounding box center [310, 181] width 569 height 29
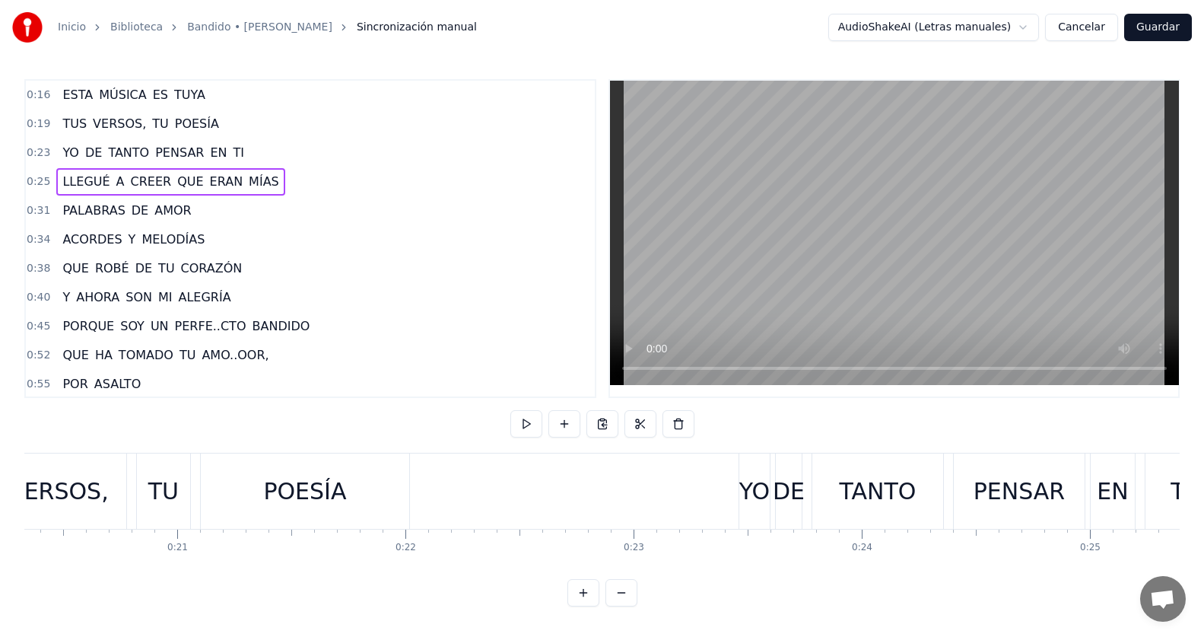
scroll to position [0, 5652]
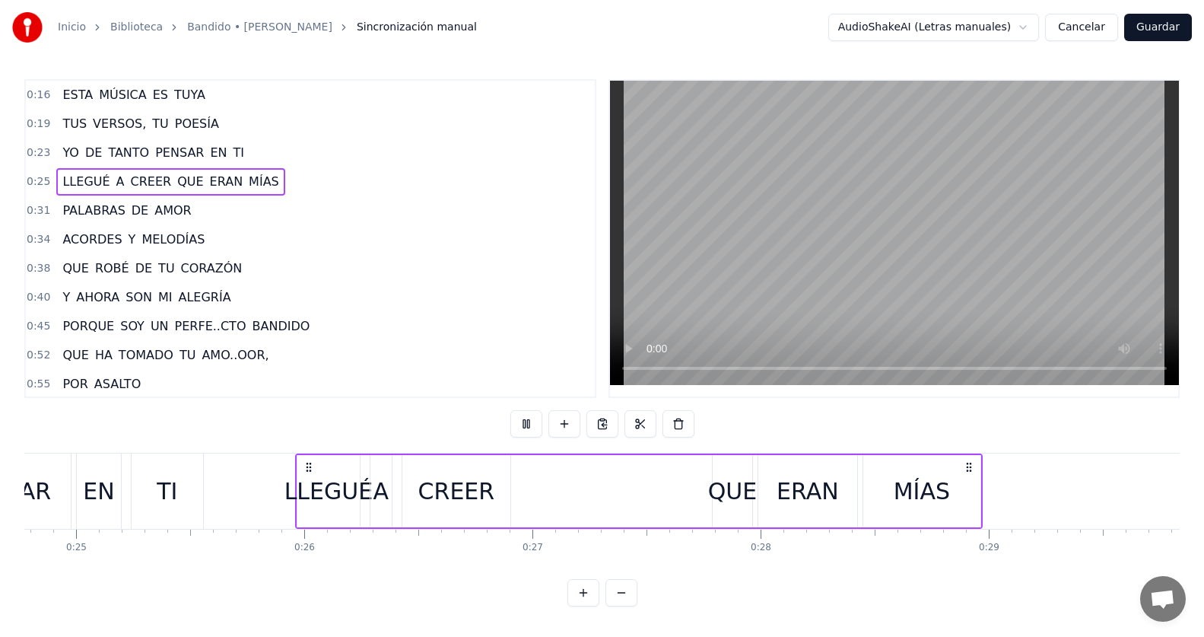
click at [284, 184] on div "0:25 LLEGUÉ A CREER QUE ERAN MÍAS" at bounding box center [310, 181] width 569 height 29
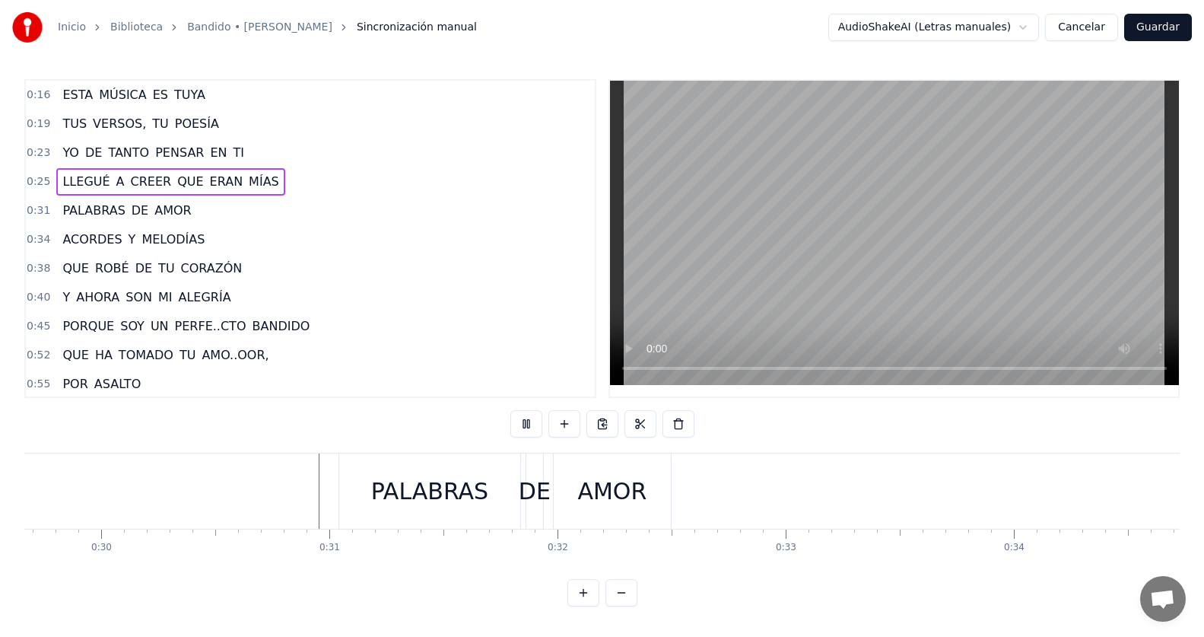
scroll to position [0, 6813]
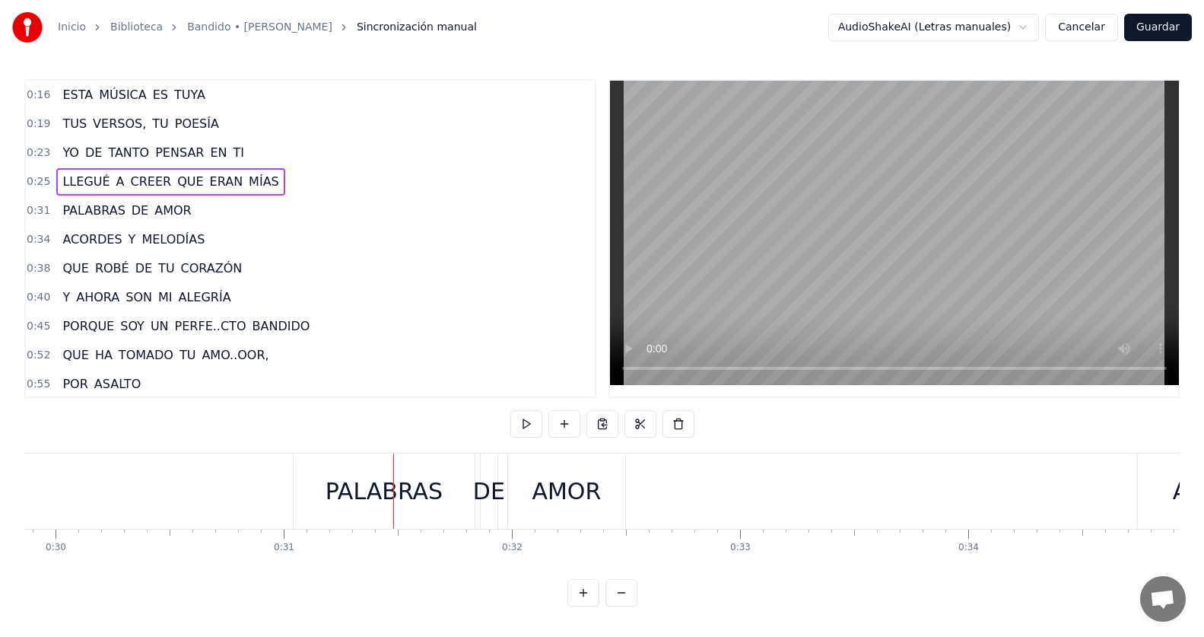
click at [275, 187] on div "0:25 LLEGUÉ A CREER QUE ERAN MÍAS" at bounding box center [310, 181] width 569 height 29
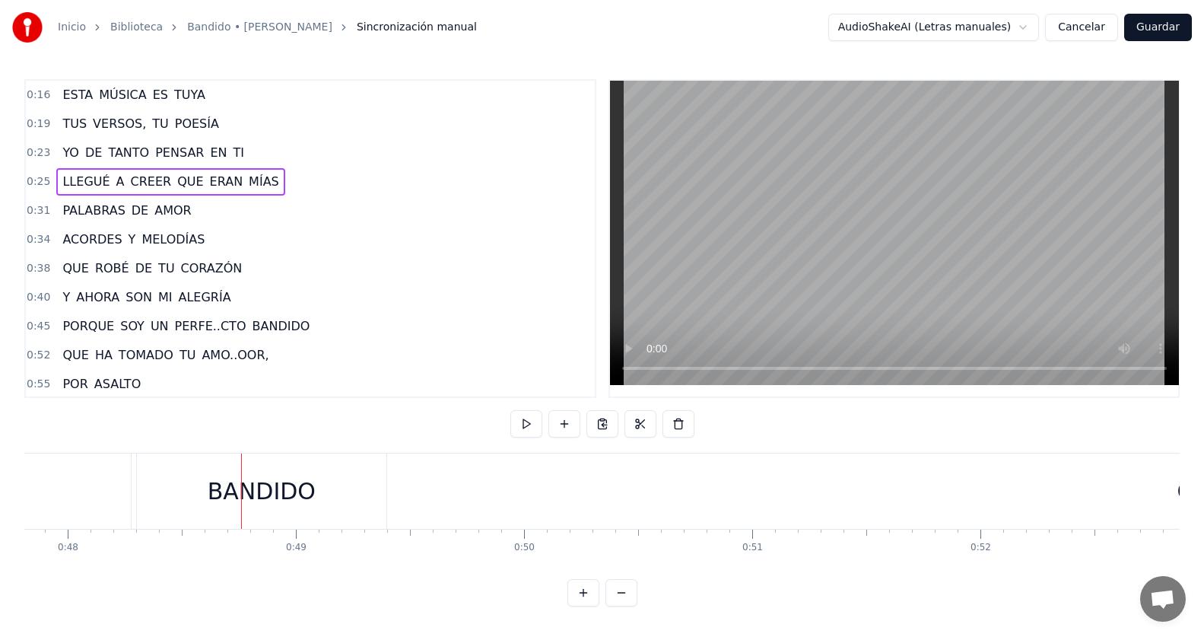
scroll to position [0, 11048]
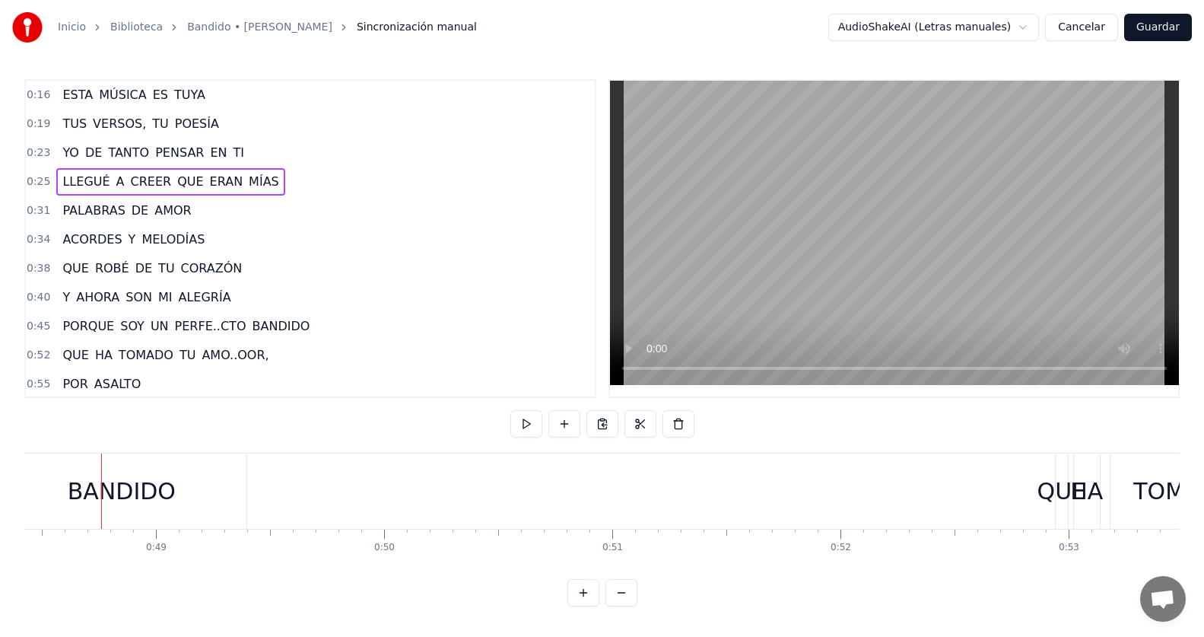
click at [250, 326] on span "BANDIDO" at bounding box center [280, 325] width 61 height 17
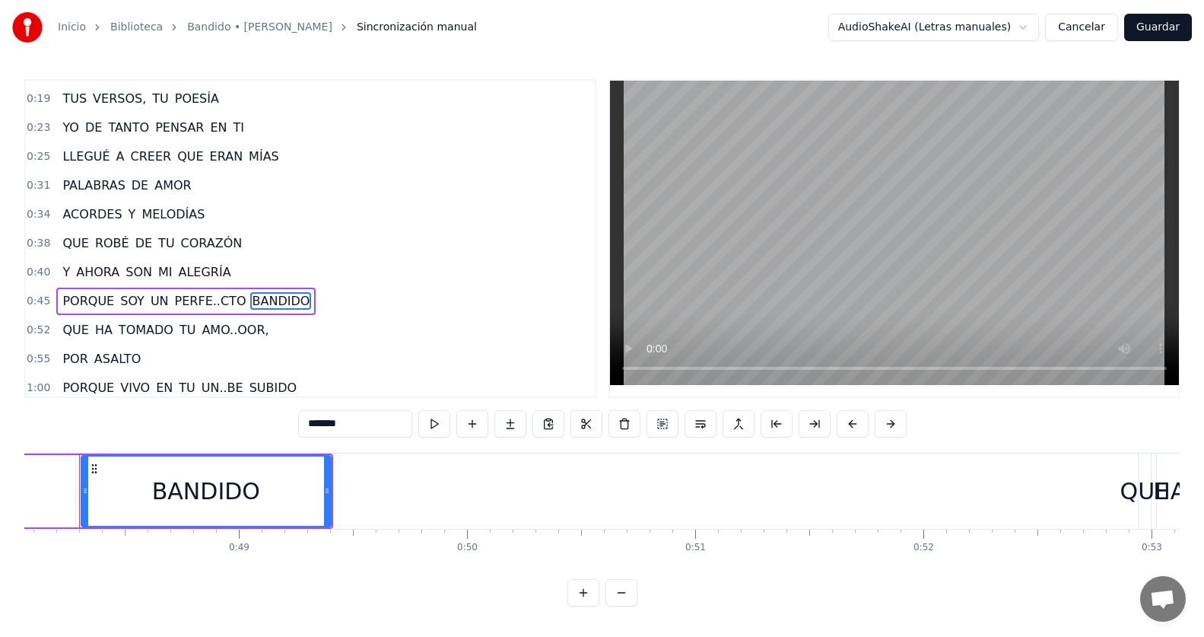
scroll to position [0, 10943]
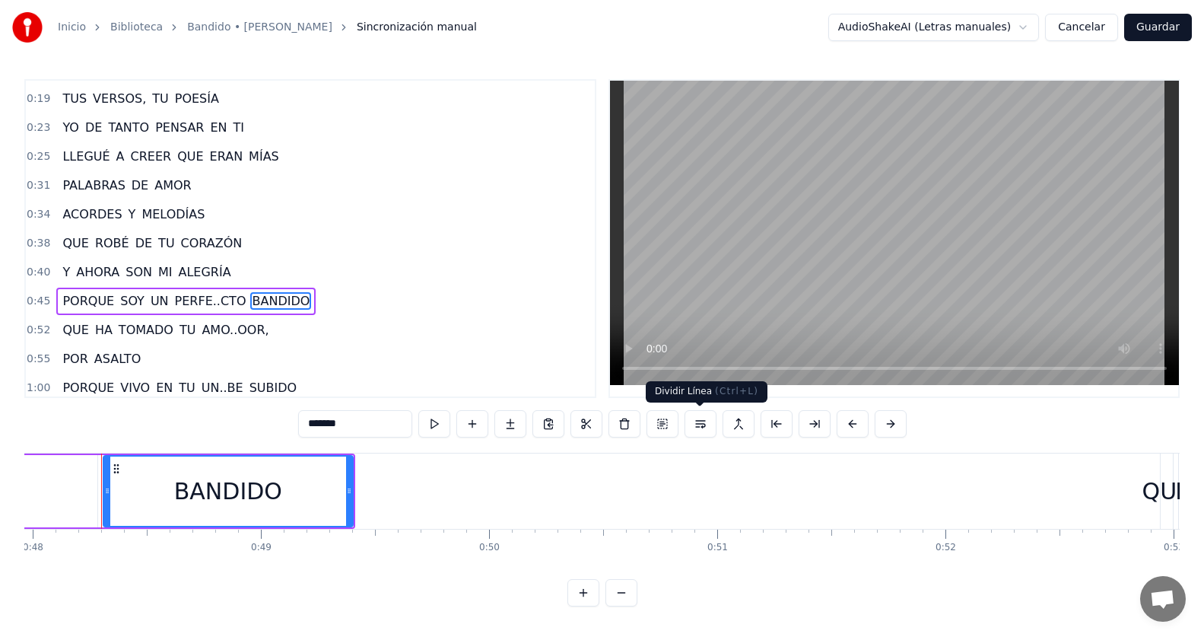
click at [699, 427] on button at bounding box center [700, 423] width 32 height 27
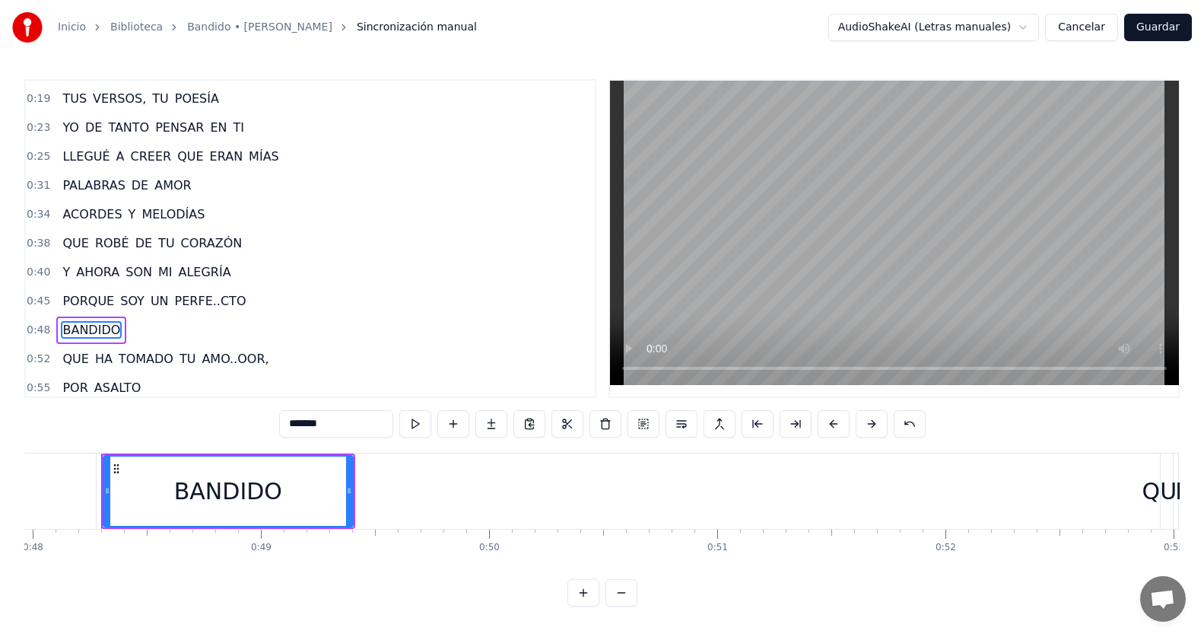
scroll to position [116, 0]
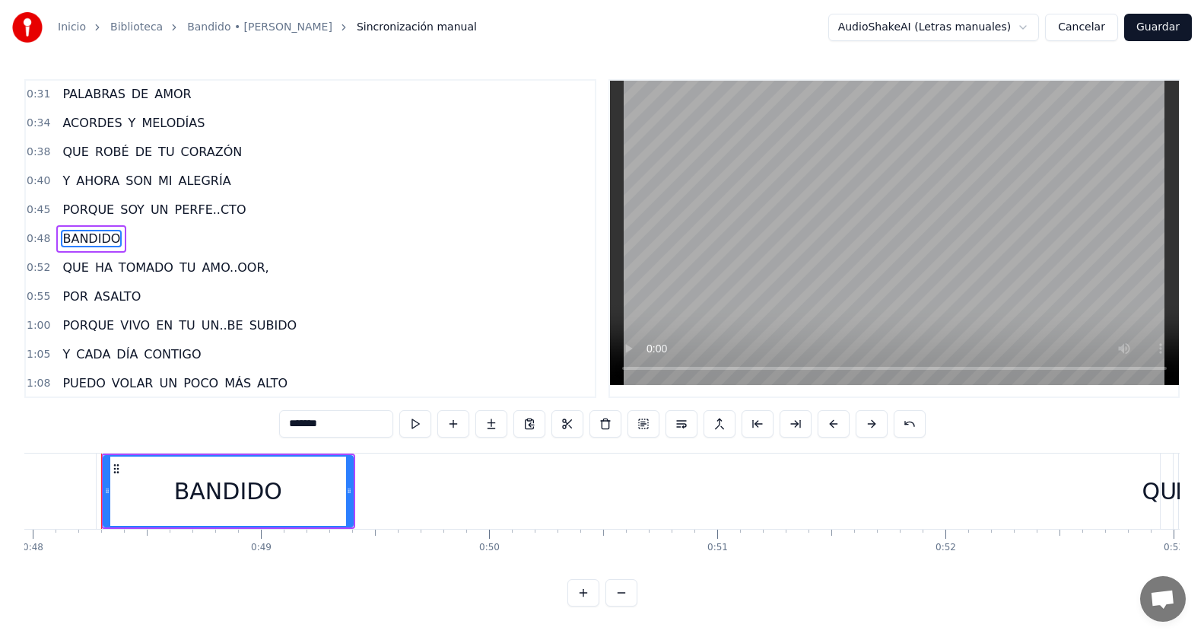
click at [256, 212] on div "0:45 PORQUE SOY UN PERFE..CTO" at bounding box center [310, 209] width 569 height 29
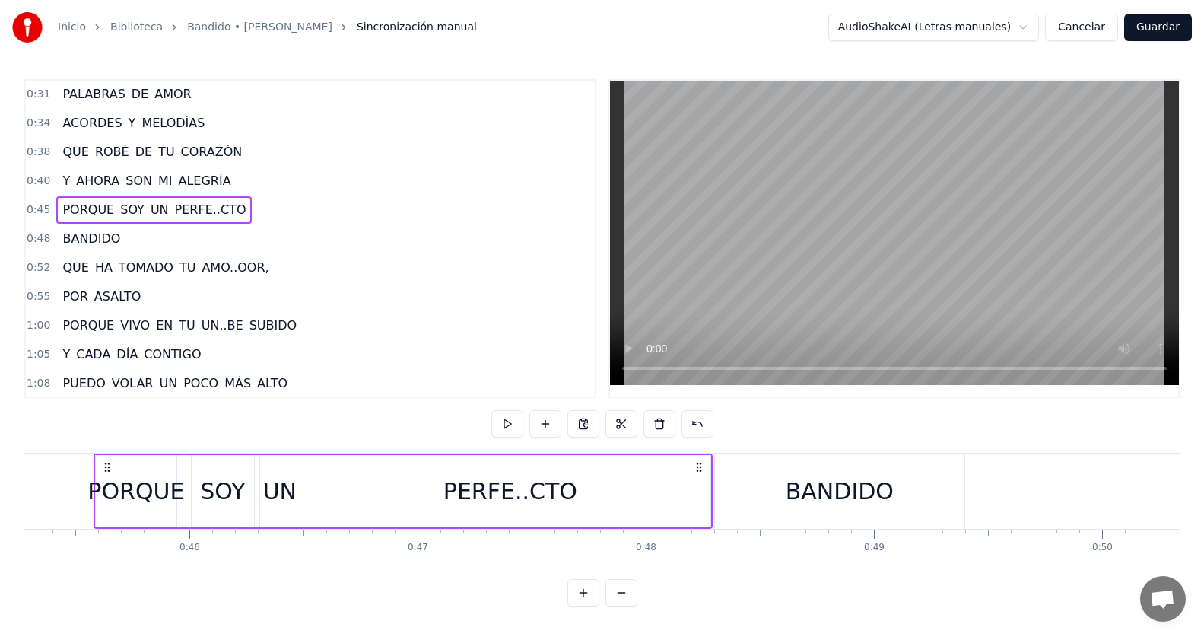
scroll to position [0, 10322]
click at [234, 186] on div "0:40 Y AHORA SON MI ALEGRÍA" at bounding box center [310, 181] width 569 height 29
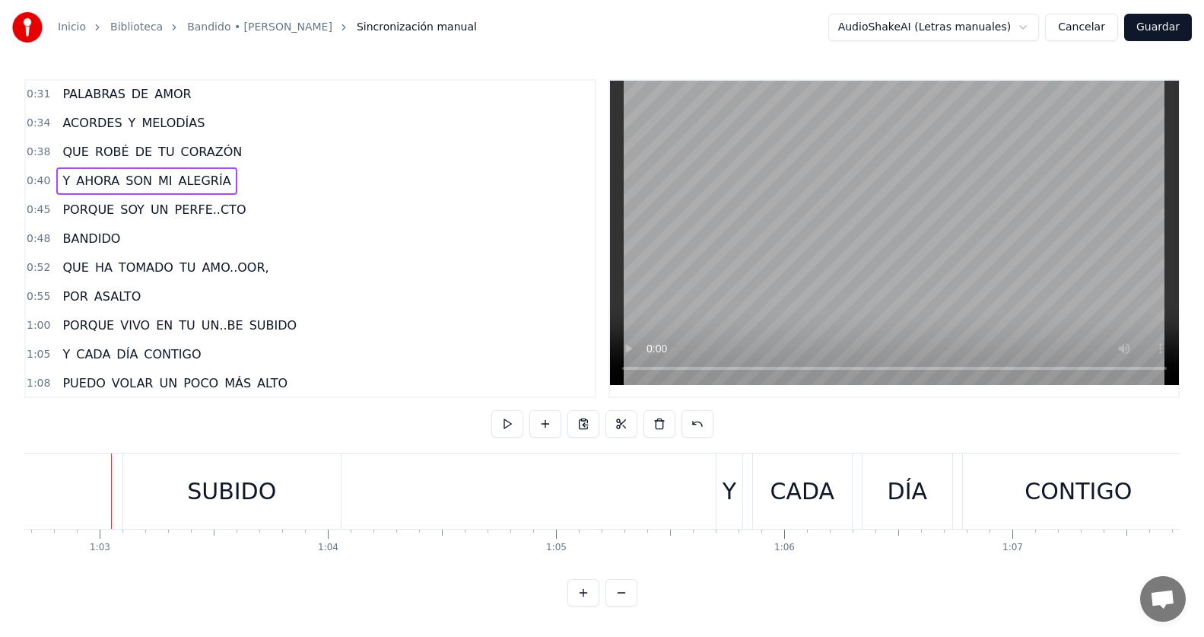
scroll to position [0, 14309]
click at [200, 326] on span "UN..BE" at bounding box center [222, 324] width 45 height 17
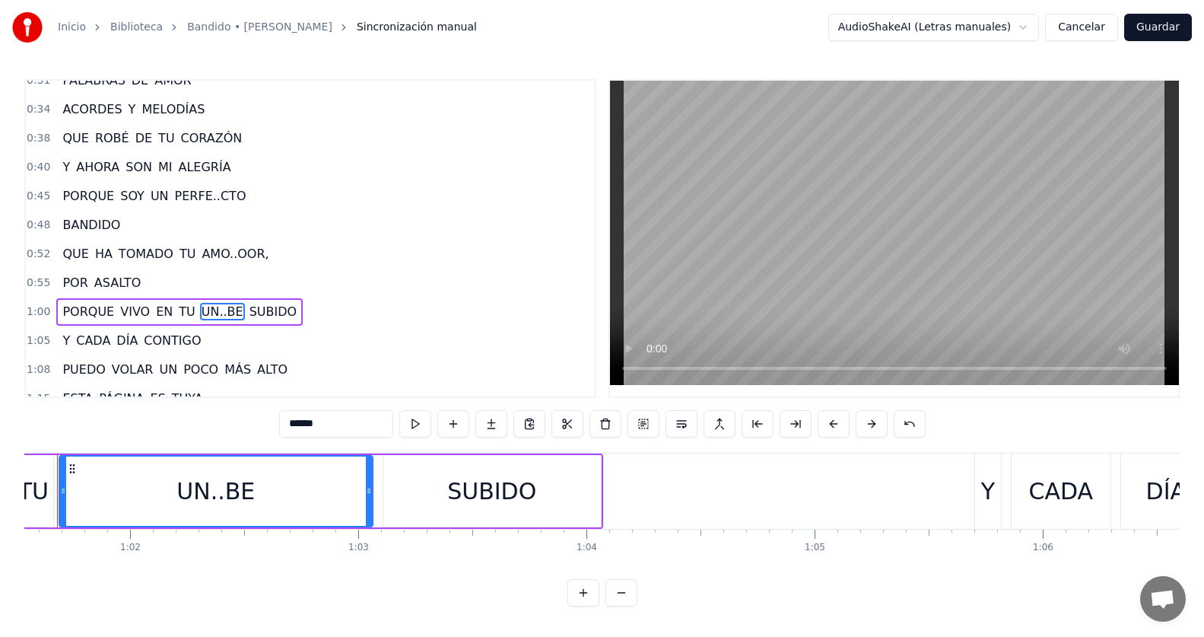
scroll to position [0, 13995]
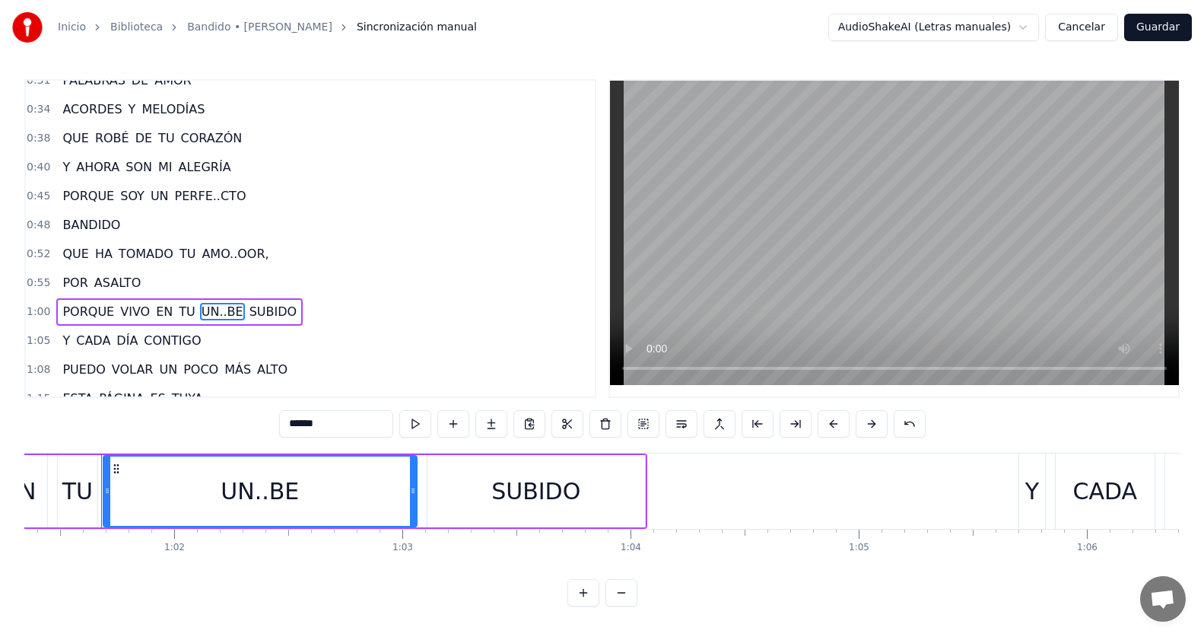
click at [291, 427] on input "******" at bounding box center [336, 423] width 114 height 27
type input "******"
click at [308, 320] on div "1:00 PORQUE VIVO EN TU NU..BE SUBIDO" at bounding box center [310, 311] width 569 height 29
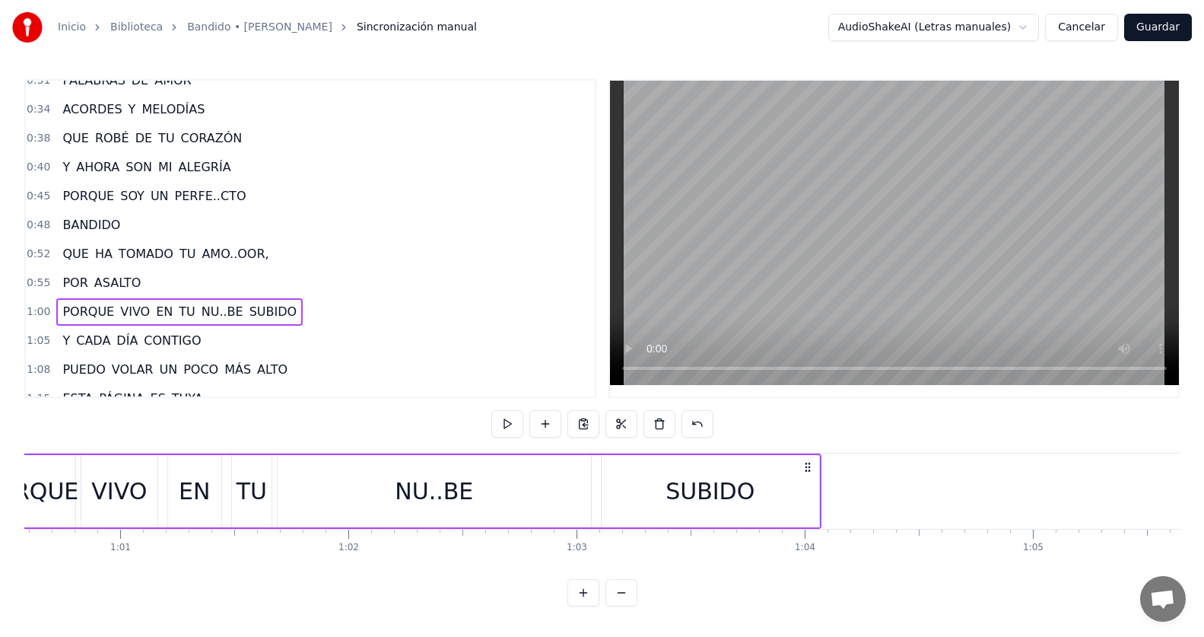
scroll to position [0, 13703]
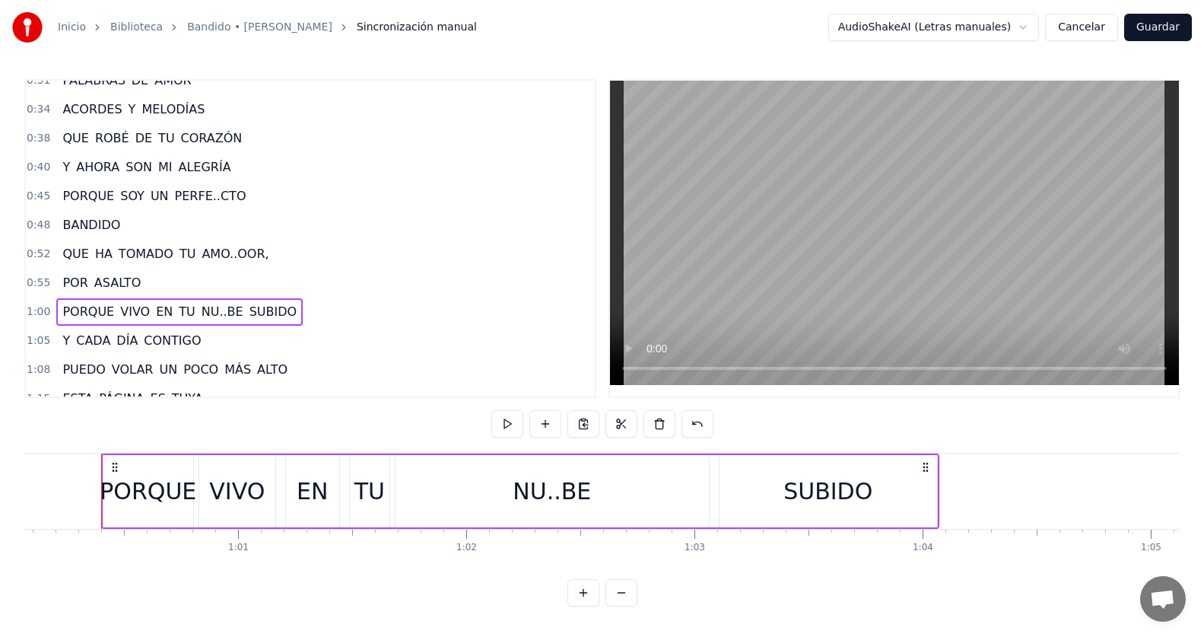
click at [308, 310] on div "1:00 PORQUE VIVO EN TU NU..BE SUBIDO" at bounding box center [310, 311] width 569 height 29
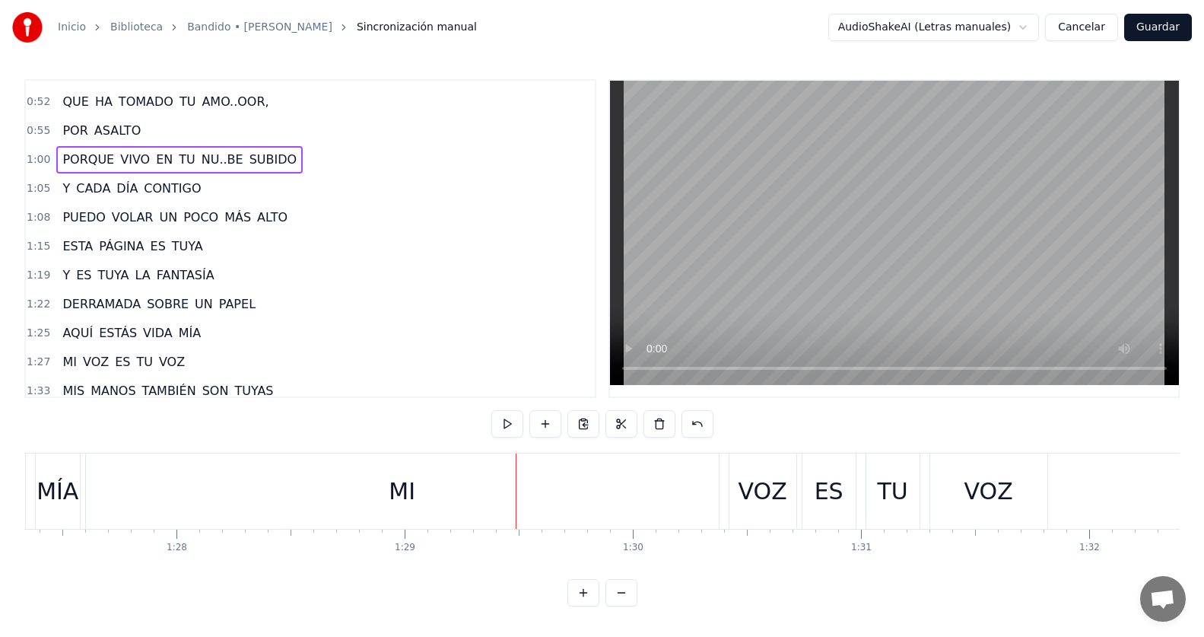
scroll to position [358, 0]
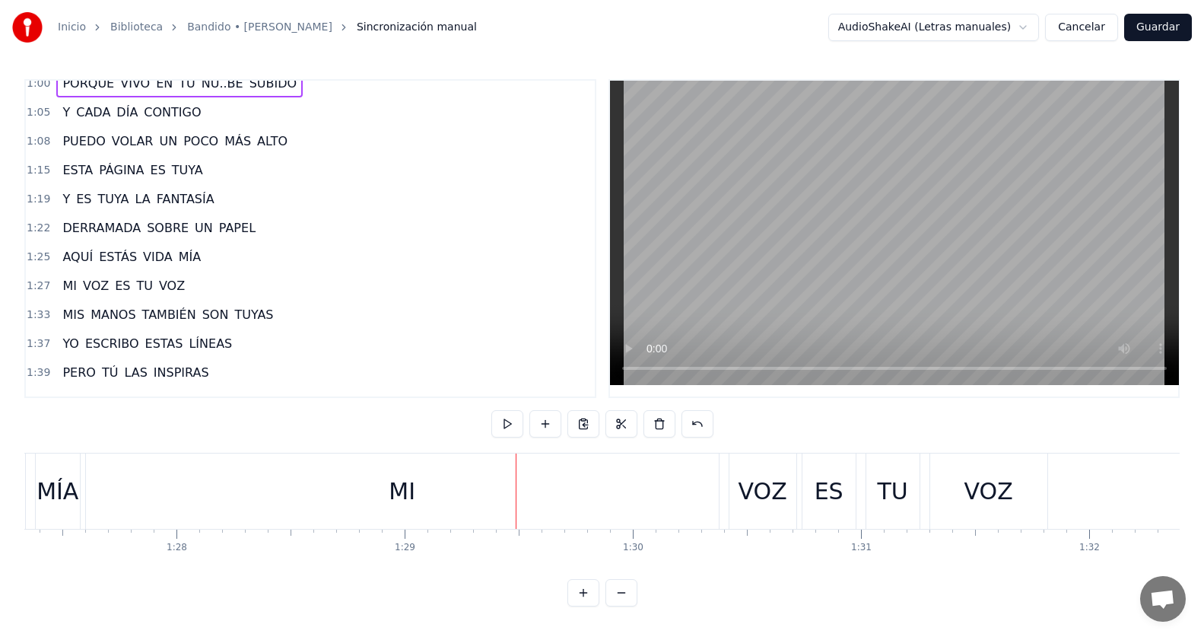
click at [204, 258] on div "1:25 AQUÍ ESTÁS VIDA MÍA" at bounding box center [310, 257] width 569 height 29
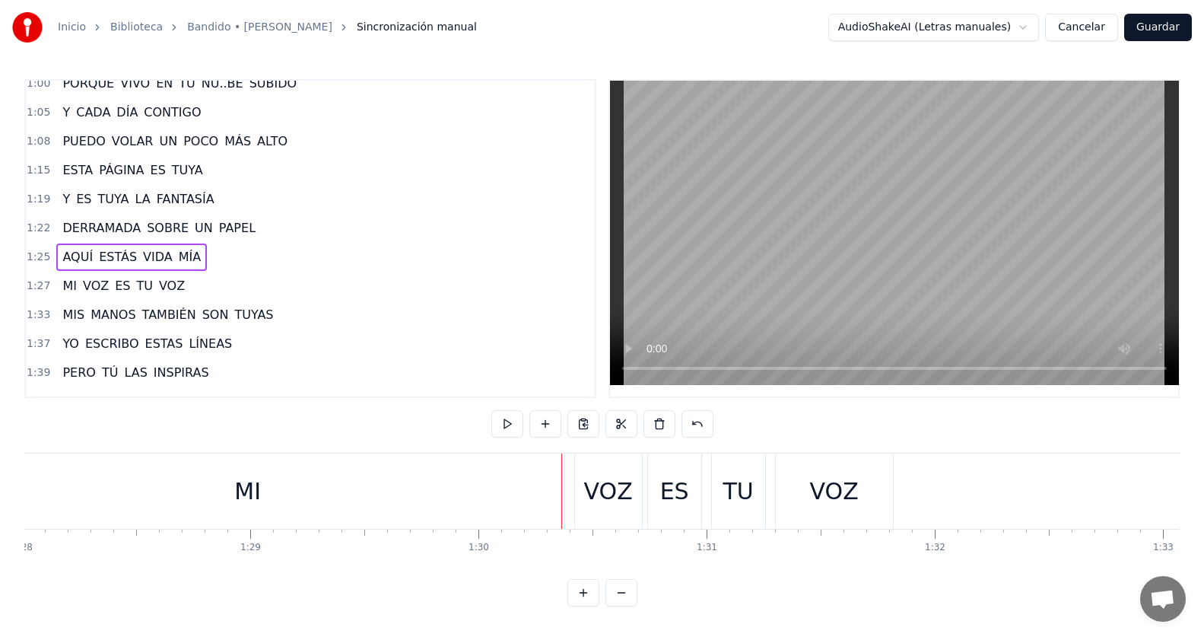
scroll to position [0, 19954]
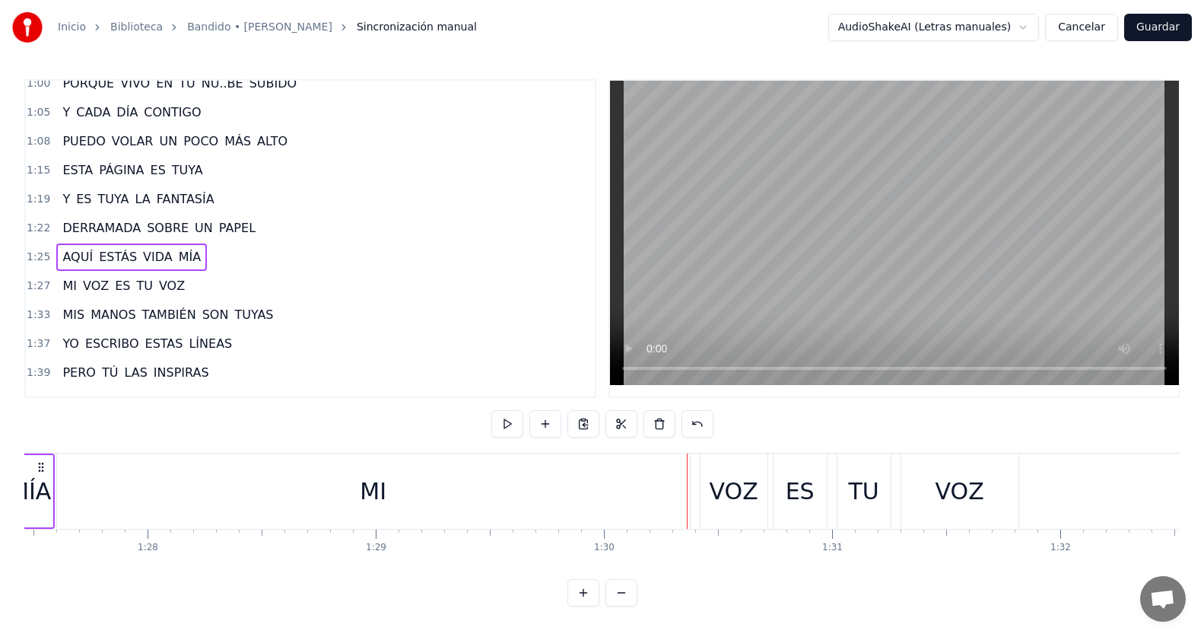
click at [376, 492] on div "MI" at bounding box center [373, 491] width 27 height 34
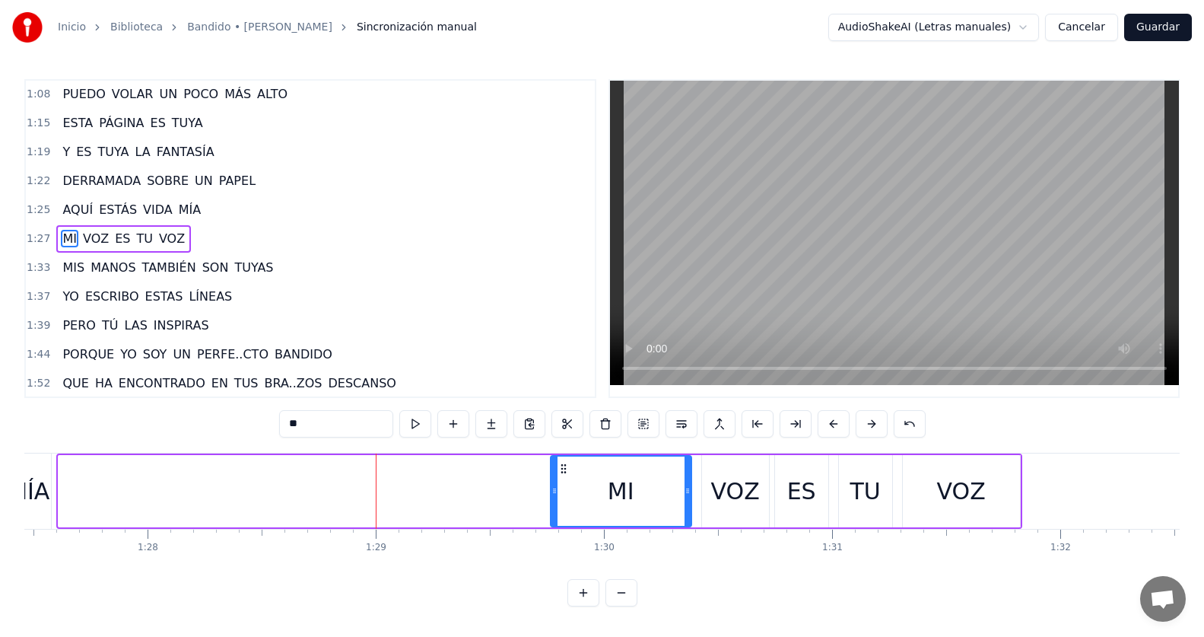
drag, startPoint x: 61, startPoint y: 481, endPoint x: 553, endPoint y: 452, distance: 492.9
click at [553, 453] on div "MI VOZ ES TU VOZ" at bounding box center [539, 490] width 966 height 75
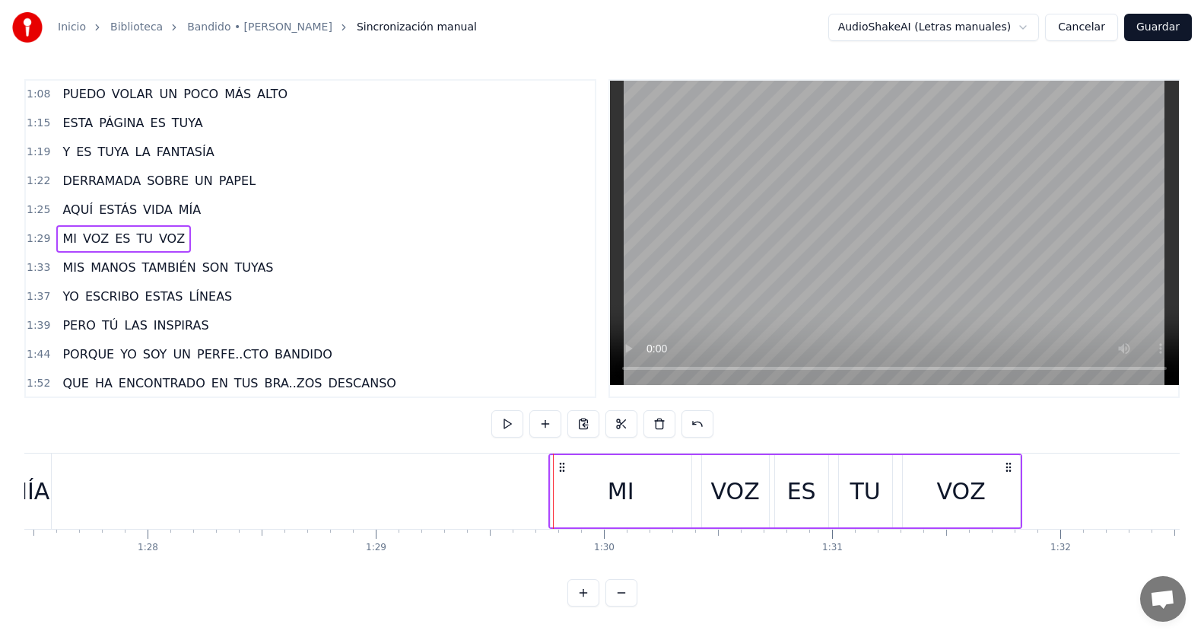
click at [39, 492] on div "MÍA" at bounding box center [29, 491] width 42 height 34
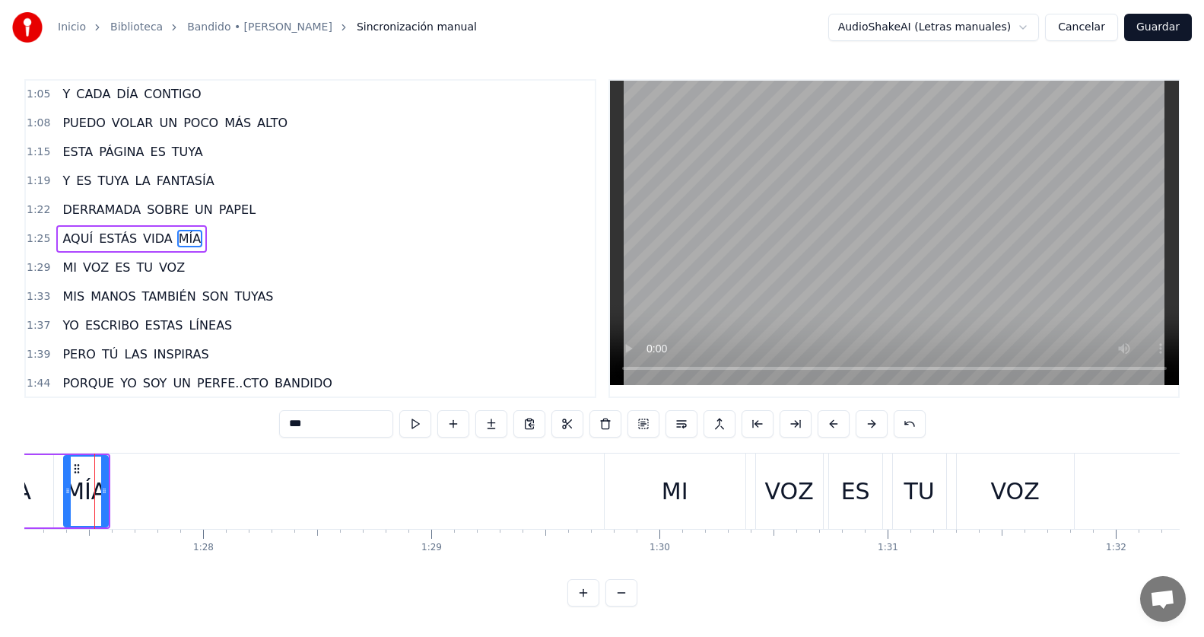
scroll to position [0, 19892]
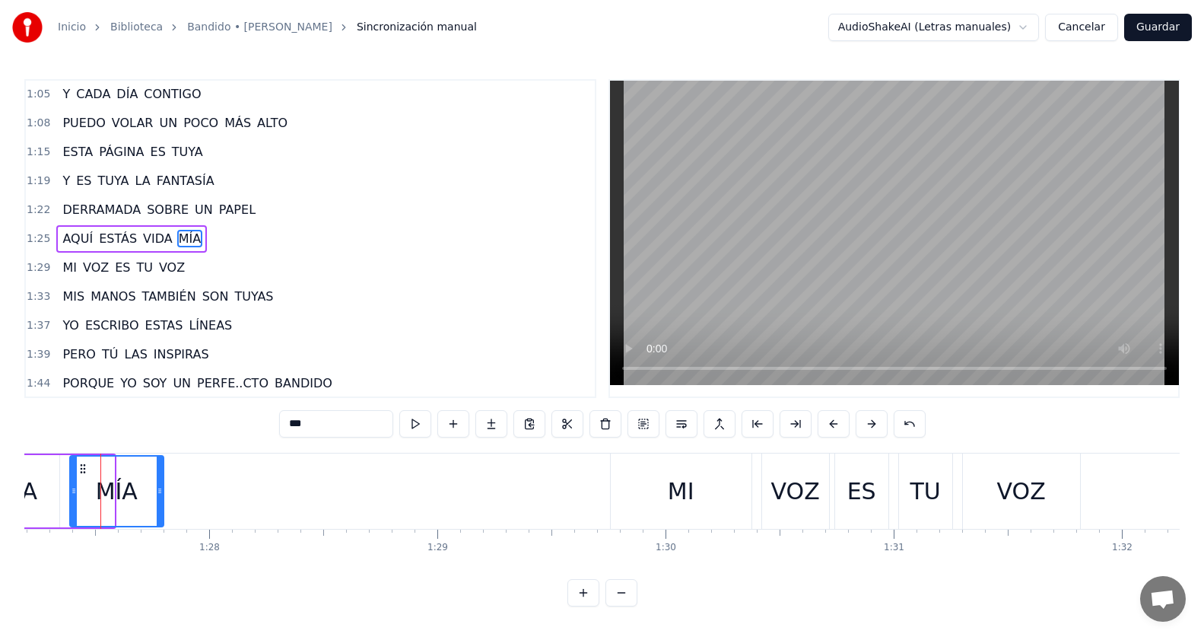
drag, startPoint x: 112, startPoint y: 491, endPoint x: 161, endPoint y: 491, distance: 49.4
click at [161, 491] on icon at bounding box center [160, 490] width 6 height 12
click at [221, 234] on div "1:25 AQUÍ ESTÁS VIDA MÍA" at bounding box center [310, 238] width 569 height 29
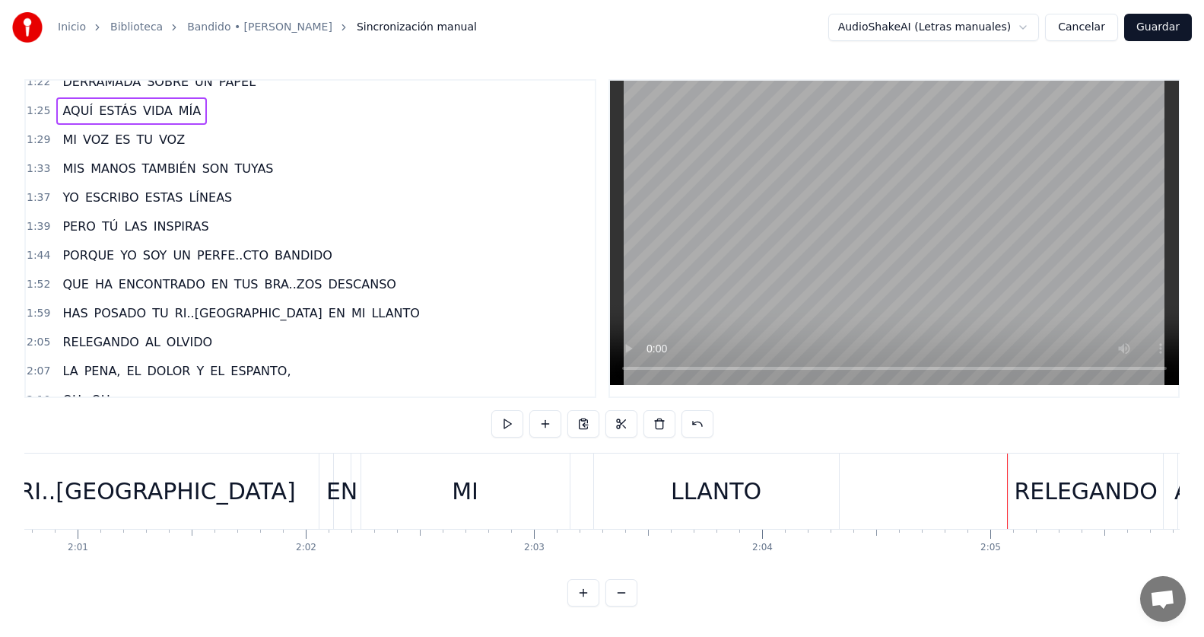
scroll to position [529, 0]
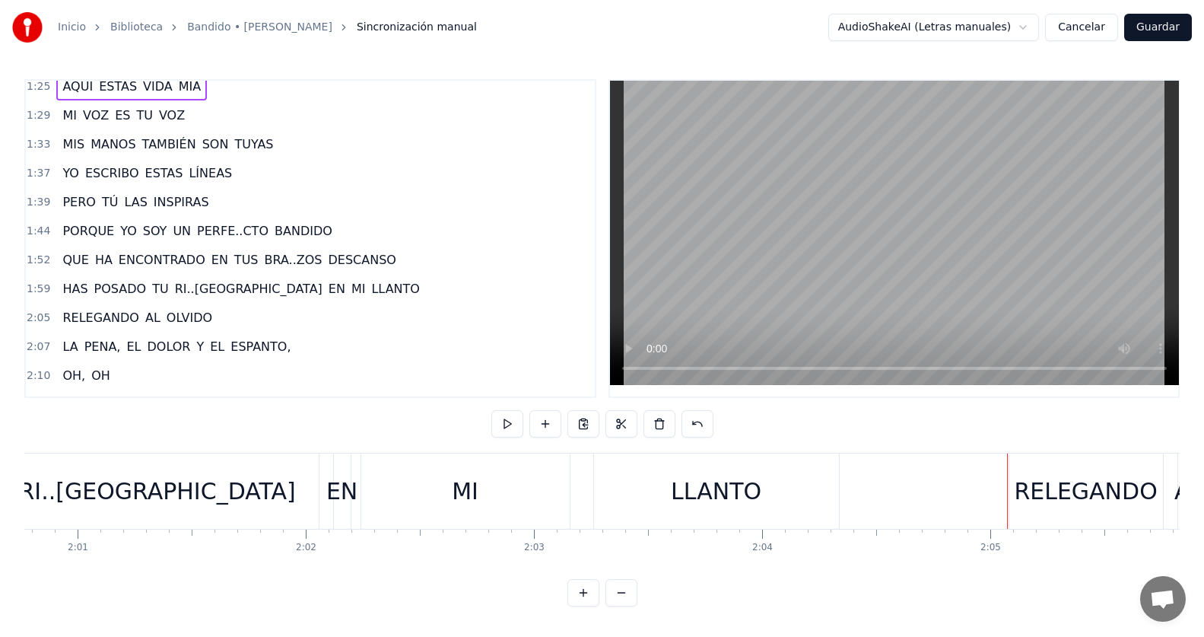
click at [330, 291] on div "1:59 HAS POSADO TU RI..SA EN MI LLANTO" at bounding box center [310, 289] width 569 height 29
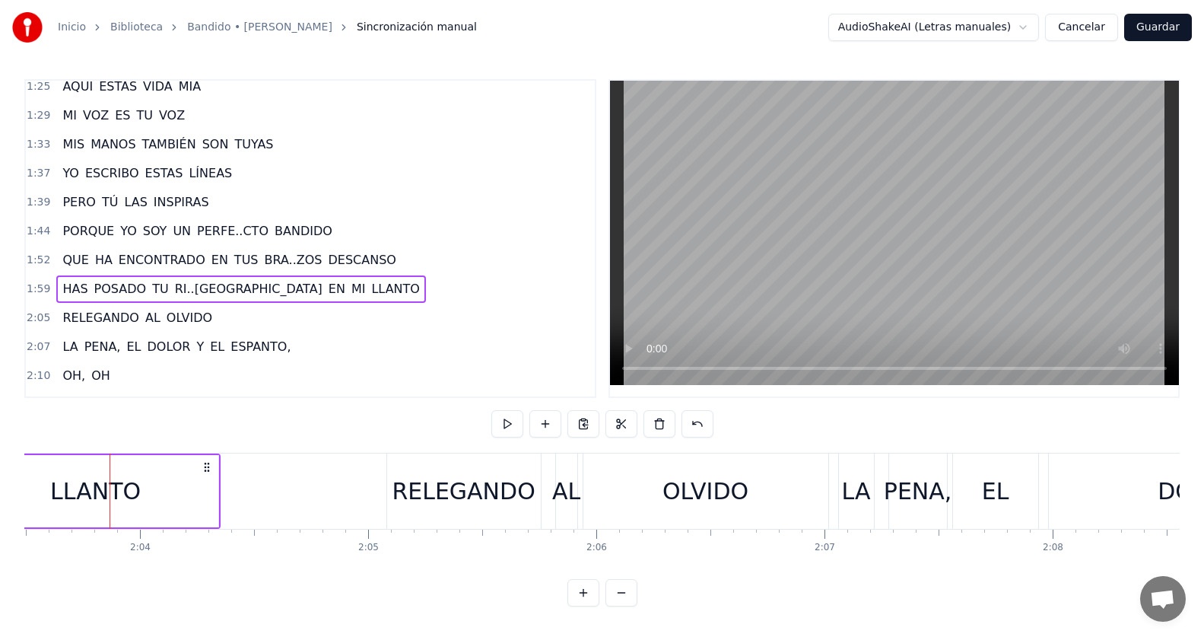
scroll to position [0, 28183]
click at [122, 487] on div "LLANTO" at bounding box center [87, 491] width 90 height 34
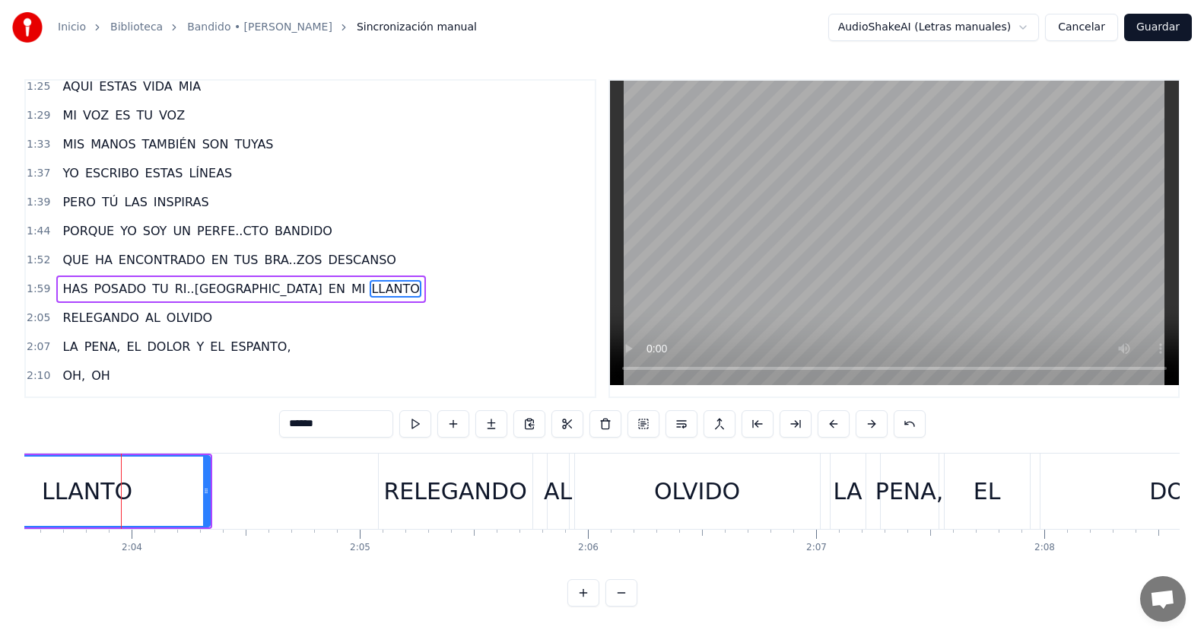
scroll to position [579, 0]
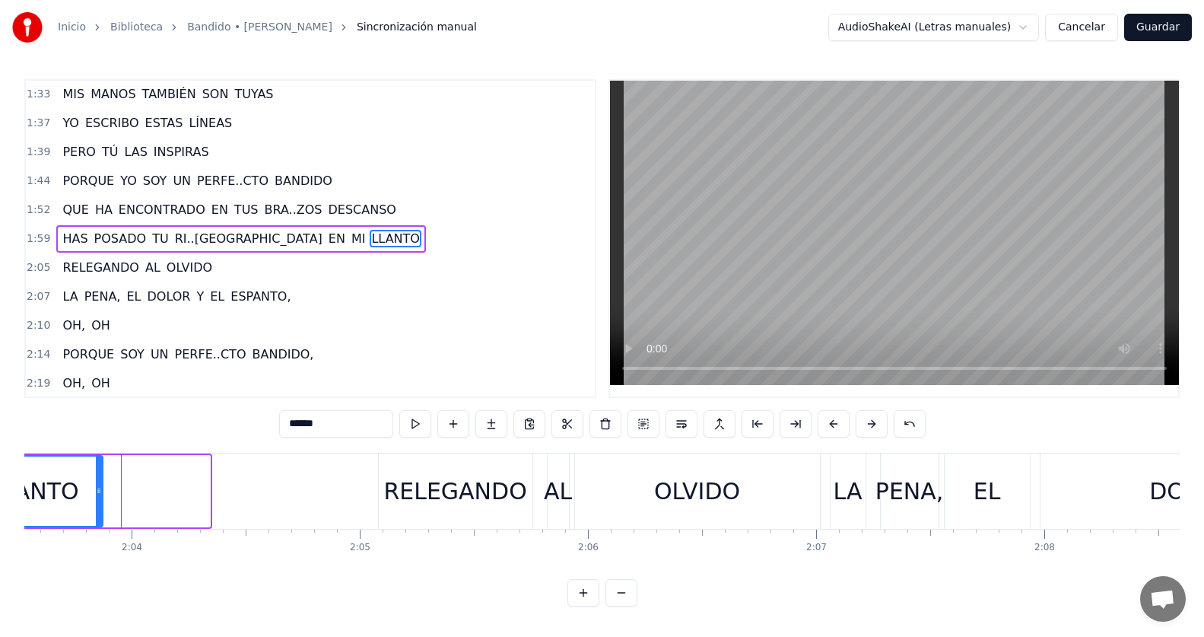
drag, startPoint x: 186, startPoint y: 487, endPoint x: 98, endPoint y: 481, distance: 88.4
click at [98, 481] on div at bounding box center [99, 490] width 6 height 69
click at [304, 238] on div "1:59 HAS POSADO TU RI..SA EN MI LLANTO" at bounding box center [310, 238] width 569 height 29
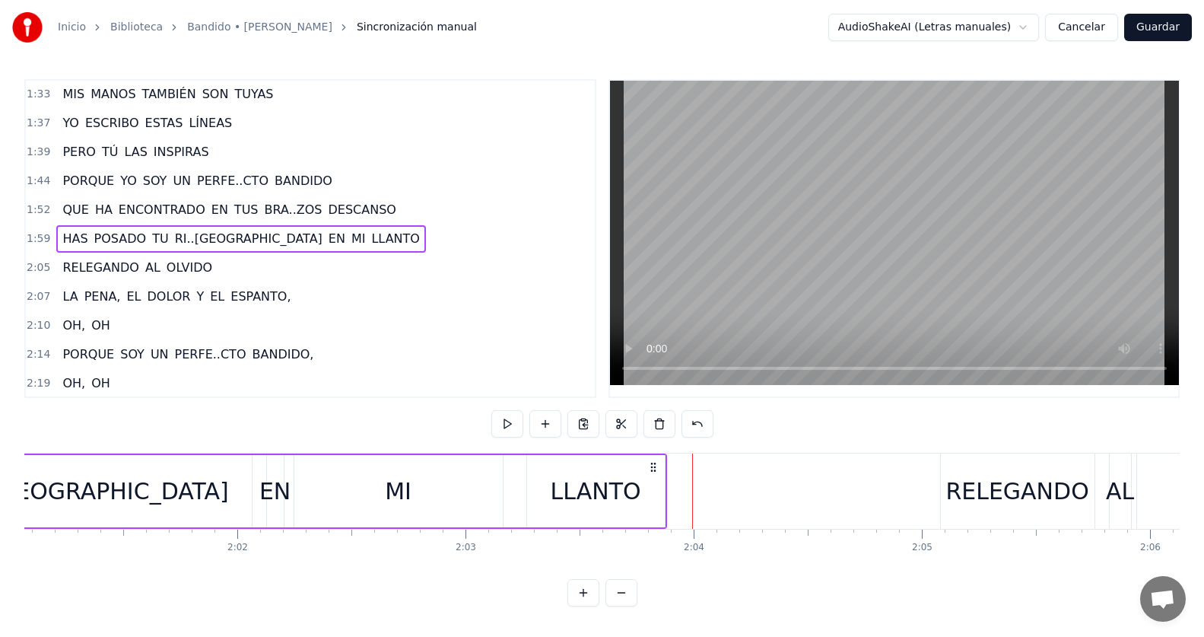
scroll to position [0, 27527]
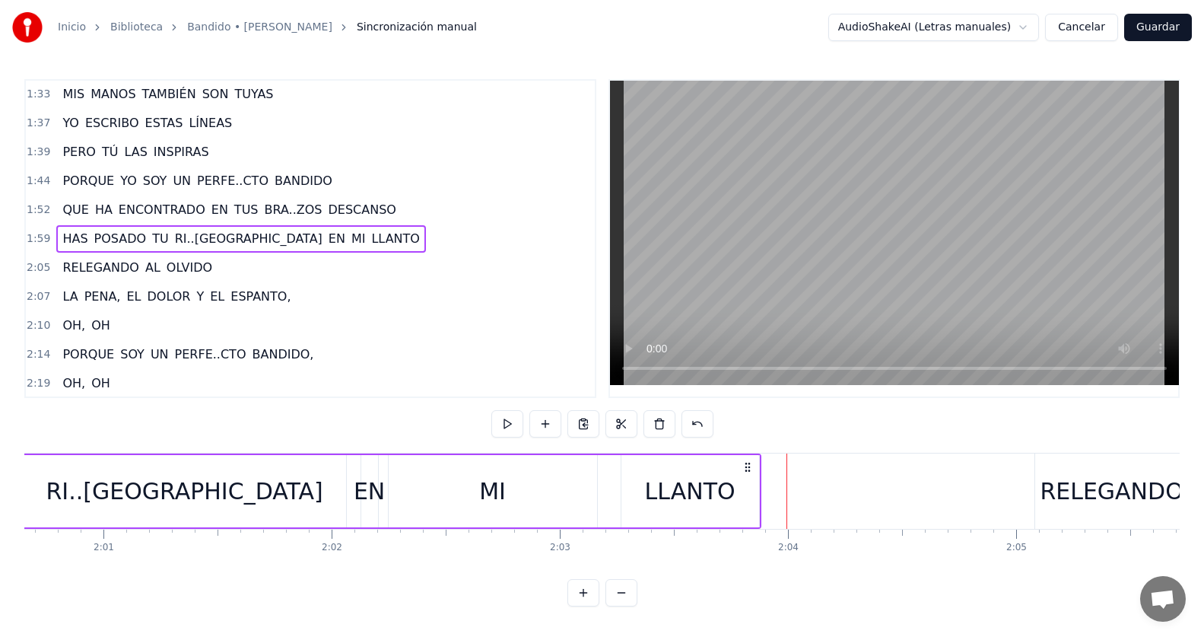
click at [691, 492] on div "LLANTO" at bounding box center [690, 491] width 90 height 34
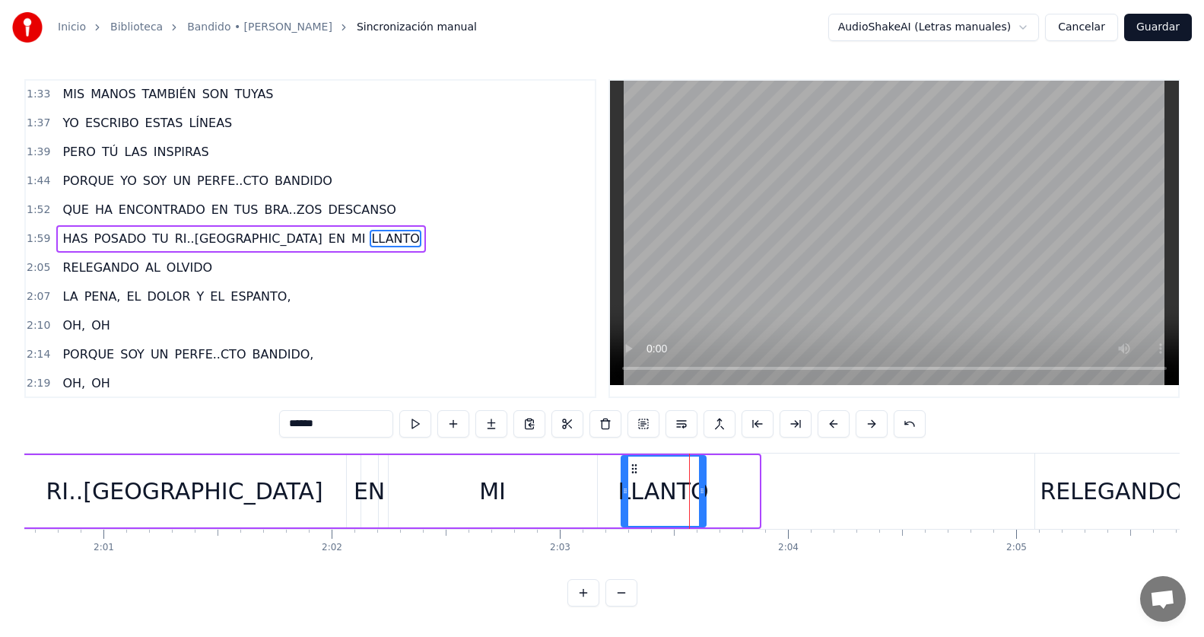
drag, startPoint x: 753, startPoint y: 494, endPoint x: 700, endPoint y: 496, distance: 53.3
click at [700, 496] on icon at bounding box center [702, 490] width 6 height 12
click at [327, 239] on div "1:59 HAS POSADO TU RI..SA EN MI LLANTO" at bounding box center [310, 238] width 569 height 29
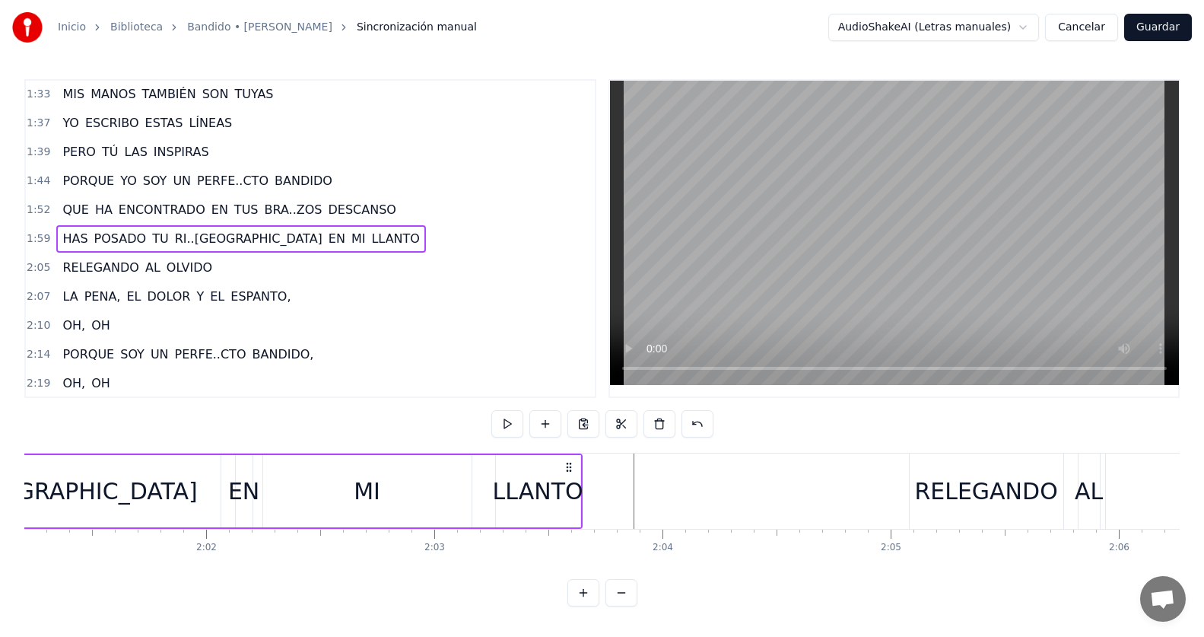
scroll to position [0, 27496]
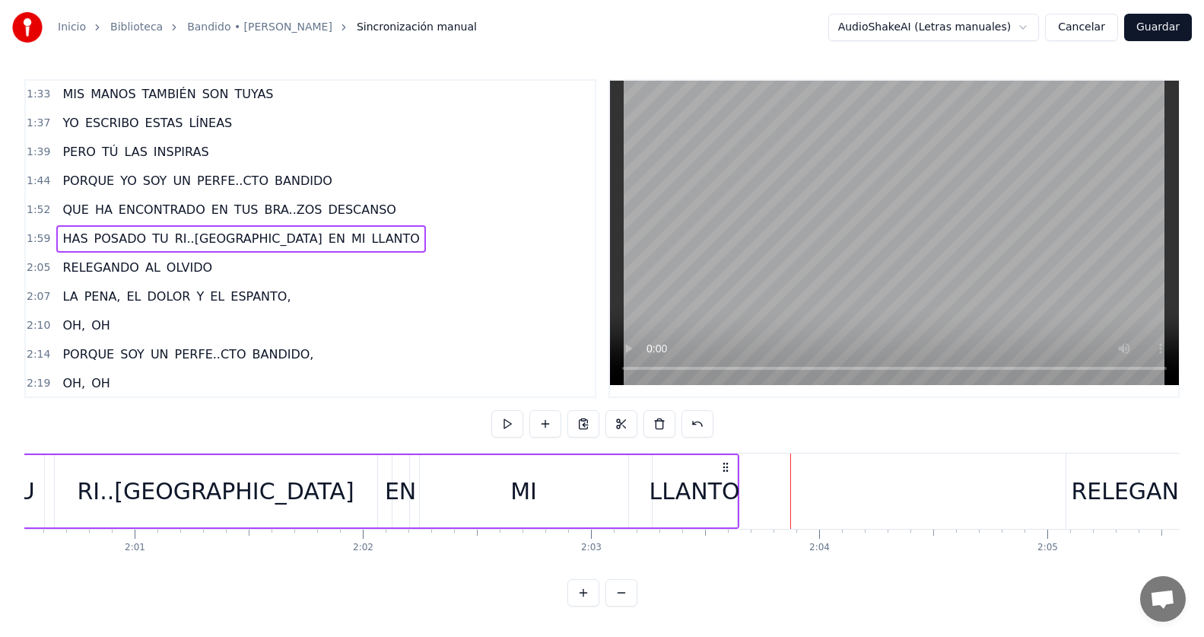
click at [487, 495] on div "MI" at bounding box center [524, 491] width 208 height 72
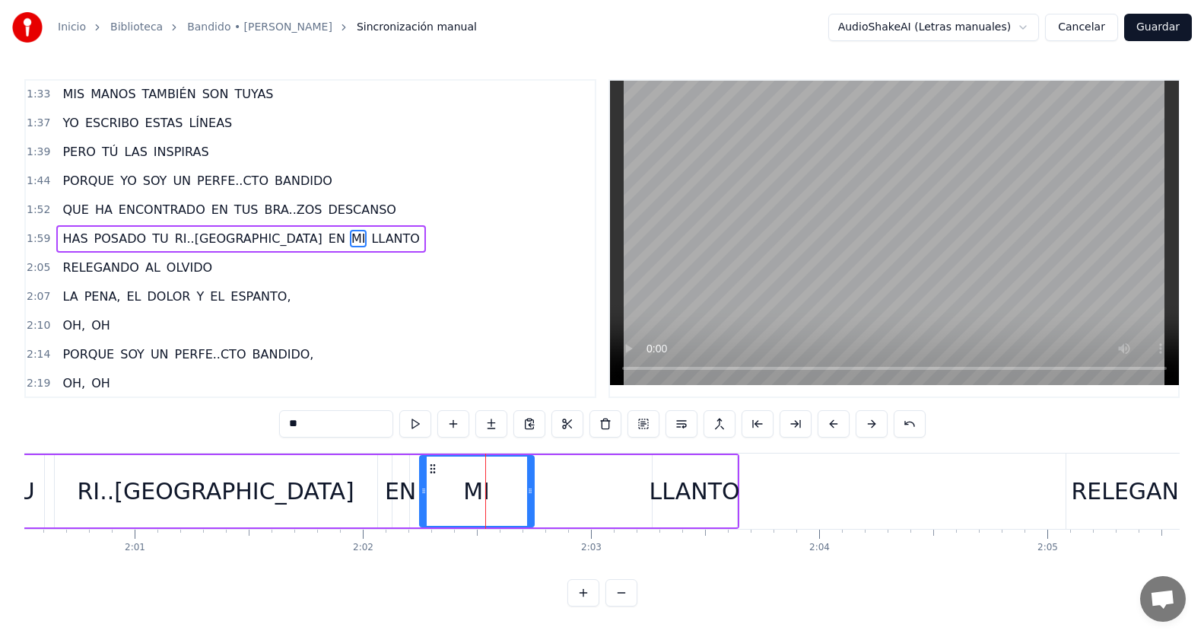
drag, startPoint x: 626, startPoint y: 486, endPoint x: 532, endPoint y: 499, distance: 95.2
click at [532, 499] on div at bounding box center [530, 490] width 6 height 69
click at [677, 491] on div "LLANTO" at bounding box center [694, 491] width 90 height 34
type input "******"
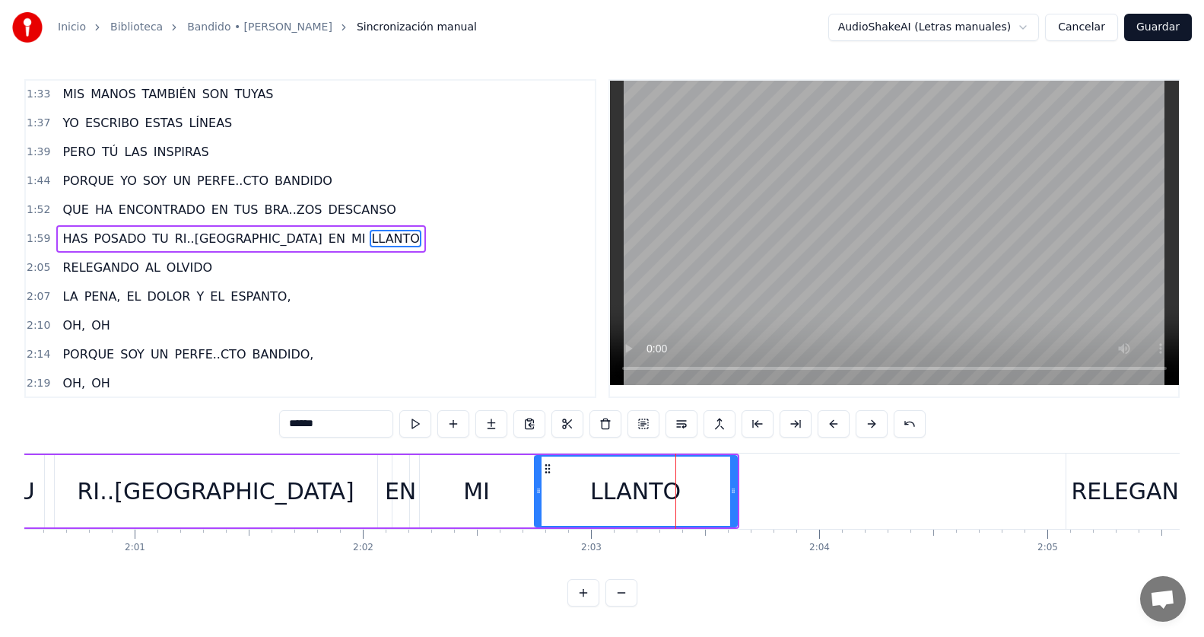
drag, startPoint x: 654, startPoint y: 487, endPoint x: 536, endPoint y: 489, distance: 117.9
click at [536, 489] on icon at bounding box center [538, 490] width 6 height 12
click at [303, 240] on div "1:59 HAS POSADO TU RI..SA EN MI LLANTO" at bounding box center [310, 238] width 569 height 29
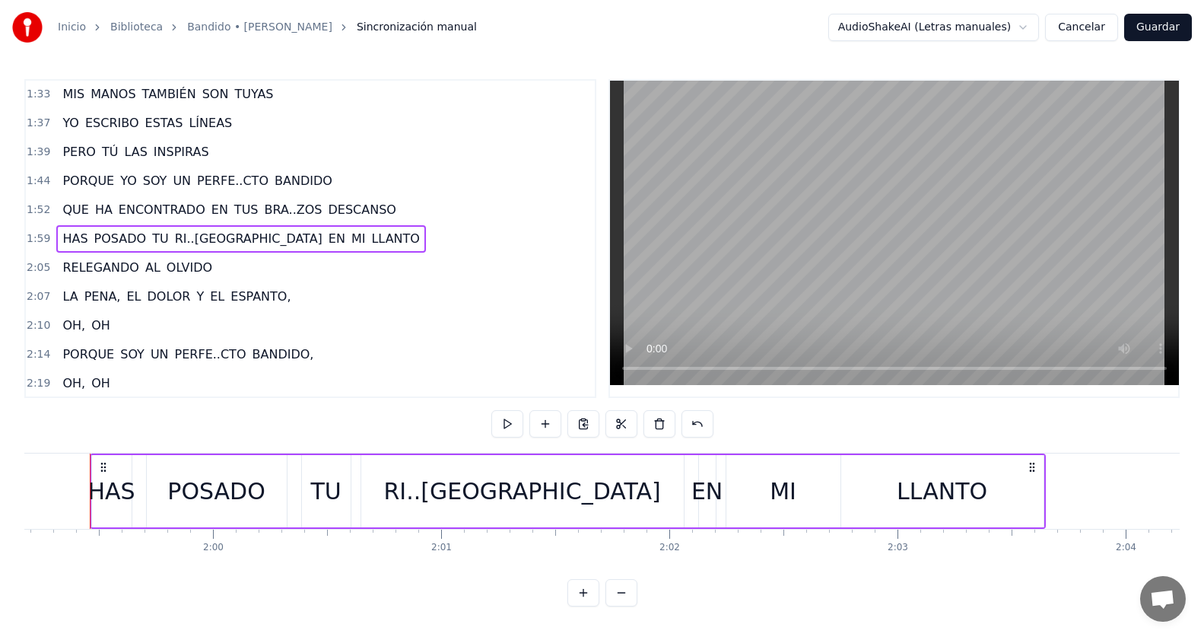
scroll to position [0, 27178]
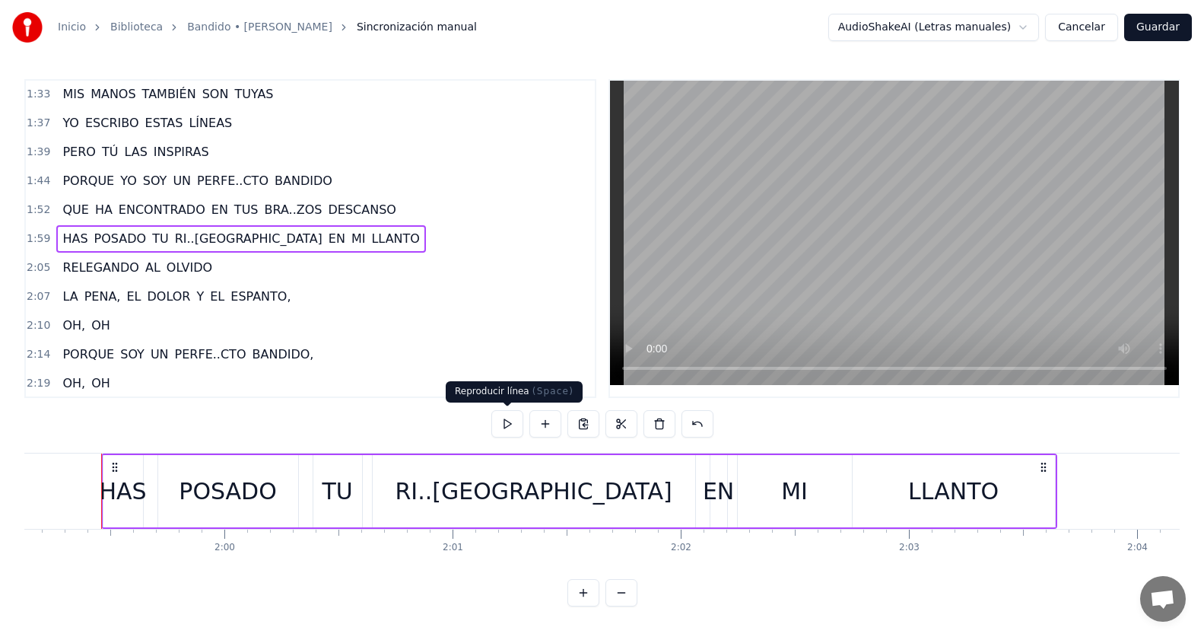
click at [506, 424] on button at bounding box center [507, 423] width 32 height 27
click at [319, 243] on div "1:59 HAS POSADO TU RI..SA EN MI LLANTO" at bounding box center [310, 238] width 569 height 29
click at [339, 243] on div "1:59 HAS POSADO TU RI..SA EN MI LLANTO" at bounding box center [310, 238] width 569 height 29
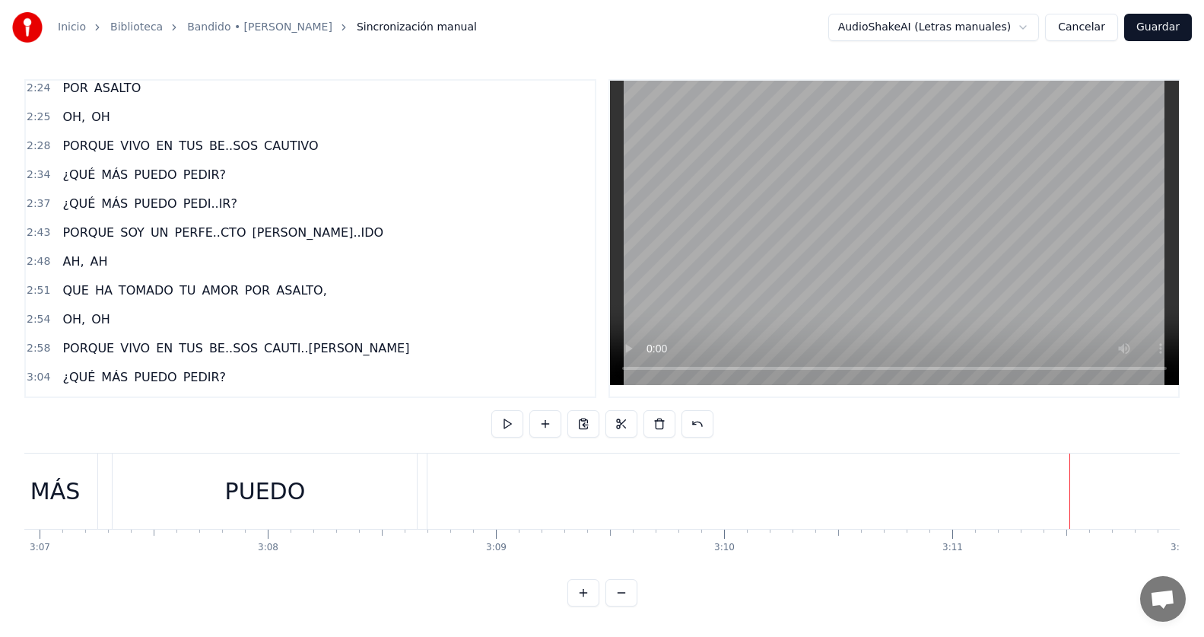
scroll to position [956, 0]
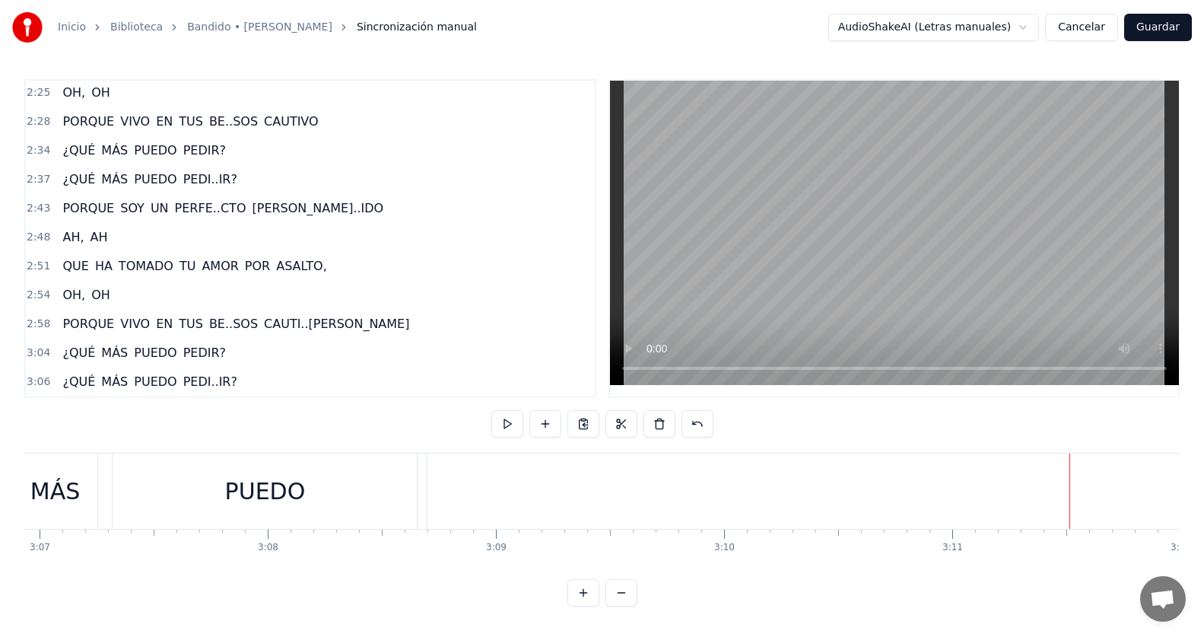
click at [202, 382] on span "PEDI..IR?" at bounding box center [210, 381] width 57 height 17
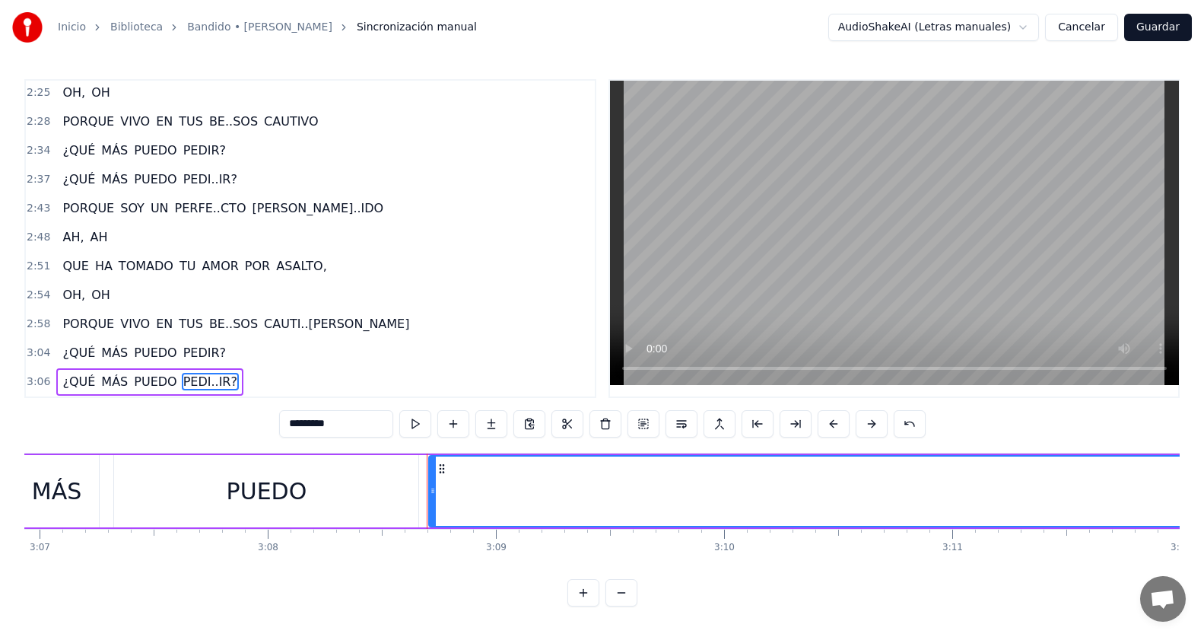
scroll to position [7, 0]
click at [408, 413] on button at bounding box center [415, 423] width 32 height 27
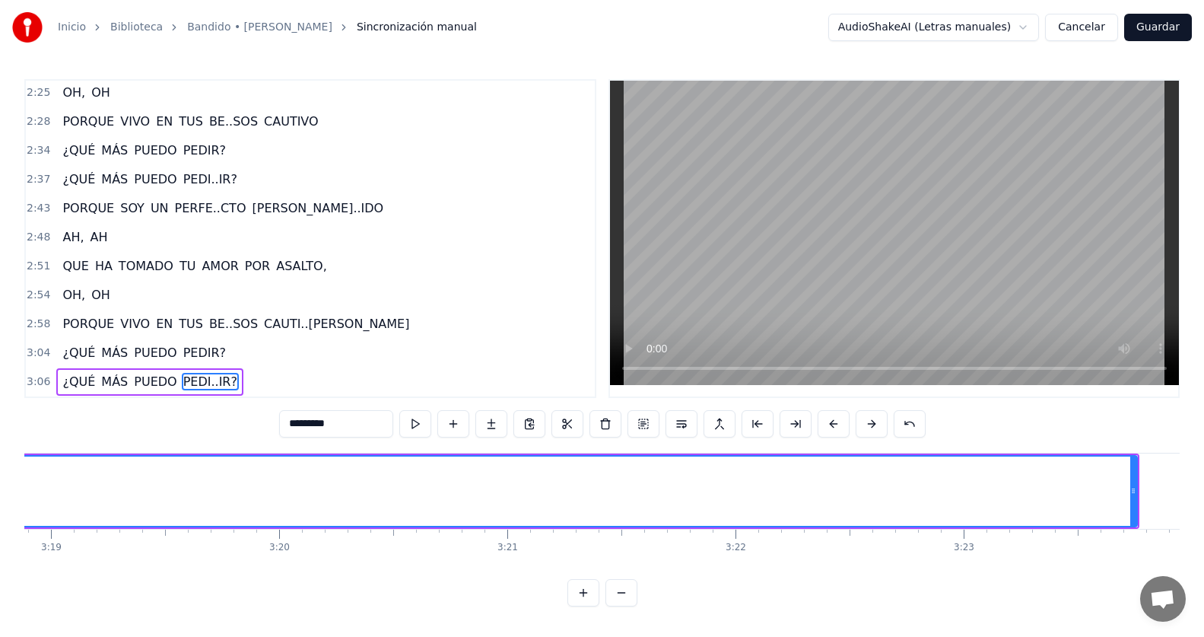
scroll to position [0, 45501]
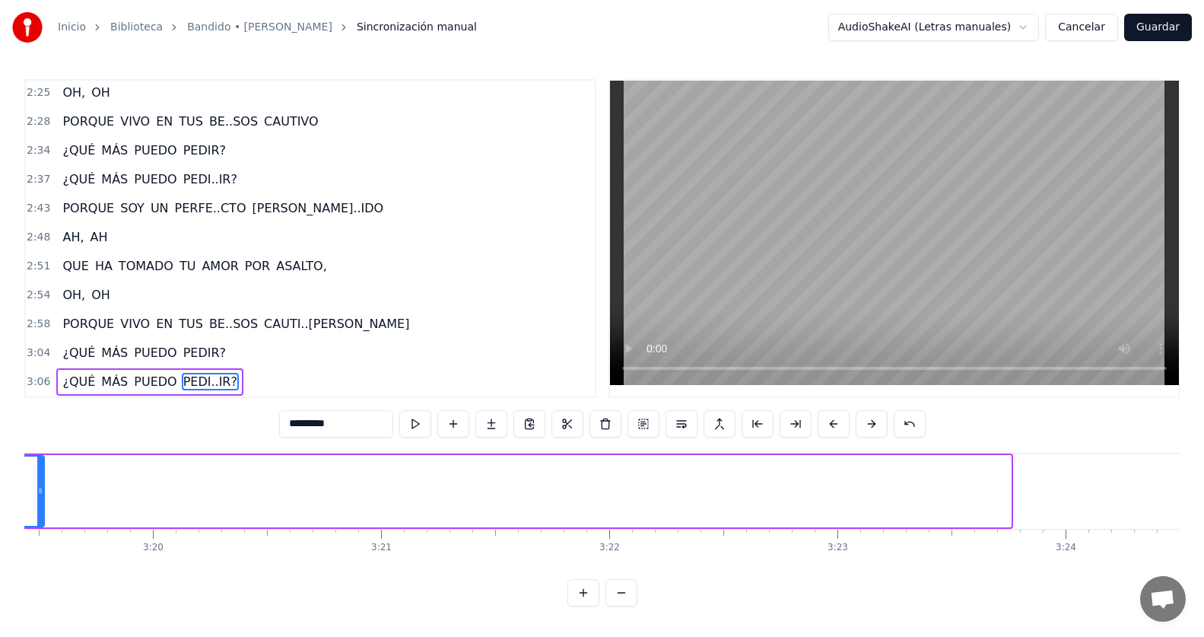
drag, startPoint x: 1004, startPoint y: 490, endPoint x: 40, endPoint y: 433, distance: 965.2
click at [40, 433] on div "0:16 ESTA MÚSICA ES TUYA 0:19 TUS VERSOS, TU POESÍA 0:23 YO DE TANTO PENSAR EN …" at bounding box center [601, 342] width 1155 height 527
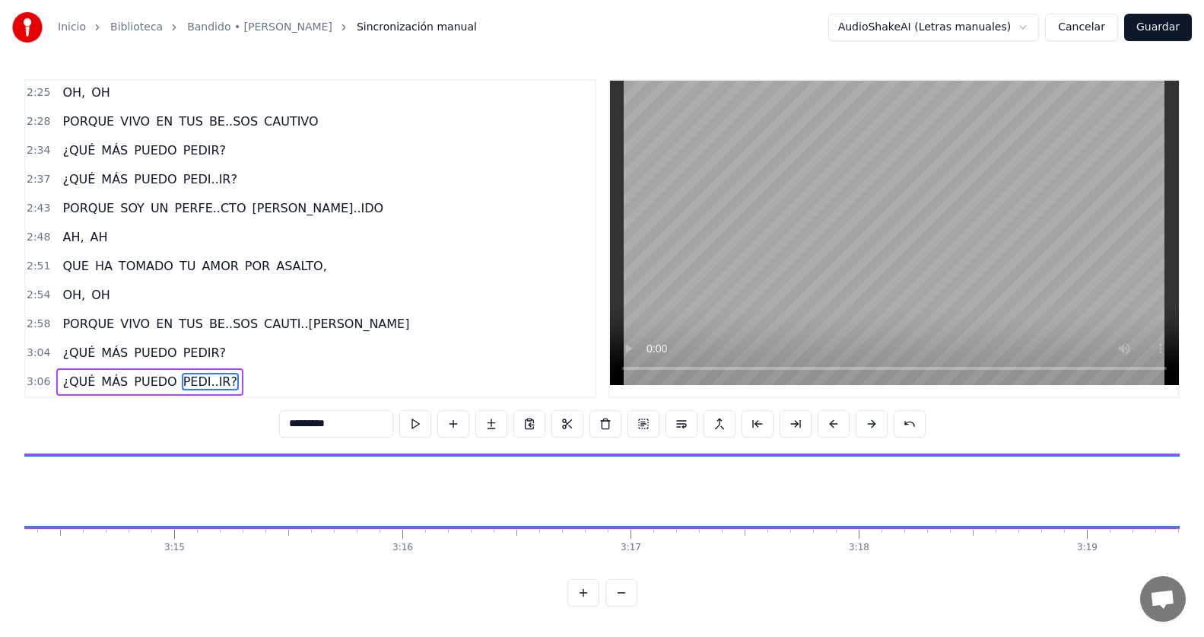
scroll to position [0, 44559]
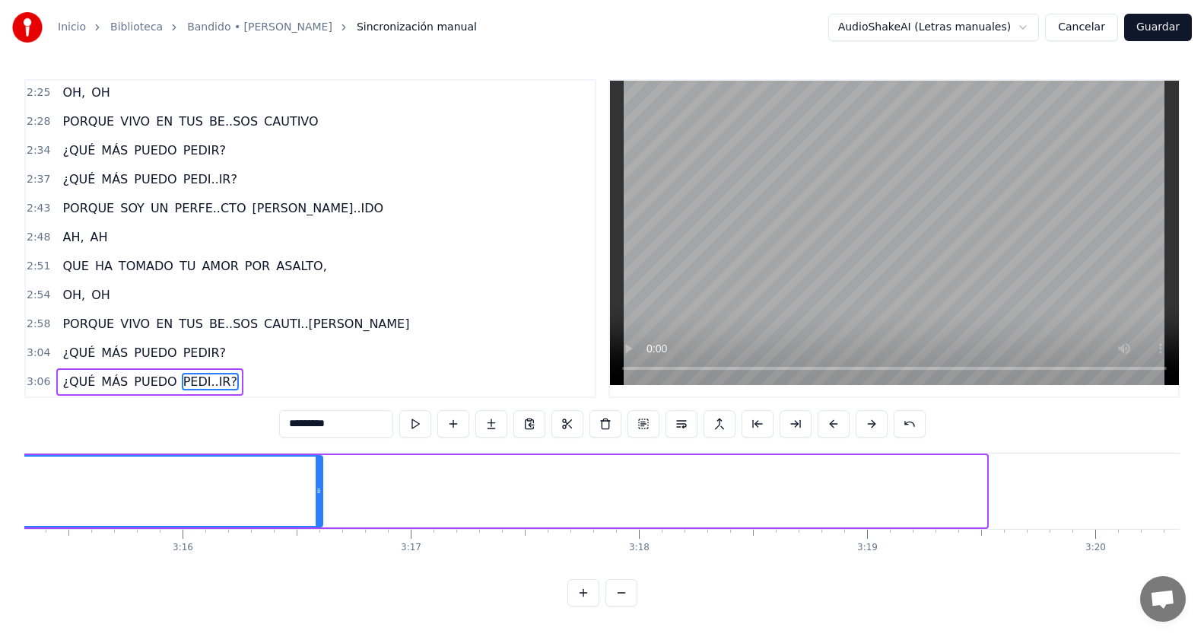
drag, startPoint x: 982, startPoint y: 479, endPoint x: 318, endPoint y: 475, distance: 663.9
click at [318, 475] on div at bounding box center [319, 490] width 6 height 69
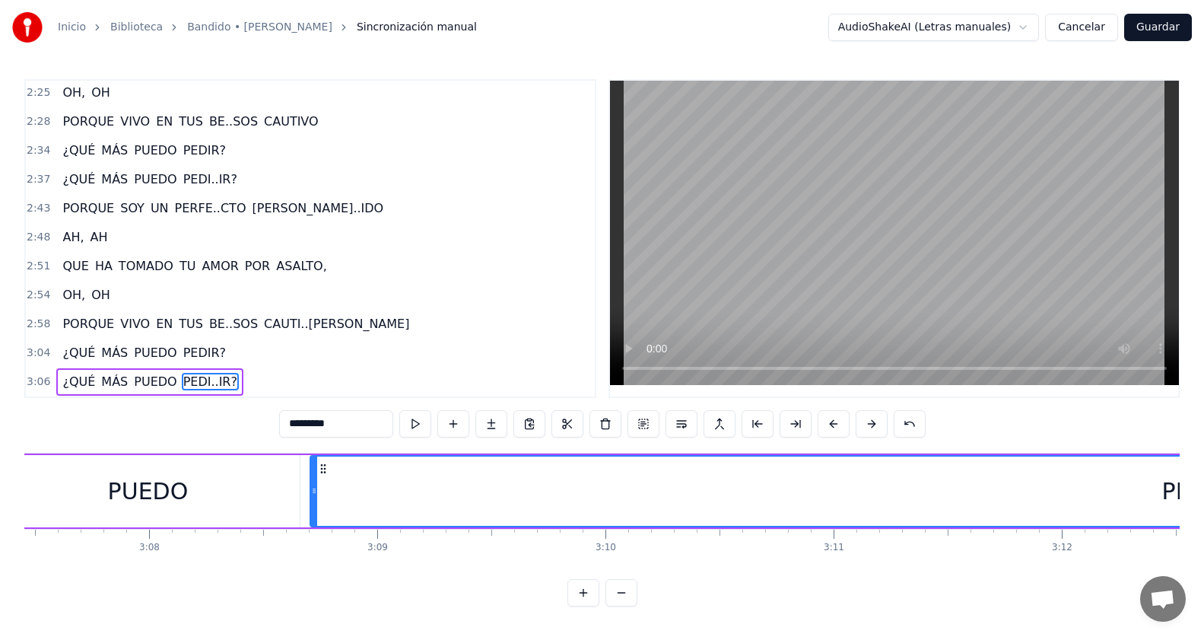
scroll to position [0, 42547]
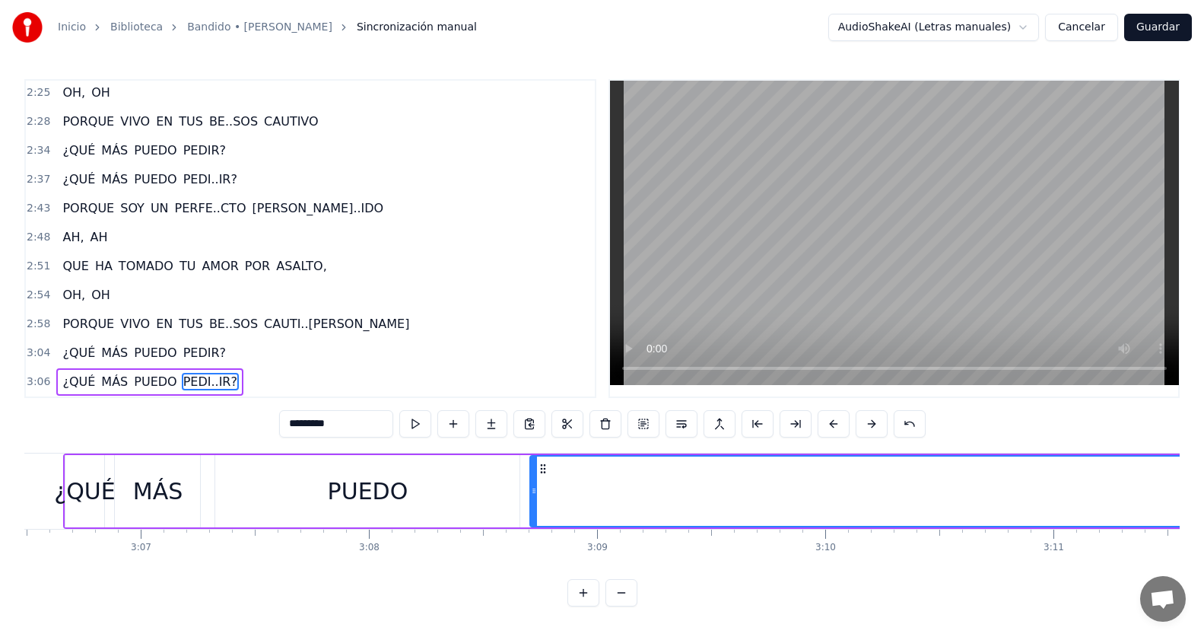
click at [268, 370] on div "3:06 ¿QUÉ MÁS PUEDO PEDI..IR?" at bounding box center [310, 381] width 569 height 29
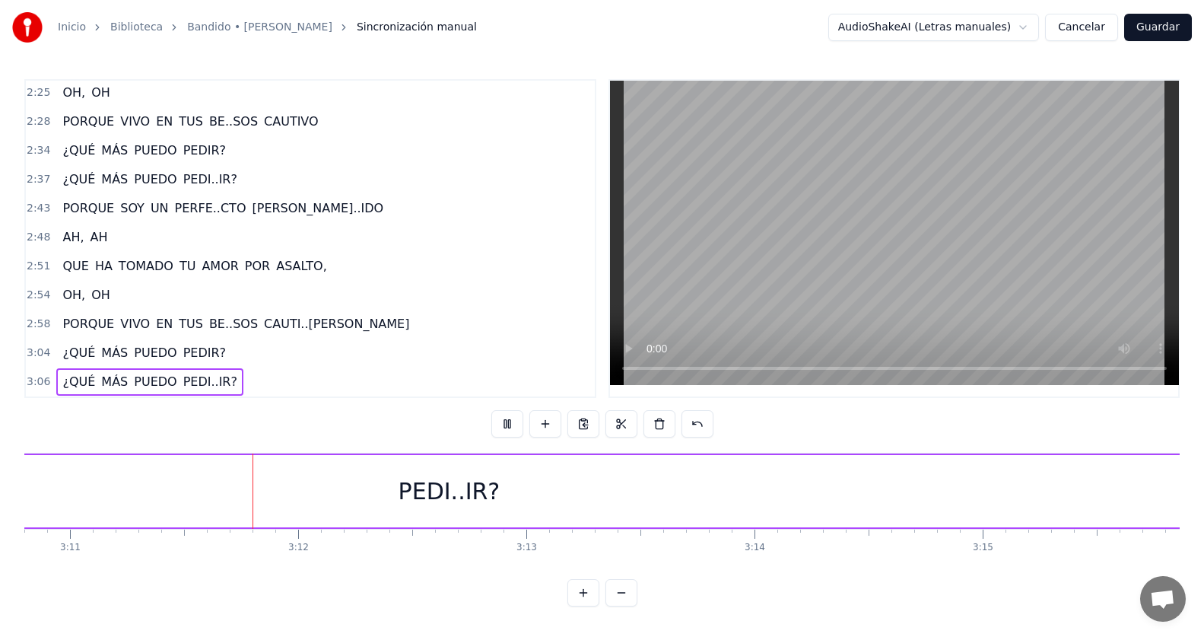
scroll to position [0, 43531]
click at [198, 373] on span "PEDI..IR?" at bounding box center [210, 381] width 57 height 17
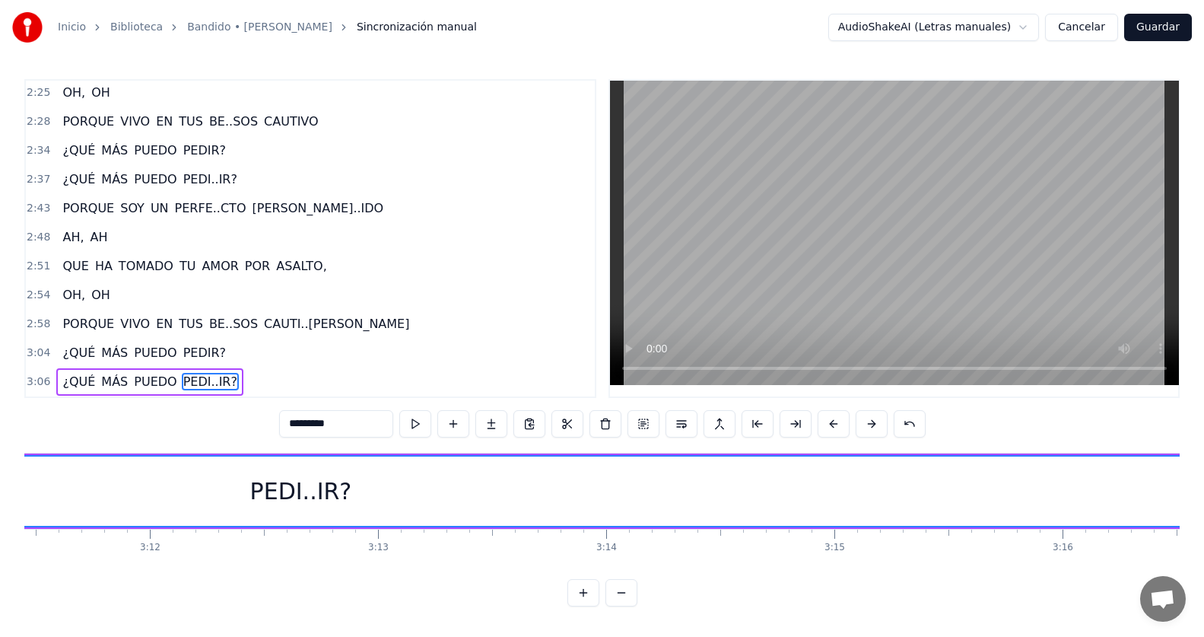
scroll to position [0, 44150]
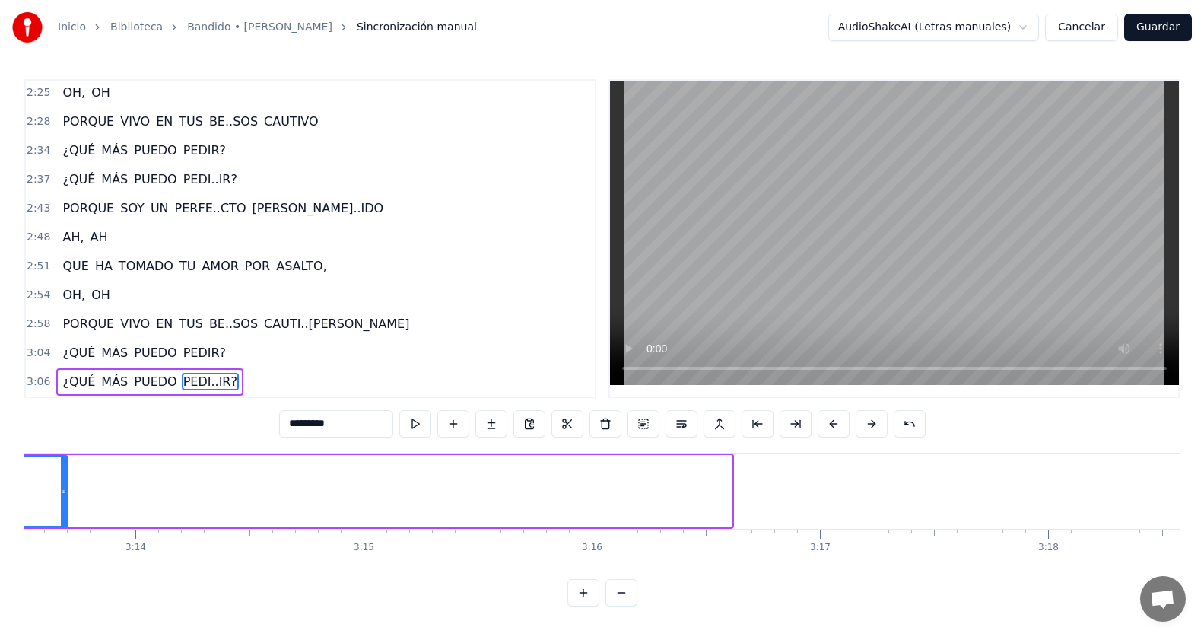
drag, startPoint x: 726, startPoint y: 483, endPoint x: 62, endPoint y: 490, distance: 663.9
click at [62, 490] on div at bounding box center [64, 490] width 6 height 69
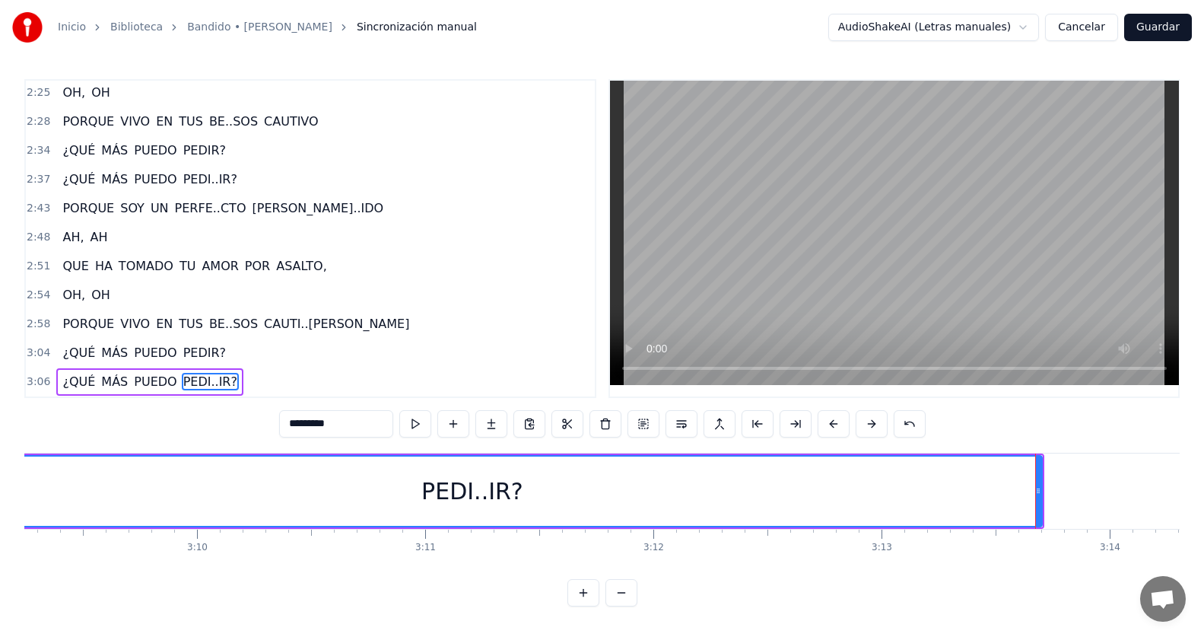
scroll to position [0, 43207]
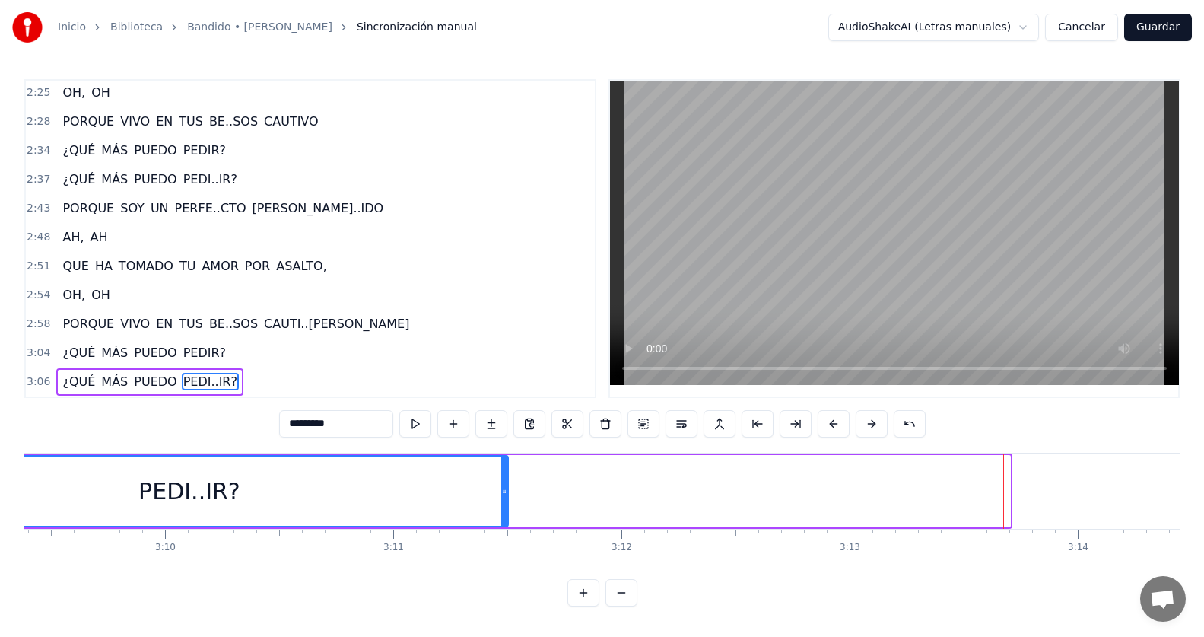
drag, startPoint x: 1008, startPoint y: 481, endPoint x: 506, endPoint y: 503, distance: 502.4
click at [506, 503] on div at bounding box center [504, 490] width 6 height 69
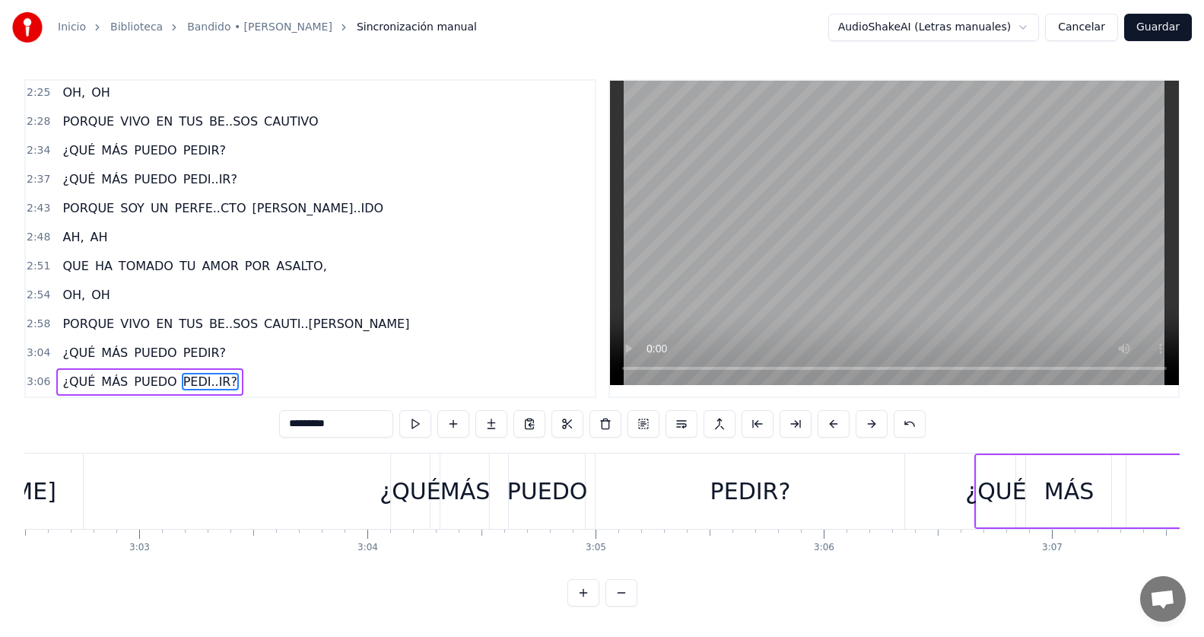
scroll to position [0, 42484]
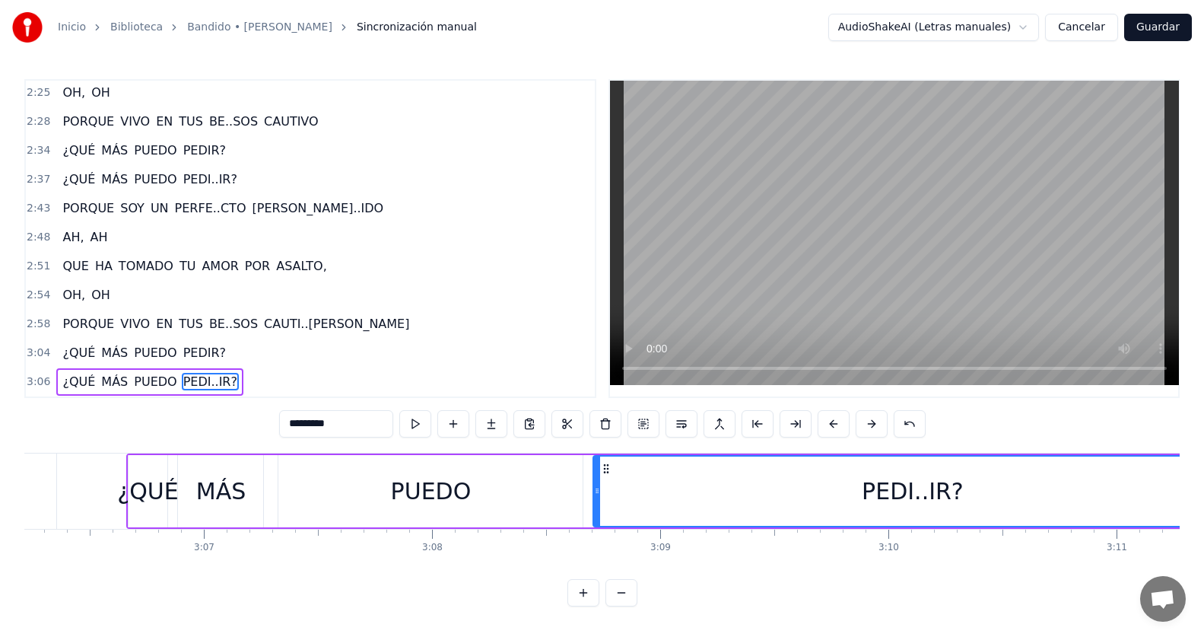
click at [288, 373] on div "3:06 ¿QUÉ MÁS PUEDO PEDI..IR?" at bounding box center [310, 381] width 569 height 29
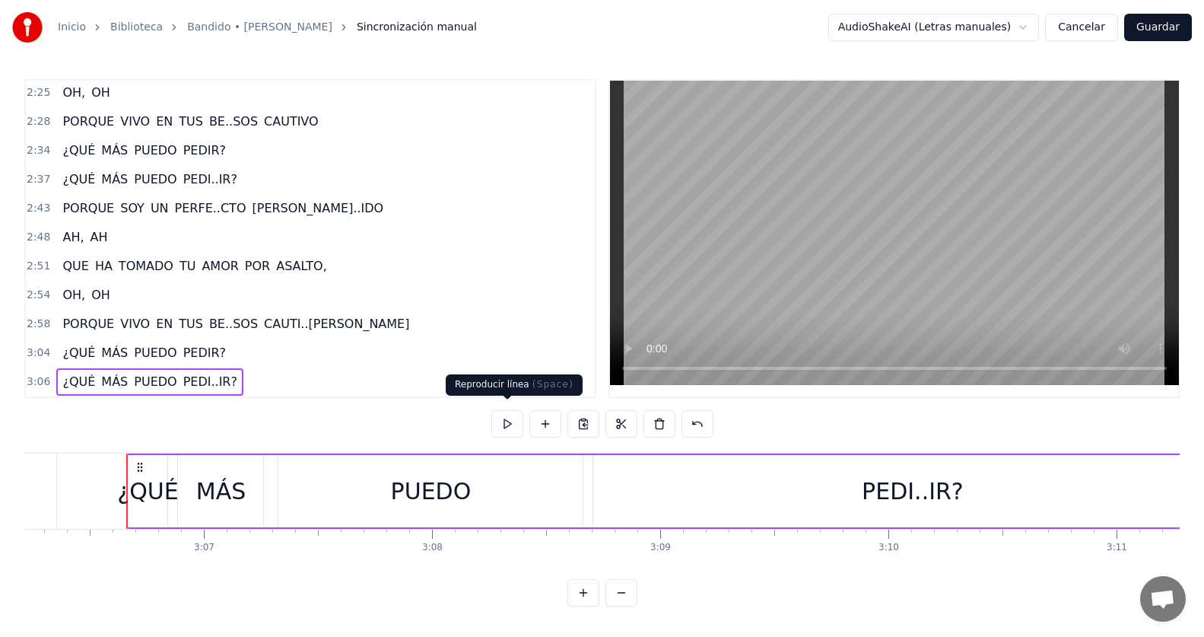
click at [514, 412] on button at bounding box center [507, 423] width 32 height 27
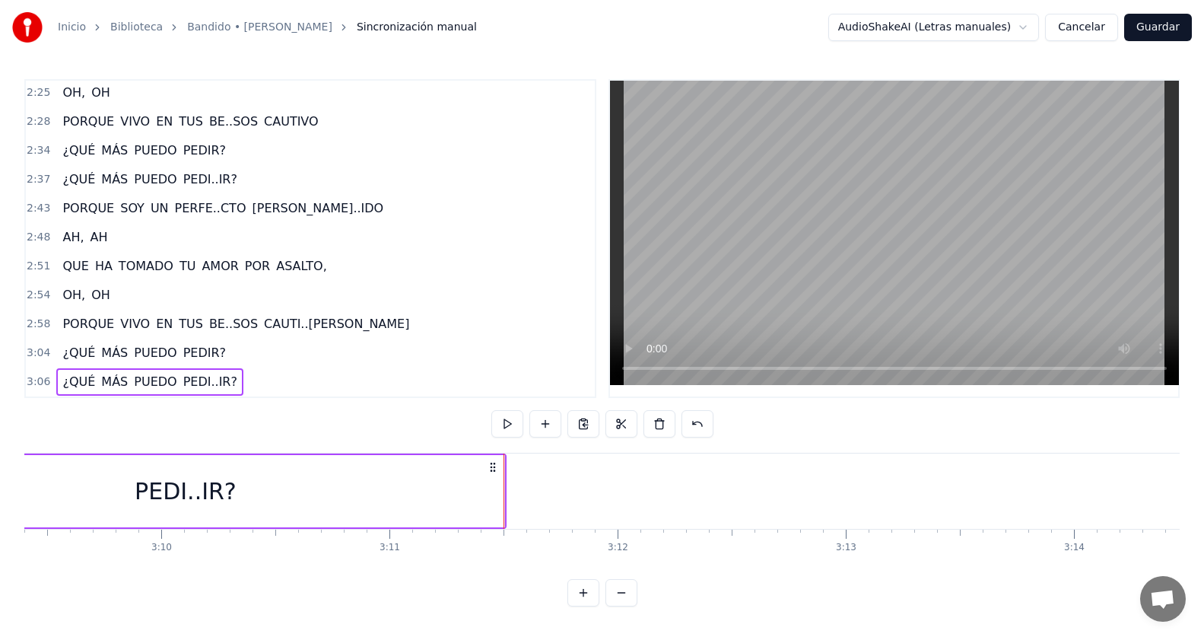
scroll to position [0, 43508]
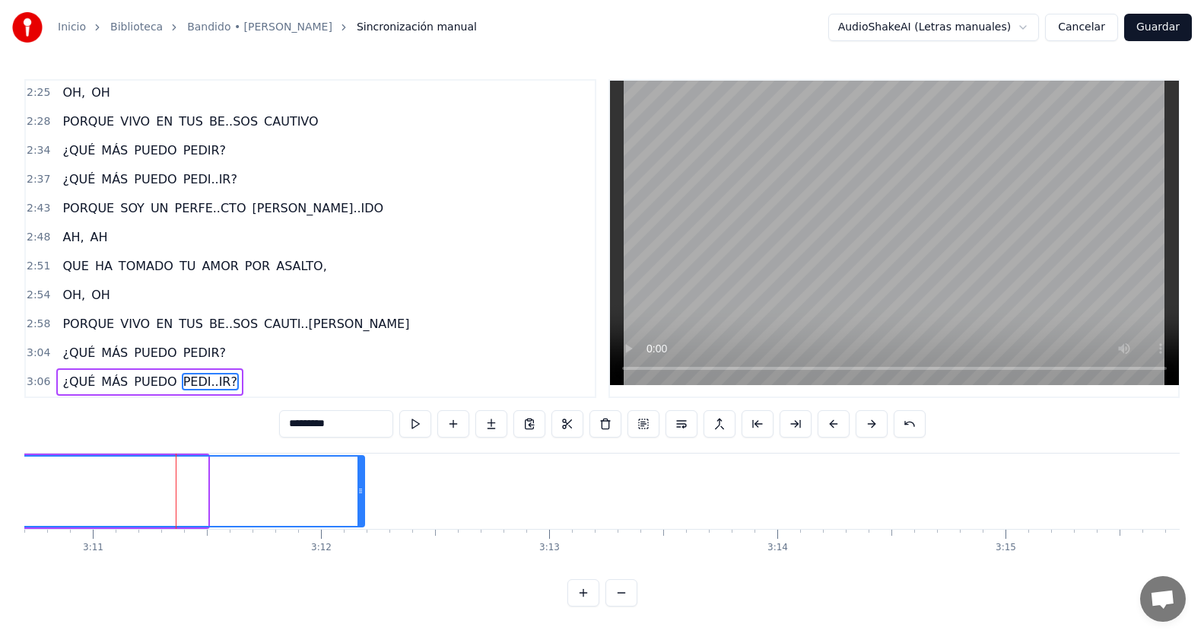
drag, startPoint x: 205, startPoint y: 481, endPoint x: 361, endPoint y: 486, distance: 156.8
click at [361, 486] on icon at bounding box center [360, 490] width 6 height 12
click at [252, 373] on div "3:06 ¿QUÉ MÁS PUEDO PEDI..IR?" at bounding box center [310, 381] width 569 height 29
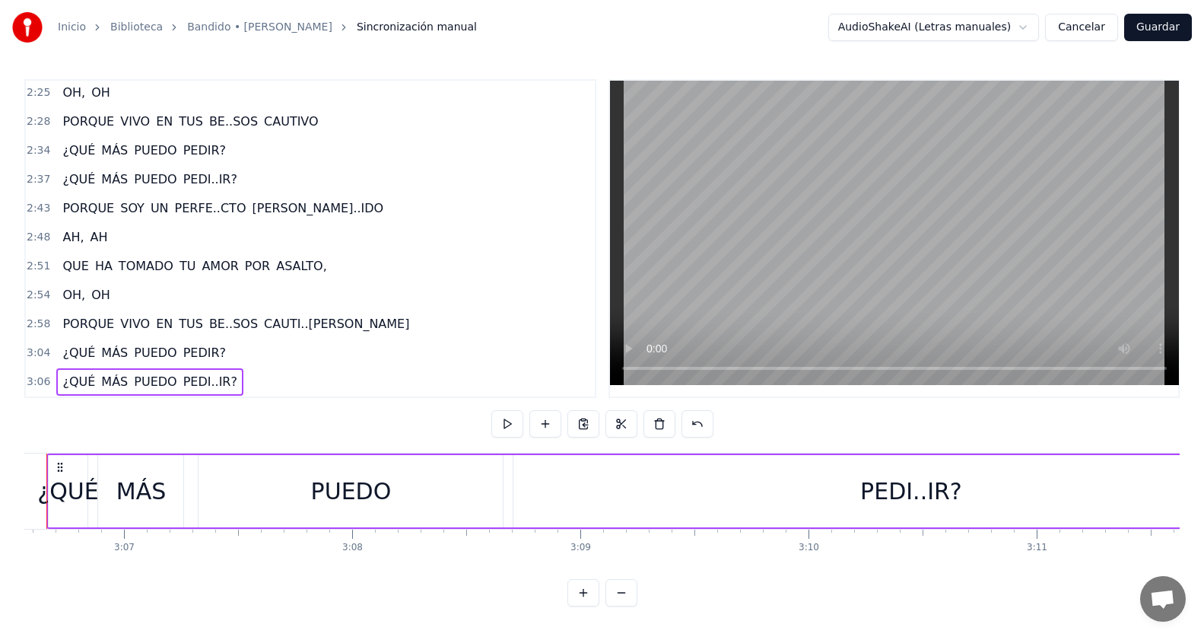
scroll to position [0, 42509]
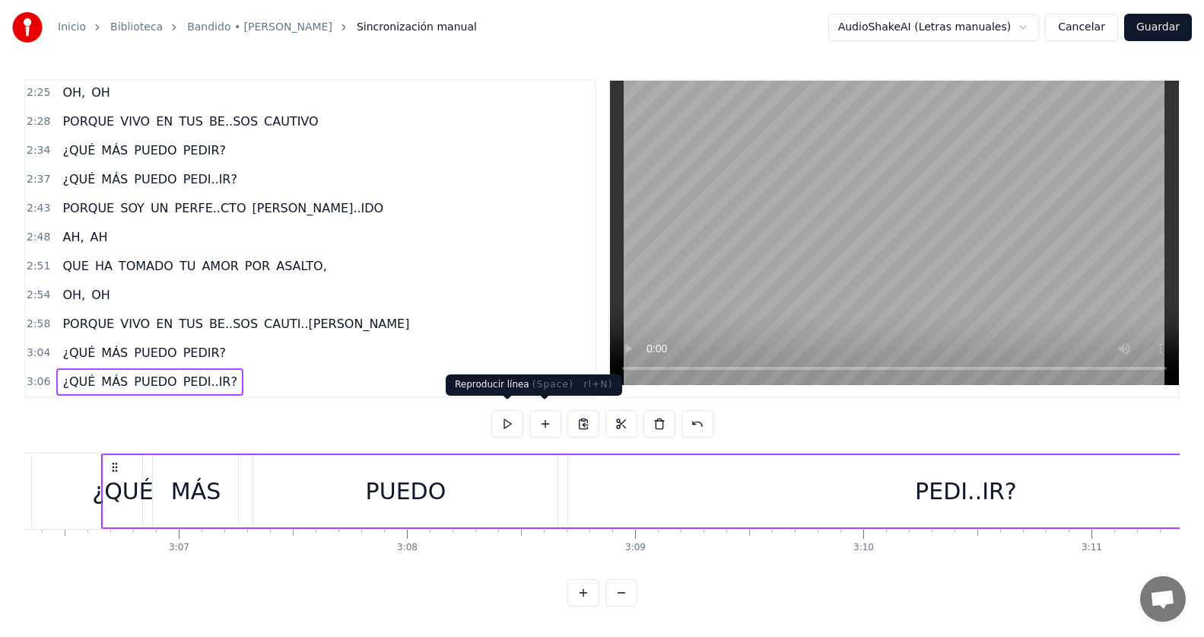
click at [511, 417] on button at bounding box center [507, 423] width 32 height 27
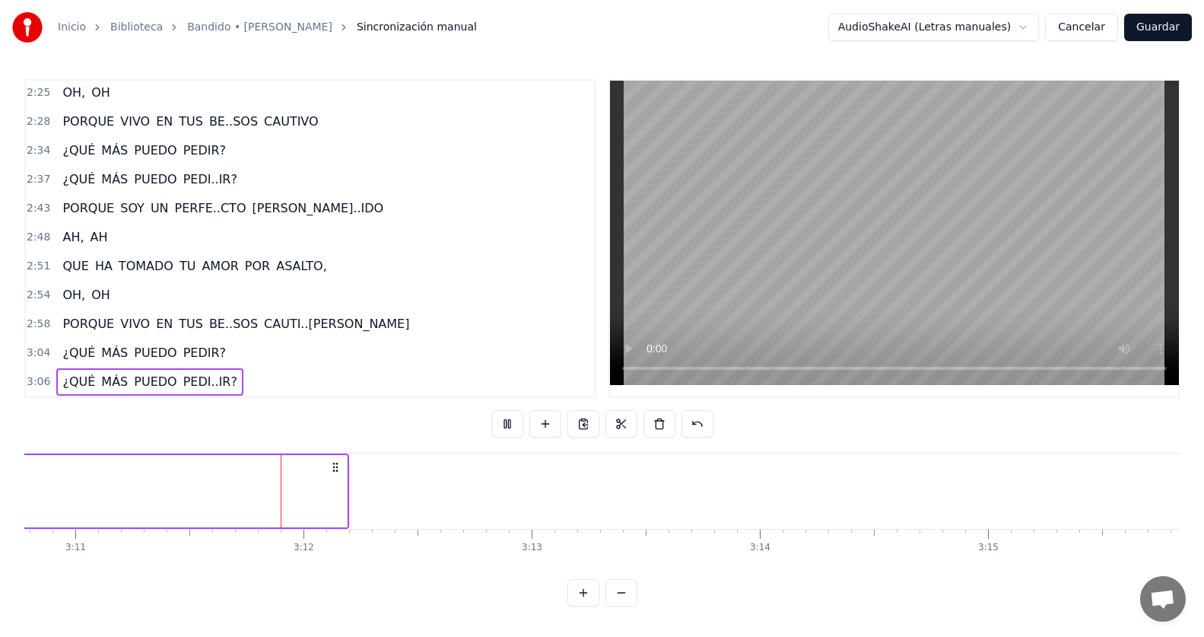
scroll to position [0, 43537]
click at [495, 367] on div "3:06 ¿QUÉ MÁS PUEDO PEDI..IR?" at bounding box center [310, 381] width 569 height 29
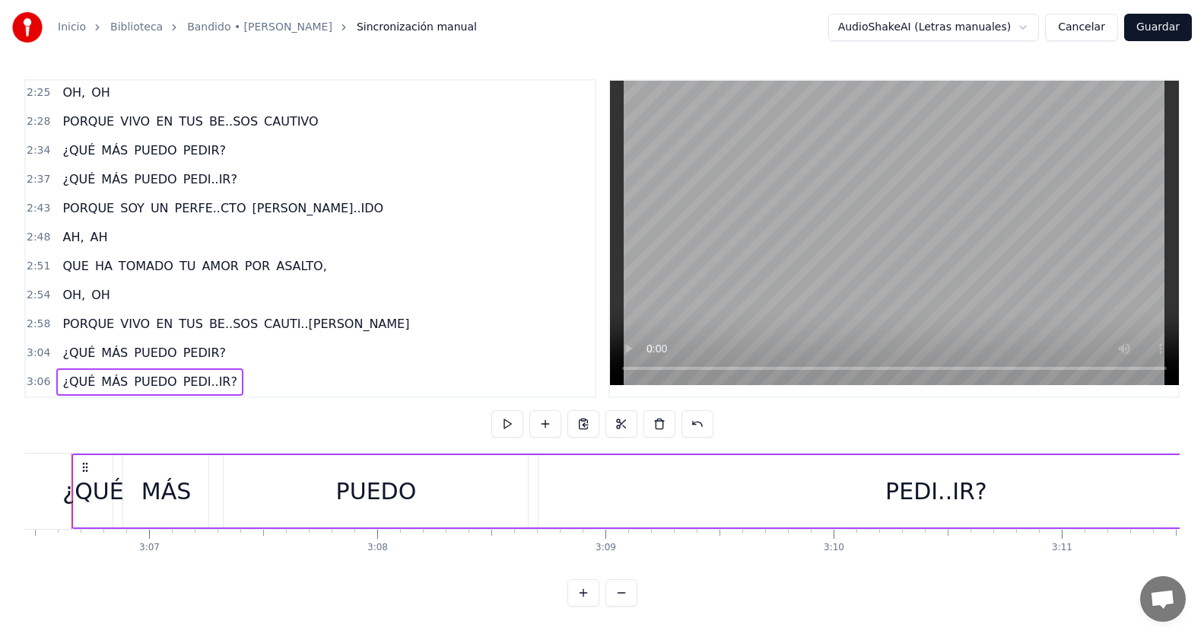
scroll to position [0, 42509]
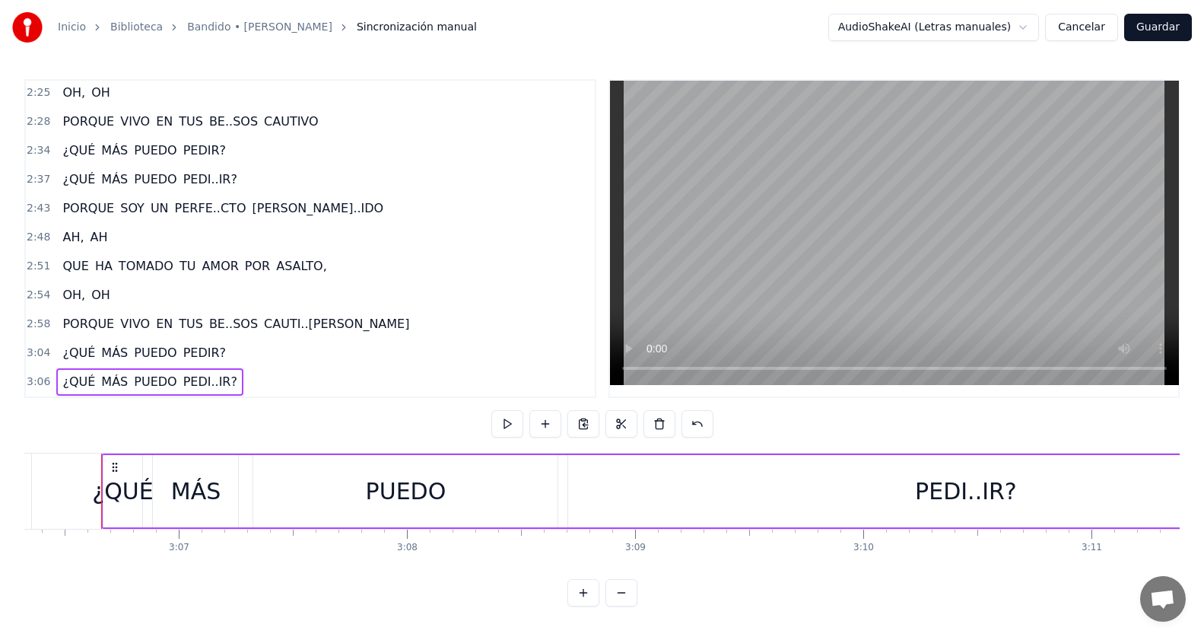
click at [1171, 24] on button "Guardar" at bounding box center [1158, 27] width 68 height 27
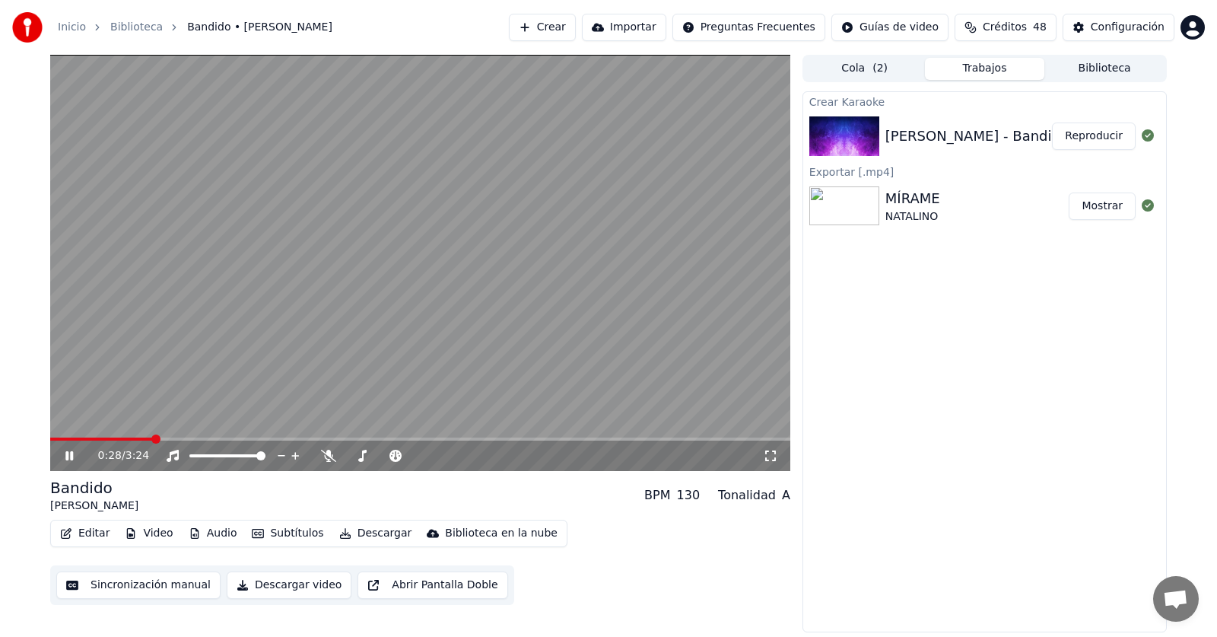
click at [59, 435] on video at bounding box center [420, 263] width 740 height 416
click at [62, 440] on span at bounding box center [101, 438] width 103 height 3
click at [71, 455] on icon at bounding box center [69, 455] width 9 height 11
click at [244, 588] on button "Descargar video" at bounding box center [289, 584] width 125 height 27
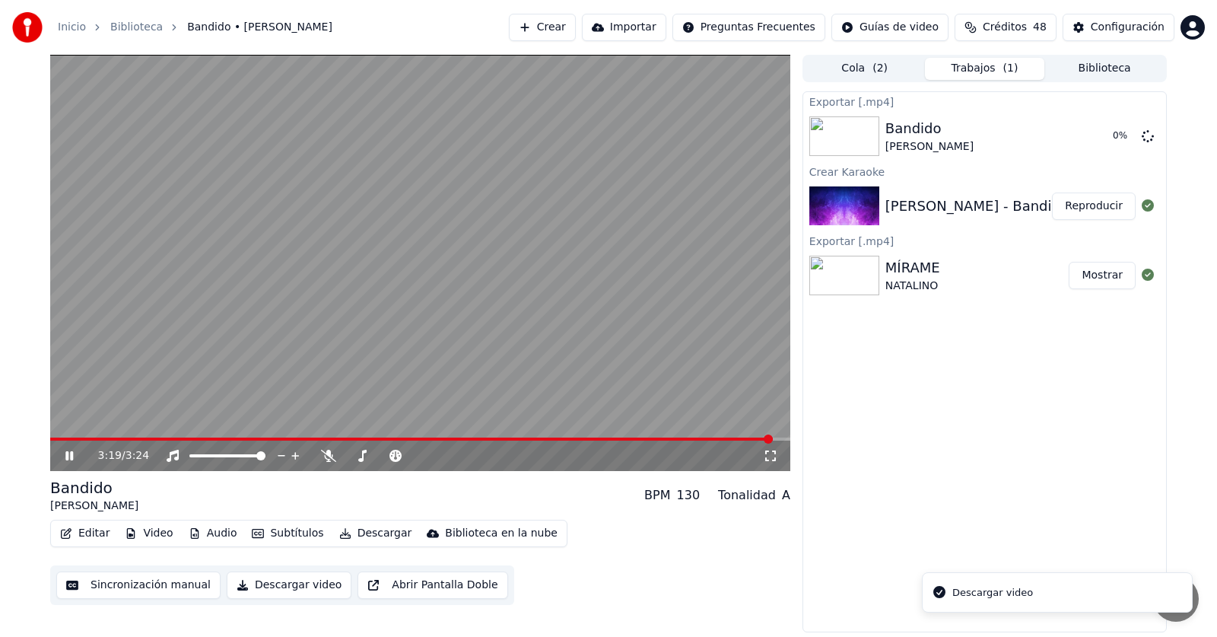
click at [75, 453] on icon at bounding box center [80, 455] width 36 height 12
click at [1091, 135] on button "Mostrar" at bounding box center [1101, 135] width 67 height 27
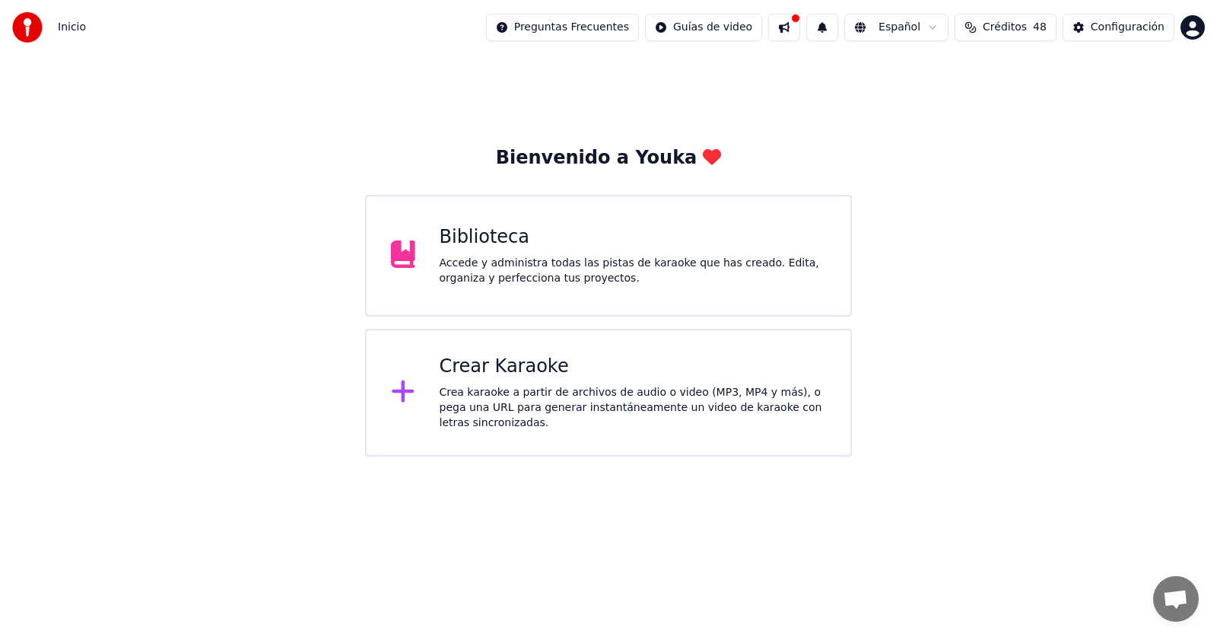
click at [494, 376] on div "Crear Karaoke" at bounding box center [633, 366] width 387 height 24
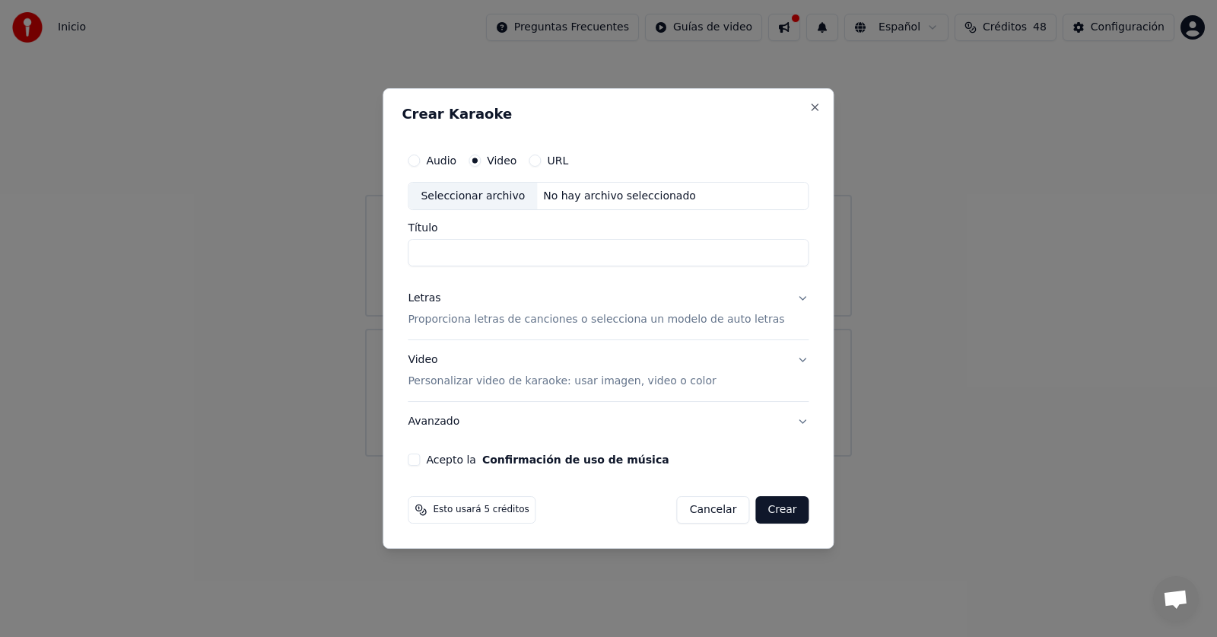
click at [506, 193] on div "Seleccionar archivo" at bounding box center [472, 196] width 129 height 27
type input "**********"
click at [494, 317] on p "Proporciona letras de canciones o selecciona un modelo de auto letras" at bounding box center [596, 320] width 376 height 15
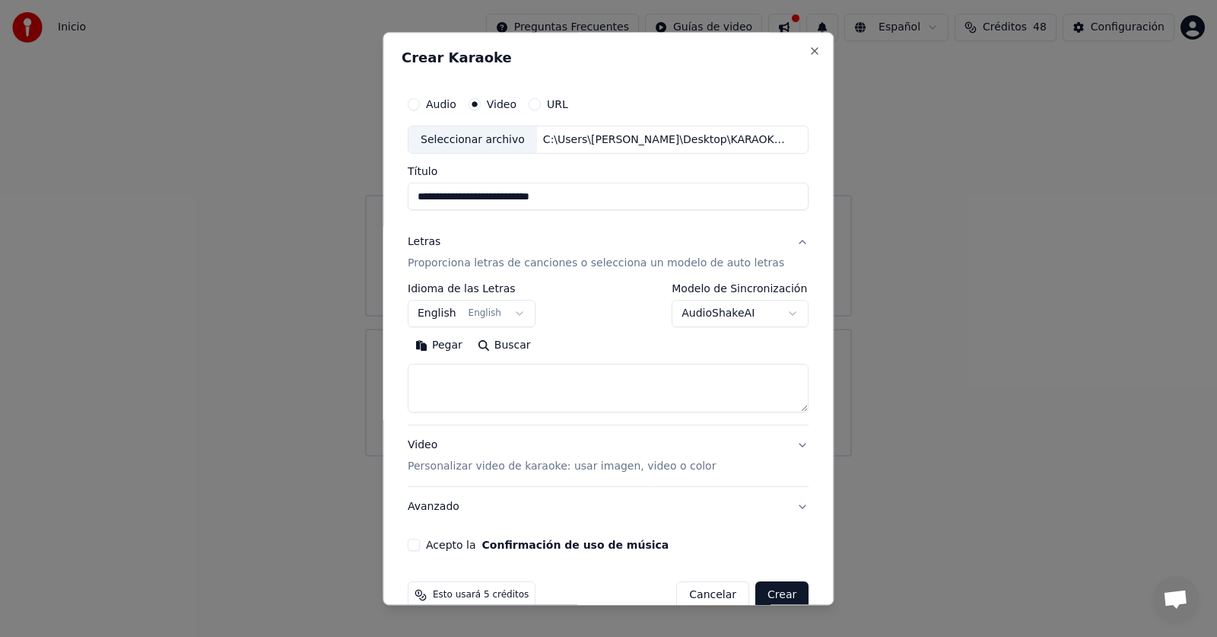
click at [462, 340] on button "Pegar" at bounding box center [439, 346] width 62 height 24
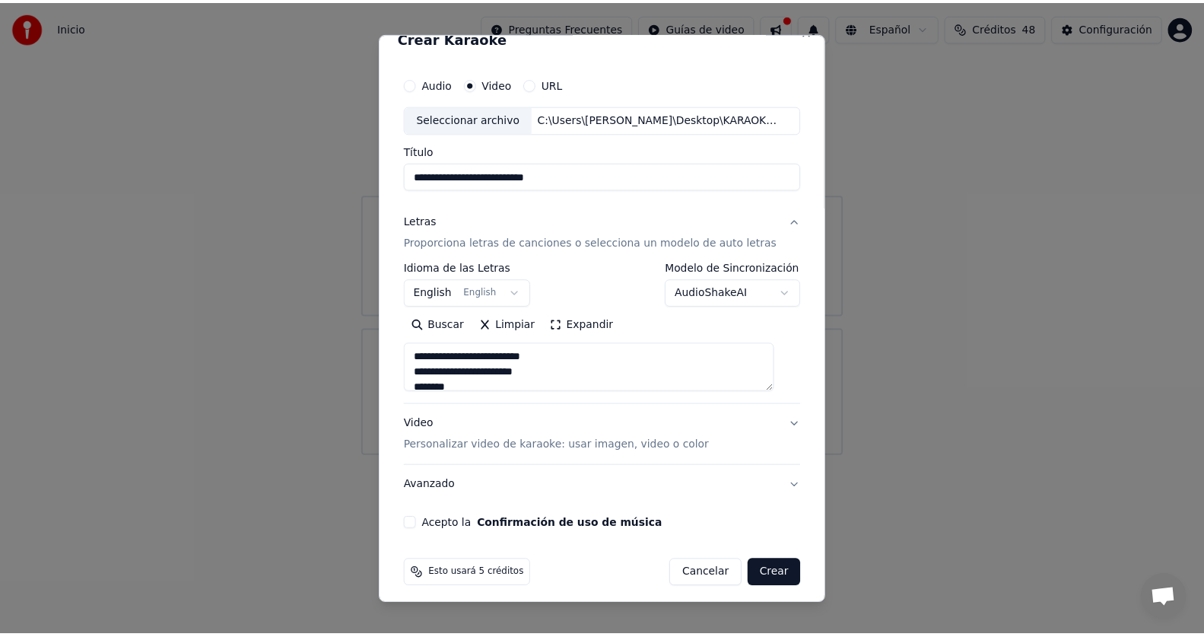
scroll to position [29, 0]
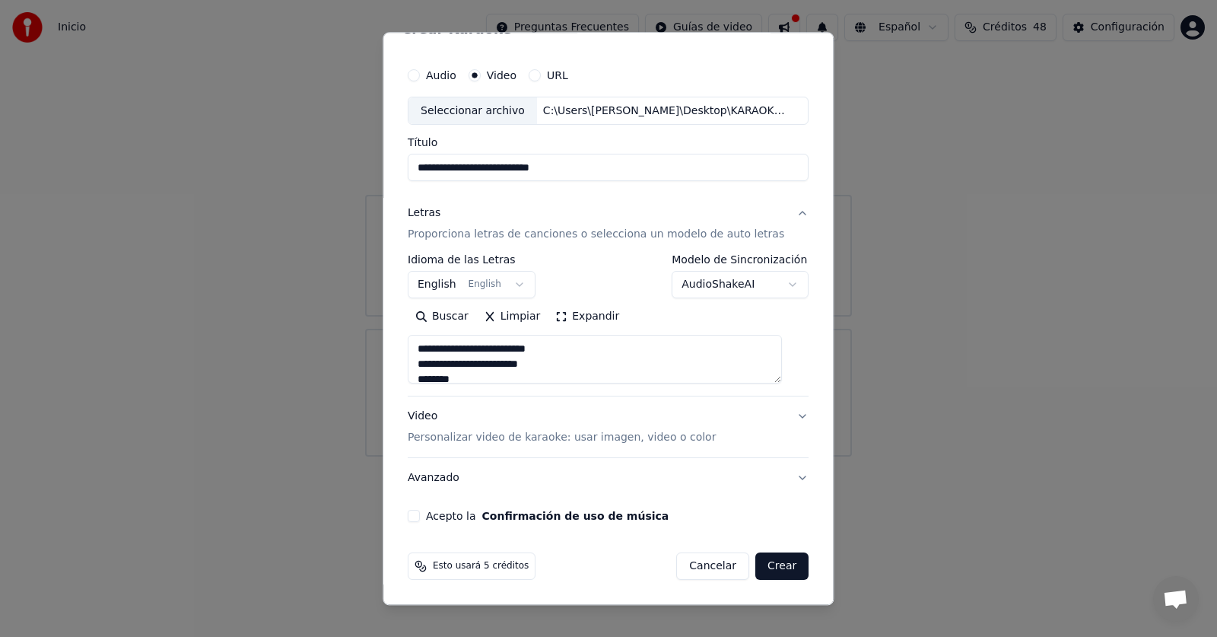
type textarea "**********"
click at [420, 513] on button "Acepto la Confirmación de uso de música" at bounding box center [414, 516] width 12 height 12
click at [755, 566] on button "Crear" at bounding box center [781, 566] width 53 height 27
select select "**"
type textarea "**********"
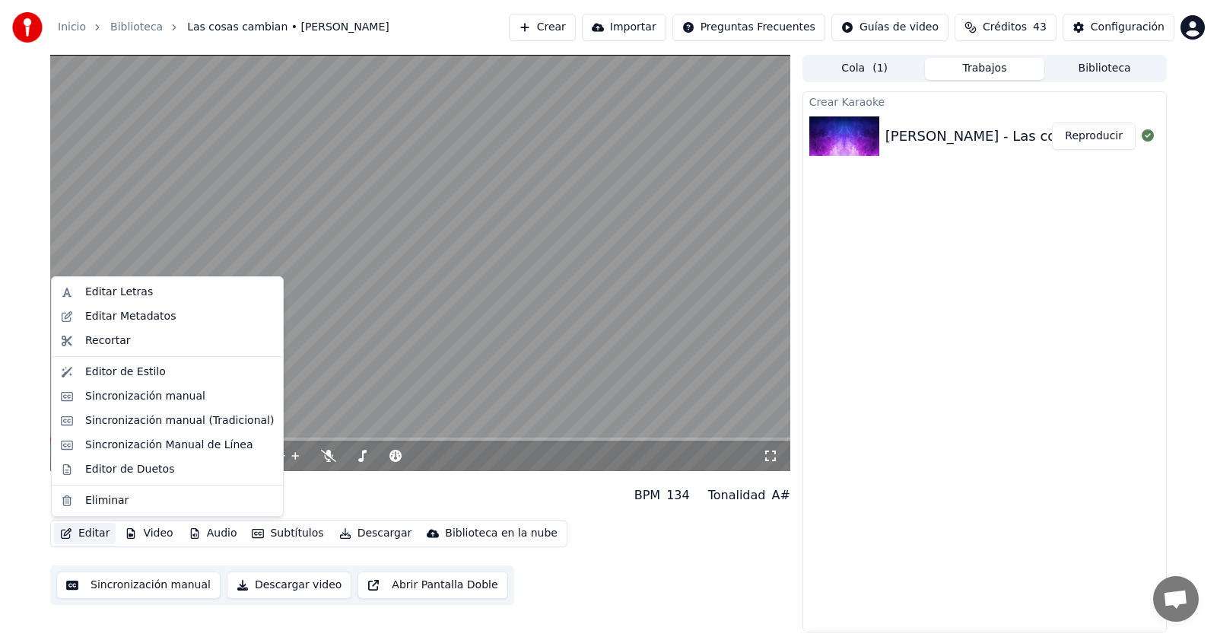
click at [87, 540] on button "Editar" at bounding box center [85, 532] width 62 height 21
click at [121, 390] on div "Sincronización manual" at bounding box center [145, 396] width 120 height 15
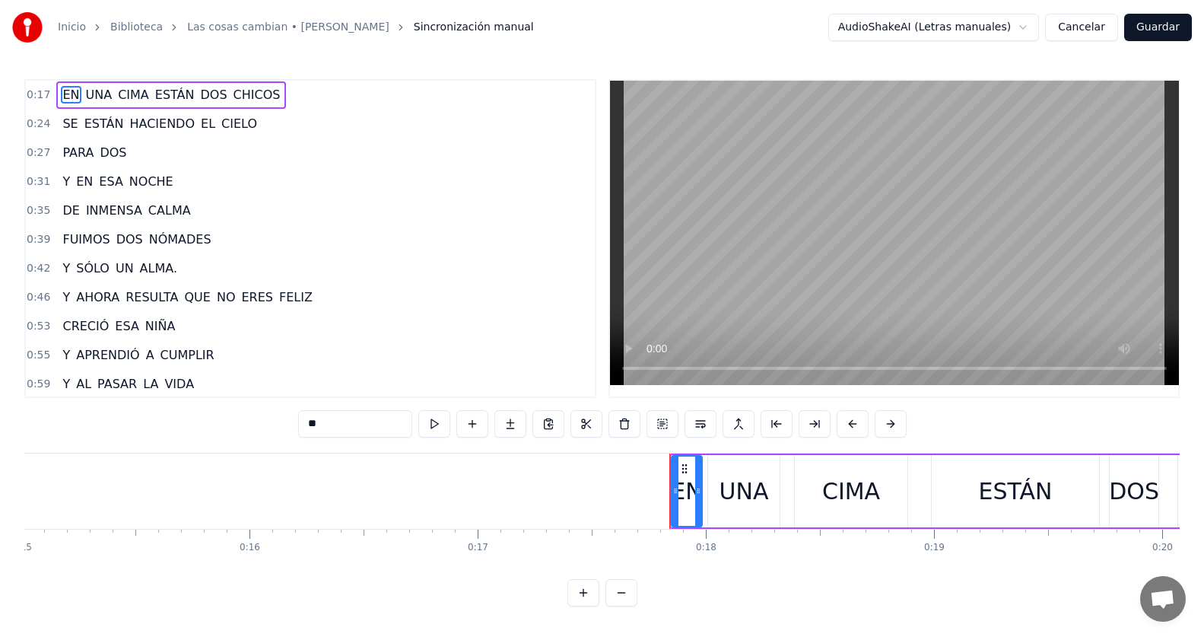
scroll to position [0, 3994]
